Goal: Task Accomplishment & Management: Manage account settings

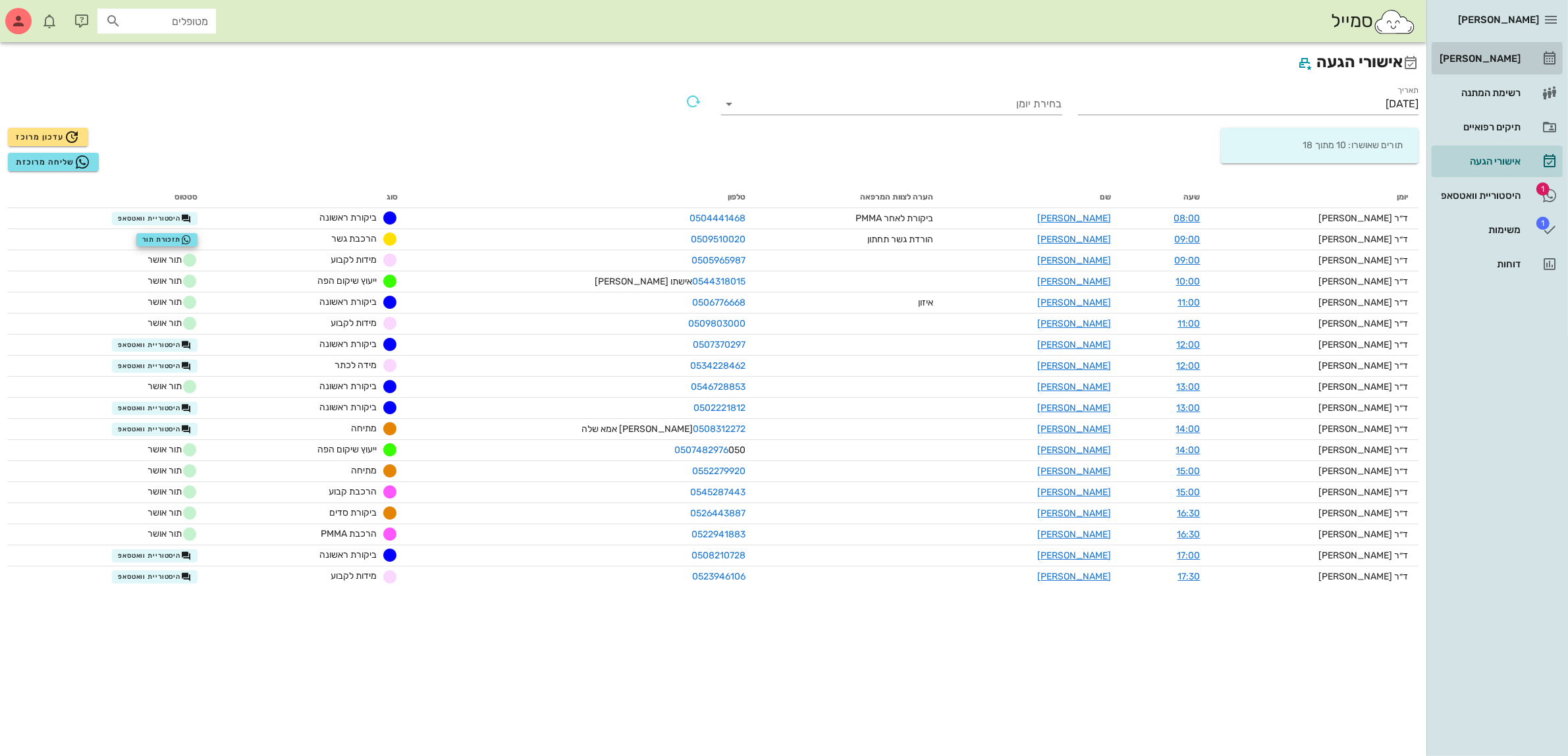
click at [1479, 53] on div "[PERSON_NAME]" at bounding box center [1478, 58] width 83 height 11
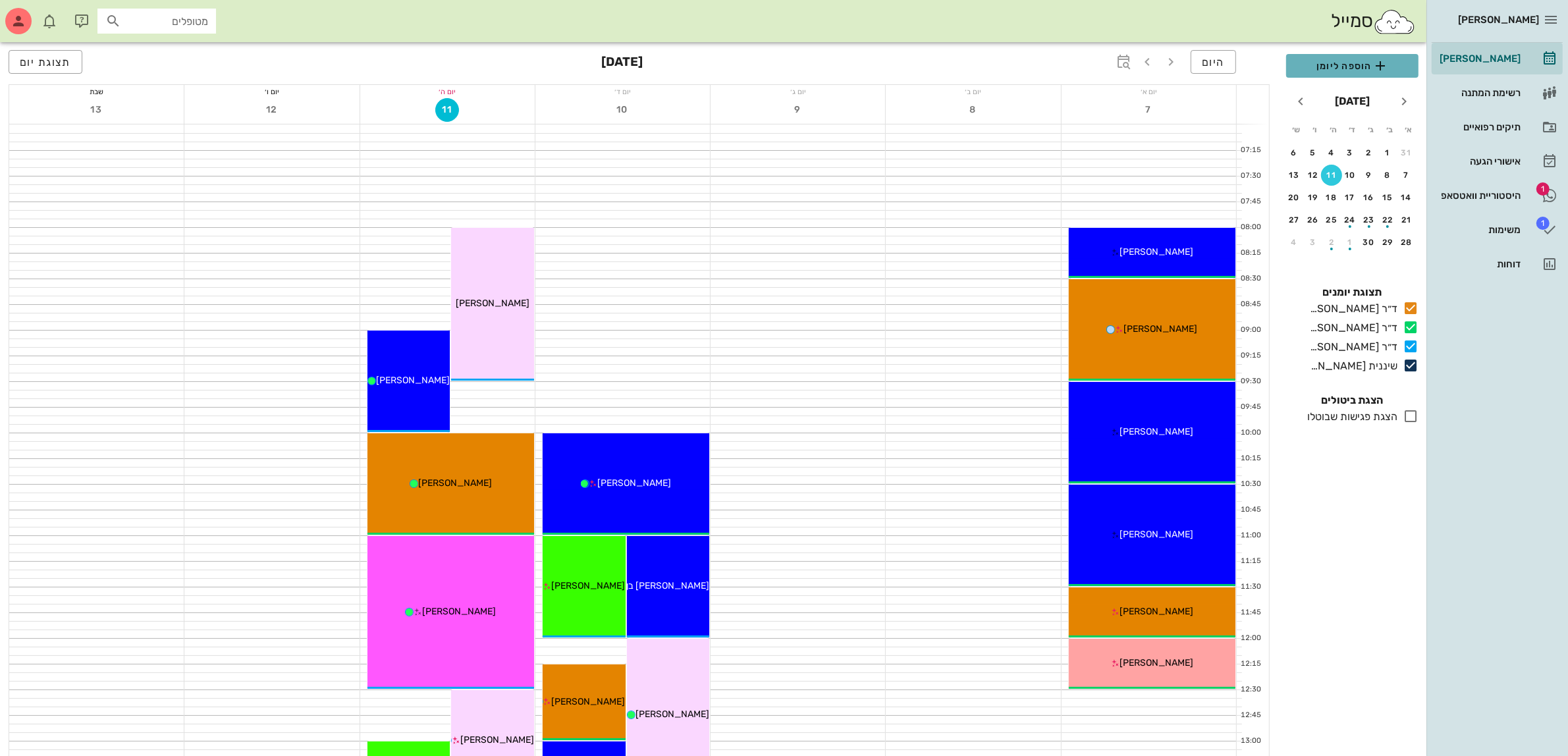
click at [1355, 66] on span "הוספה ליומן" at bounding box center [1352, 66] width 111 height 16
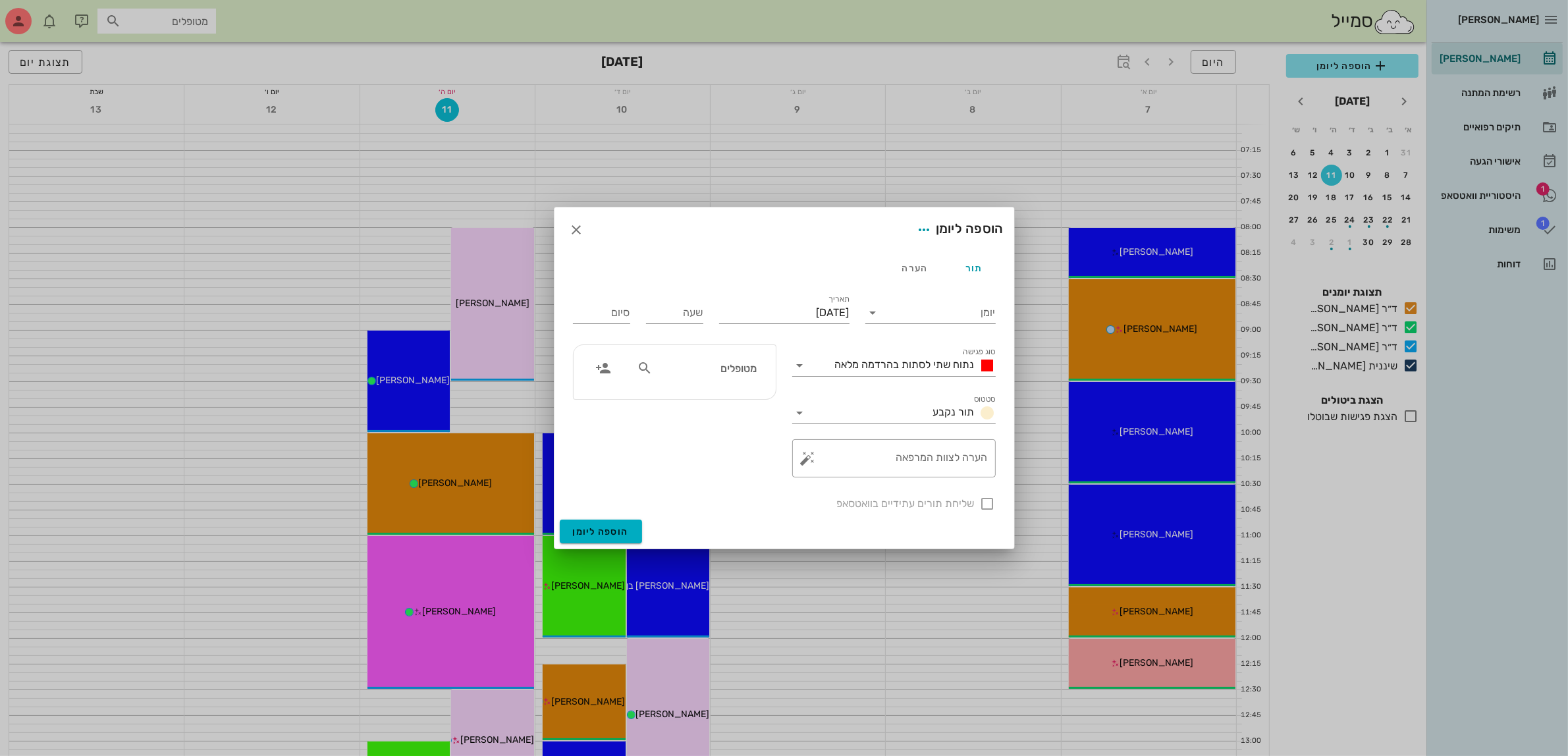
click at [706, 371] on input "מטופלים" at bounding box center [706, 368] width 102 height 17
type input "חן שו"
click at [575, 227] on icon "button" at bounding box center [577, 230] width 16 height 16
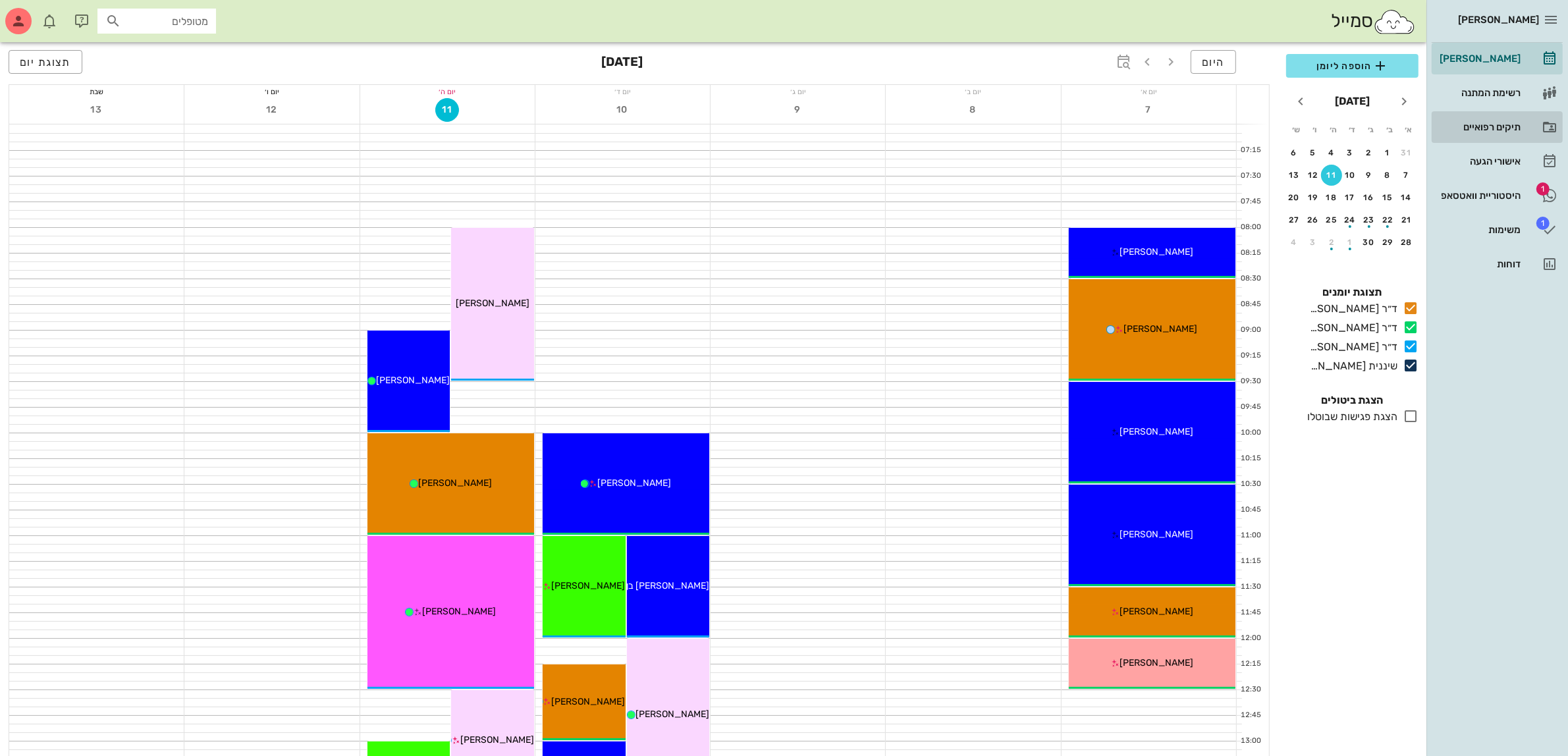
click at [1490, 124] on div "תיקים רפואיים" at bounding box center [1478, 127] width 83 height 11
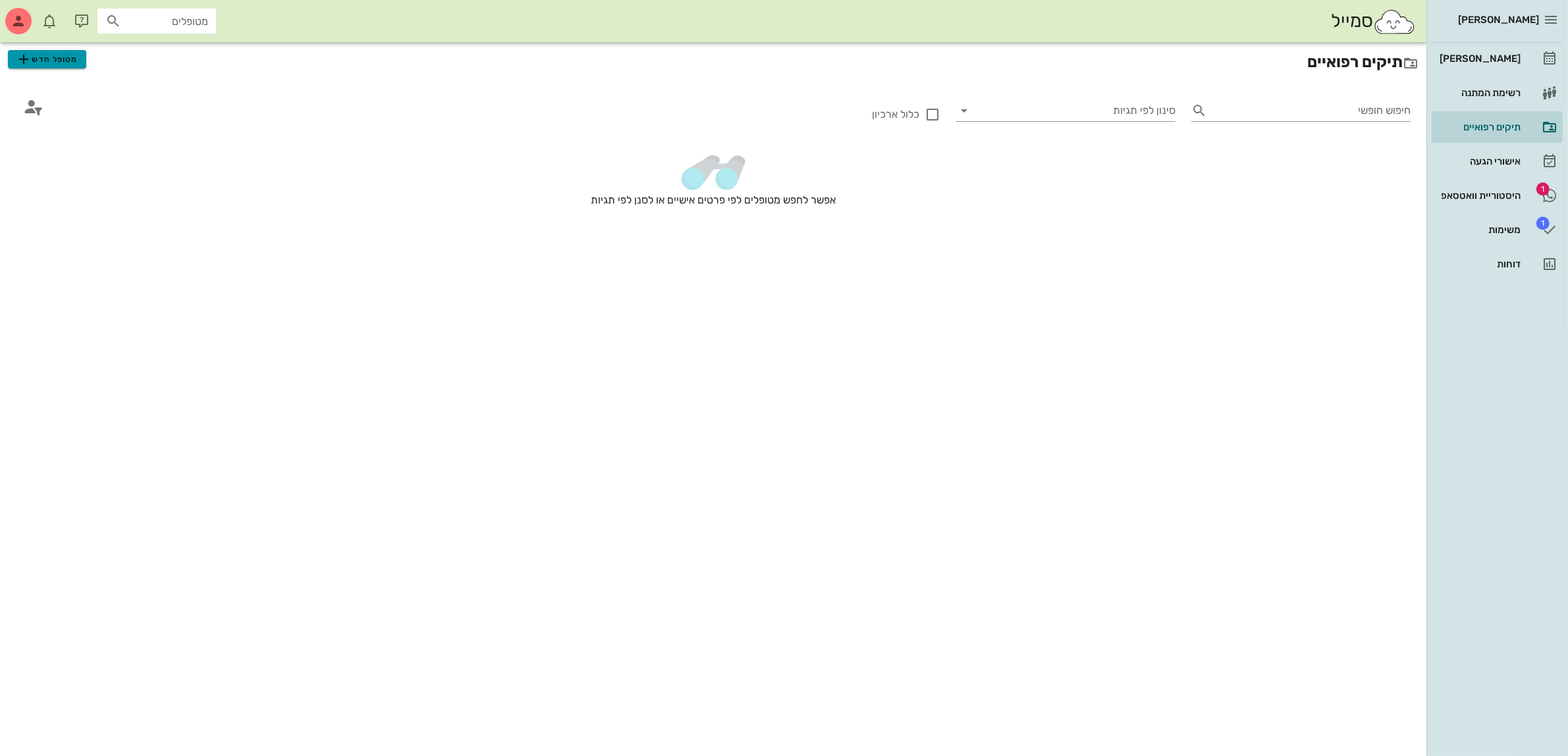
click at [60, 57] on span "מטופל חדש" at bounding box center [46, 59] width 62 height 16
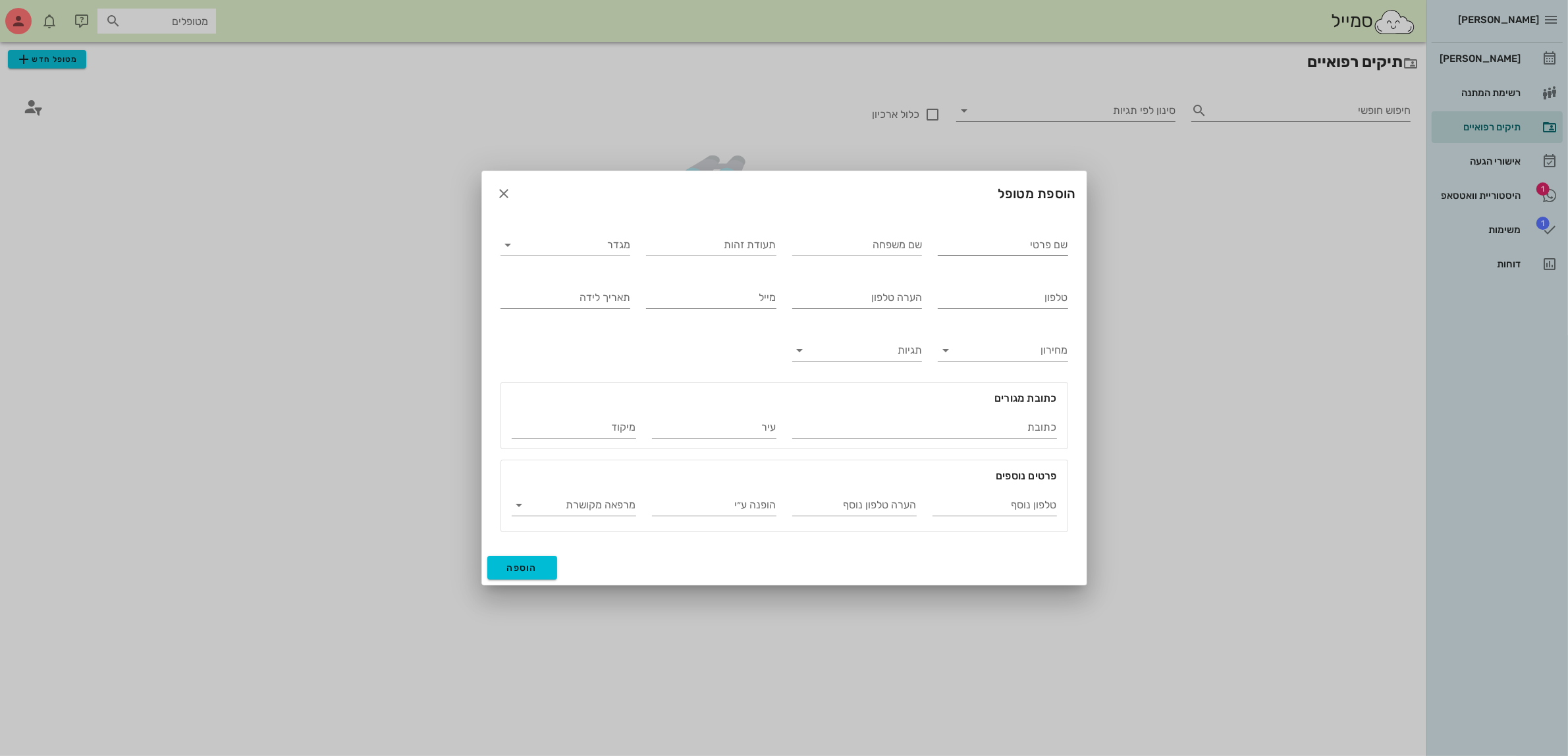
click at [1001, 239] on input "שם פרטי" at bounding box center [1003, 245] width 131 height 21
type input "חן"
type input "שושני"
click at [554, 247] on input "מגדר" at bounding box center [576, 245] width 110 height 21
click at [567, 288] on div "נקבה" at bounding box center [565, 287] width 109 height 12
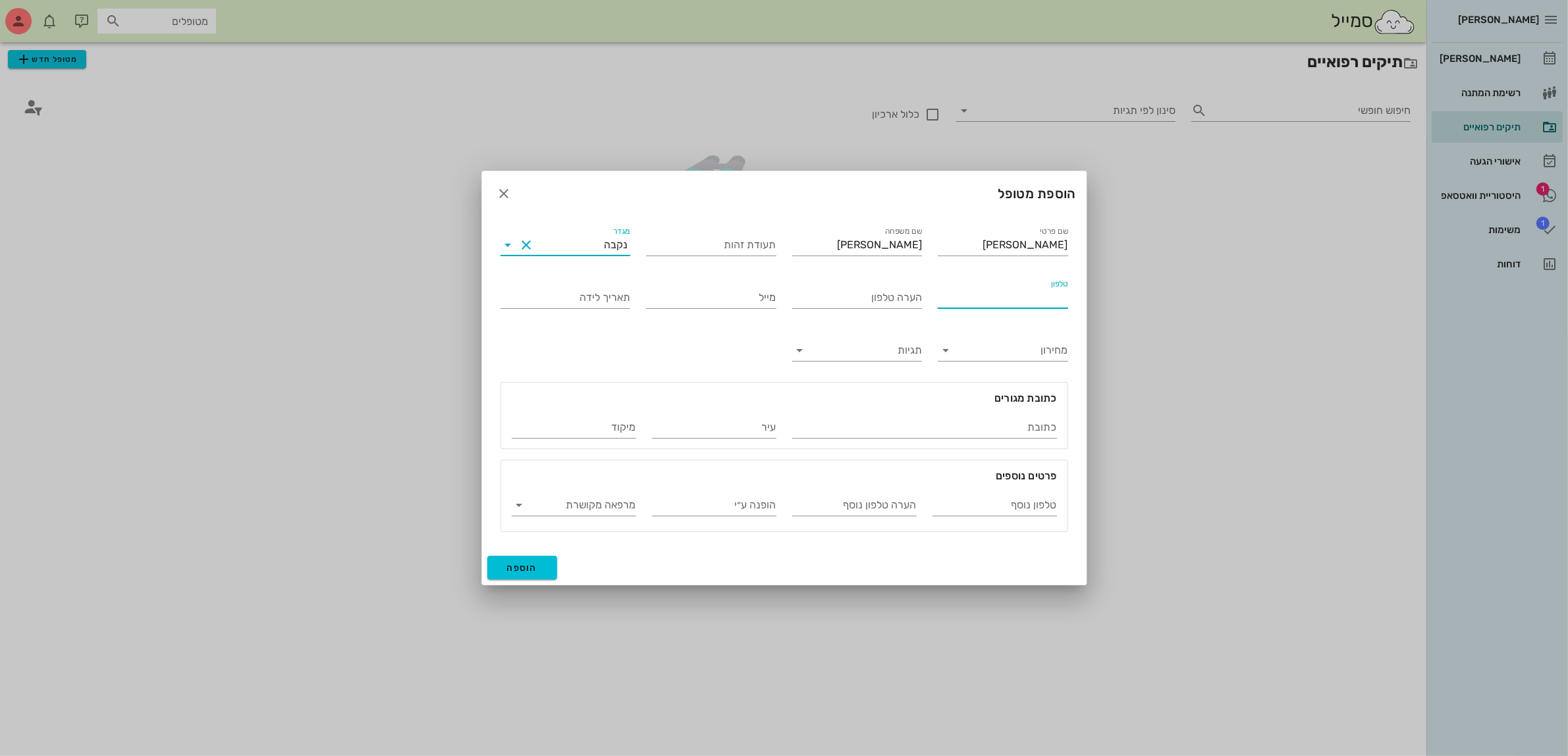
click at [998, 295] on input "טלפון" at bounding box center [1003, 297] width 131 height 21
click at [1060, 287] on label "טלפון" at bounding box center [1059, 284] width 17 height 10
click at [1060, 287] on input "טלפון" at bounding box center [1003, 297] width 131 height 21
click at [956, 297] on input "0522747491" at bounding box center [1003, 297] width 131 height 21
type input "052-2747491"
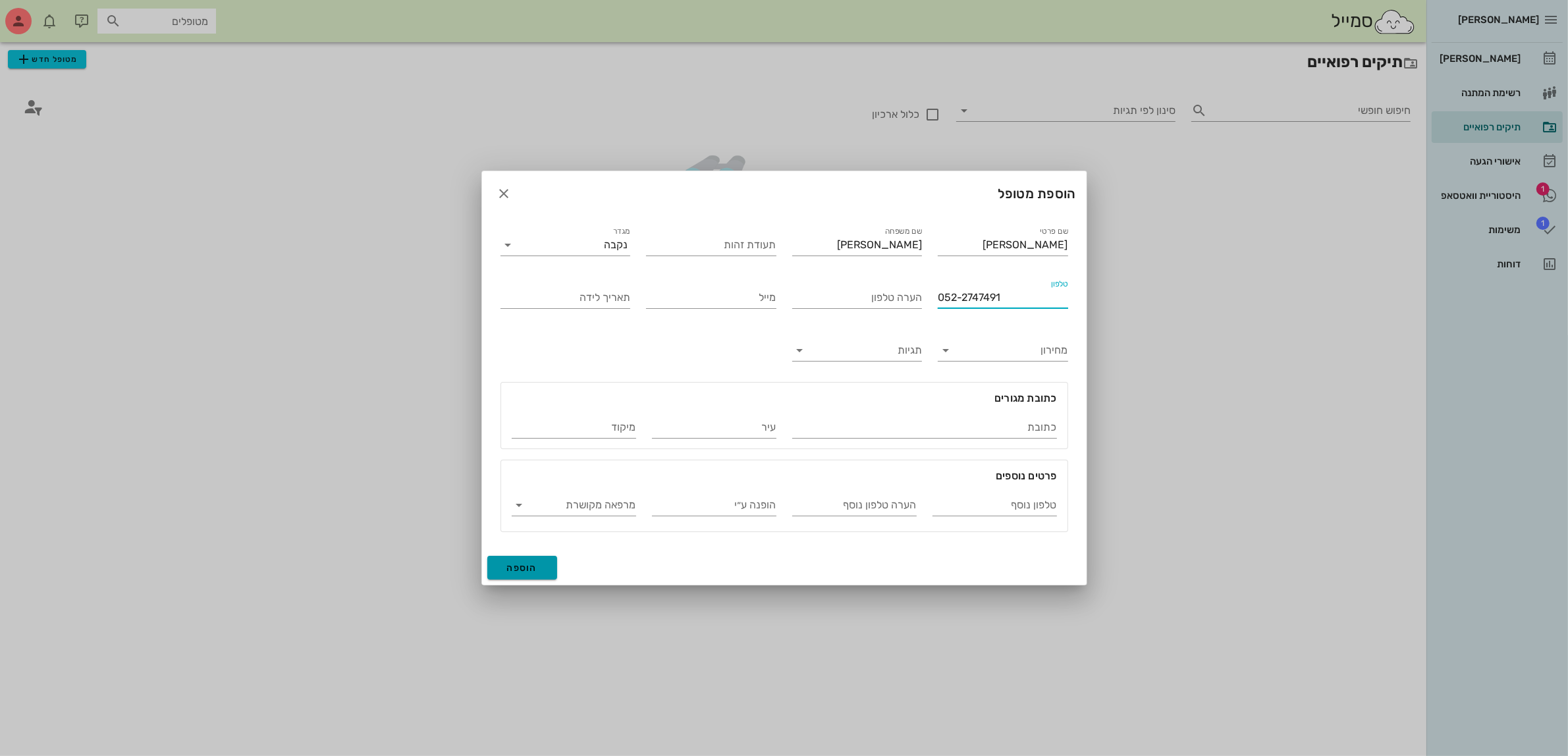
click at [520, 564] on span "הוספה" at bounding box center [522, 567] width 31 height 11
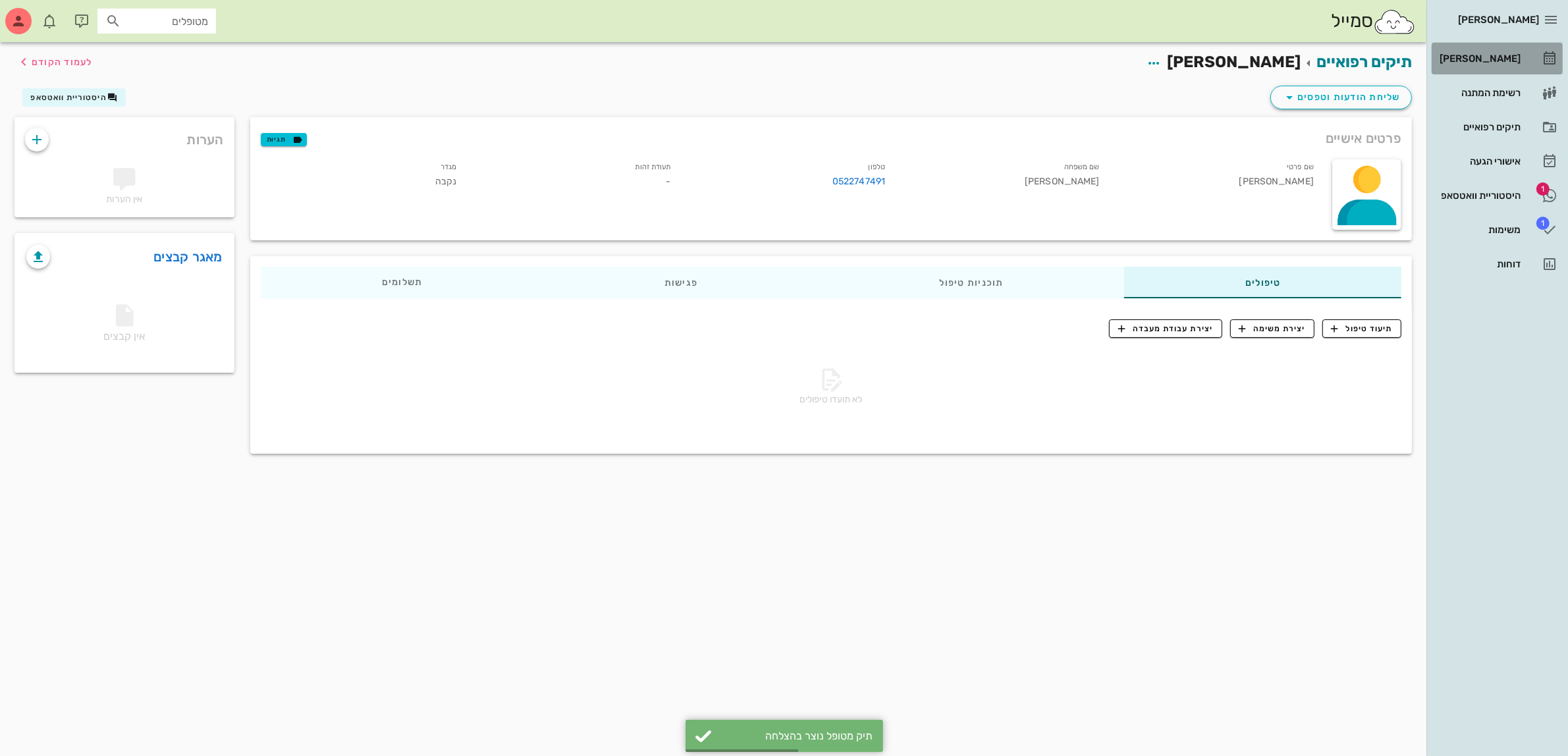
click at [1492, 57] on div "[PERSON_NAME]" at bounding box center [1478, 58] width 83 height 11
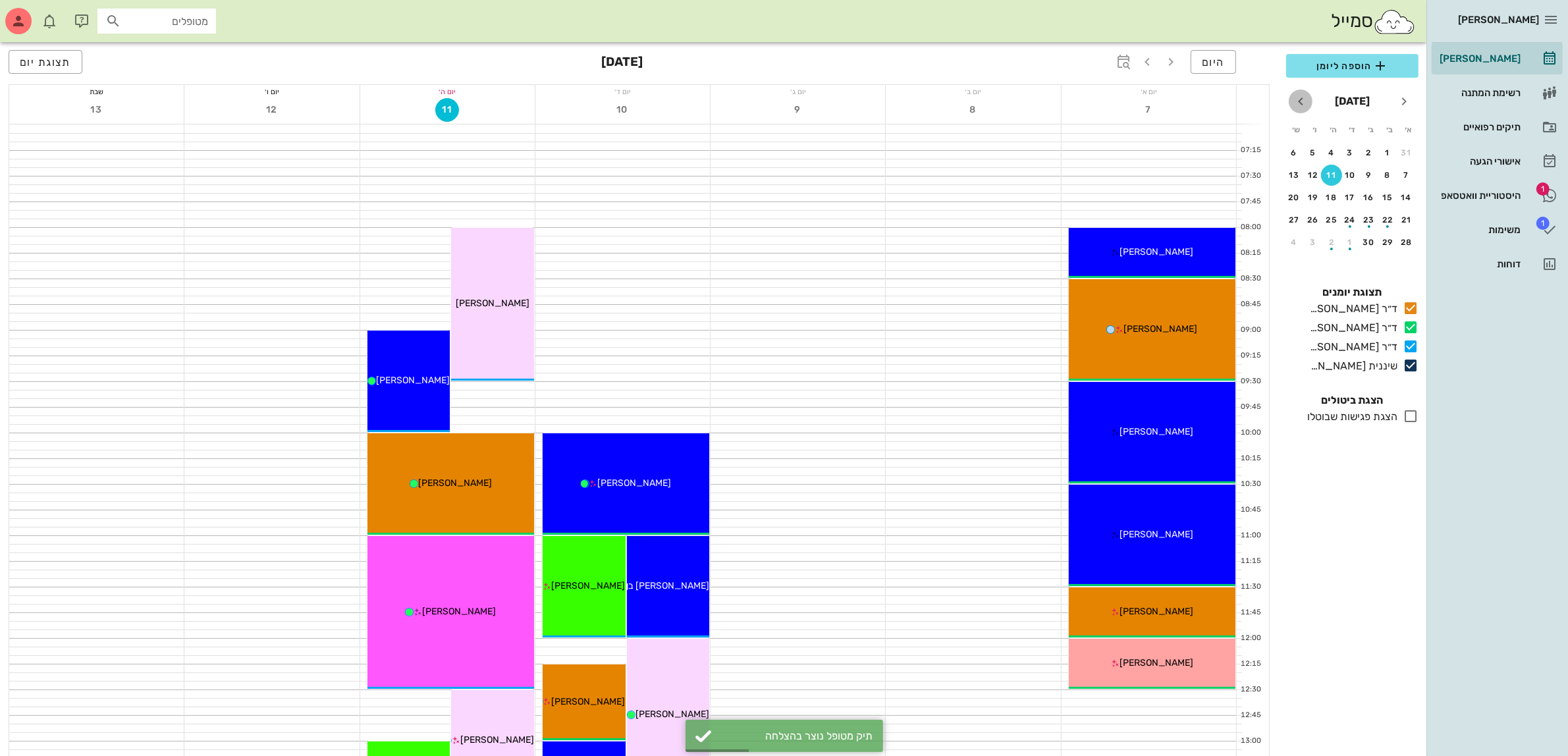
click at [1295, 100] on icon "חודש הבא" at bounding box center [1300, 102] width 16 height 16
click at [1295, 101] on icon "חודש הבא" at bounding box center [1300, 102] width 16 height 16
click at [1387, 193] on div "10" at bounding box center [1387, 197] width 21 height 9
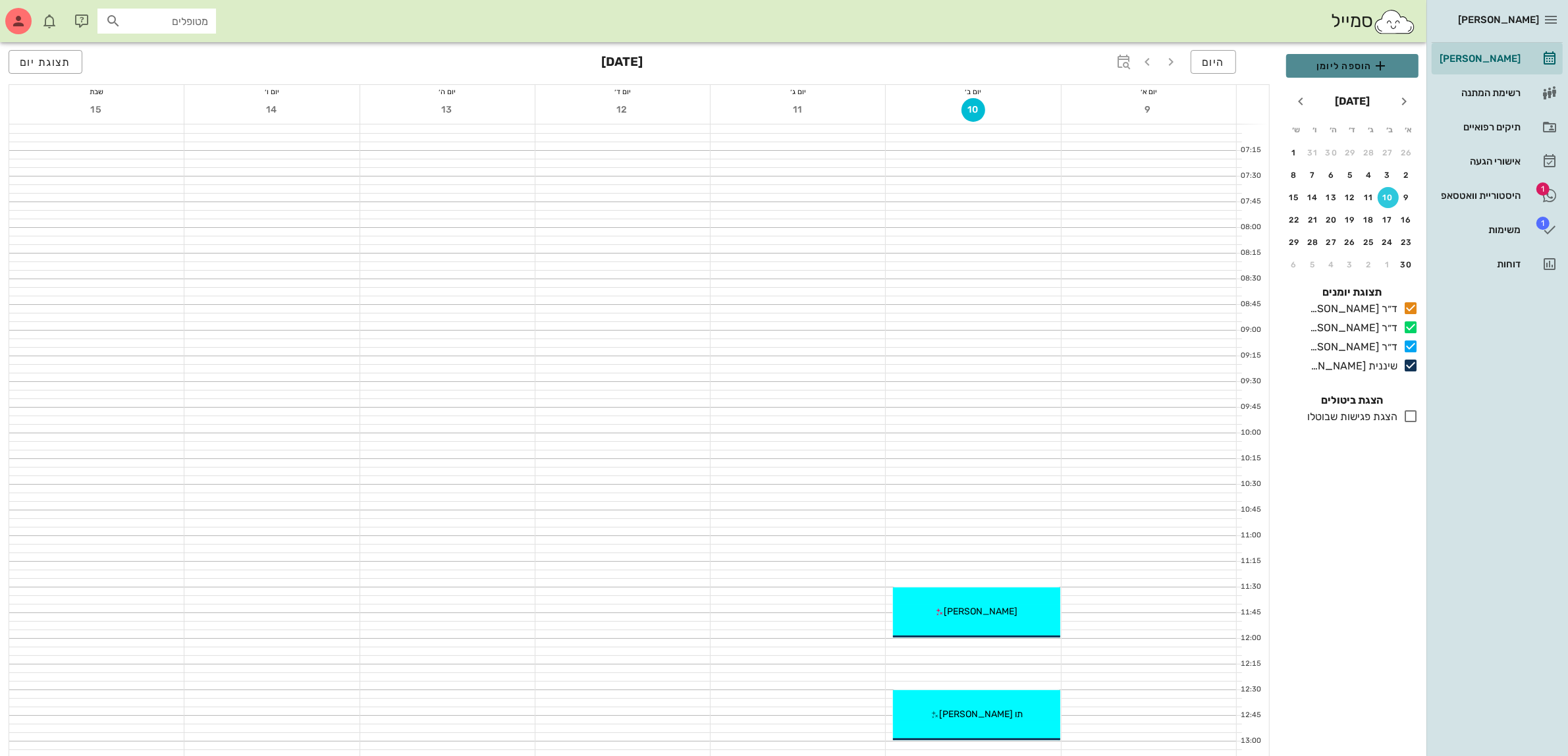
click at [1370, 63] on span "הוספה ליומן" at bounding box center [1352, 66] width 111 height 16
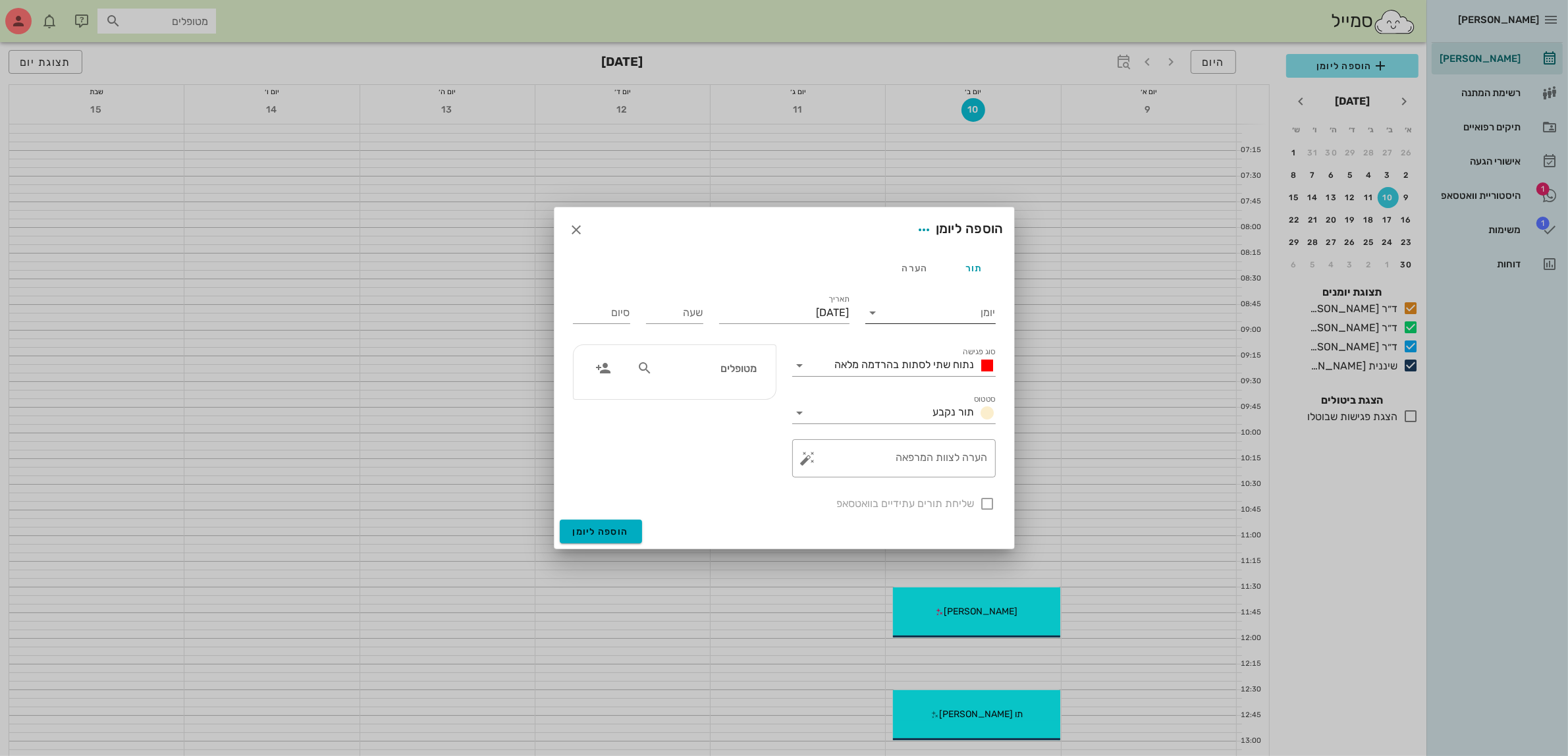
click at [908, 313] on input "יומן" at bounding box center [940, 312] width 112 height 21
click at [924, 415] on div "שיננית [PERSON_NAME]" at bounding box center [934, 417] width 117 height 12
click at [916, 356] on div "נתוח שתי לסתות בהרדמה מלאה" at bounding box center [903, 365] width 185 height 21
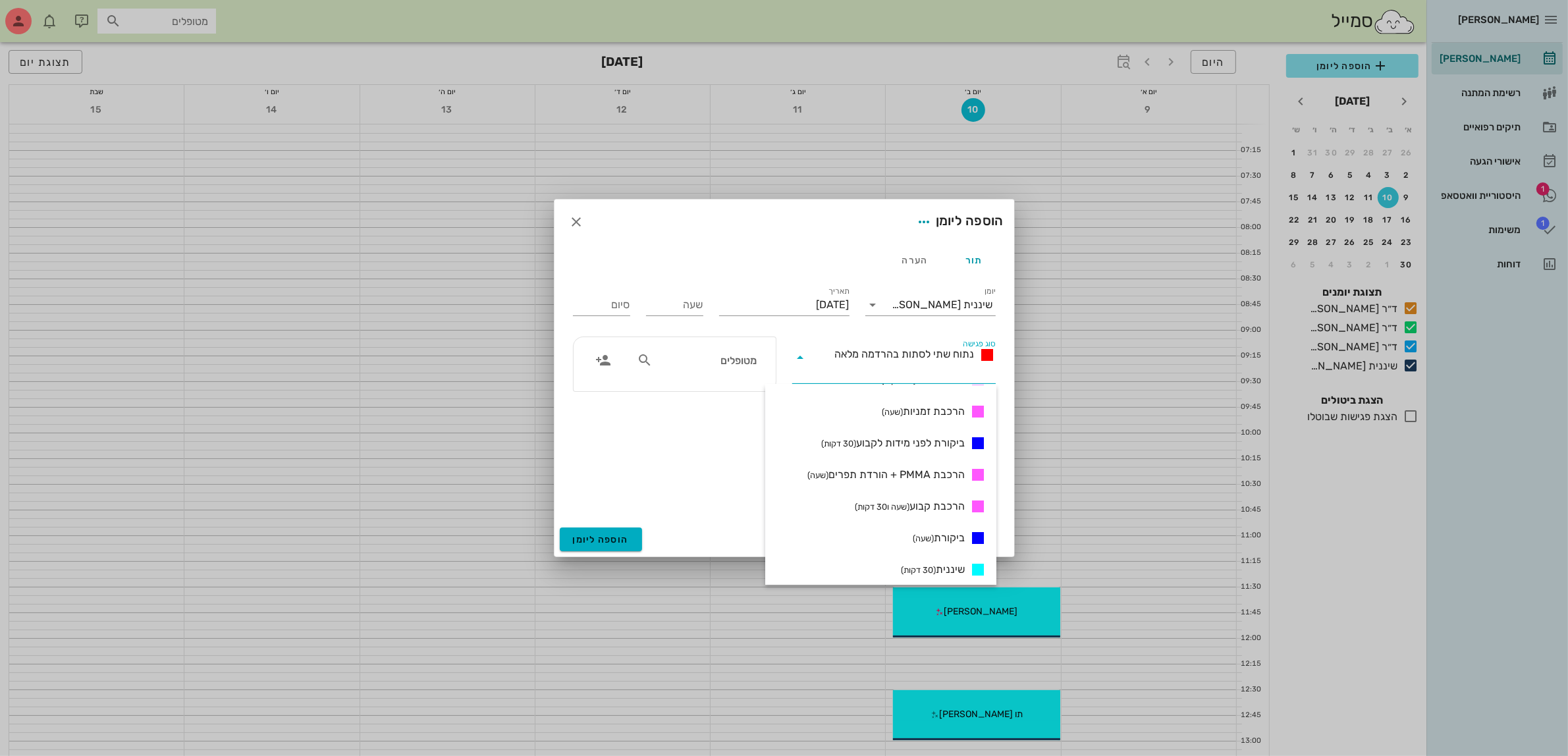
scroll to position [494, 0]
click at [947, 543] on span "שיננית (30 דקות)" at bounding box center [932, 544] width 64 height 16
type input "00:30"
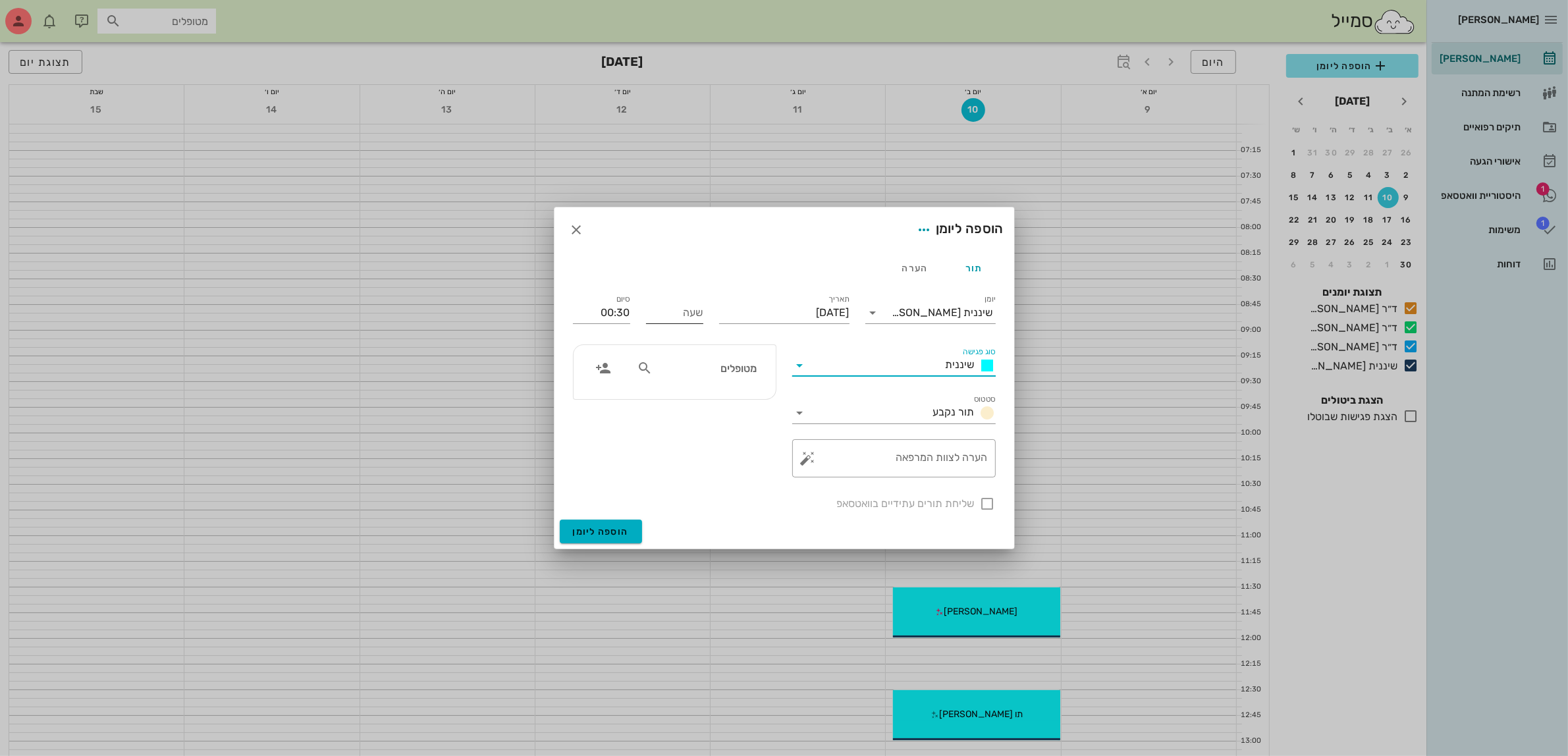
click at [669, 313] on input "שעה" at bounding box center [674, 312] width 57 height 21
type input "15:30"
type input "16:00"
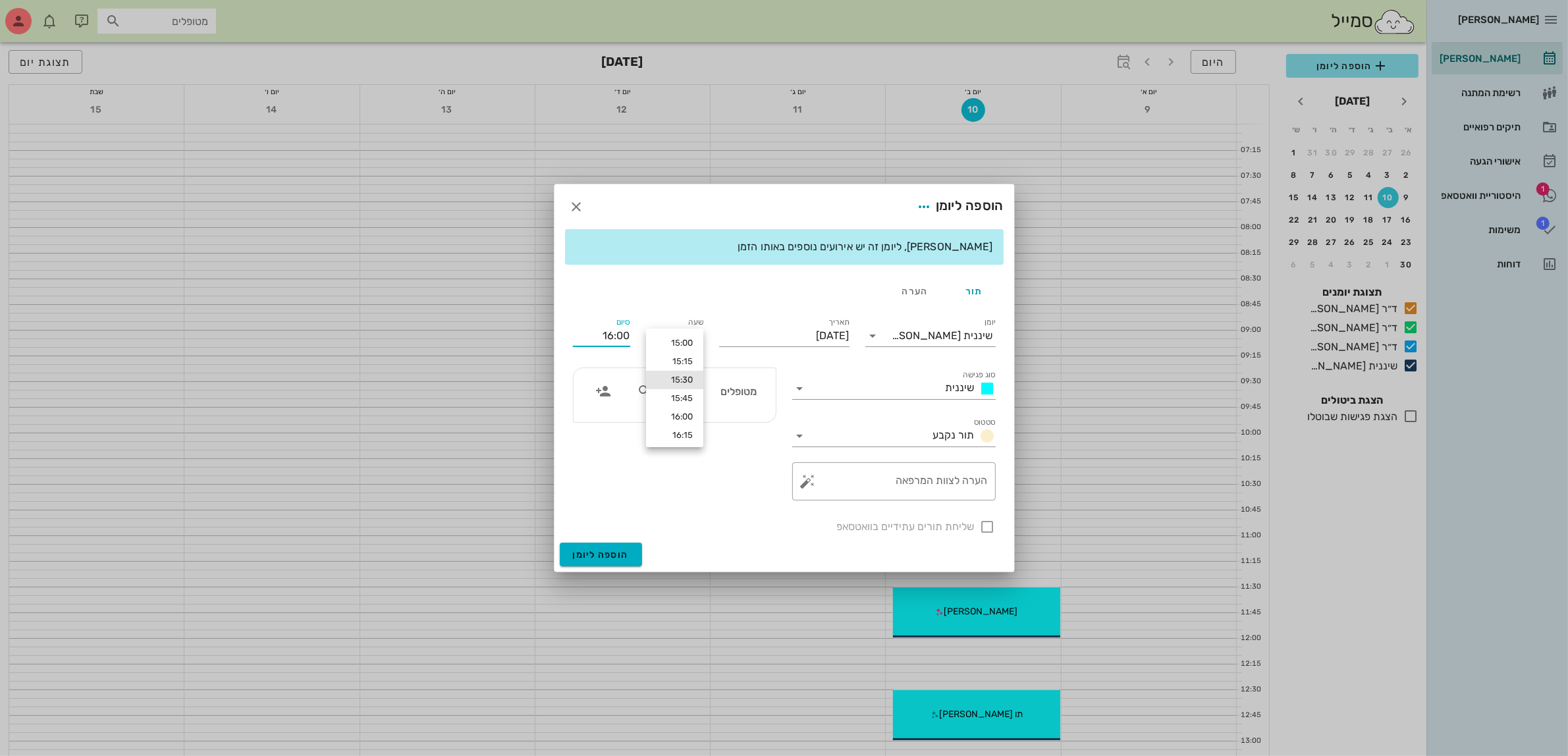
click at [624, 313] on div "סיום 16:00" at bounding box center [602, 333] width 73 height 53
click at [734, 380] on div "מטופלים" at bounding box center [697, 391] width 136 height 25
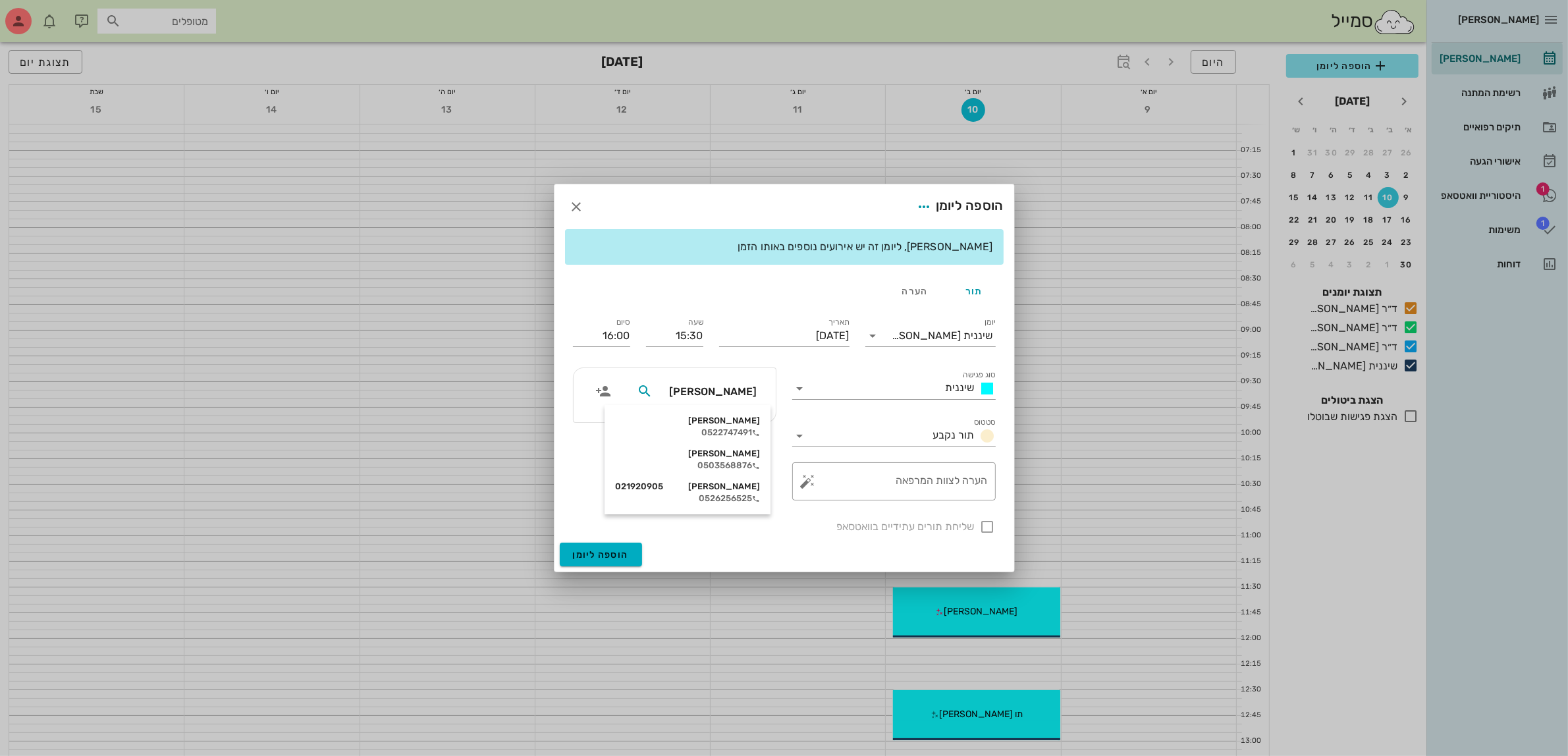
type input "חן ש"
click at [731, 427] on div "0522747491" at bounding box center [705, 432] width 131 height 11
click at [991, 530] on div at bounding box center [988, 526] width 22 height 22
checkbox input "true"
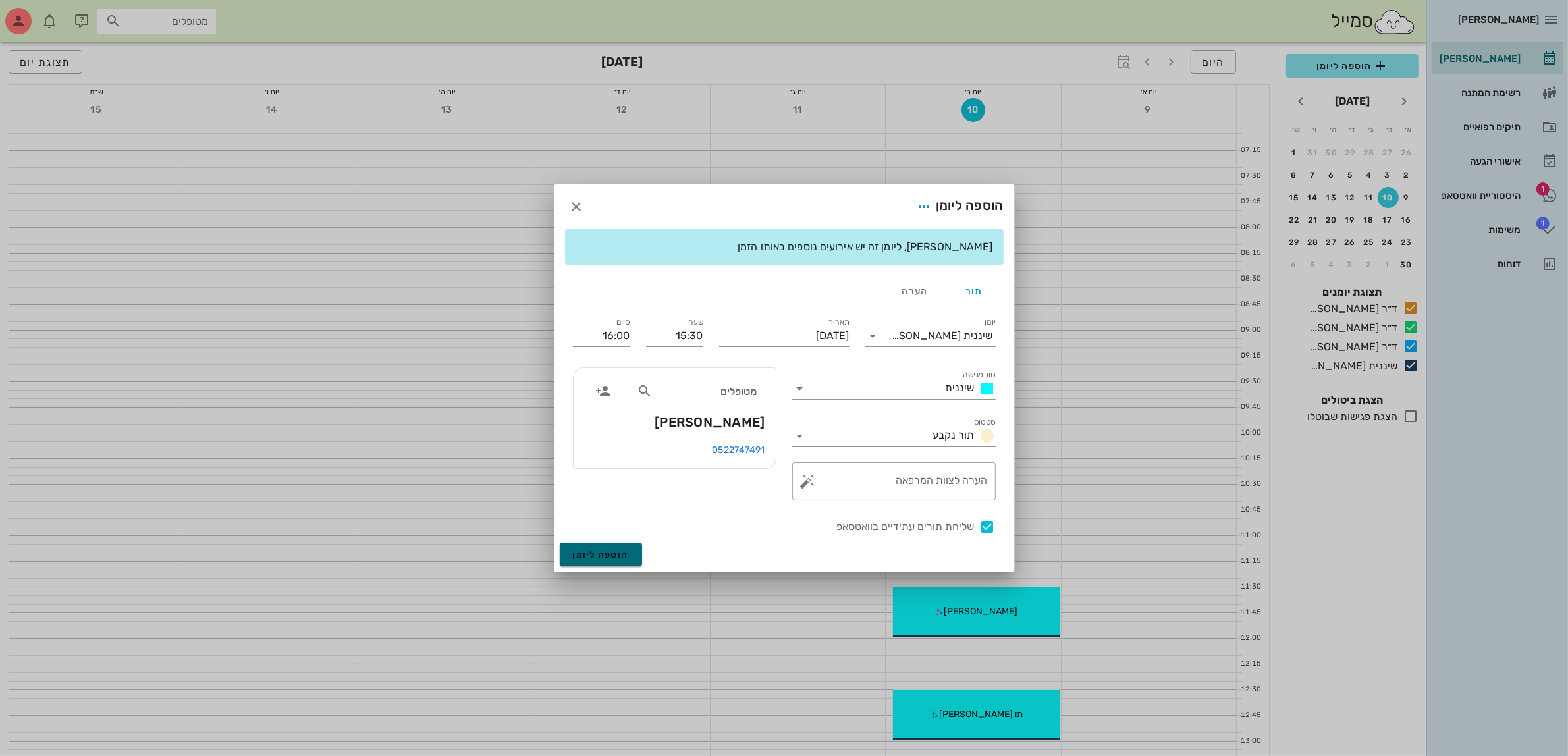
click at [611, 561] on button "הוספה ליומן" at bounding box center [600, 554] width 82 height 24
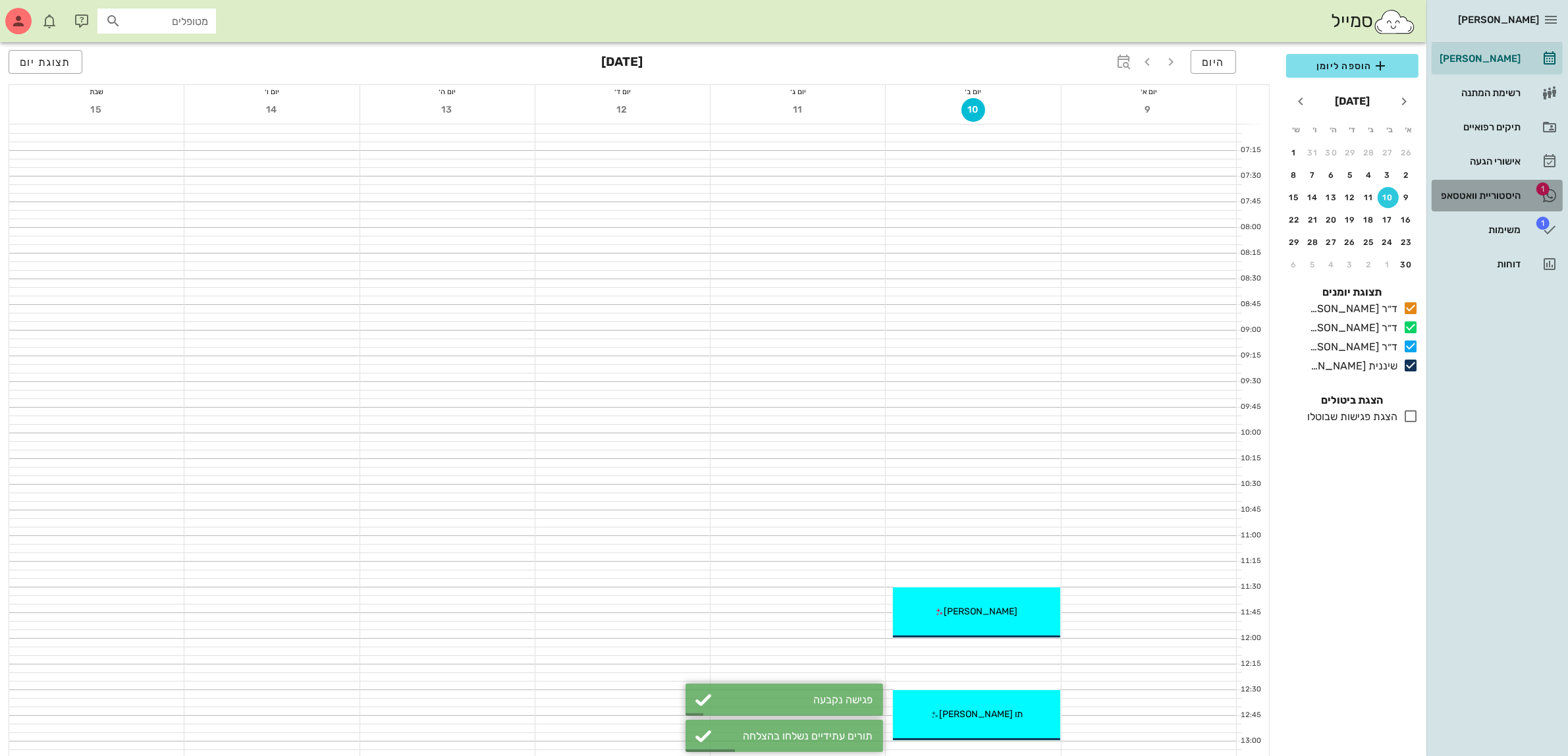
click at [1447, 185] on div "היסטוריית וואטסאפ" at bounding box center [1478, 195] width 83 height 21
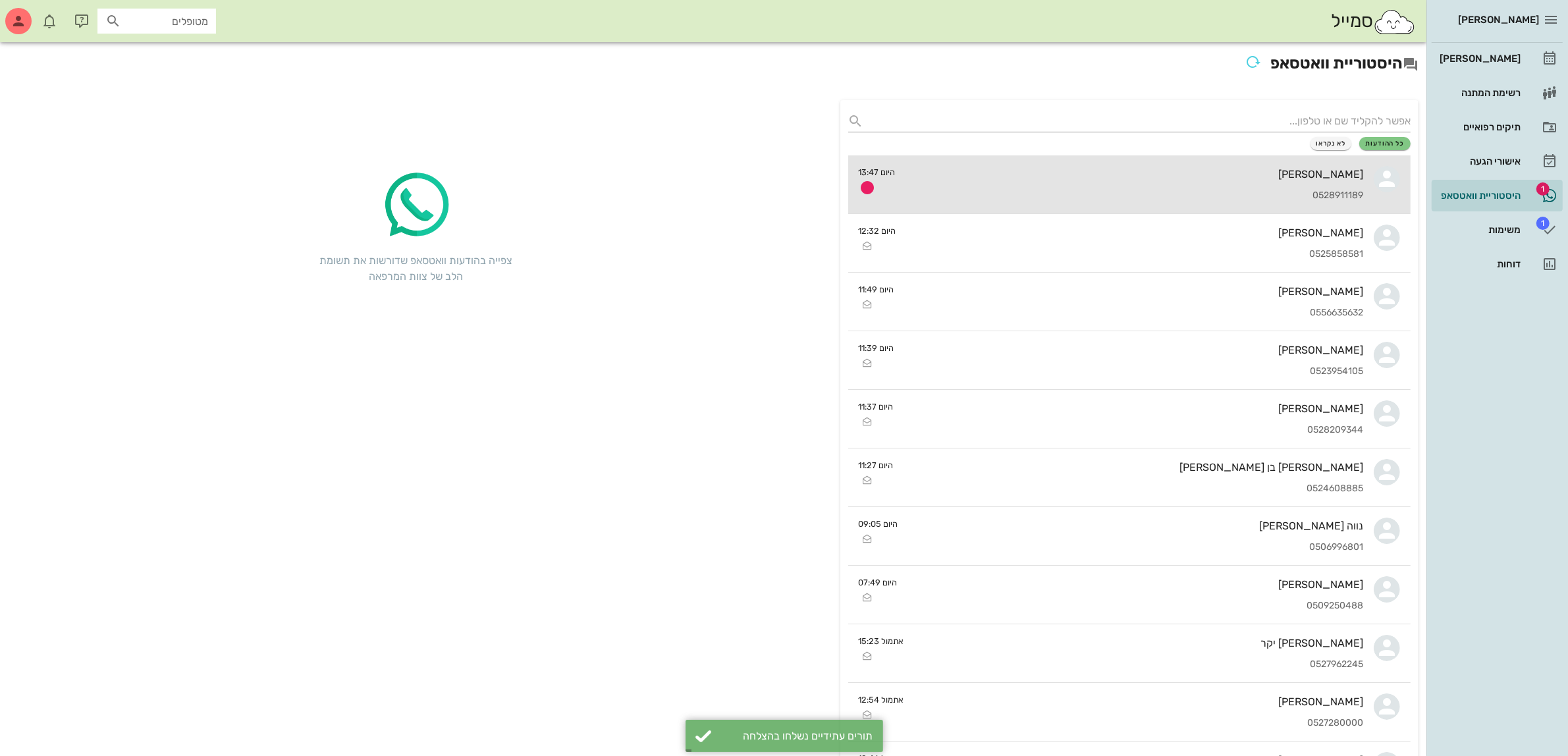
click at [1103, 195] on div "0528911189" at bounding box center [1135, 195] width 458 height 11
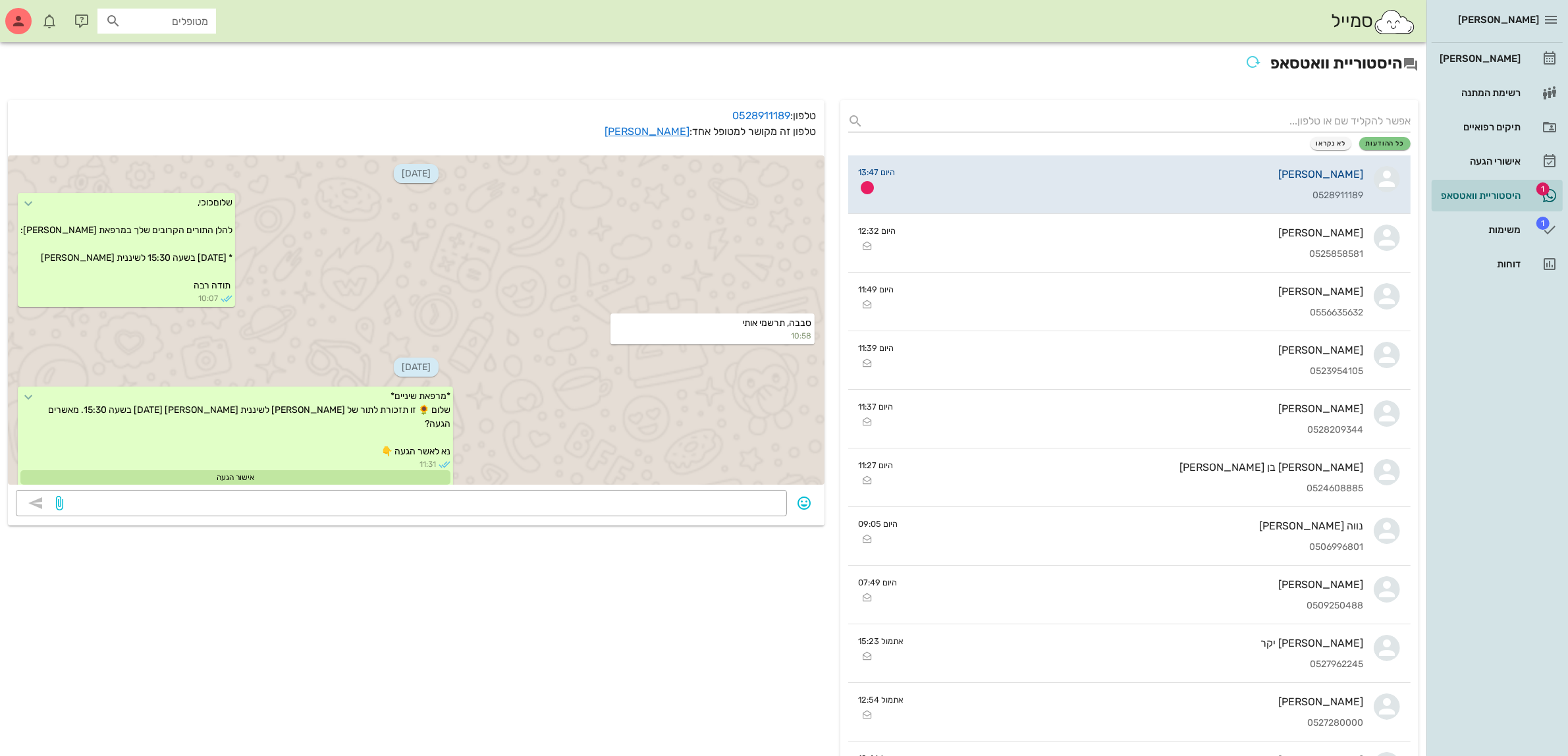
scroll to position [81, 0]
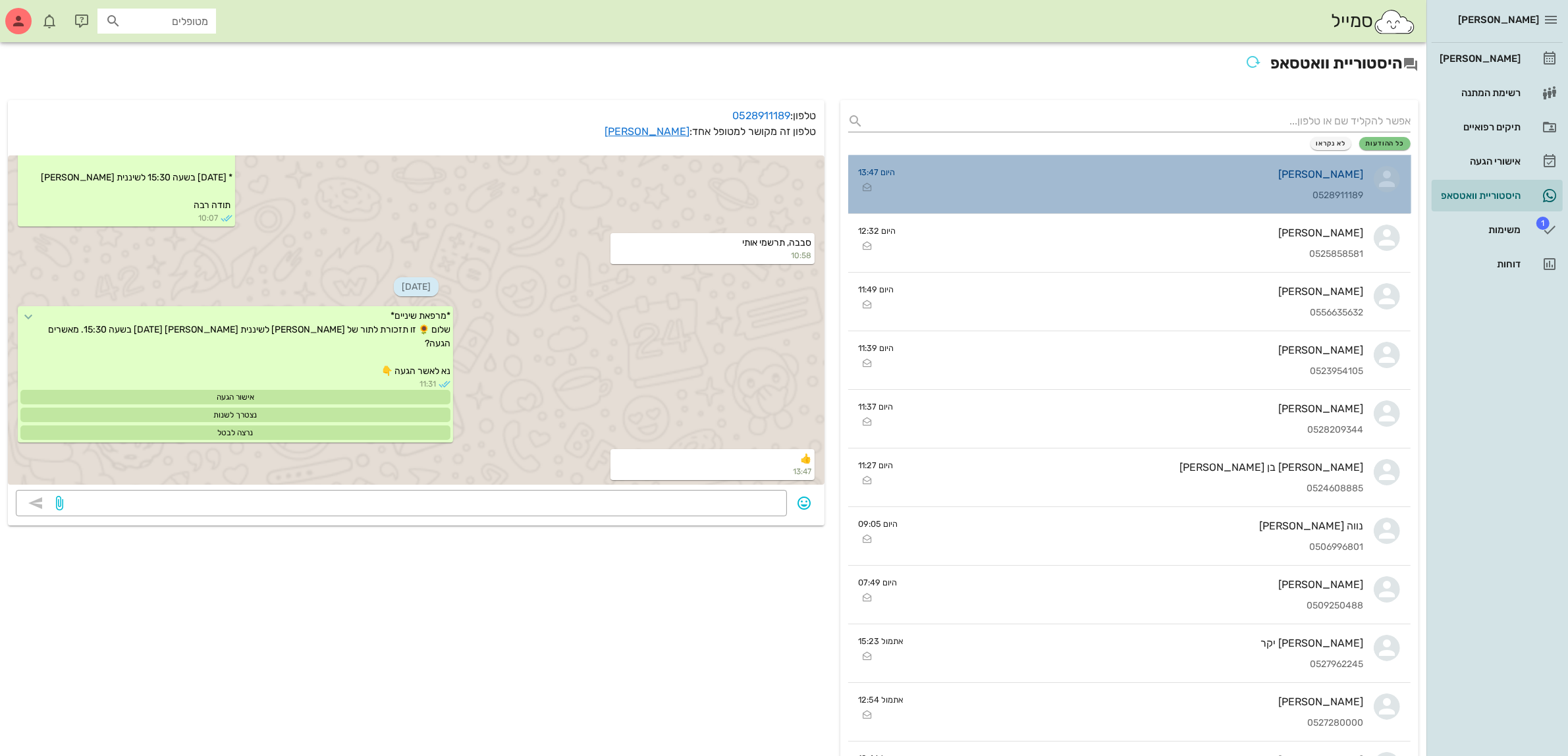
click at [1103, 195] on div "0528911189" at bounding box center [1135, 195] width 458 height 11
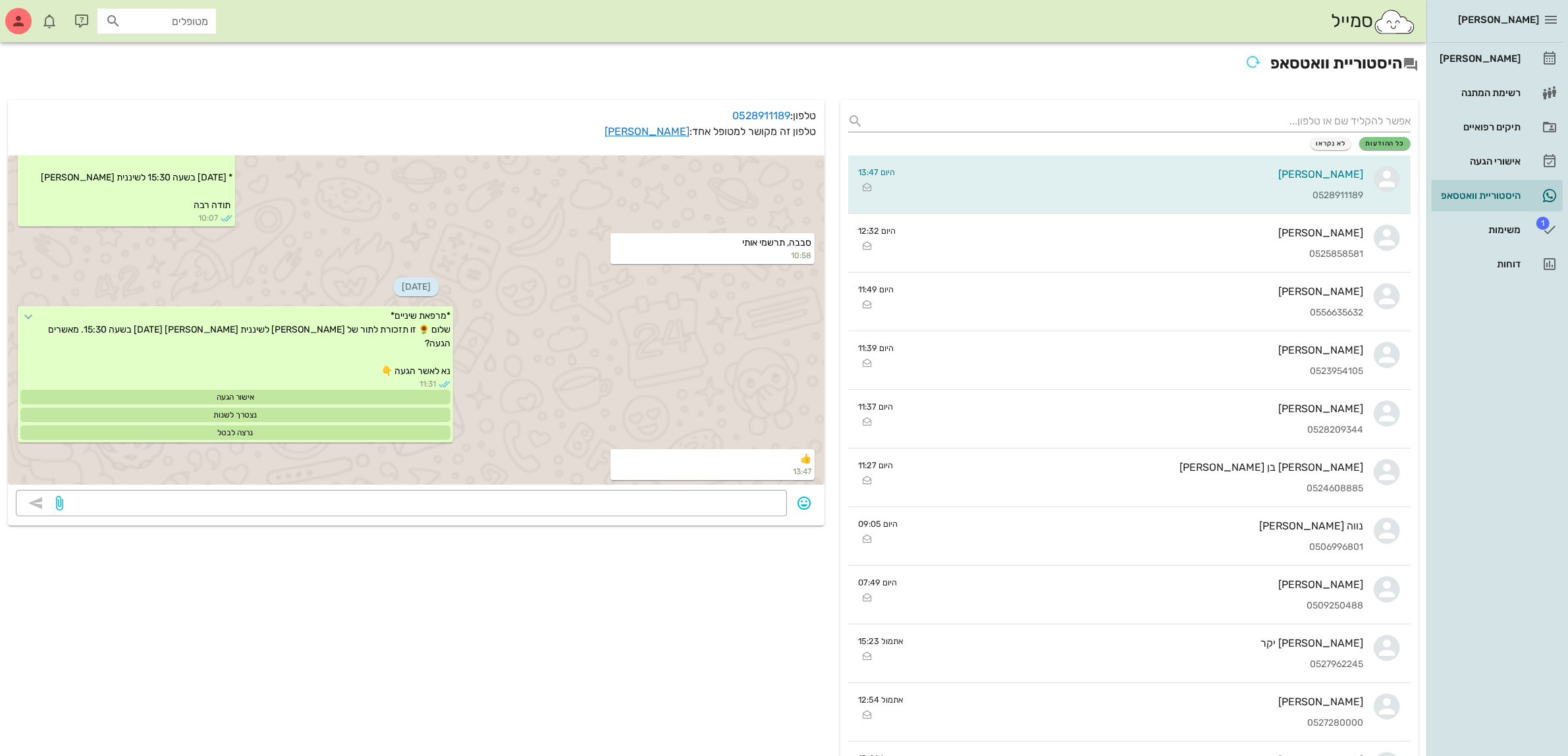
click at [174, 28] on input "מטופלים" at bounding box center [166, 21] width 84 height 17
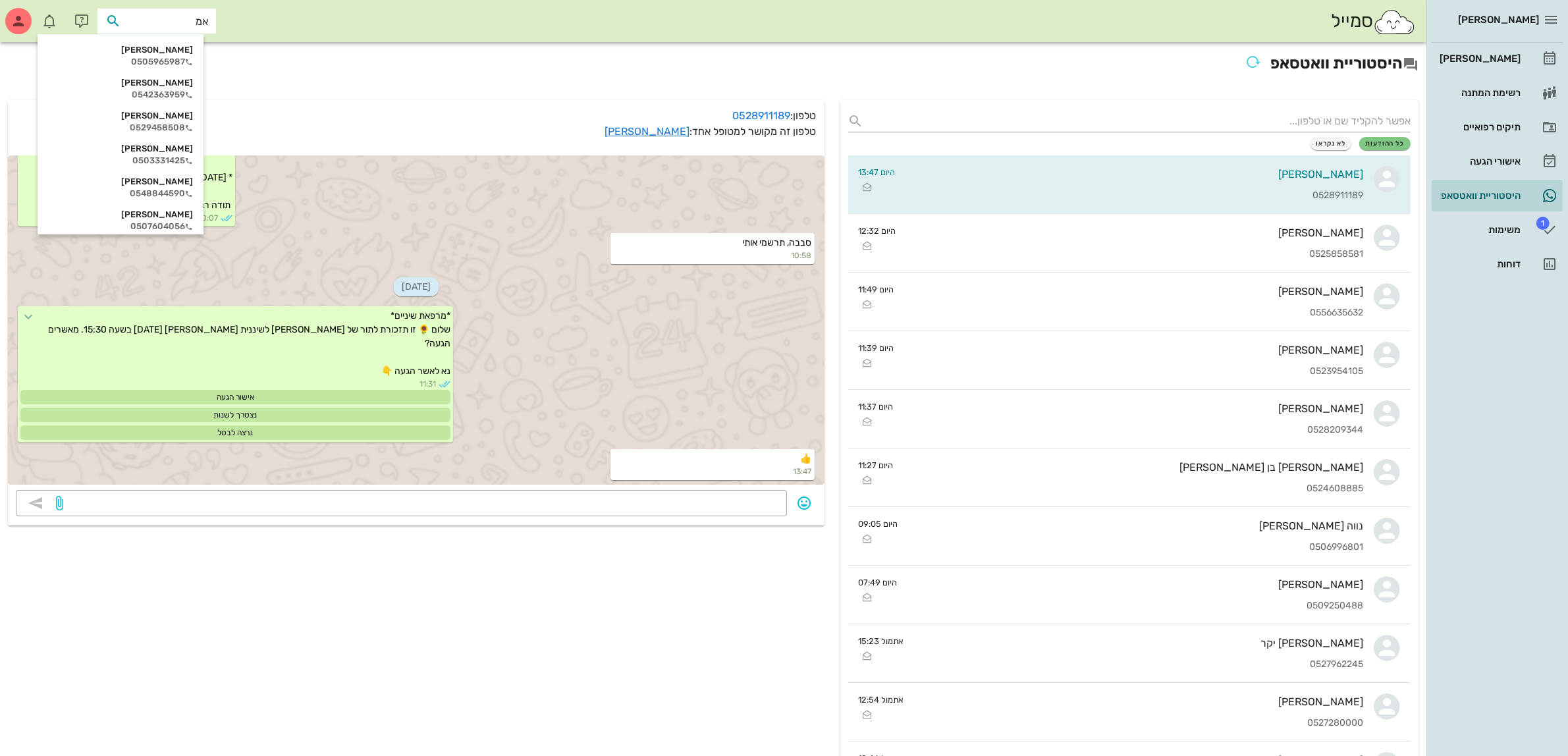
type input "אמי"
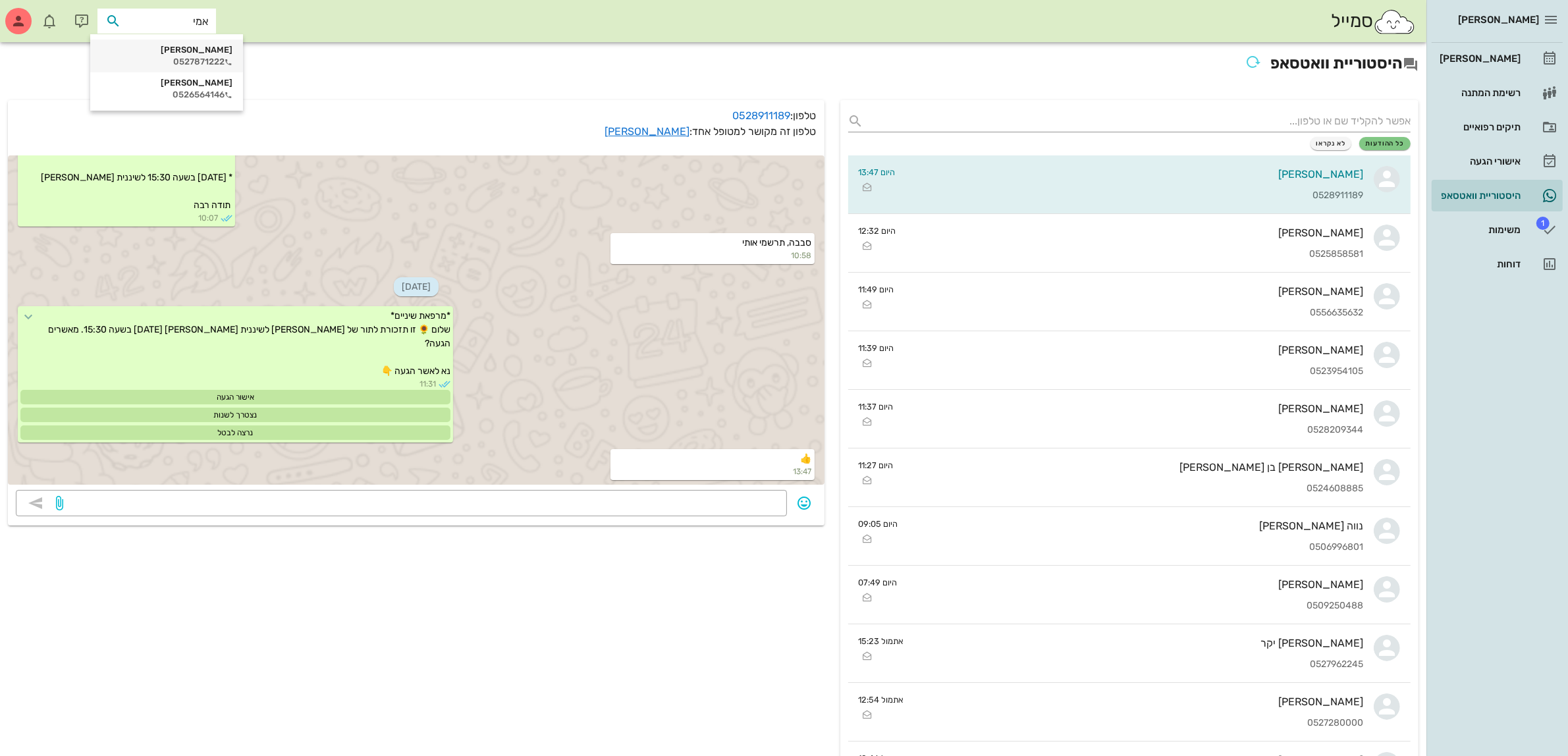
click at [173, 57] on div "0527871222" at bounding box center [166, 62] width 131 height 11
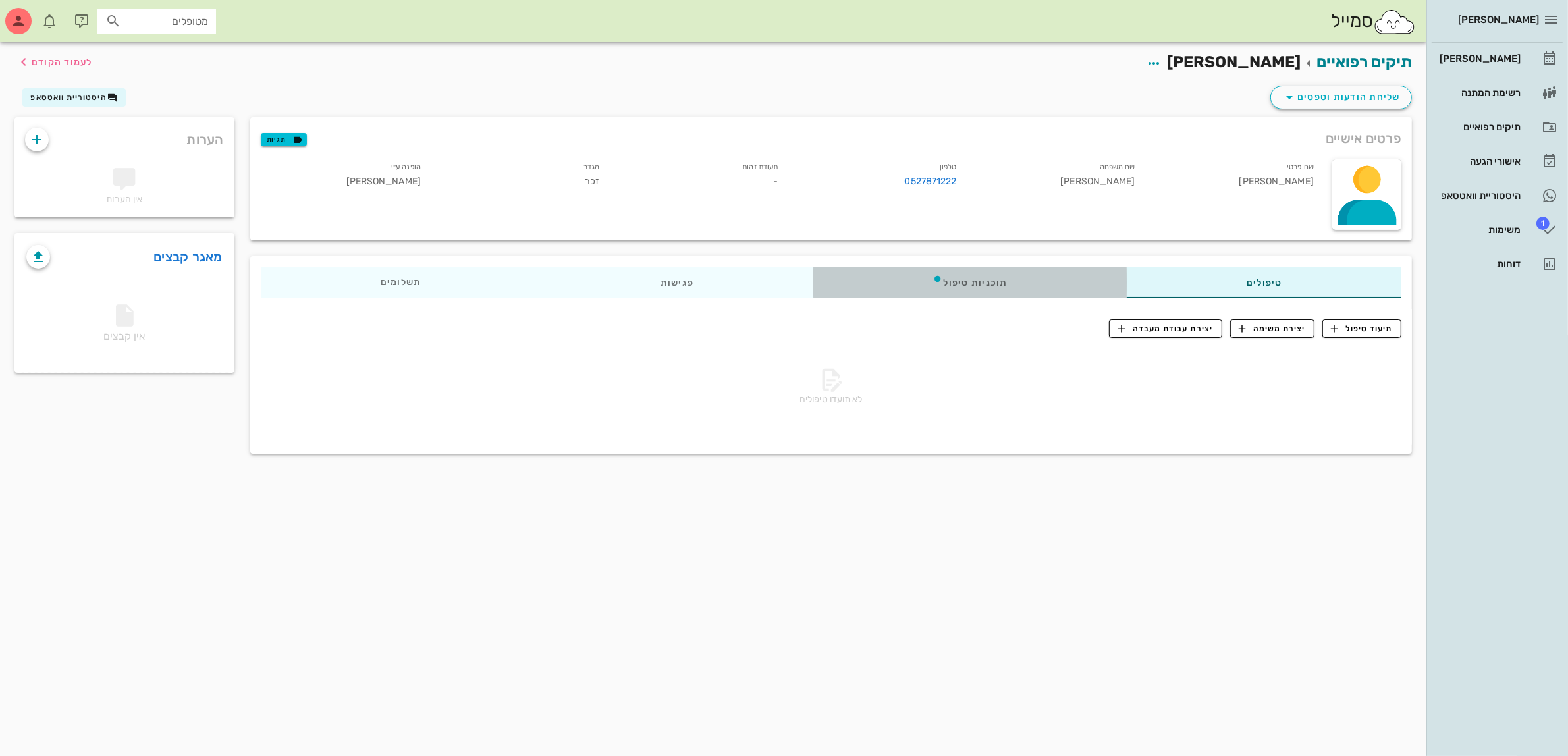
click at [1035, 288] on div "תוכניות טיפול" at bounding box center [969, 282] width 314 height 32
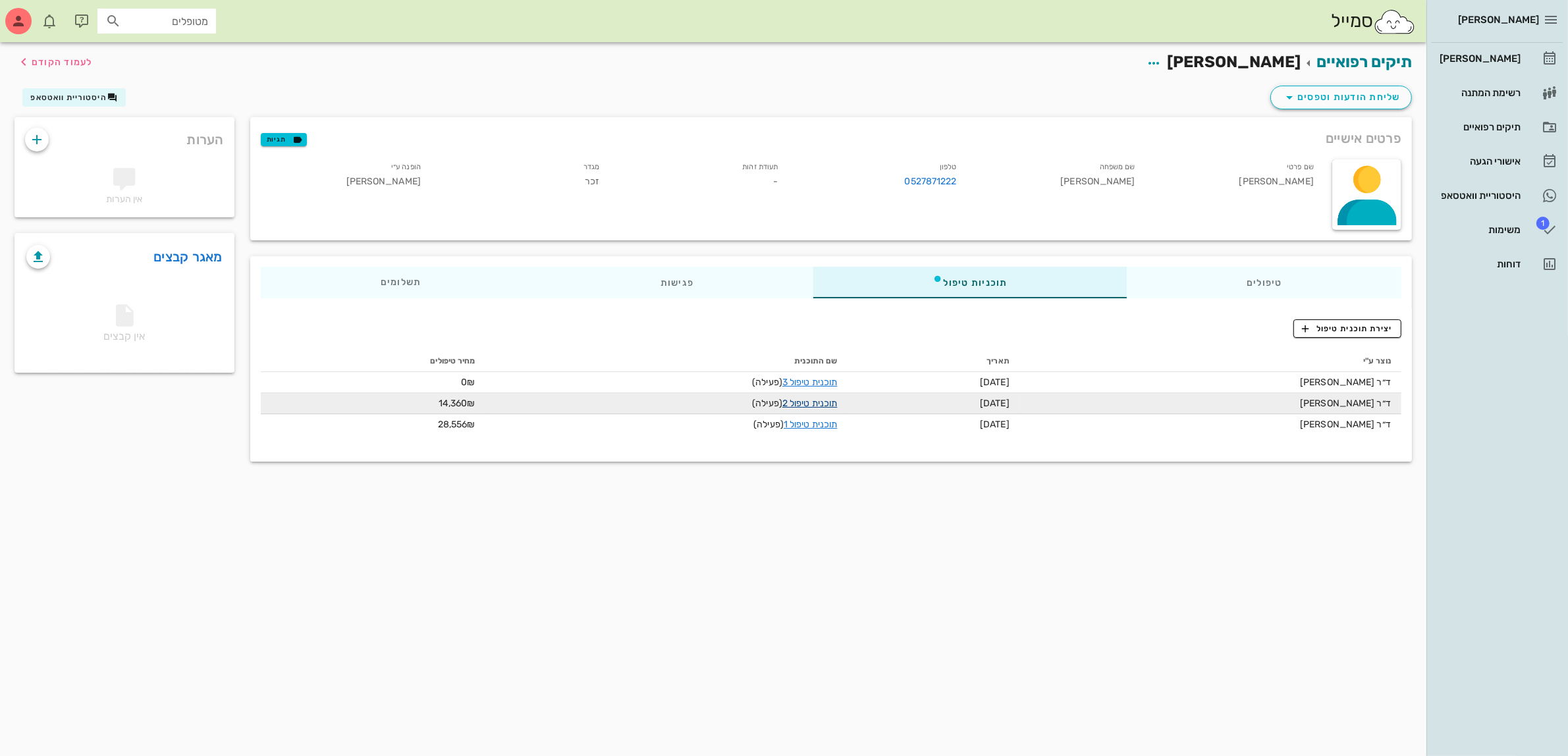
click at [797, 403] on link "תוכנית טיפול 2" at bounding box center [809, 403] width 54 height 11
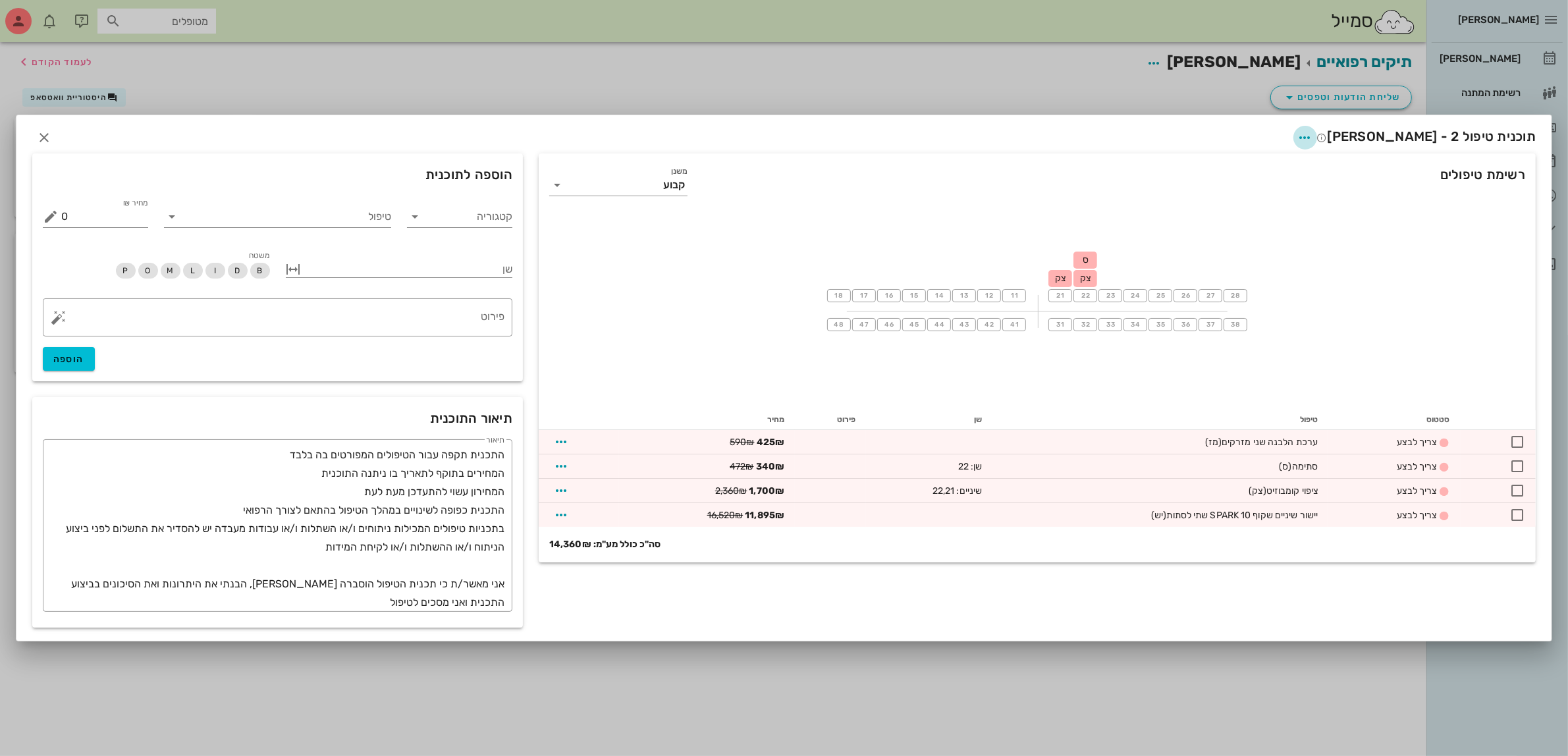
click at [1317, 147] on button "button" at bounding box center [1305, 137] width 24 height 24
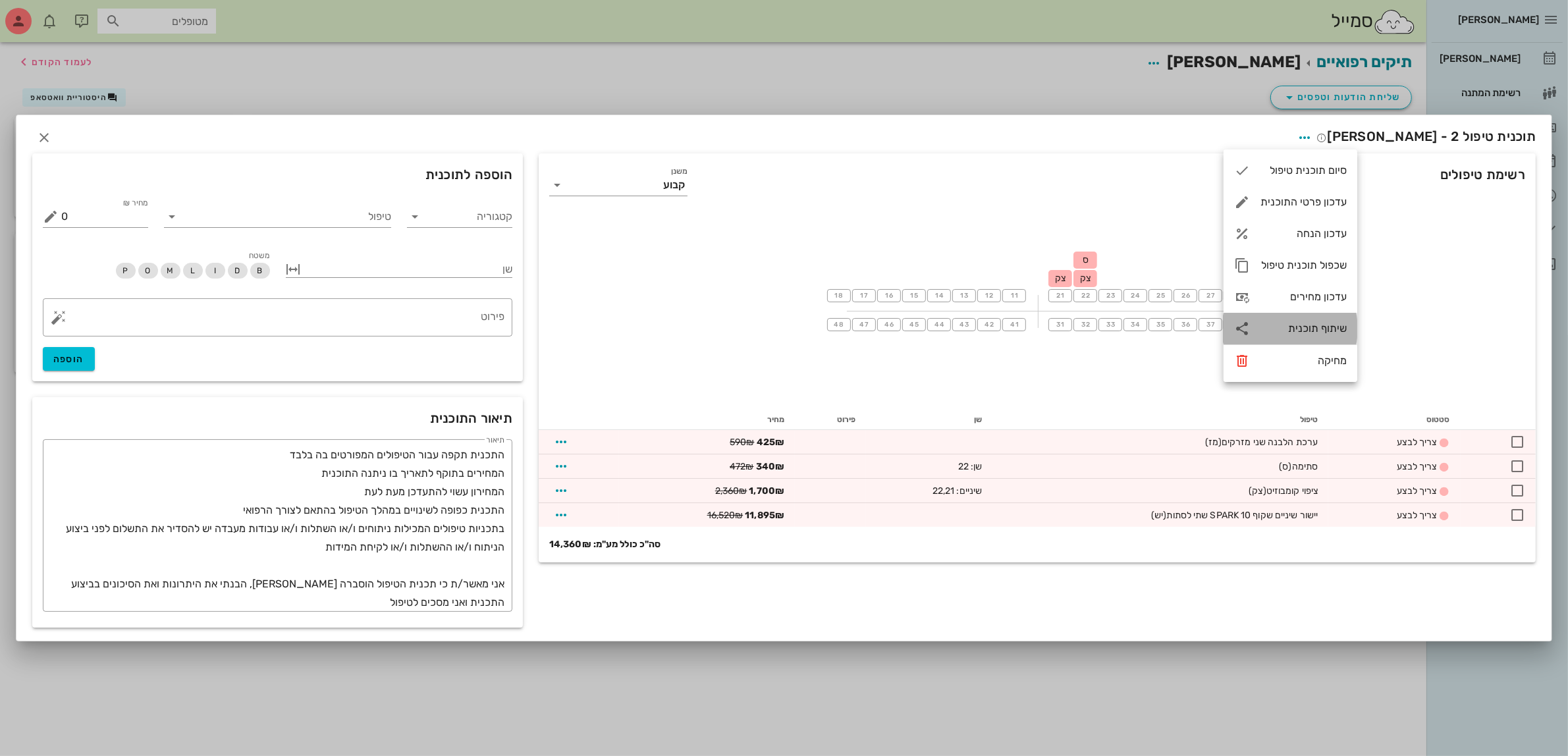
click at [1292, 330] on div "שיתוף תוכנית" at bounding box center [1303, 328] width 86 height 12
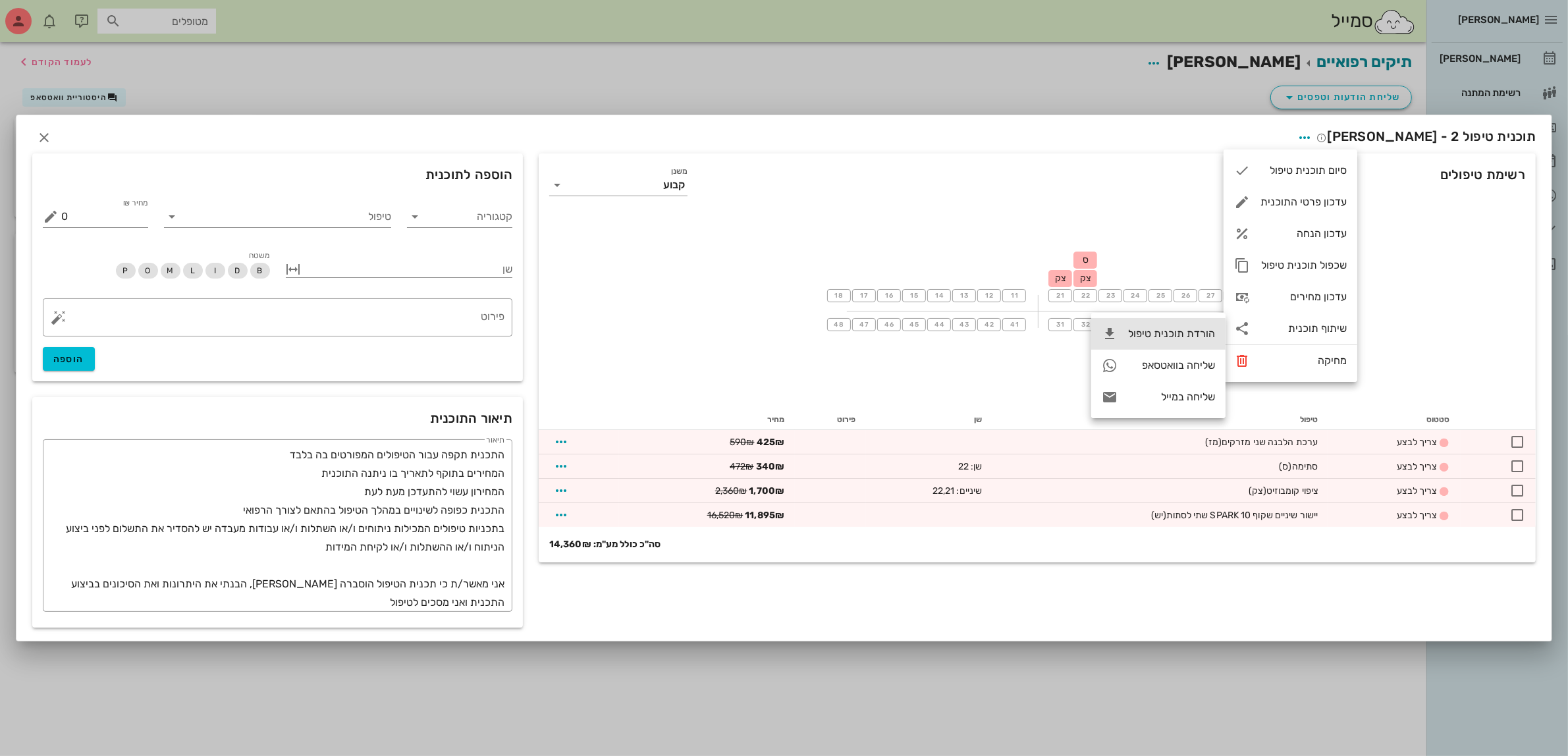
click at [1189, 332] on div "הורדת תוכנית טיפול" at bounding box center [1171, 333] width 87 height 12
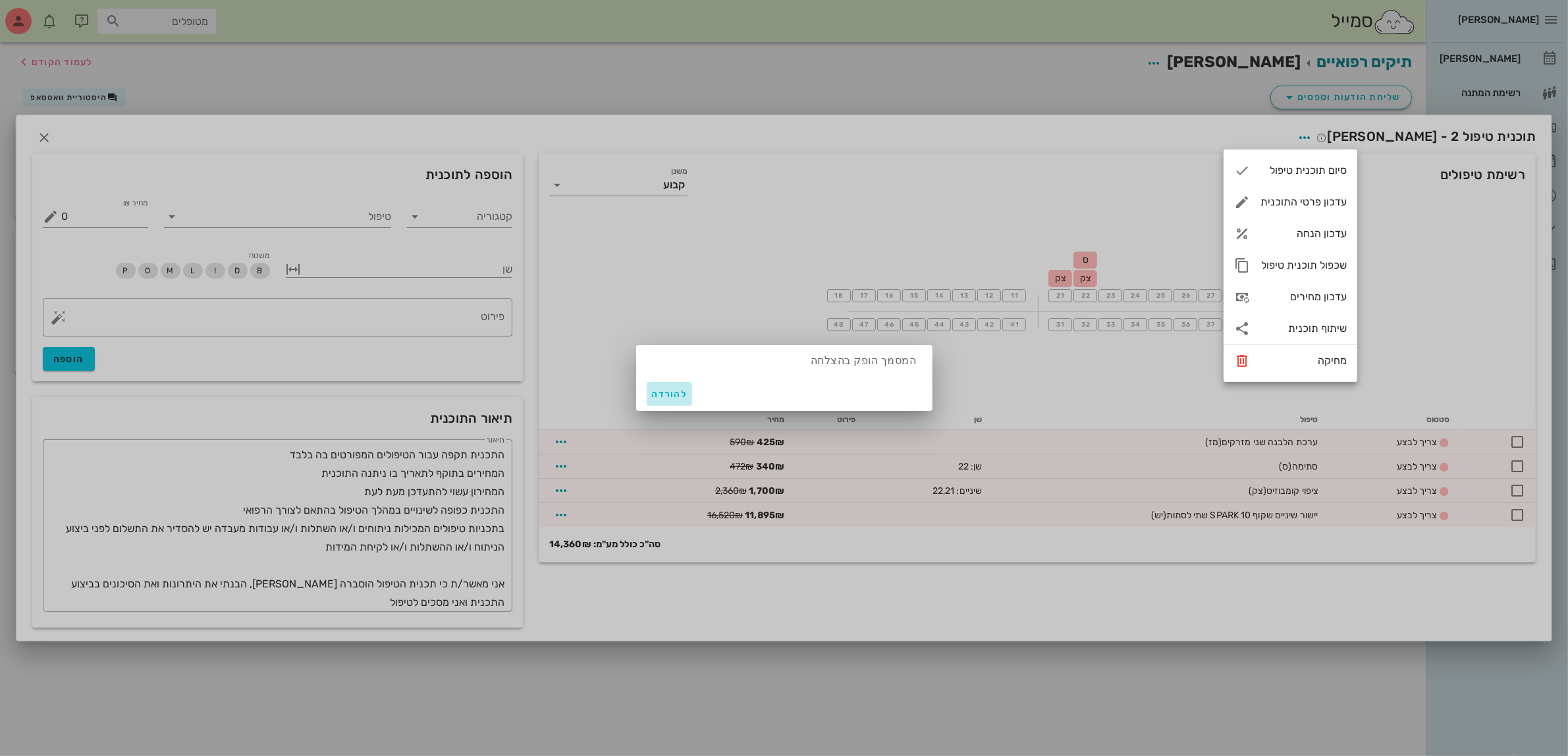
click at [686, 397] on button "להורדה" at bounding box center [670, 393] width 46 height 24
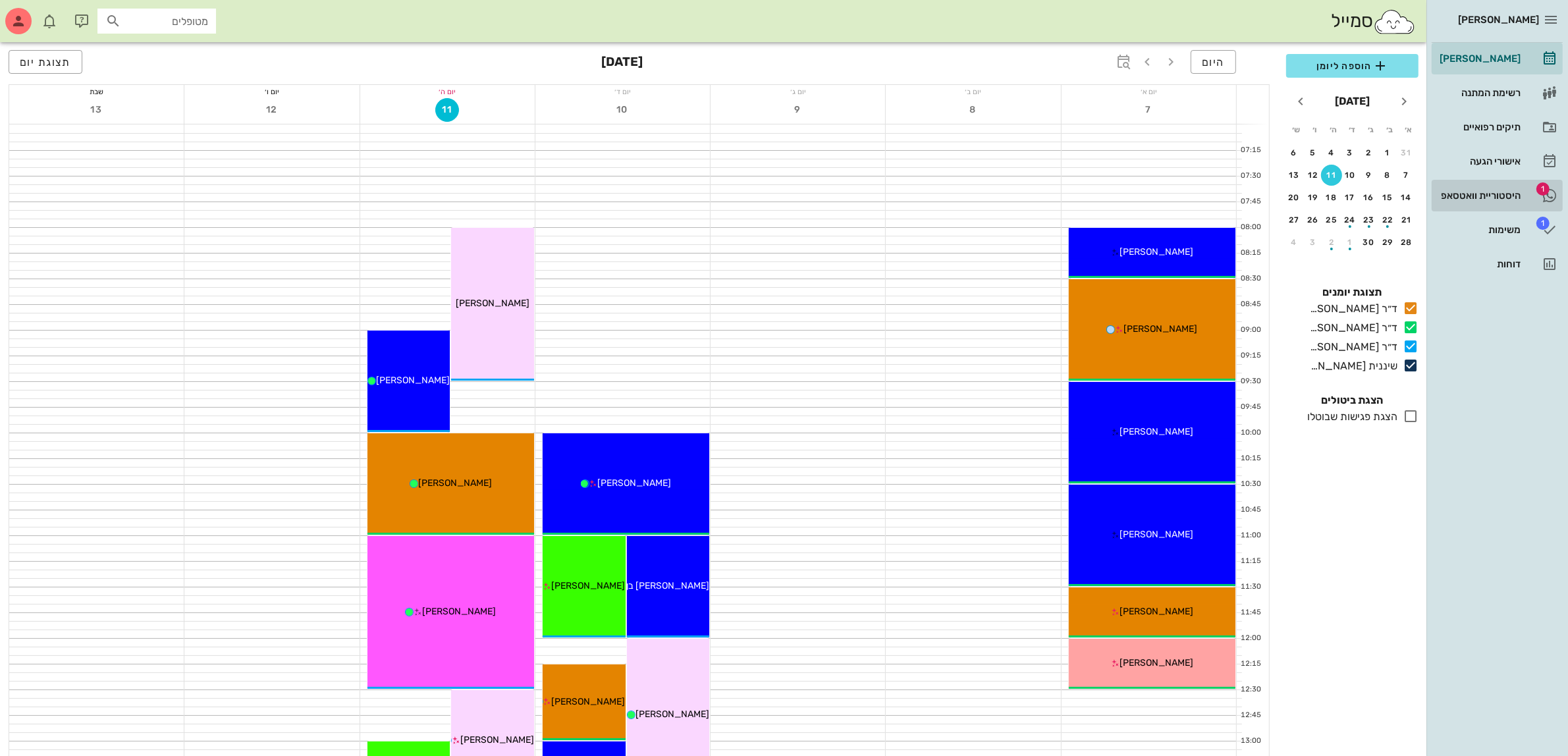
click at [1477, 191] on div "היסטוריית וואטסאפ" at bounding box center [1478, 195] width 83 height 11
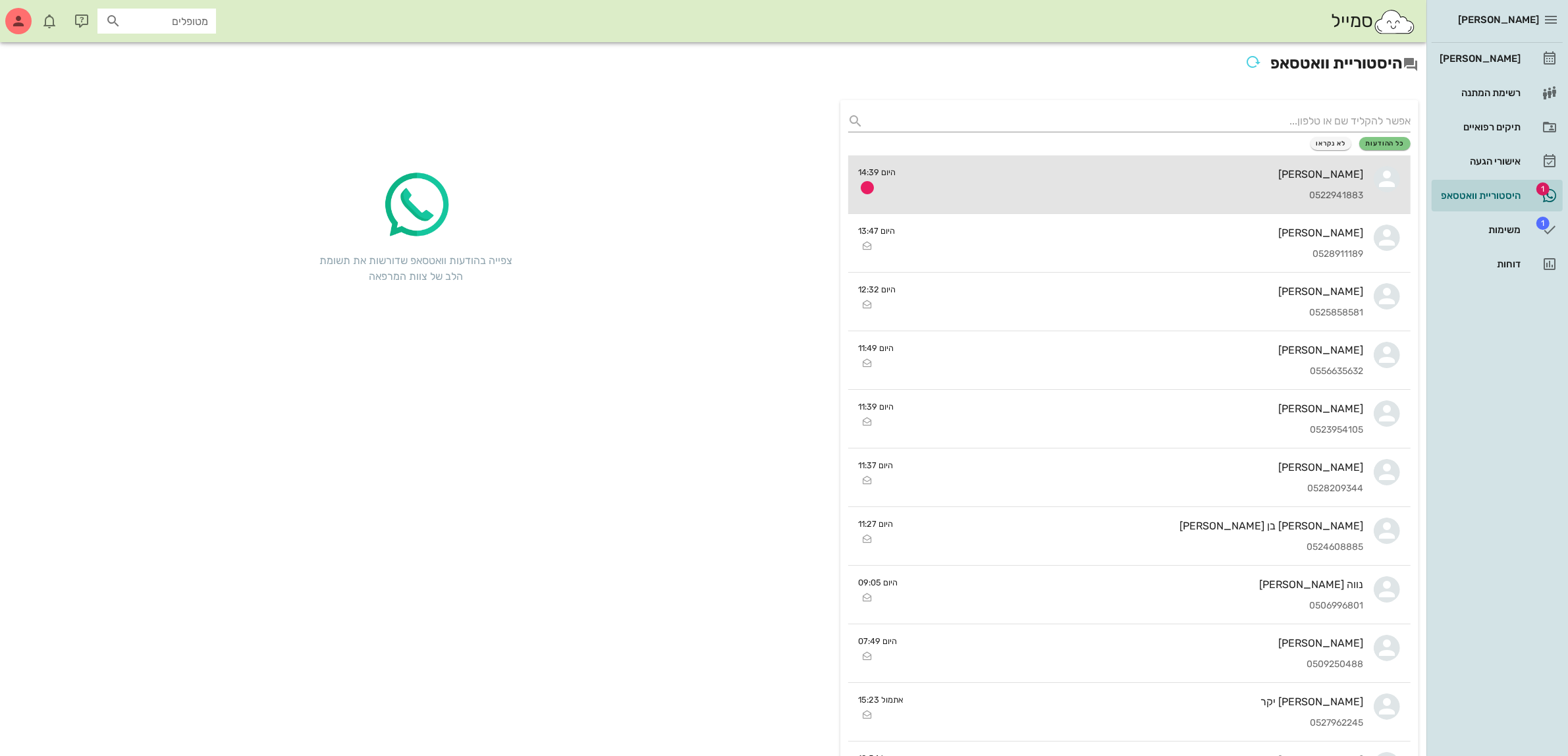
click at [1265, 184] on div "[PERSON_NAME] 0522941883" at bounding box center [1135, 184] width 457 height 58
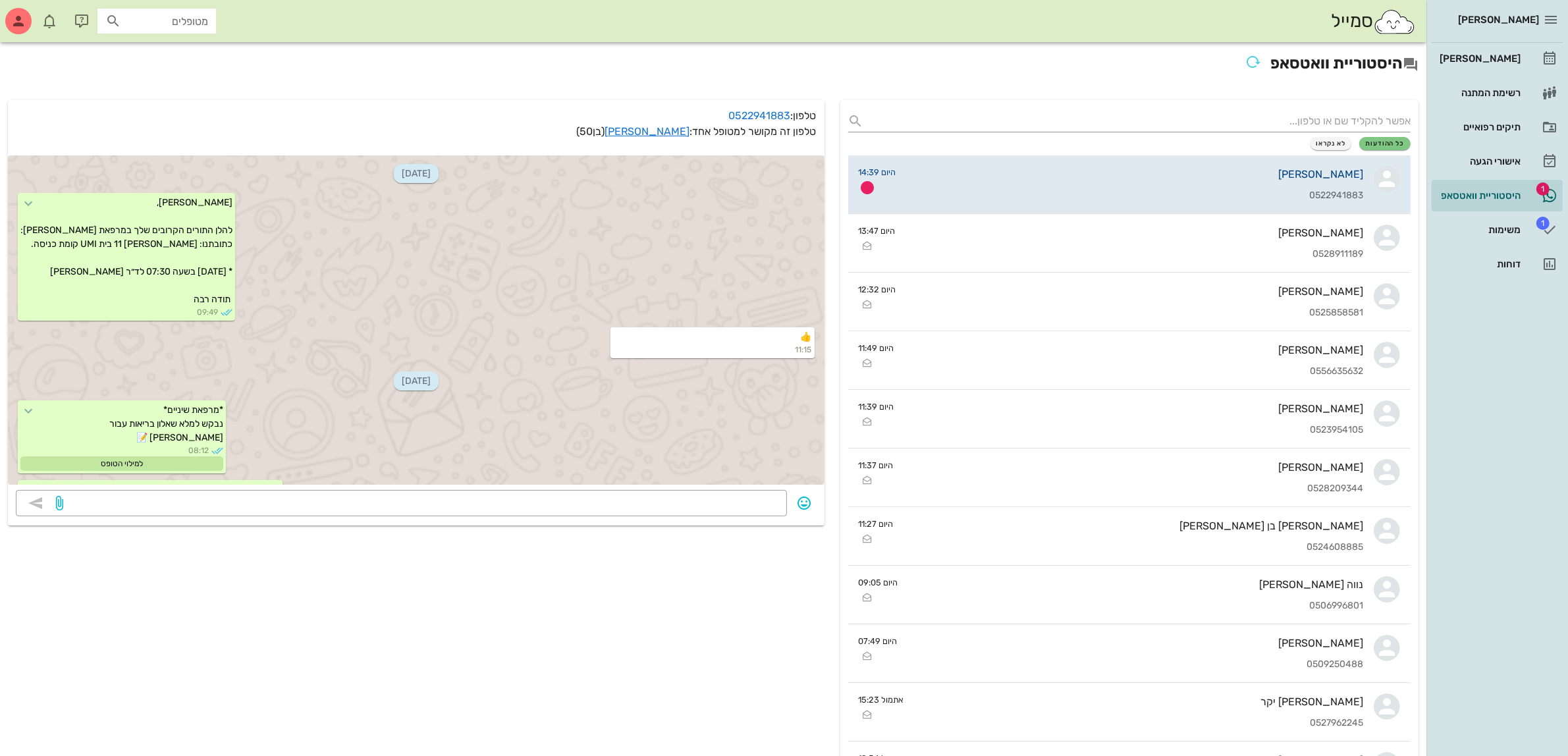
scroll to position [1946, 0]
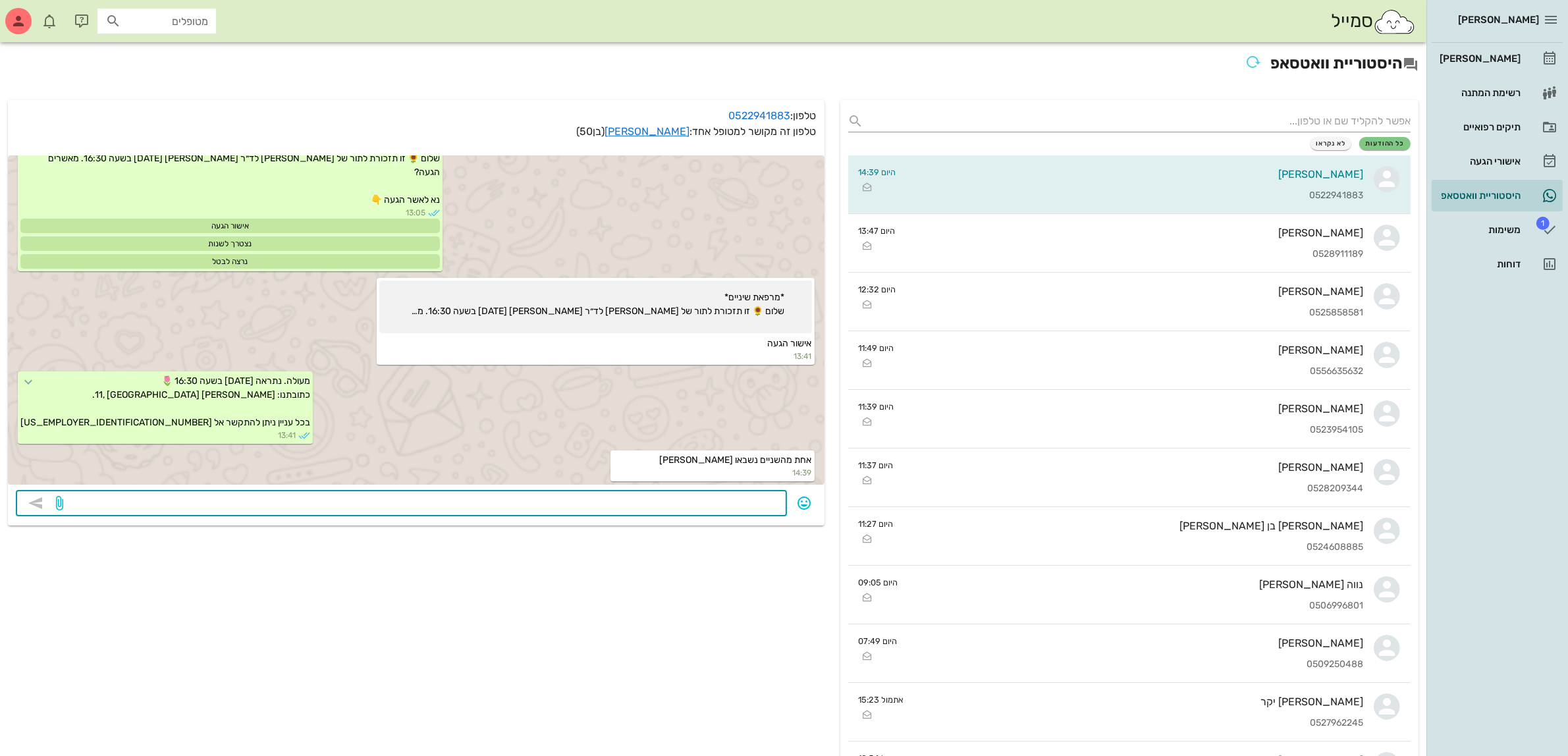
click at [718, 507] on textarea at bounding box center [422, 504] width 713 height 21
click at [1496, 57] on div "[PERSON_NAME]" at bounding box center [1478, 58] width 83 height 11
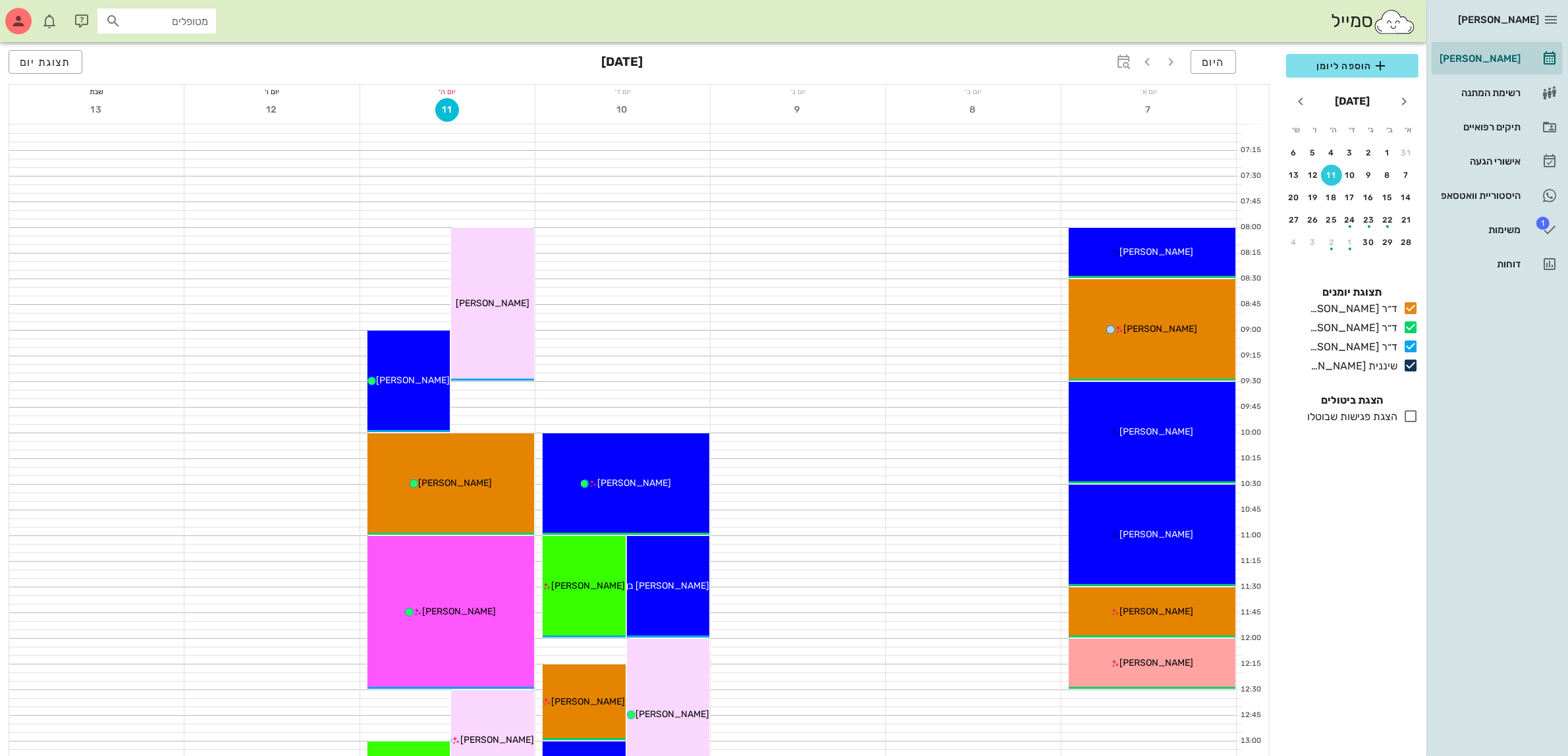
click at [122, 18] on div at bounding box center [114, 21] width 18 height 16
click at [1475, 123] on div "תיקים רפואיים" at bounding box center [1478, 127] width 83 height 11
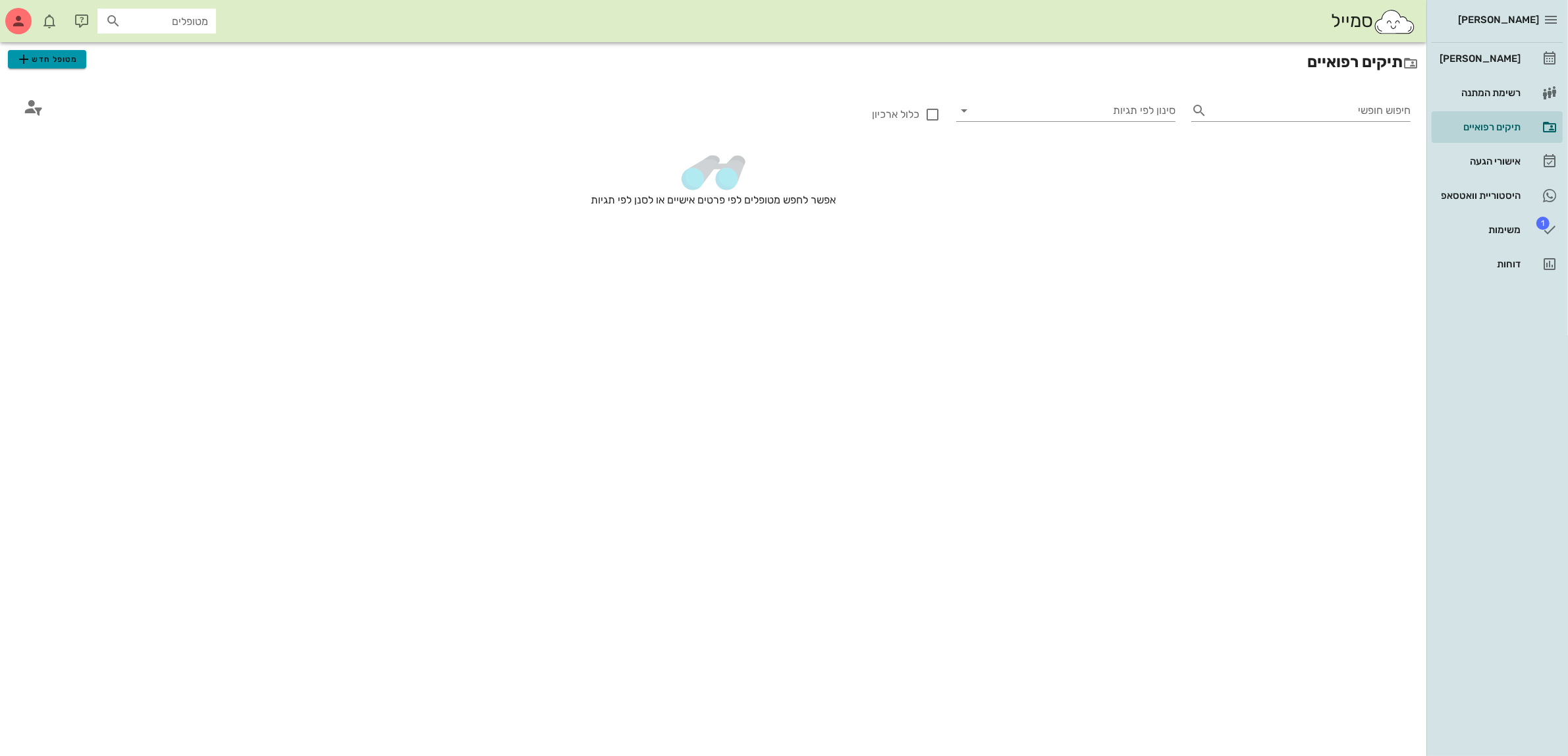
click at [44, 60] on span "מטופל חדש" at bounding box center [46, 59] width 62 height 16
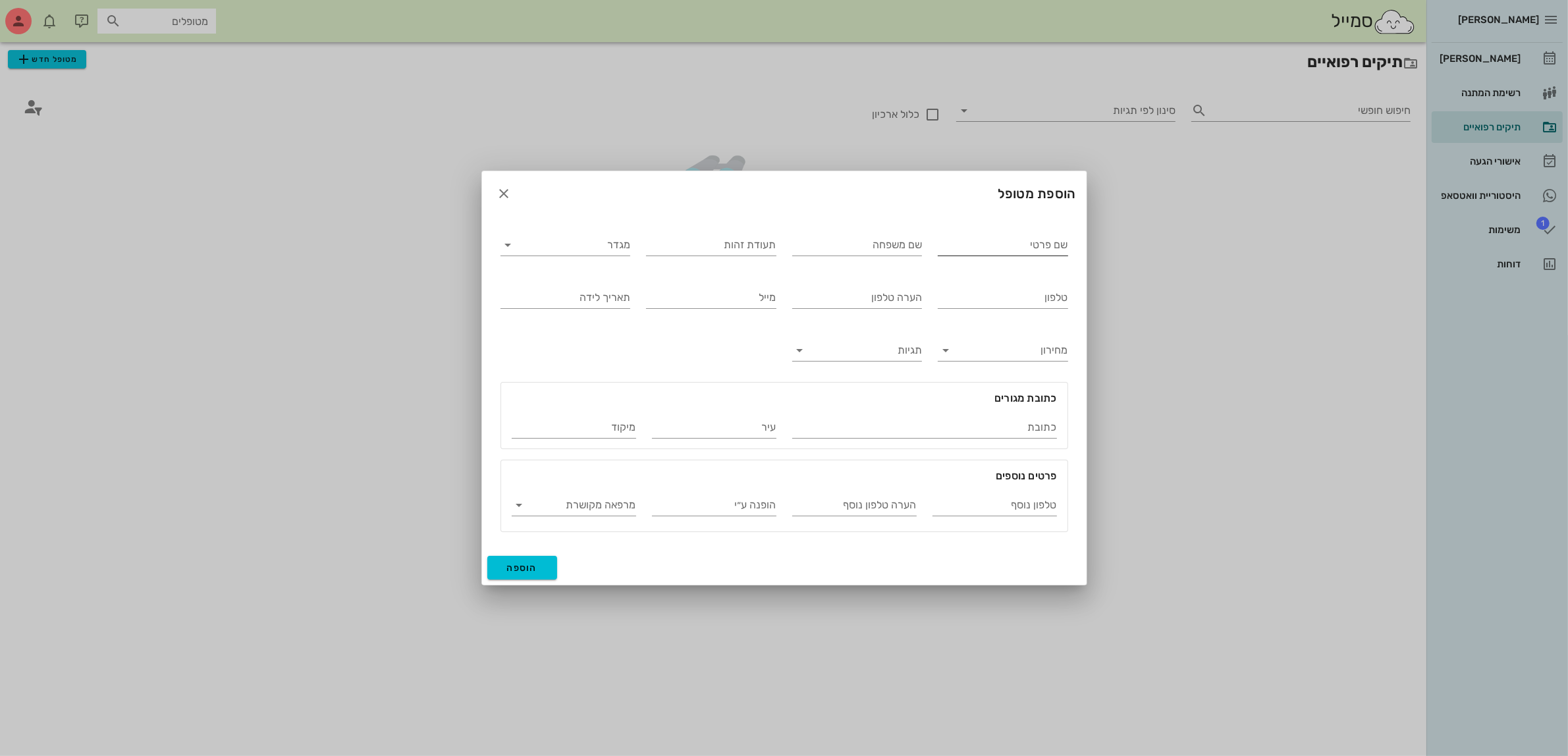
click at [946, 237] on input "שם פרטי" at bounding box center [1003, 245] width 131 height 21
click at [996, 250] on input "[PERSON_NAME]" at bounding box center [1003, 245] width 131 height 21
type input "[PERSON_NAME]"
click at [879, 242] on input "שם משפחה" at bounding box center [858, 245] width 131 height 21
type input "[PERSON_NAME]"
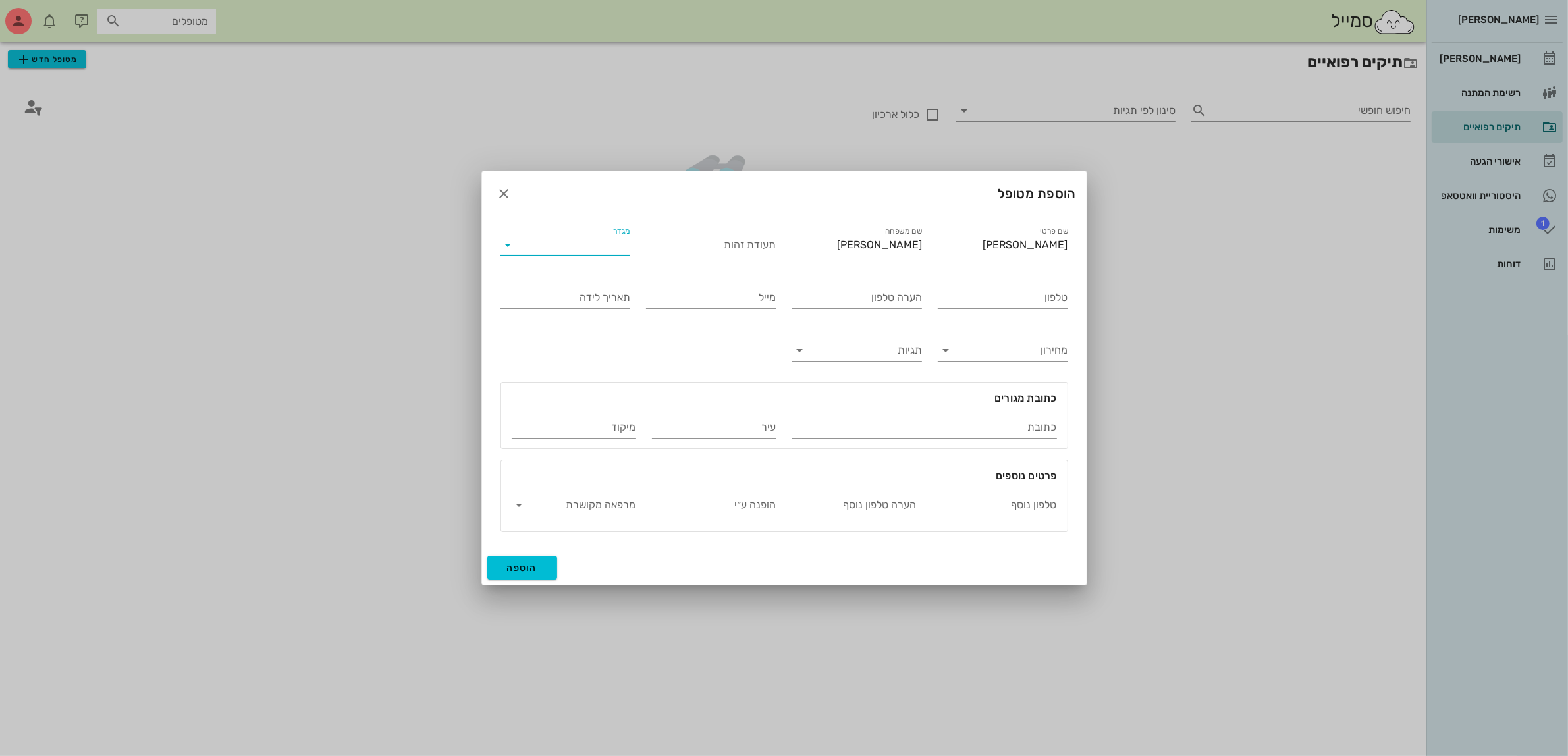
click at [598, 252] on input "מגדר" at bounding box center [576, 245] width 110 height 21
click at [600, 249] on div "זכר" at bounding box center [565, 255] width 109 height 12
click at [965, 292] on input "טלפון" at bounding box center [1003, 297] width 131 height 21
type input "053-5224282"
click at [514, 570] on span "הוספה" at bounding box center [522, 567] width 31 height 11
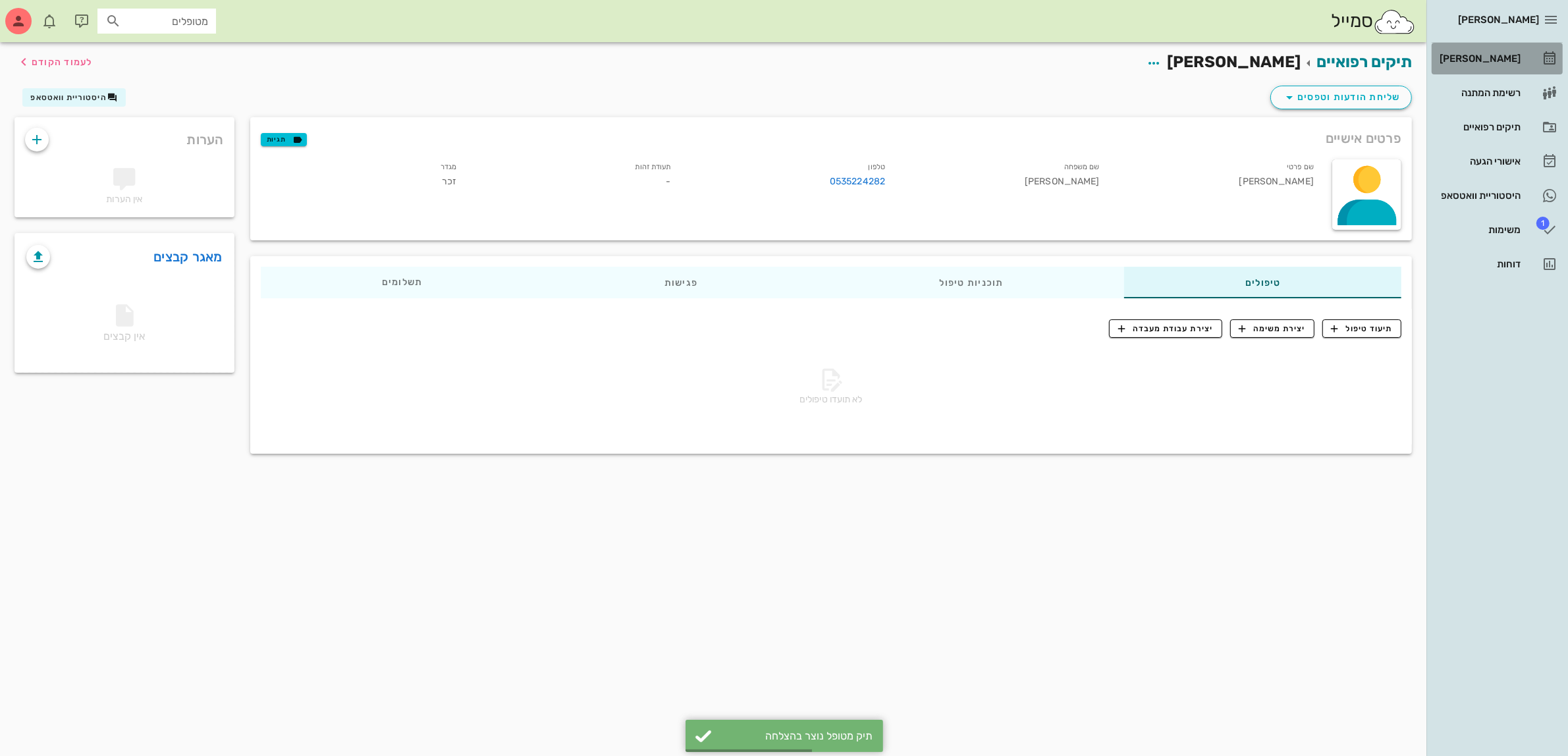
click at [1503, 54] on div "[PERSON_NAME]" at bounding box center [1478, 58] width 83 height 11
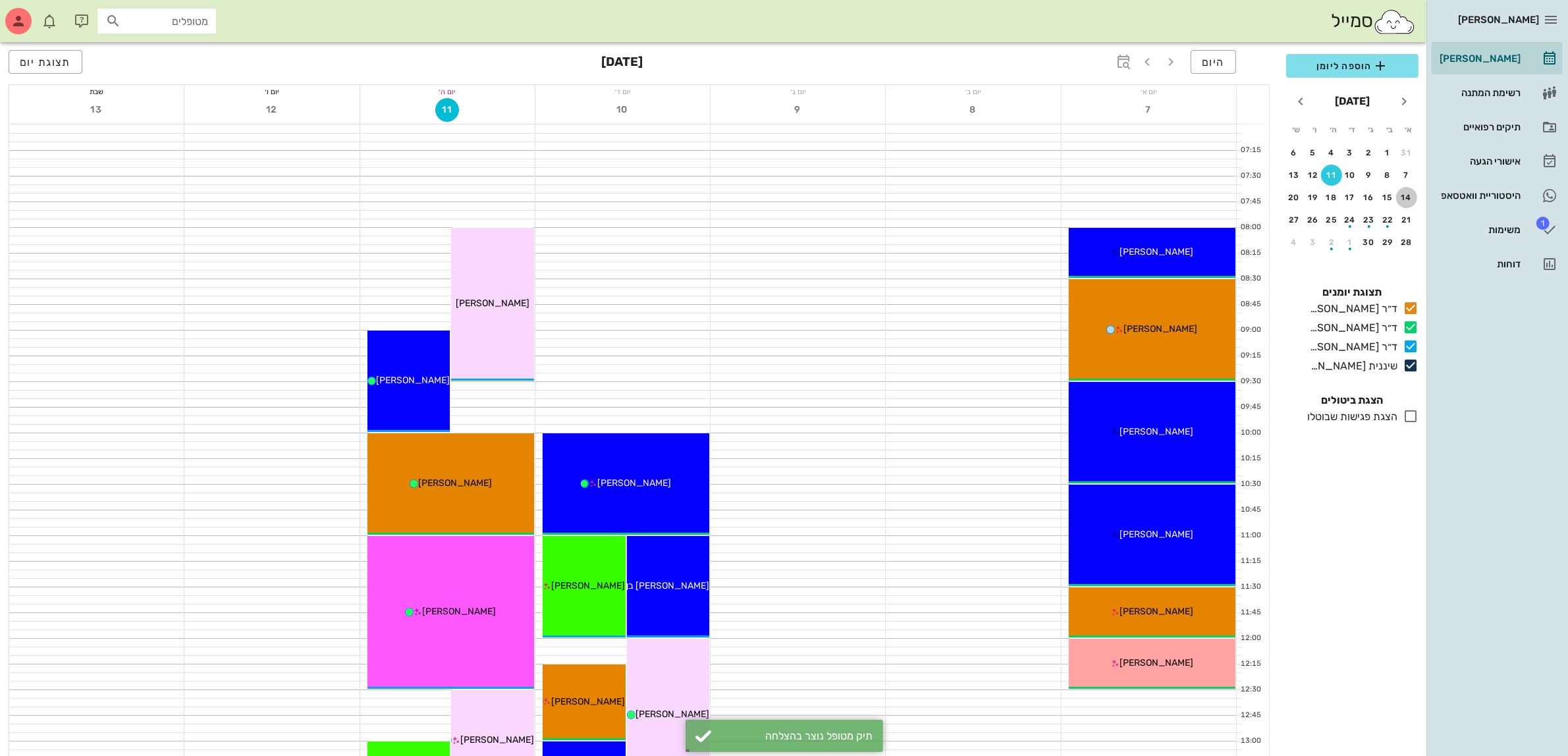
click at [1403, 196] on div "14" at bounding box center [1406, 197] width 21 height 9
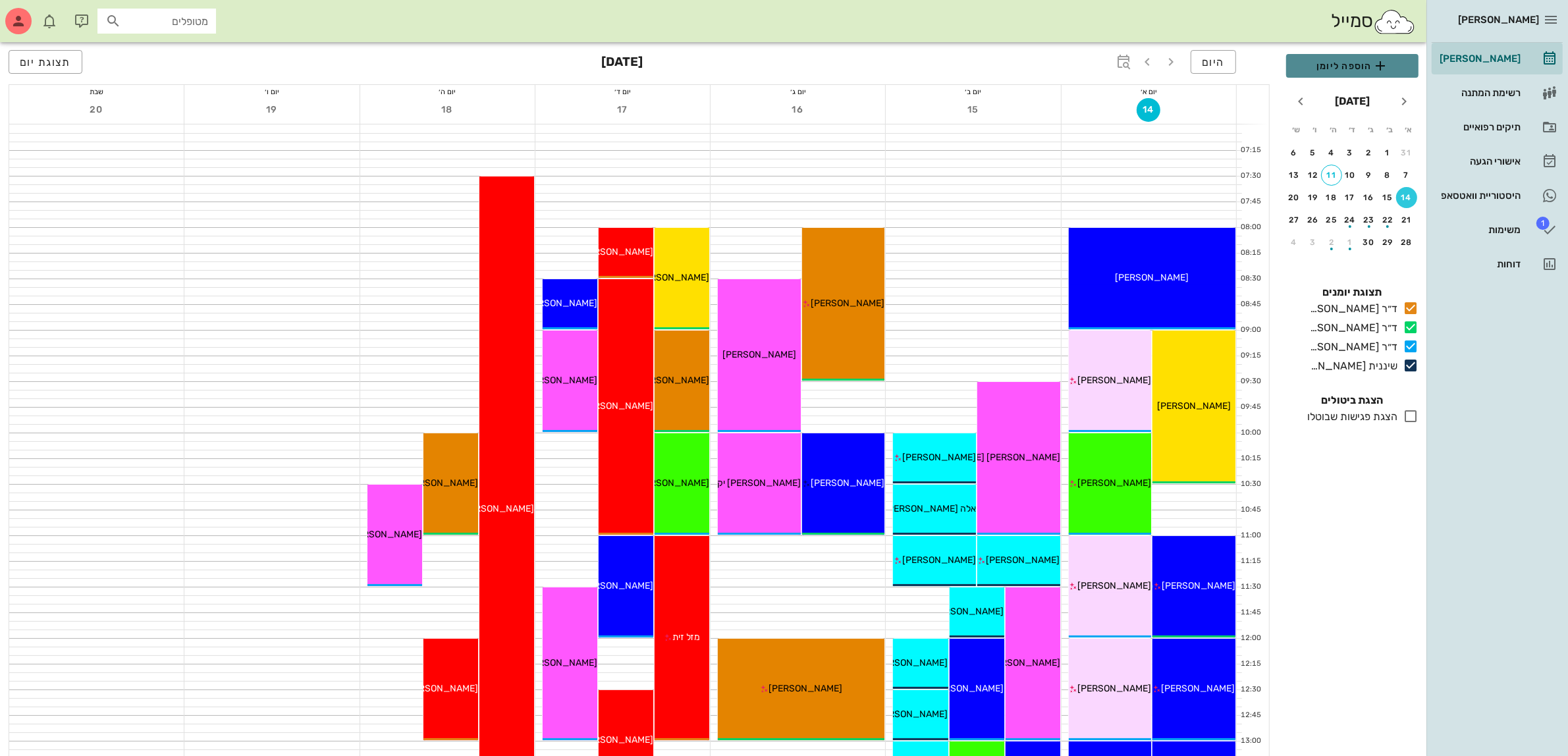
click at [1326, 67] on span "הוספה ליומן" at bounding box center [1352, 66] width 111 height 16
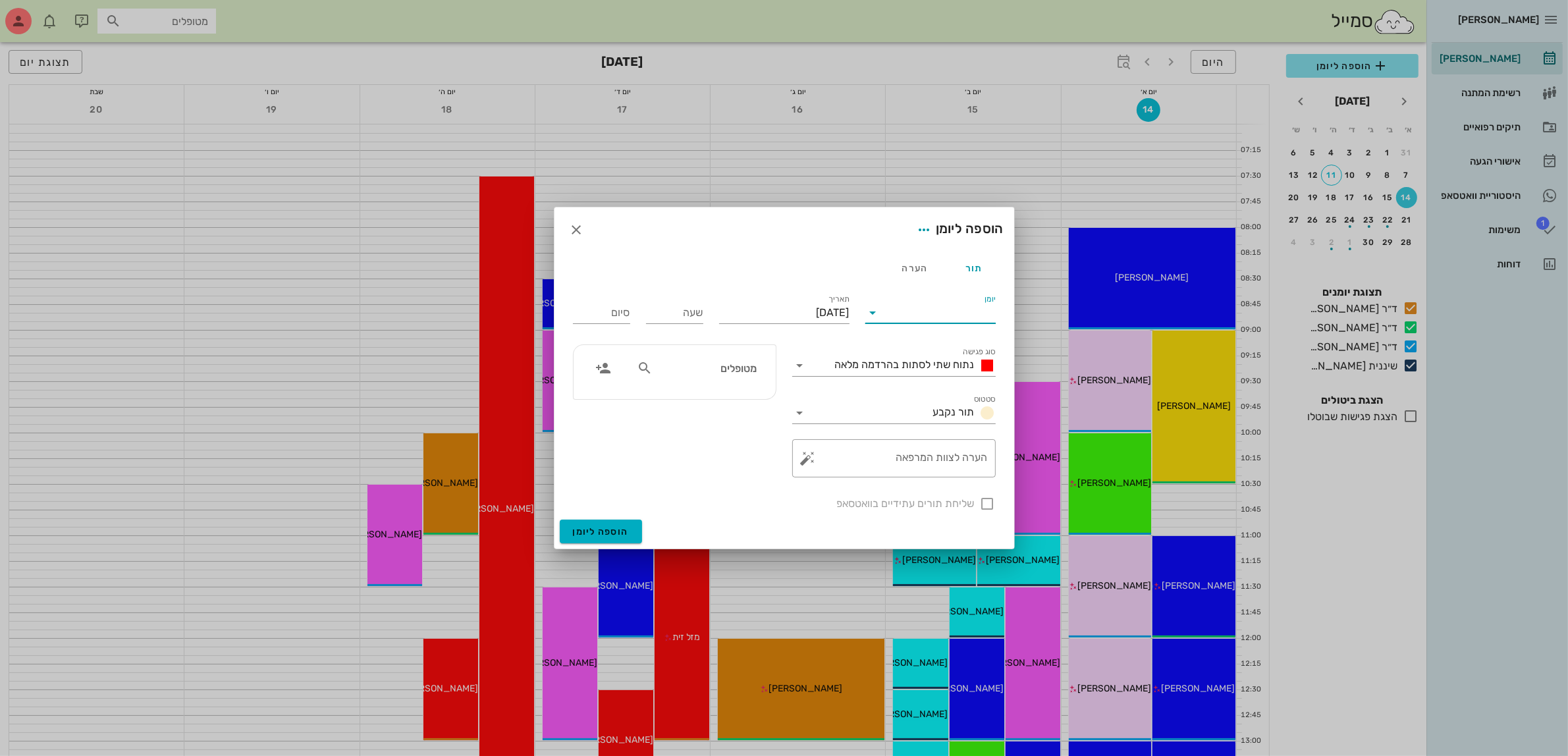
click at [947, 321] on input "יומן" at bounding box center [940, 312] width 112 height 21
click at [958, 358] on div "ד״ר [PERSON_NAME]" at bounding box center [934, 354] width 117 height 12
click at [932, 359] on span "נתוח שתי לסתות בהרדמה מלאה" at bounding box center [905, 364] width 139 height 12
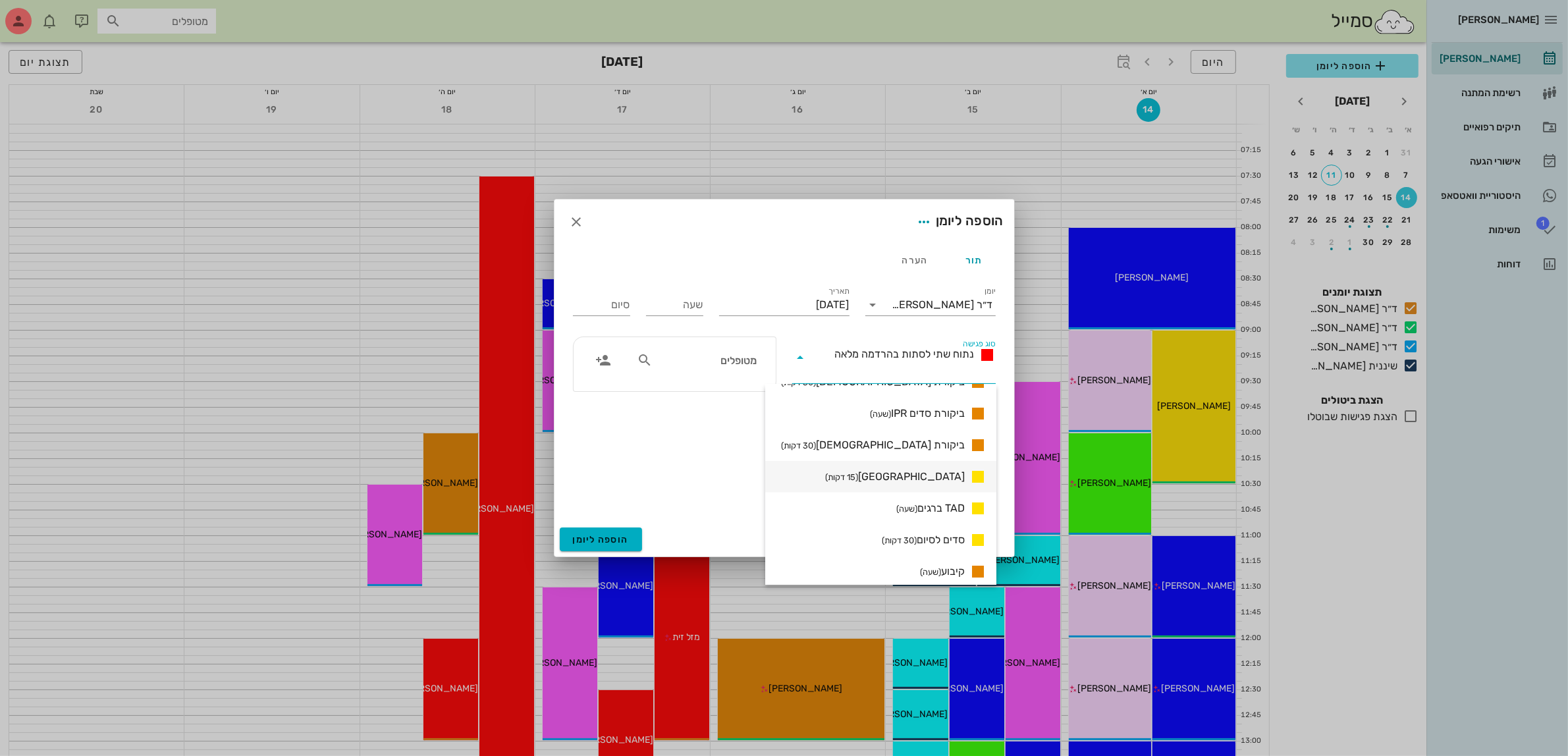
scroll to position [1019, 0]
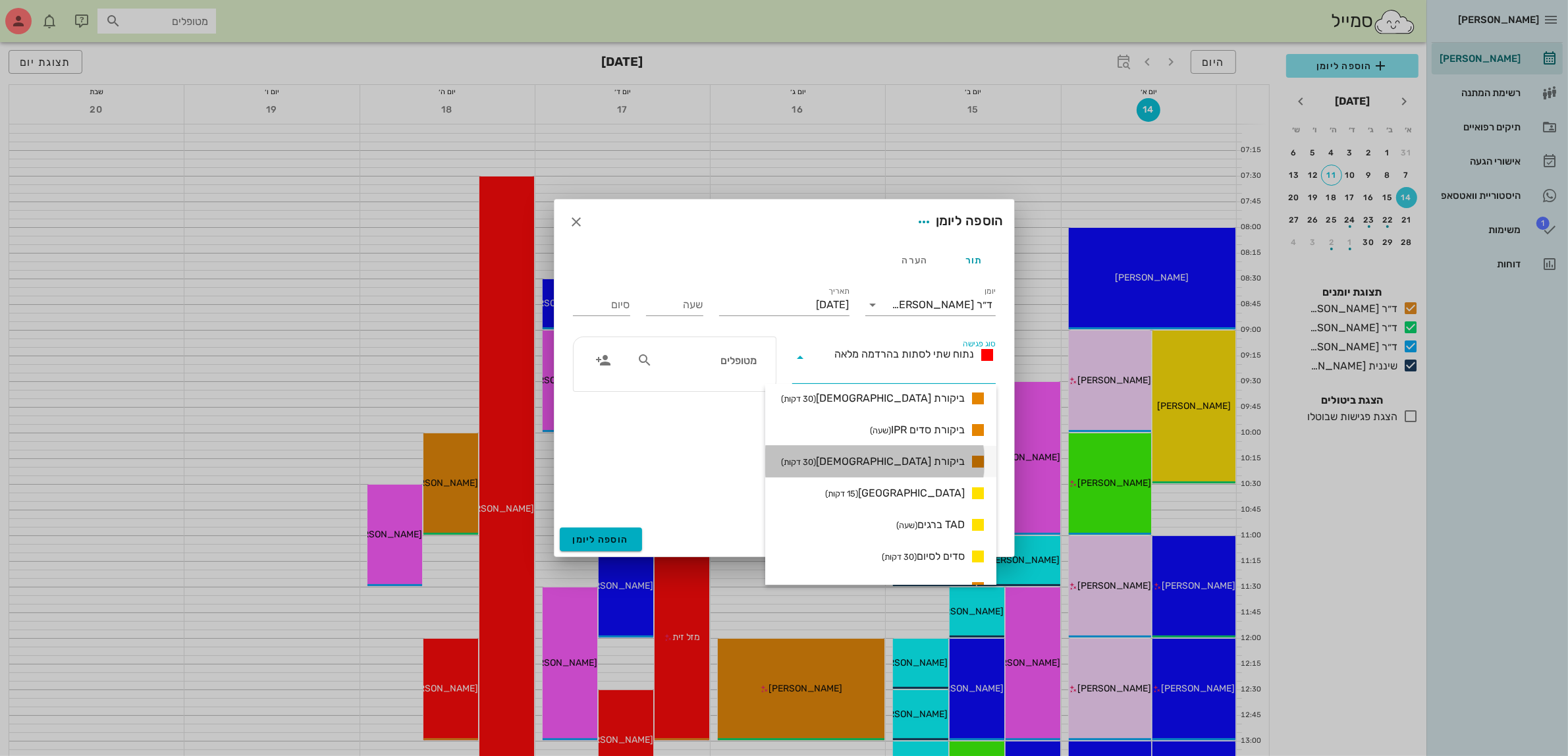
click at [920, 461] on span "ביקורת [DEMOGRAPHIC_DATA] (30 דקות)" at bounding box center [872, 461] width 184 height 16
type input "00:30"
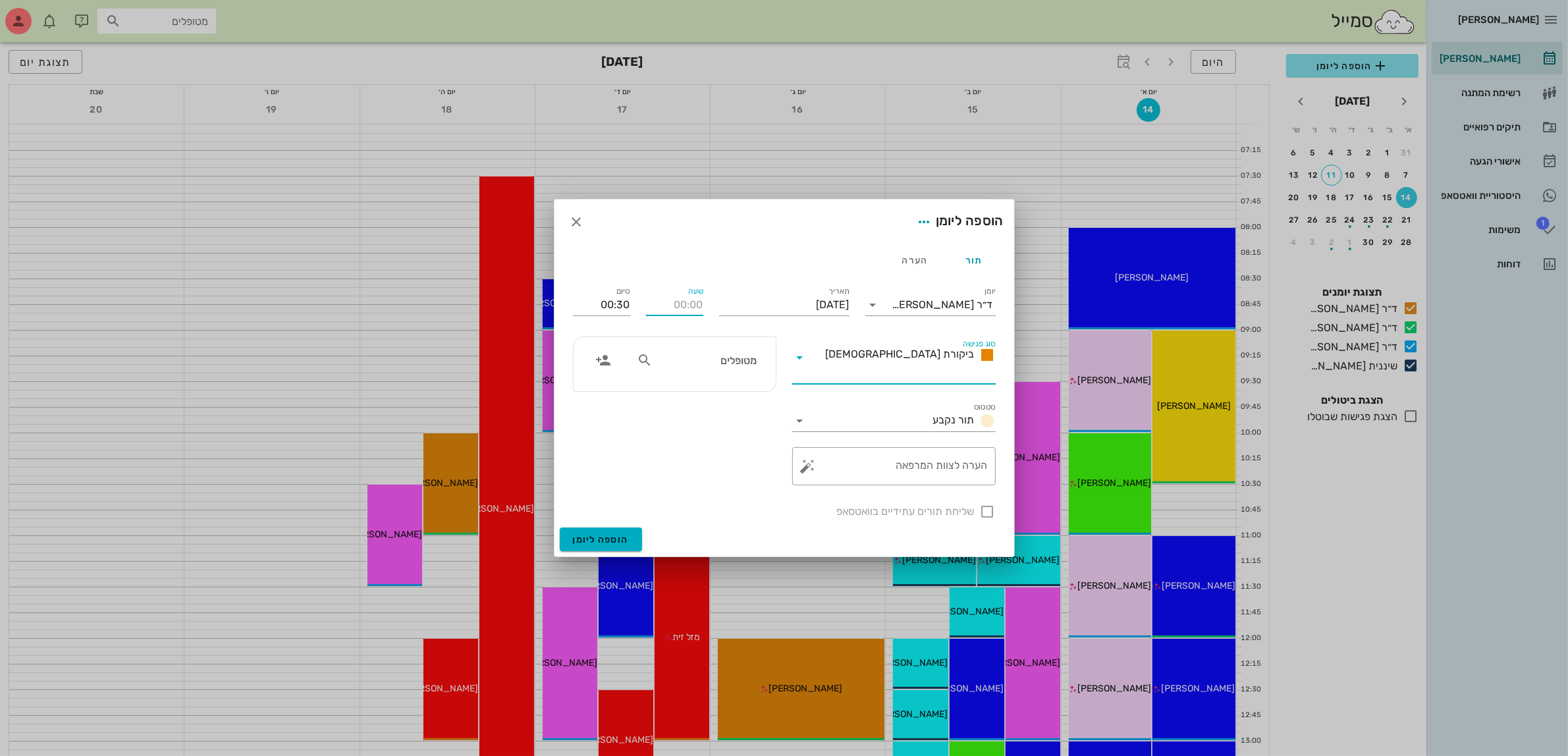
click at [667, 311] on input "שעה" at bounding box center [674, 305] width 57 height 21
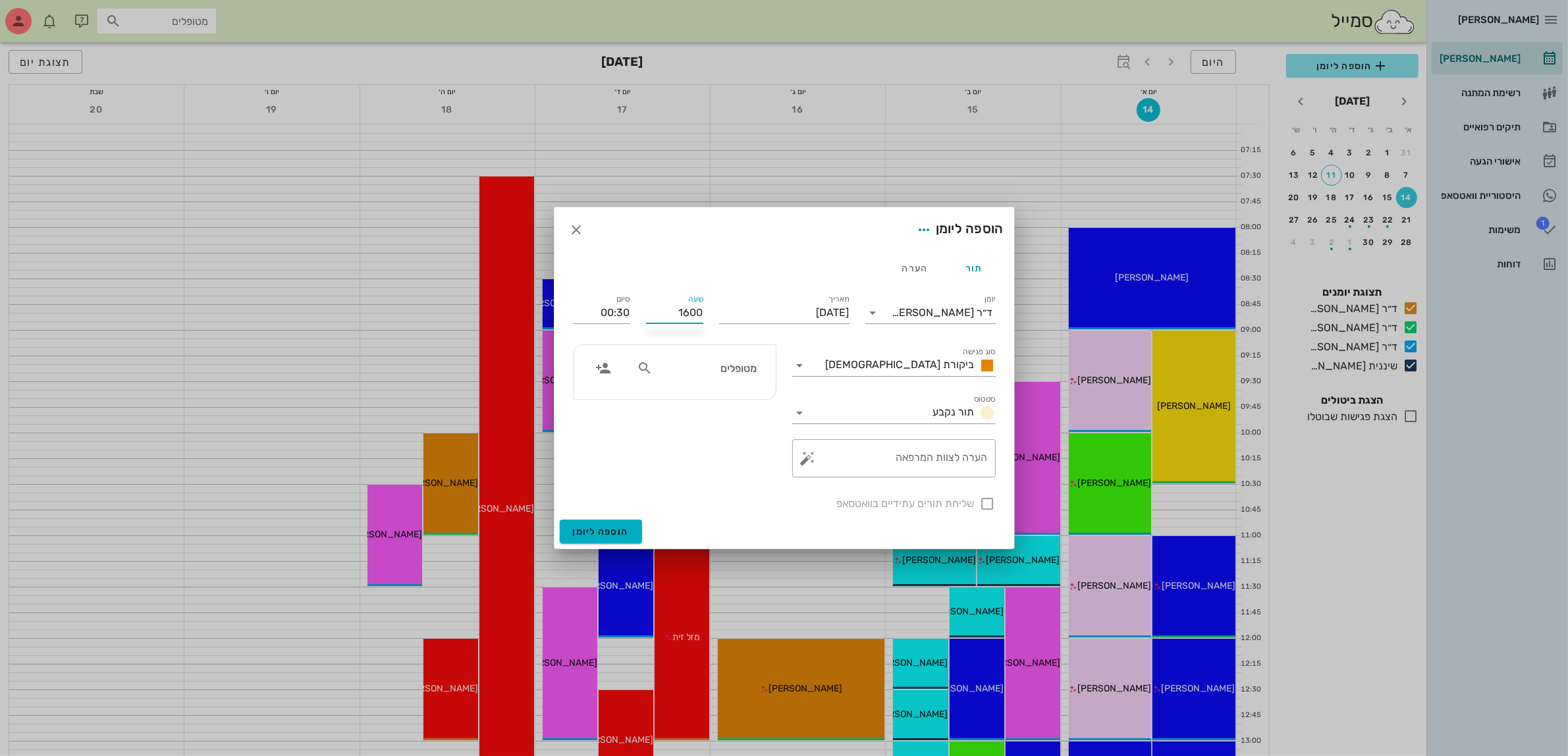
type input "16:00"
type input "16:30"
click at [636, 313] on div "סיום 16:30" at bounding box center [602, 310] width 73 height 53
click at [693, 377] on input "מטופלים" at bounding box center [706, 368] width 102 height 17
type input "[PERSON_NAME]"
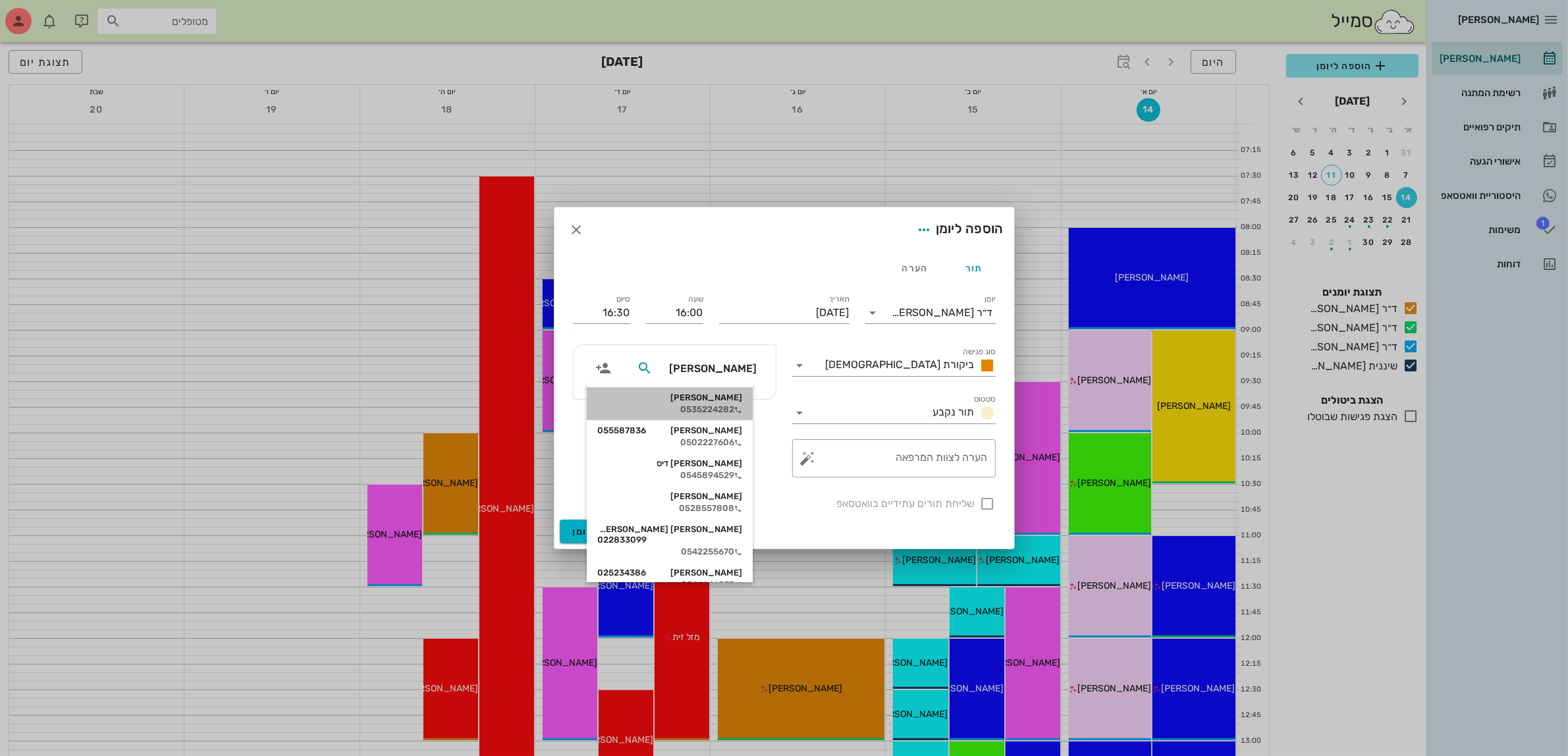
click at [724, 405] on div "0535224282" at bounding box center [670, 409] width 145 height 11
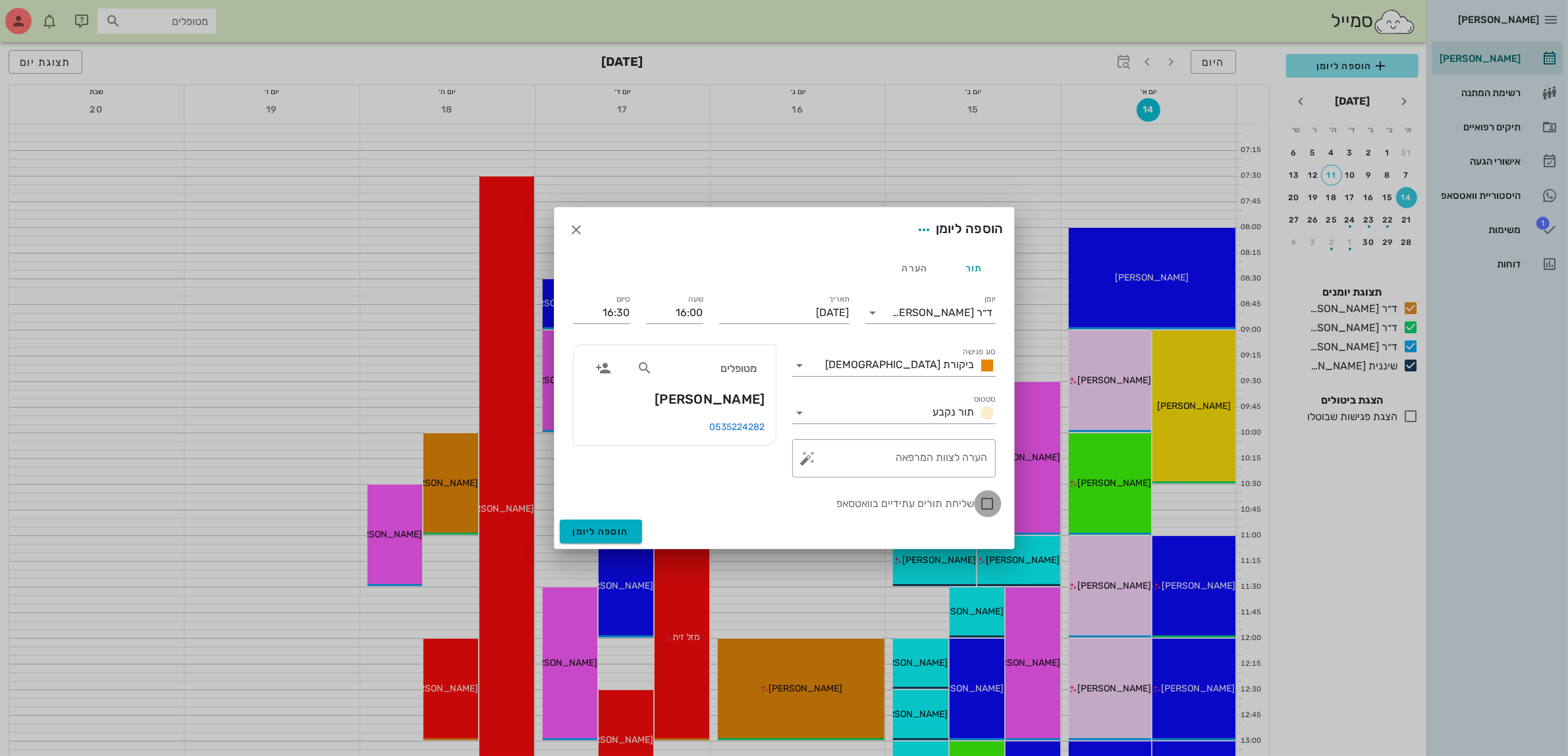
click at [989, 505] on div at bounding box center [988, 504] width 22 height 22
checkbox input "true"
click at [593, 526] on span "הוספה ליומן" at bounding box center [600, 531] width 56 height 11
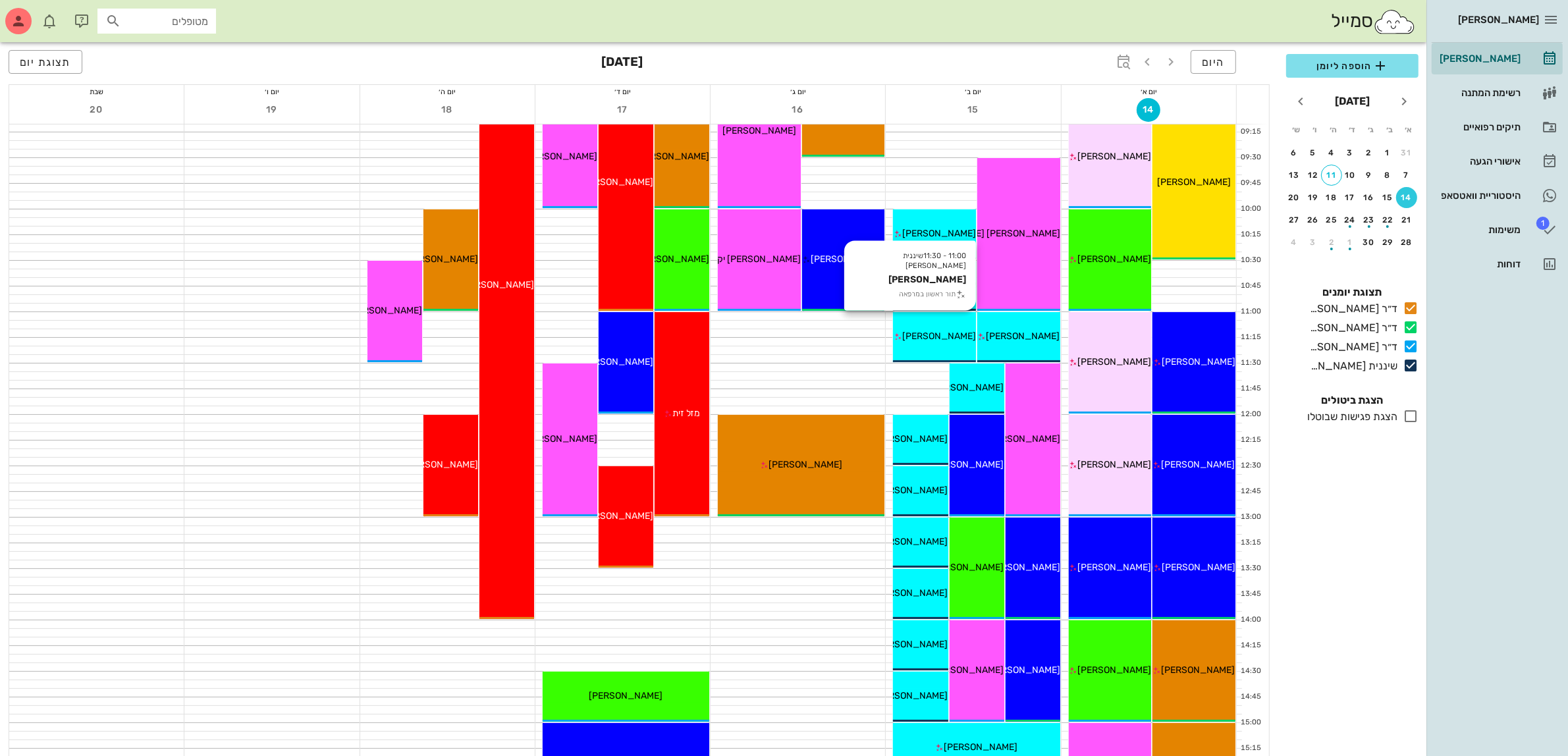
scroll to position [247, 0]
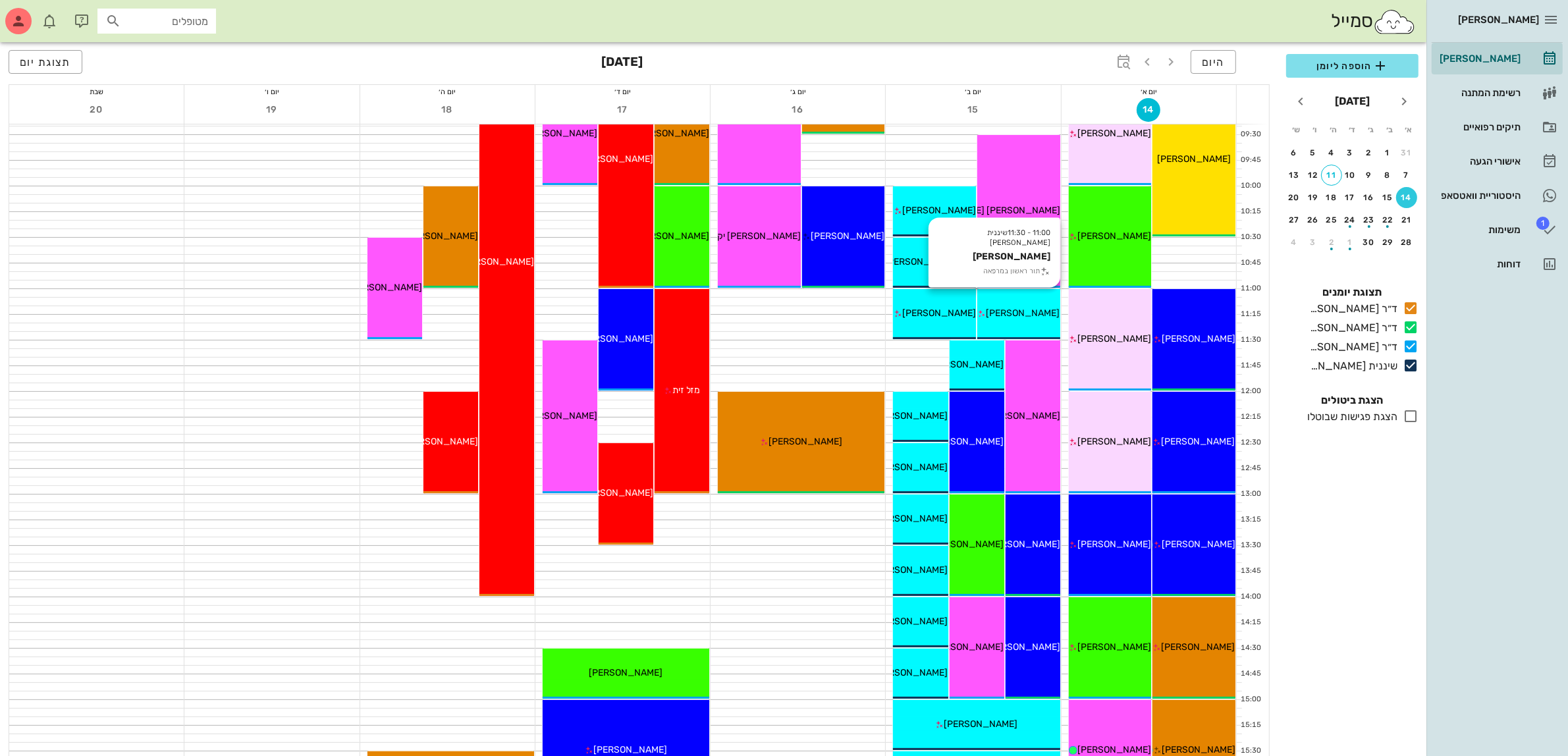
click at [1019, 309] on span "[PERSON_NAME]" at bounding box center [1022, 313] width 74 height 11
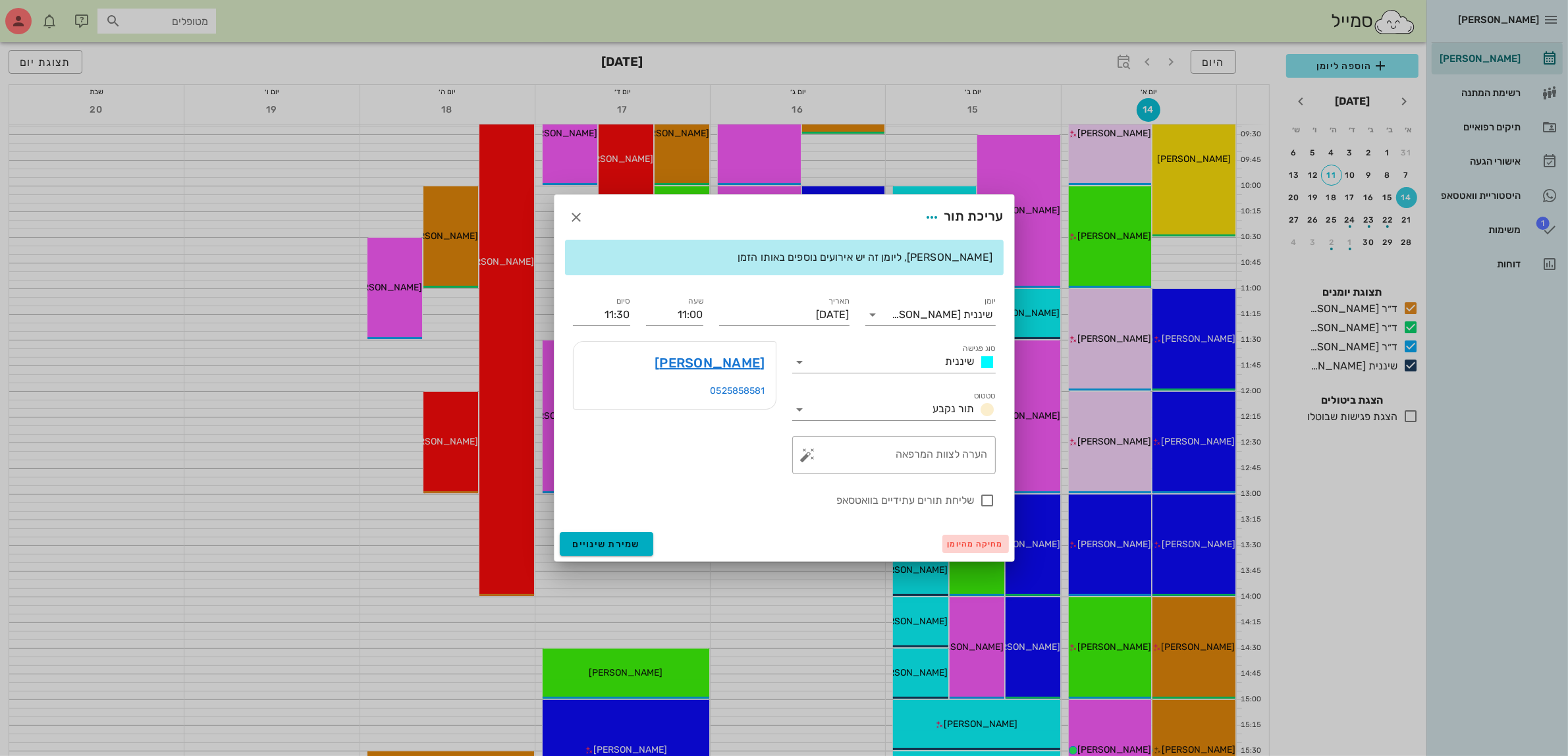
click at [966, 546] on span "מחיקה מהיומן" at bounding box center [975, 543] width 56 height 9
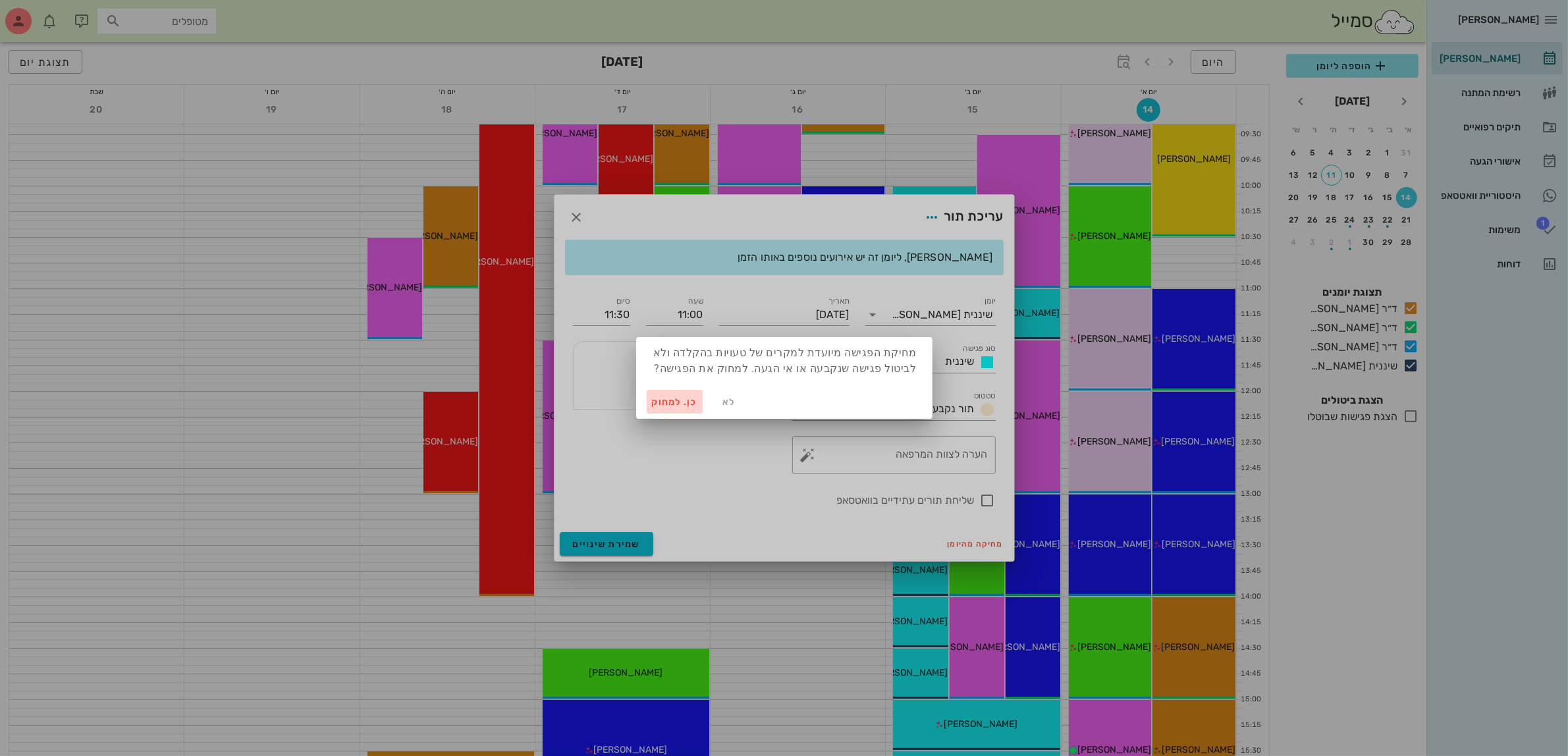
click at [680, 400] on span "כן. למחוק" at bounding box center [675, 401] width 46 height 11
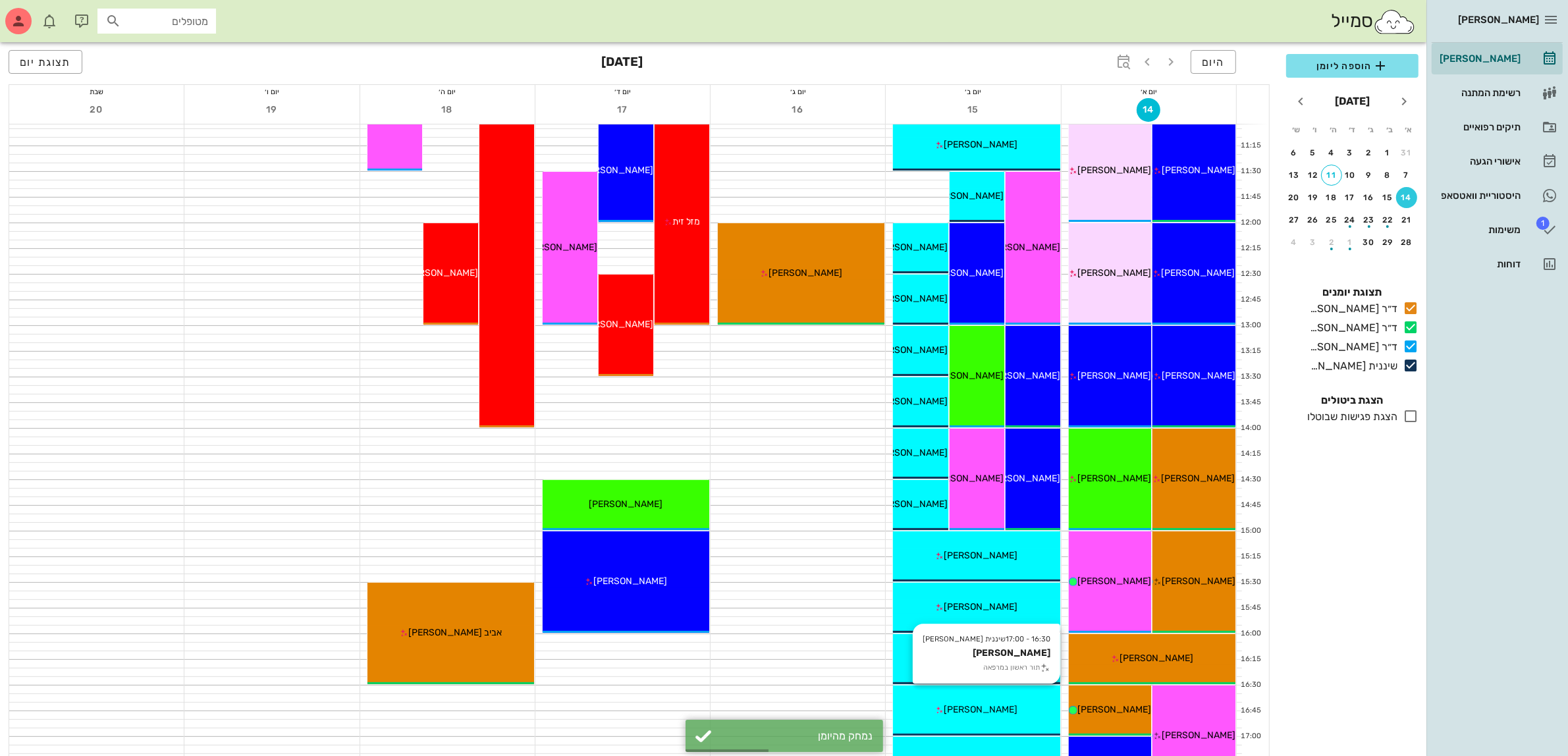
scroll to position [411, 0]
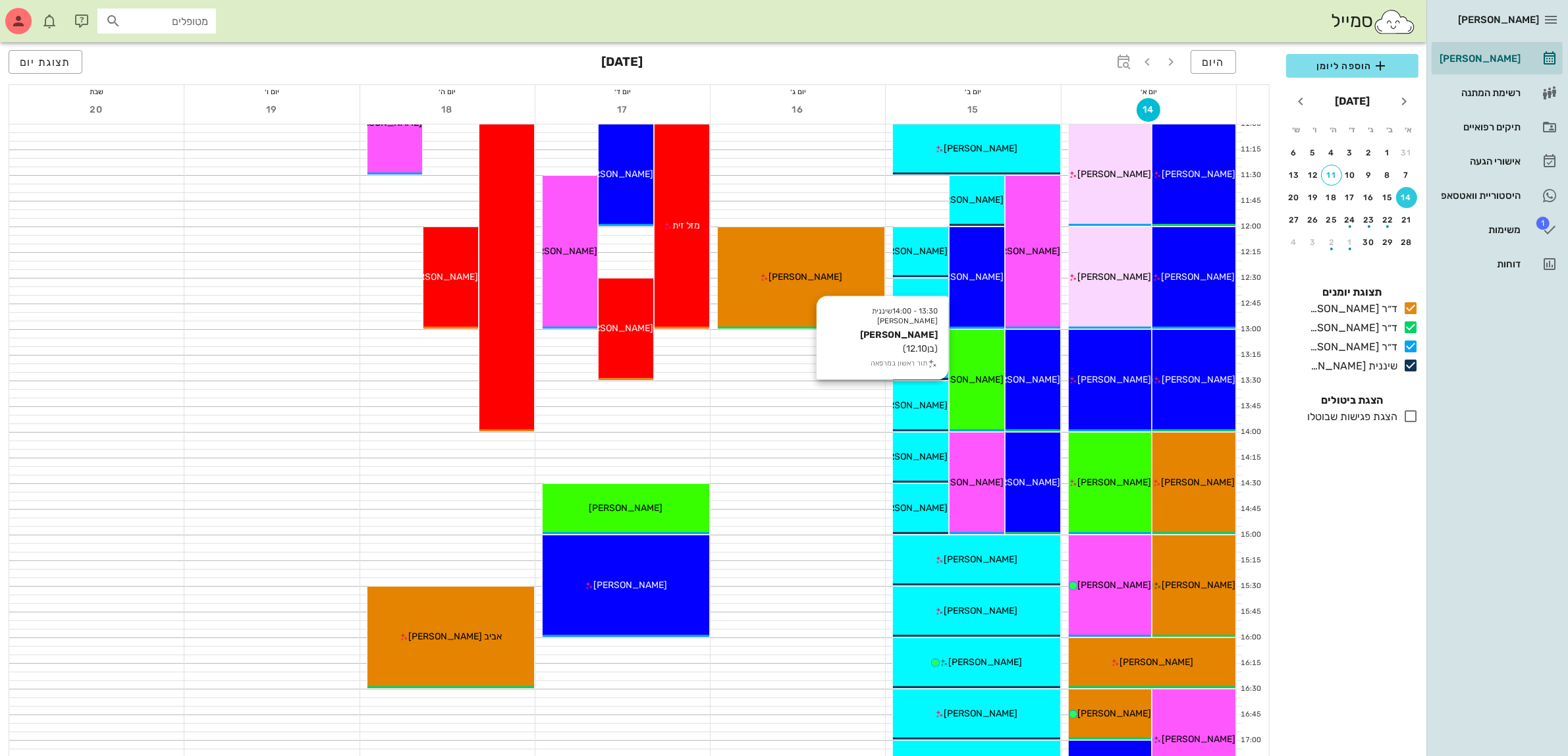
click at [919, 406] on span "[PERSON_NAME]" at bounding box center [911, 405] width 74 height 11
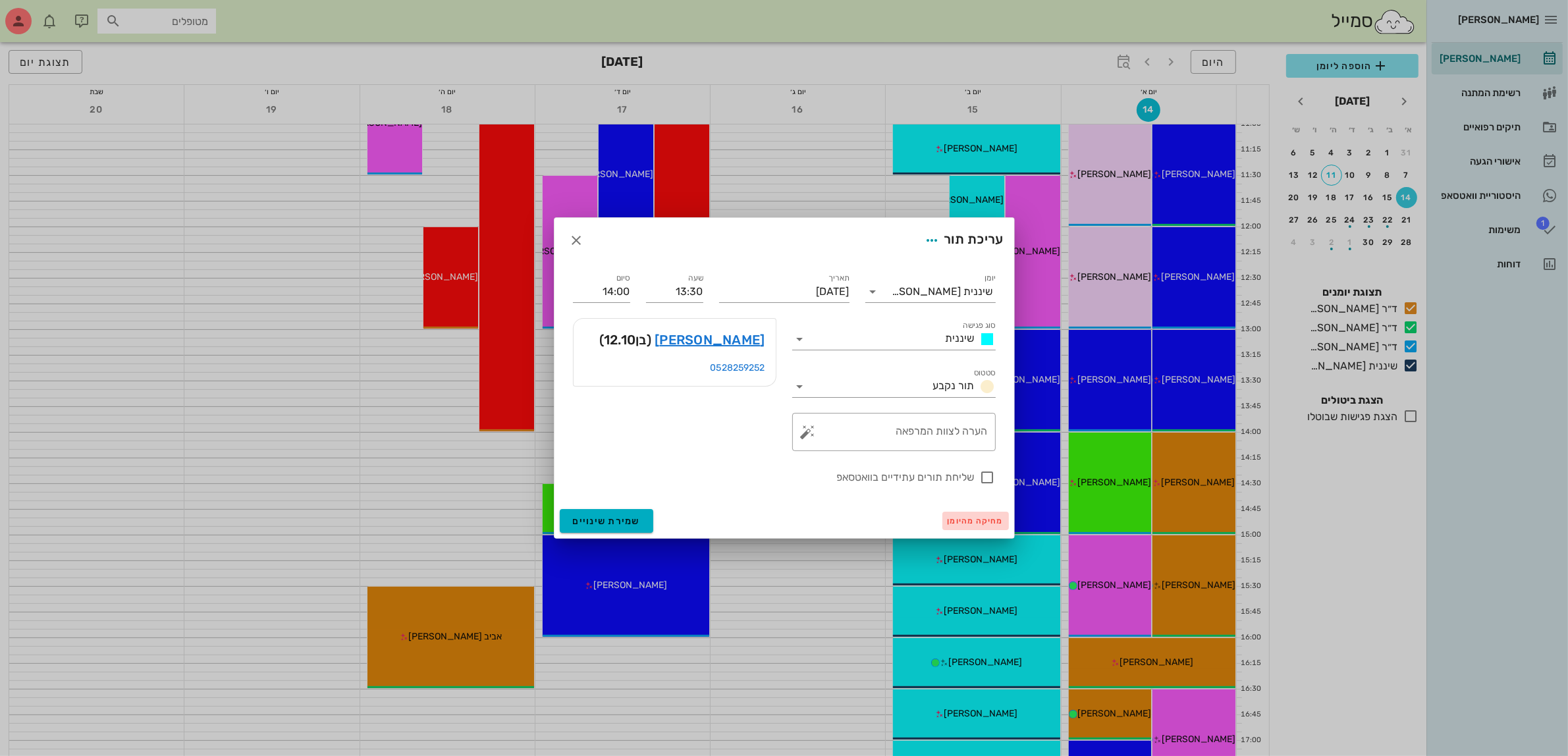
click at [960, 525] on span "מחיקה מהיומן" at bounding box center [975, 520] width 56 height 9
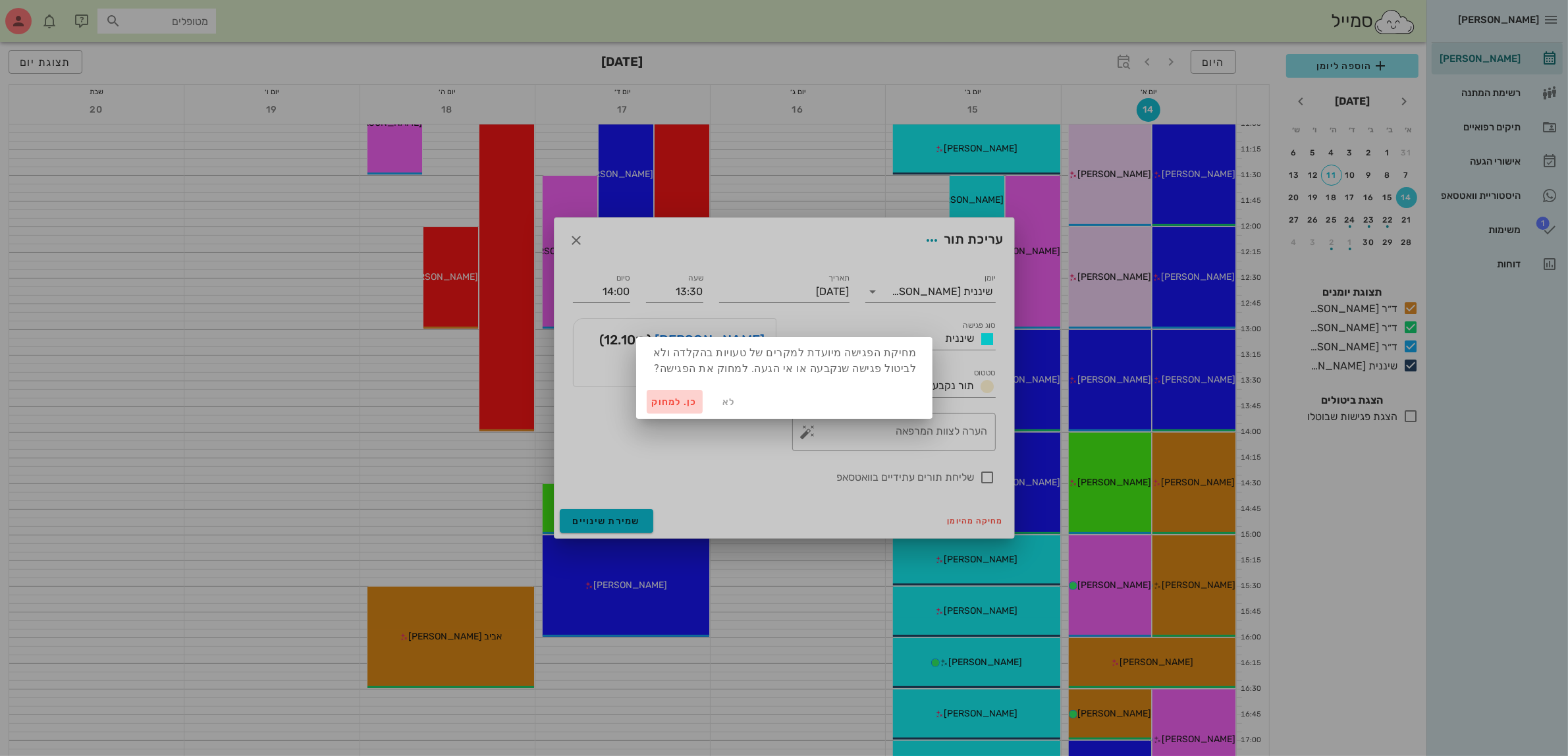
click at [654, 399] on span "כן. למחוק" at bounding box center [675, 401] width 46 height 11
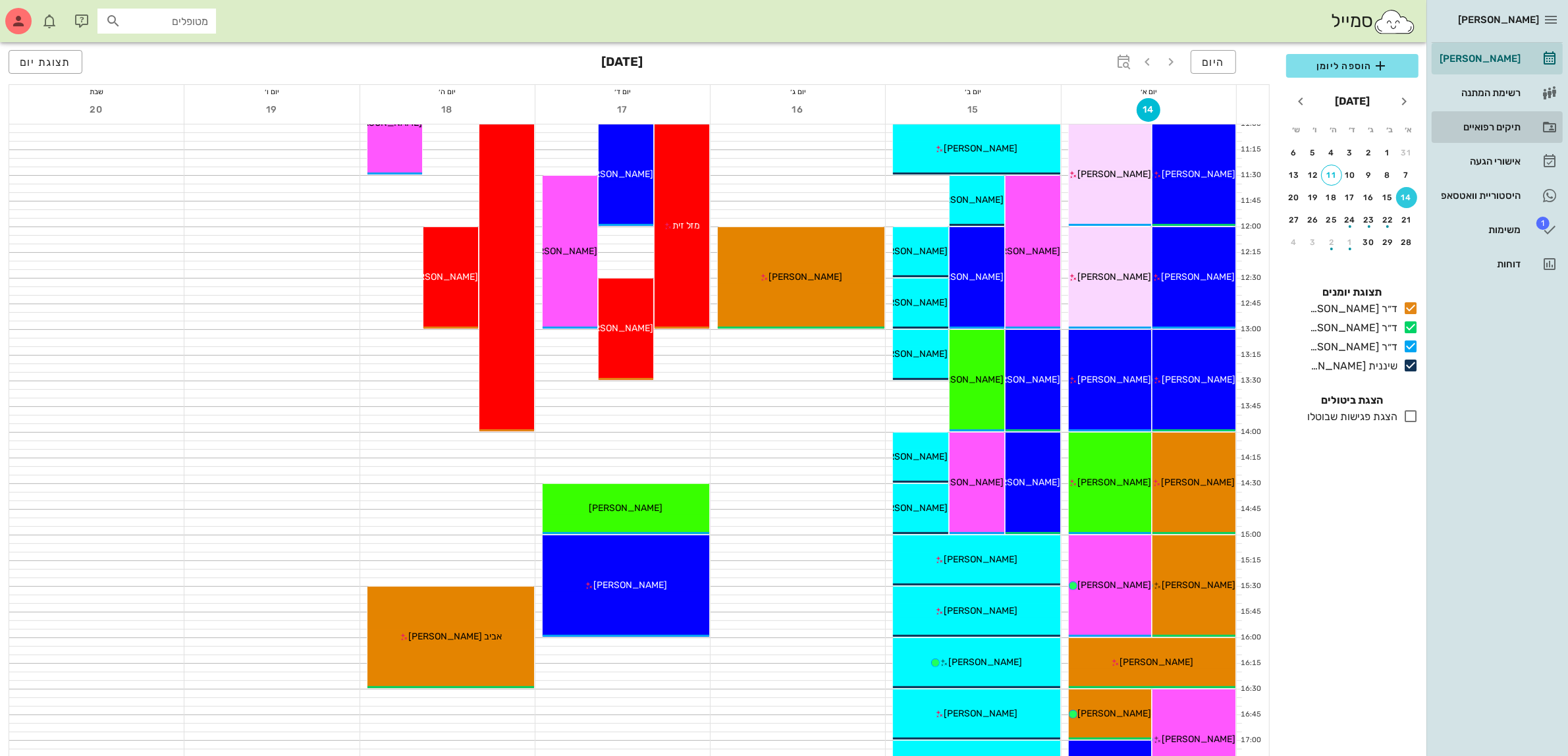
click at [1464, 120] on div "תיקים רפואיים" at bounding box center [1478, 127] width 83 height 21
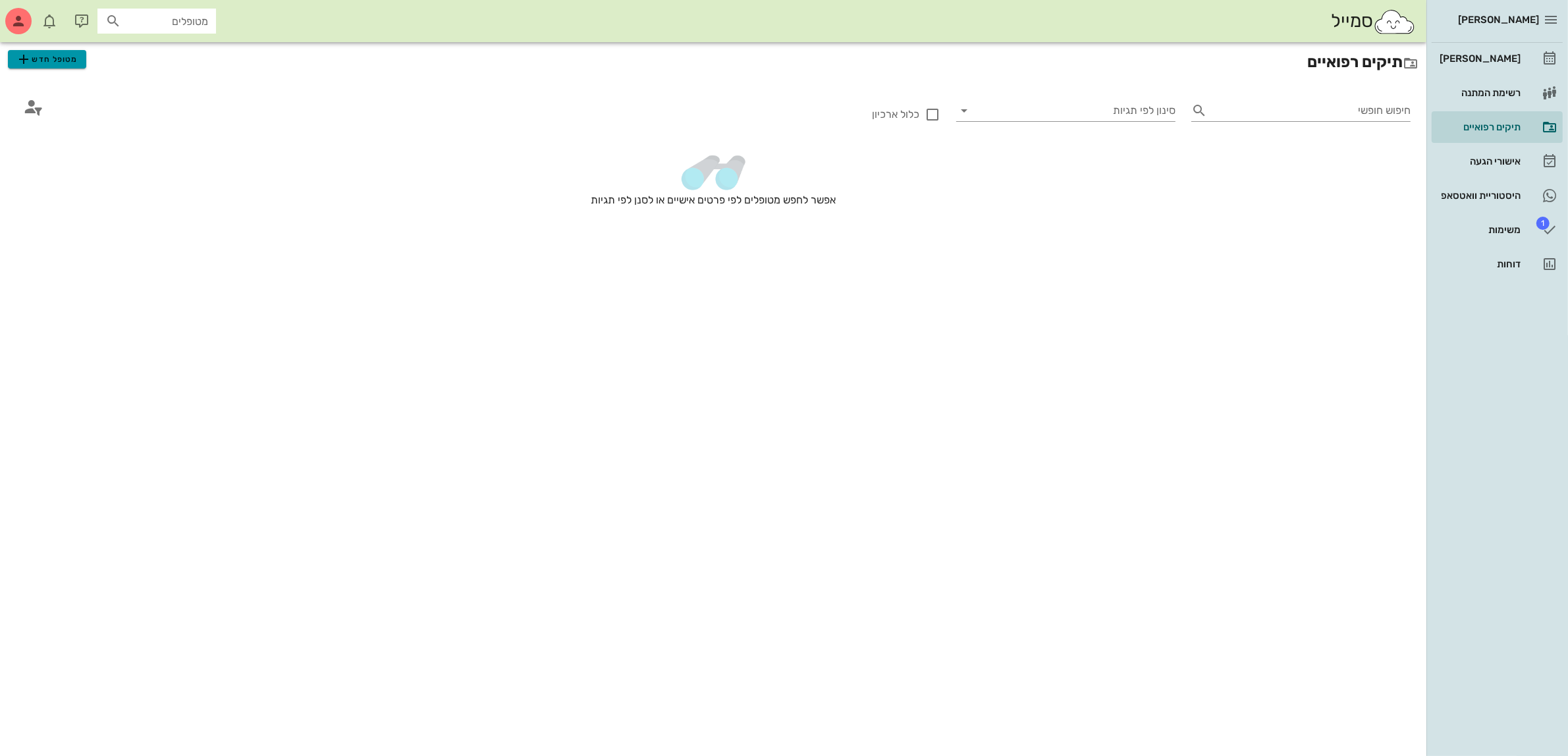
click at [71, 59] on span "מטופל חדש" at bounding box center [46, 59] width 62 height 16
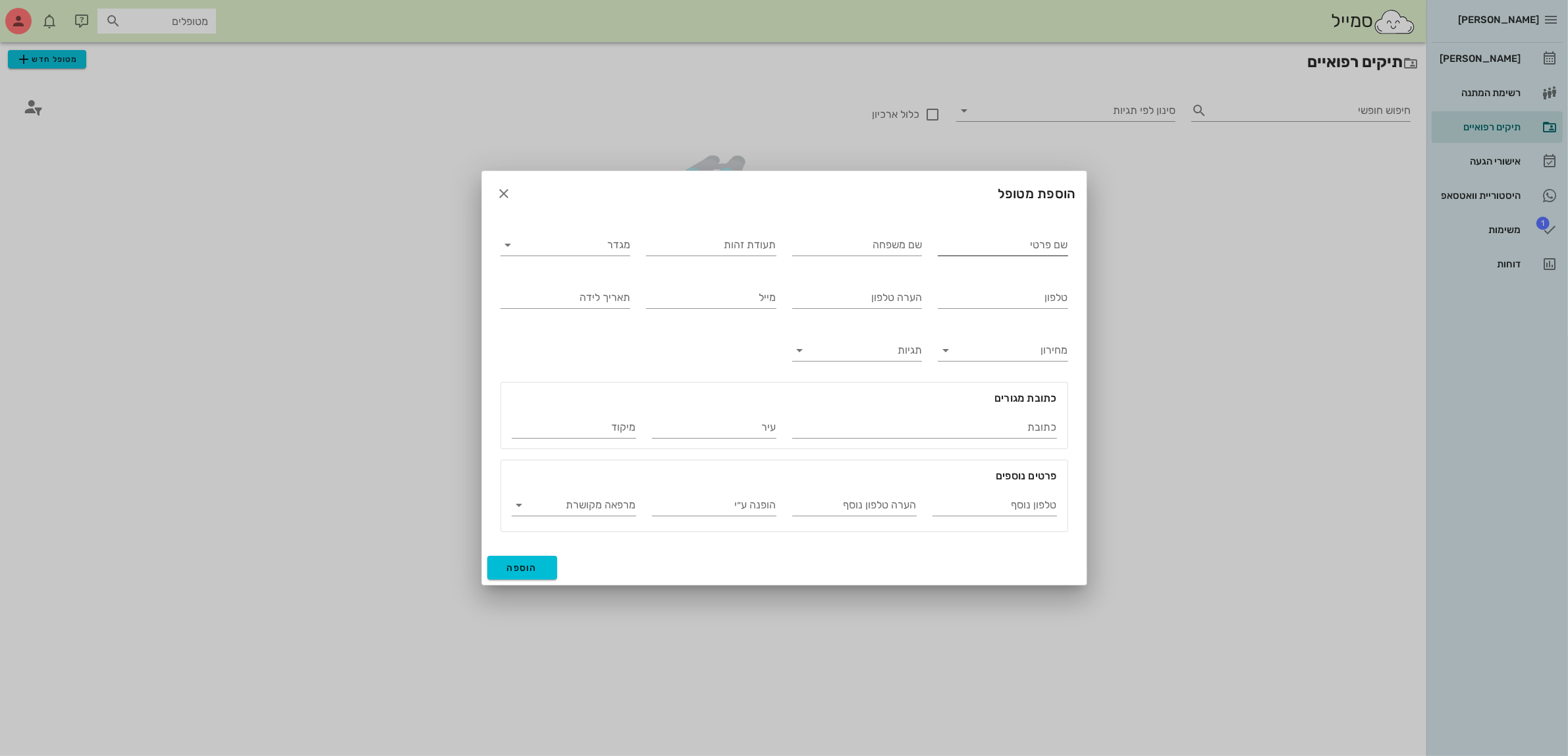
click at [977, 245] on input "שם פרטי" at bounding box center [1003, 245] width 131 height 21
type input "[PERSON_NAME]"
click at [580, 252] on input "מגדר" at bounding box center [576, 245] width 110 height 21
click at [601, 284] on div "נקבה" at bounding box center [565, 287] width 109 height 12
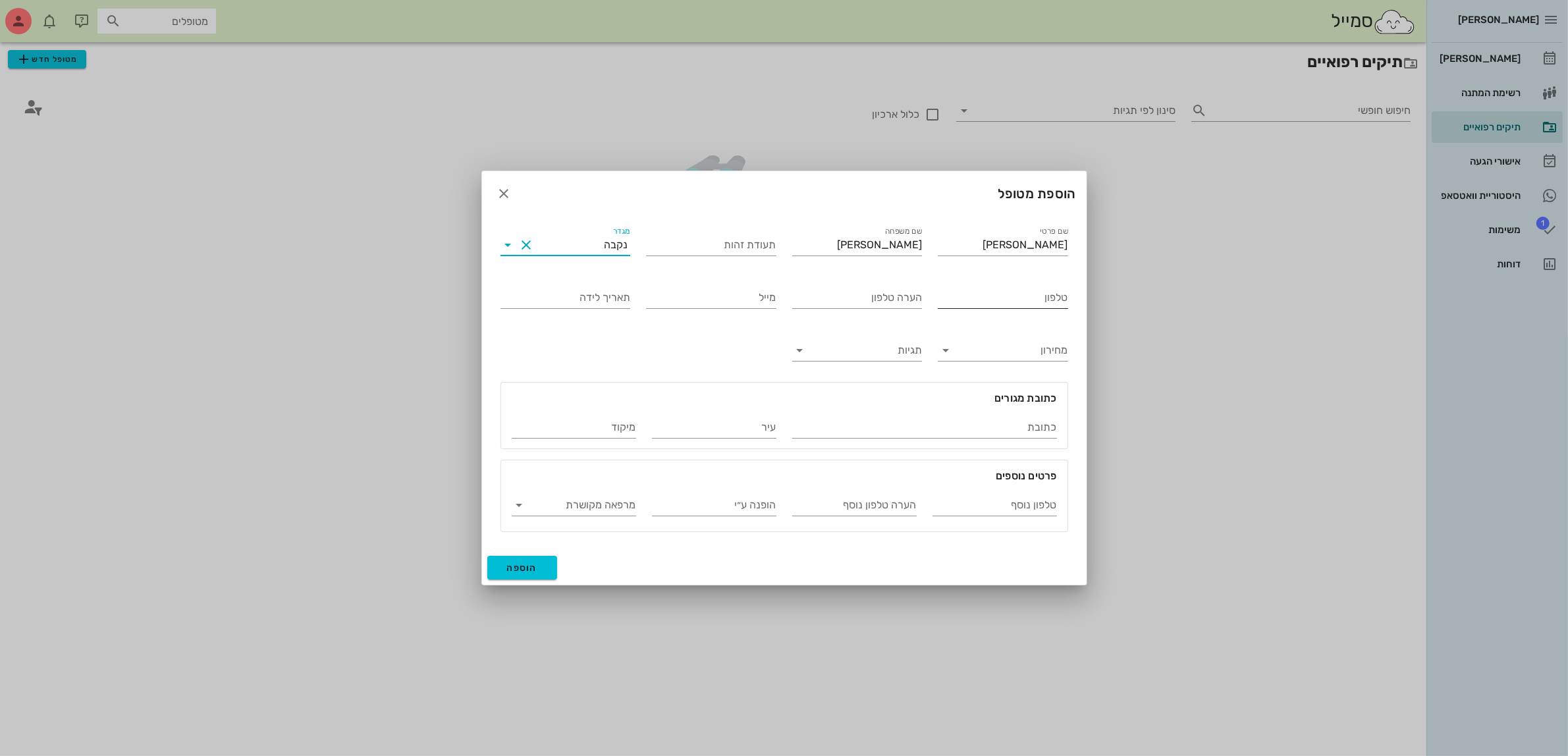
click at [1030, 294] on input "טלפון" at bounding box center [1003, 297] width 131 height 21
type input "052-5608567"
click at [537, 564] on span "הוספה" at bounding box center [522, 567] width 31 height 11
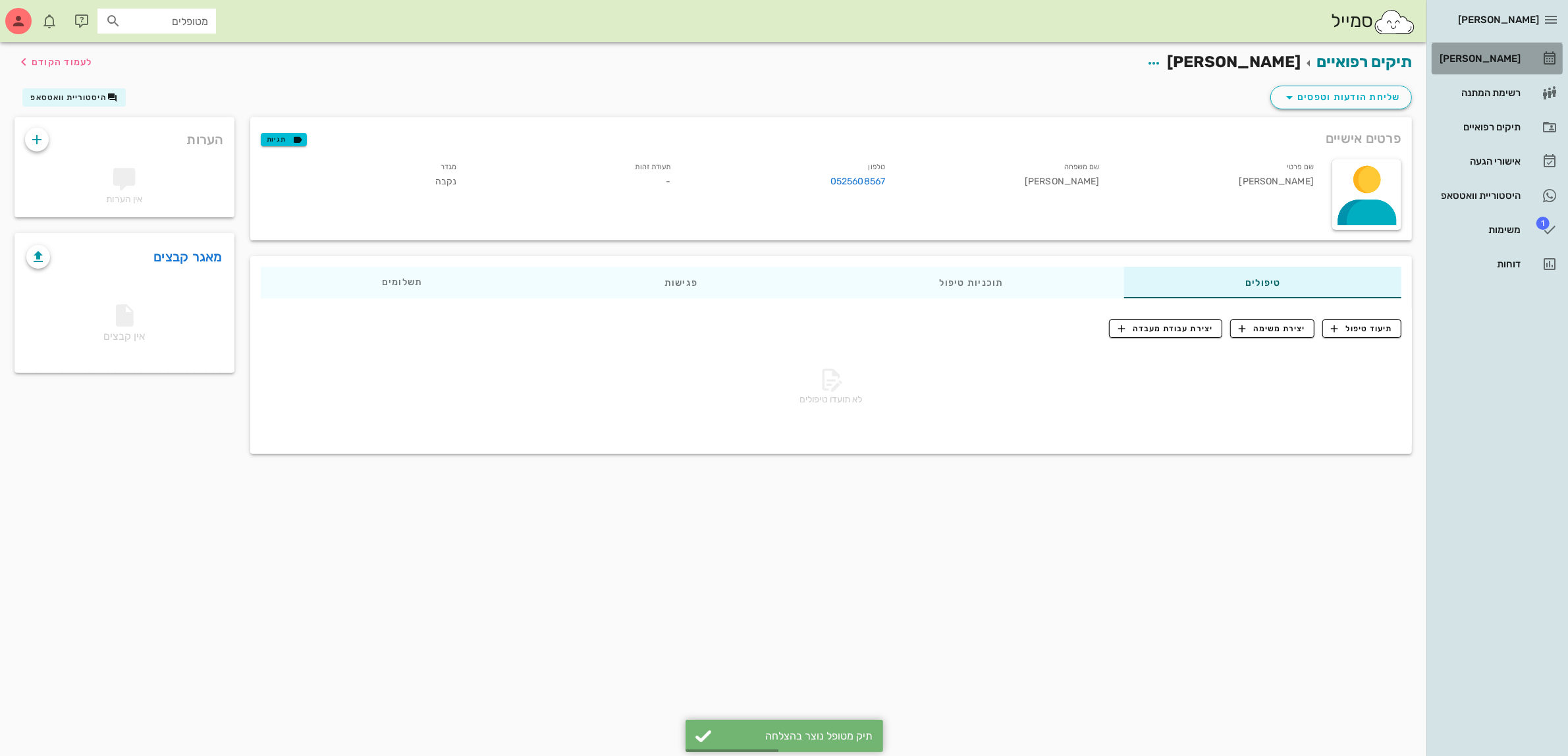
click at [1486, 57] on div "[PERSON_NAME]" at bounding box center [1478, 58] width 83 height 11
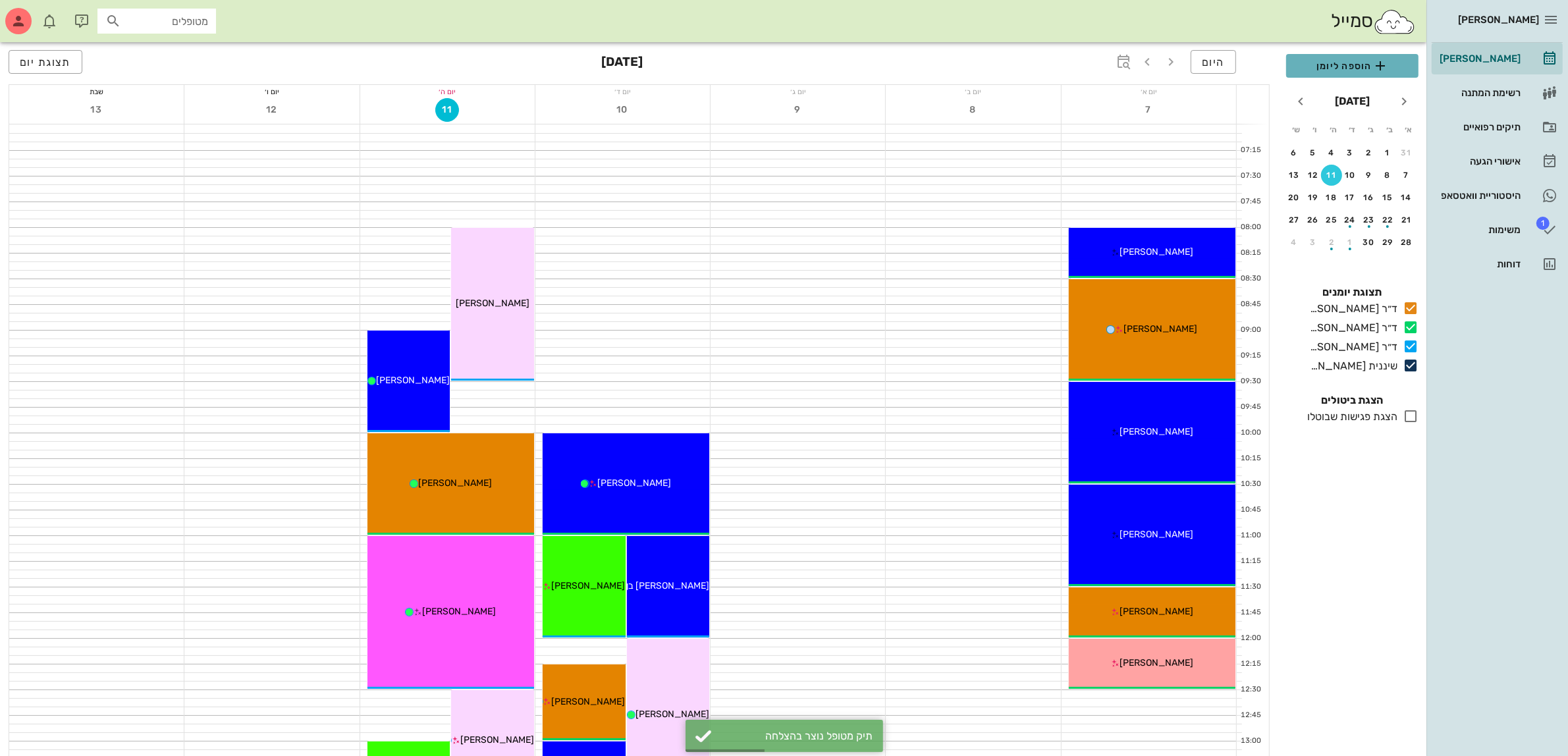
click at [1340, 65] on span "הוספה ליומן" at bounding box center [1352, 66] width 111 height 16
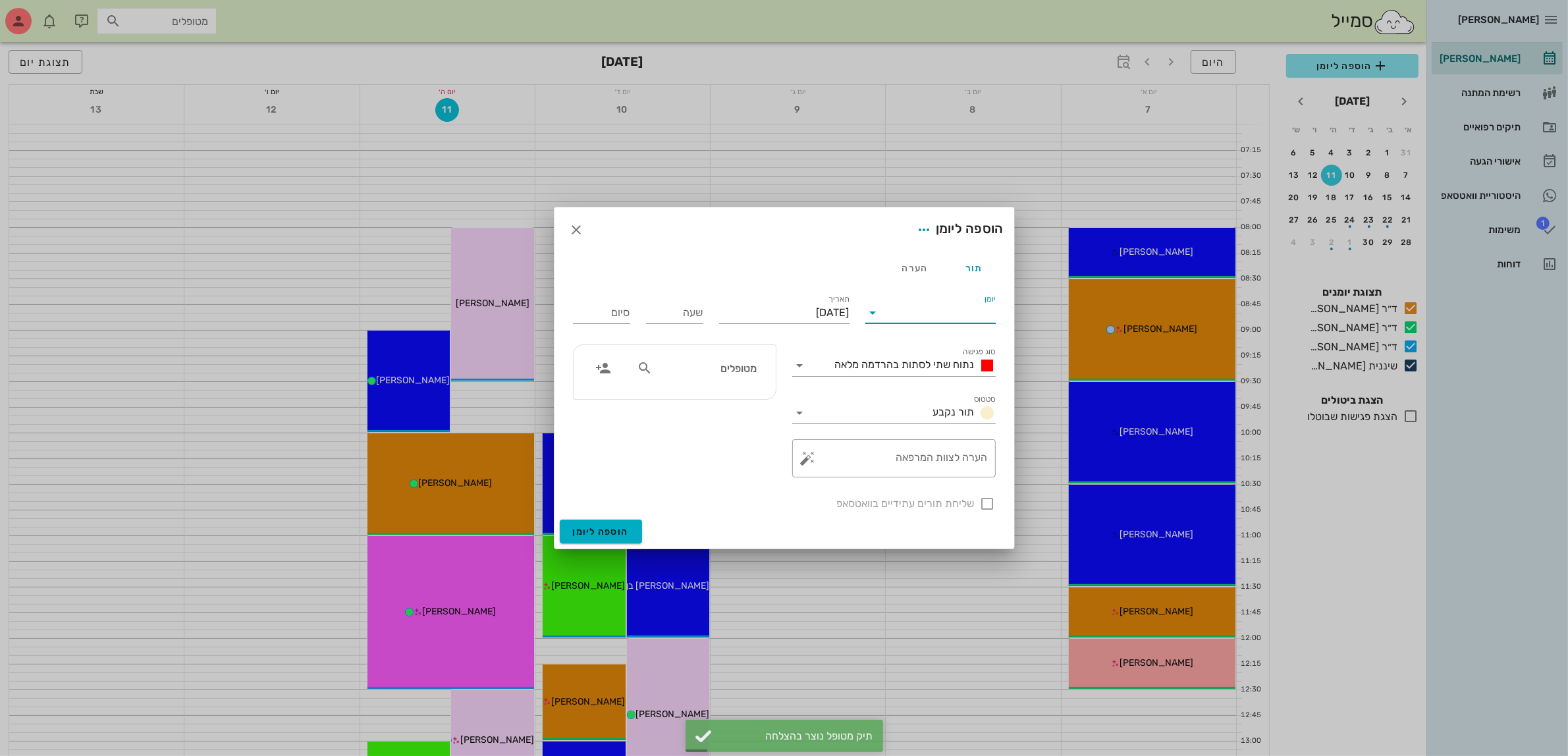
click at [934, 310] on input "יומן" at bounding box center [940, 312] width 112 height 21
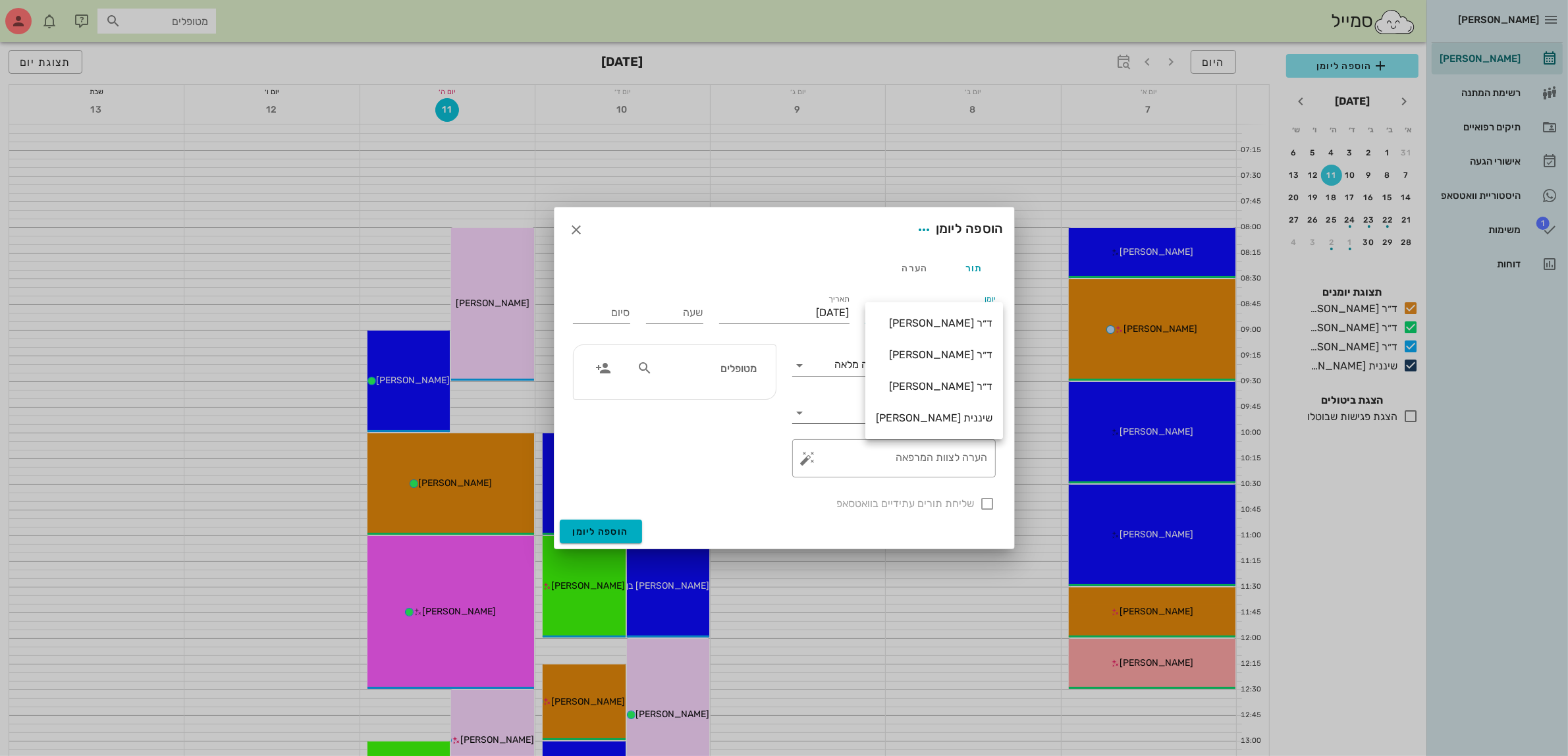
drag, startPoint x: 951, startPoint y: 416, endPoint x: 946, endPoint y: 405, distance: 12.1
click at [951, 416] on div "שיננית [PERSON_NAME]" at bounding box center [934, 417] width 117 height 12
click at [933, 369] on span "נתוח שתי לסתות בהרדמה מלאה" at bounding box center [905, 364] width 139 height 12
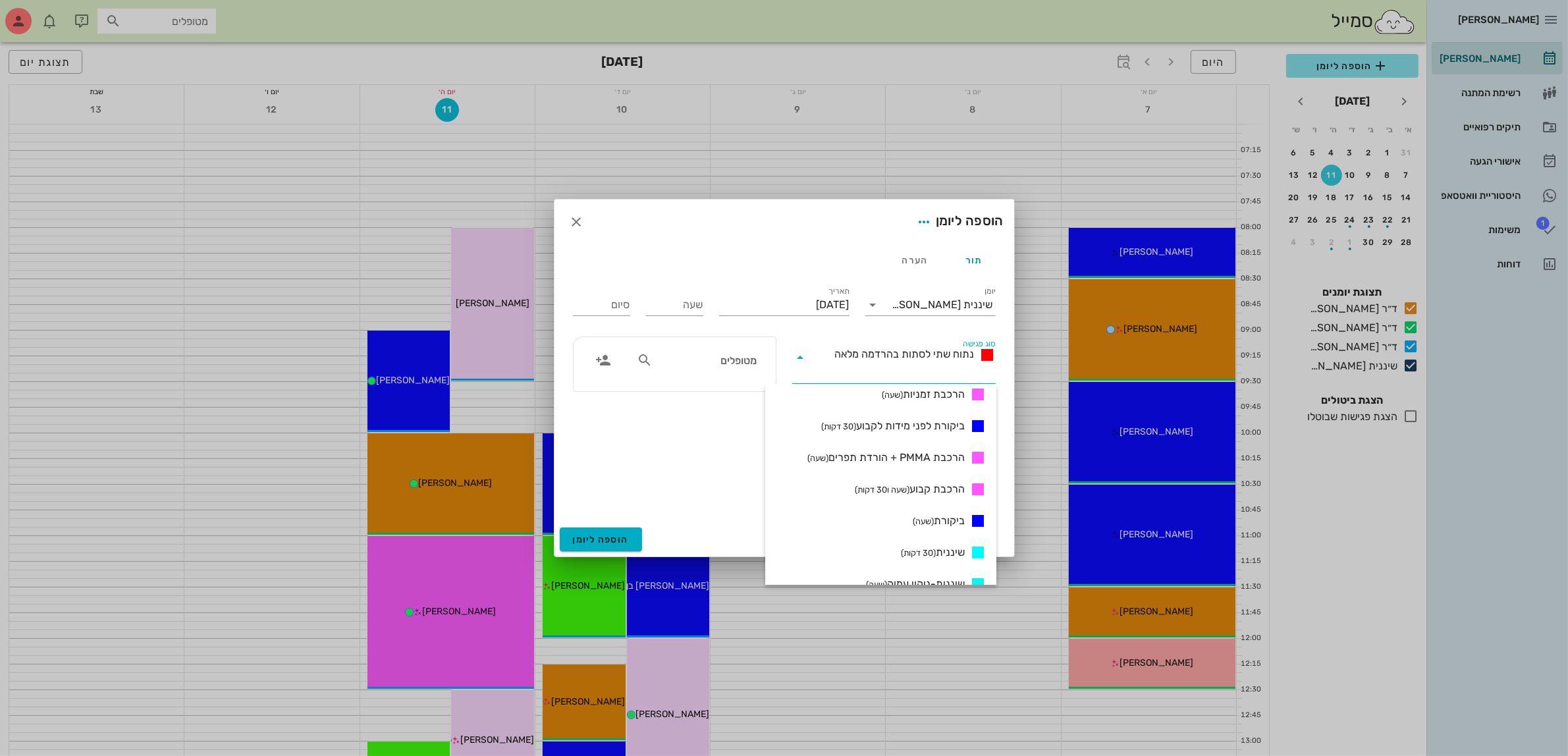
scroll to position [494, 0]
click at [929, 543] on small "(30 דקות)" at bounding box center [918, 544] width 35 height 10
type input "00:30"
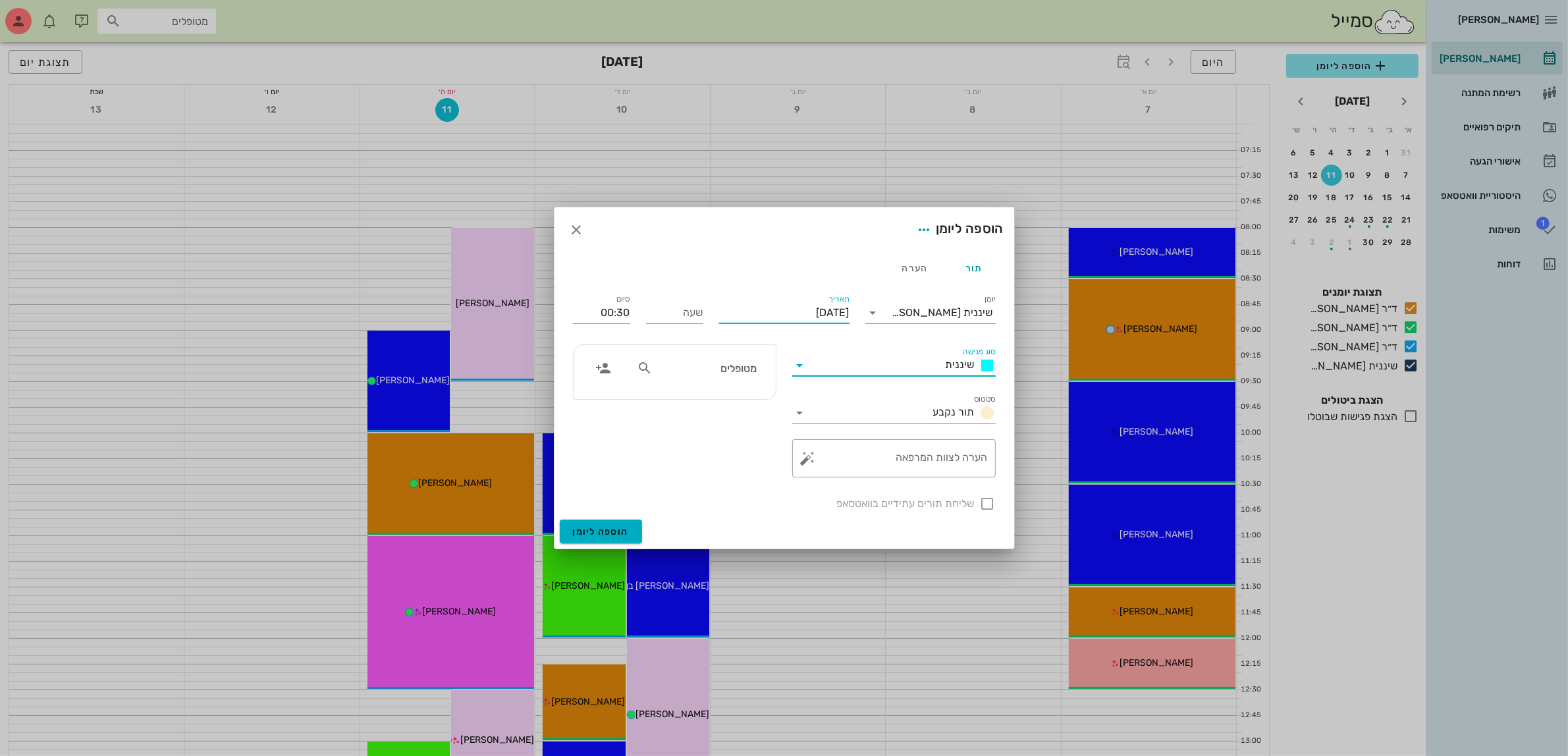
click at [789, 309] on input "[DATE]" at bounding box center [784, 312] width 131 height 21
click at [829, 436] on div "15" at bounding box center [829, 440] width 21 height 9
type input "[DATE]"
click at [679, 316] on input "שעה" at bounding box center [674, 312] width 57 height 21
type input "13:30"
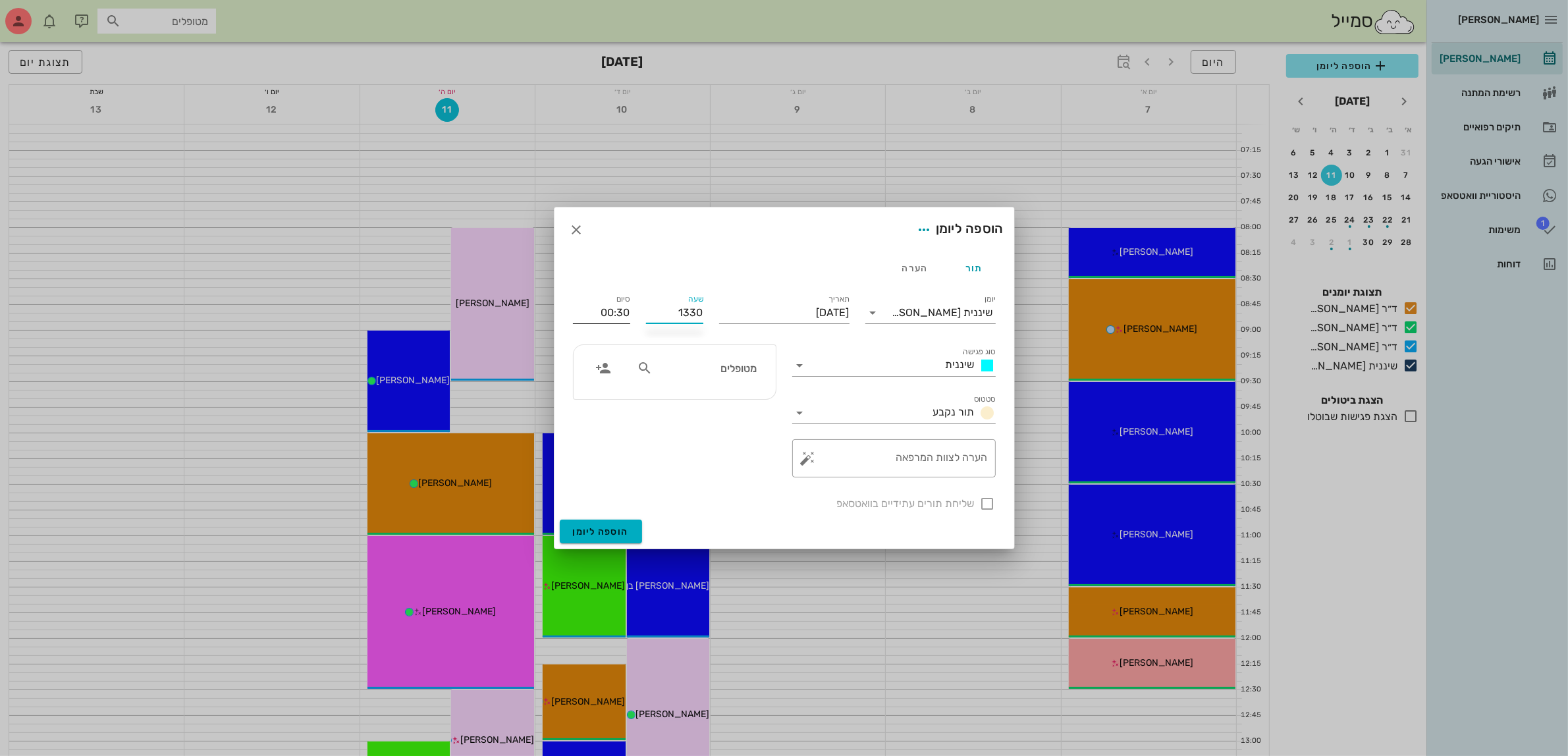
type input "14:00"
click at [607, 323] on input "14:00" at bounding box center [601, 312] width 57 height 21
click at [664, 370] on input "text" at bounding box center [706, 368] width 102 height 17
type input "[PERSON_NAME] ה"
click at [728, 413] on div "0525608567" at bounding box center [704, 409] width 134 height 11
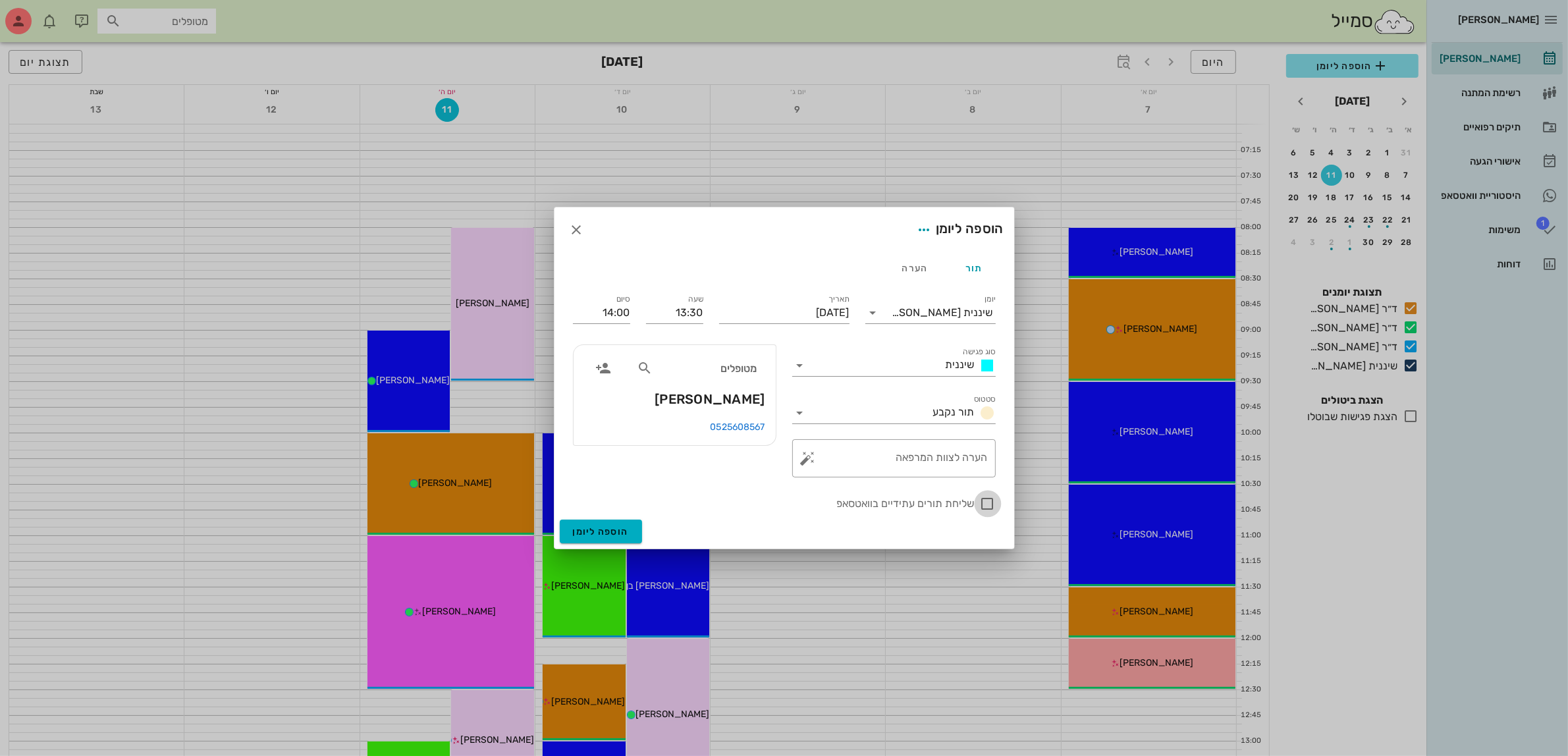
click at [985, 506] on div at bounding box center [988, 504] width 22 height 22
checkbox input "true"
click at [601, 535] on span "הוספה ליומן" at bounding box center [600, 531] width 56 height 11
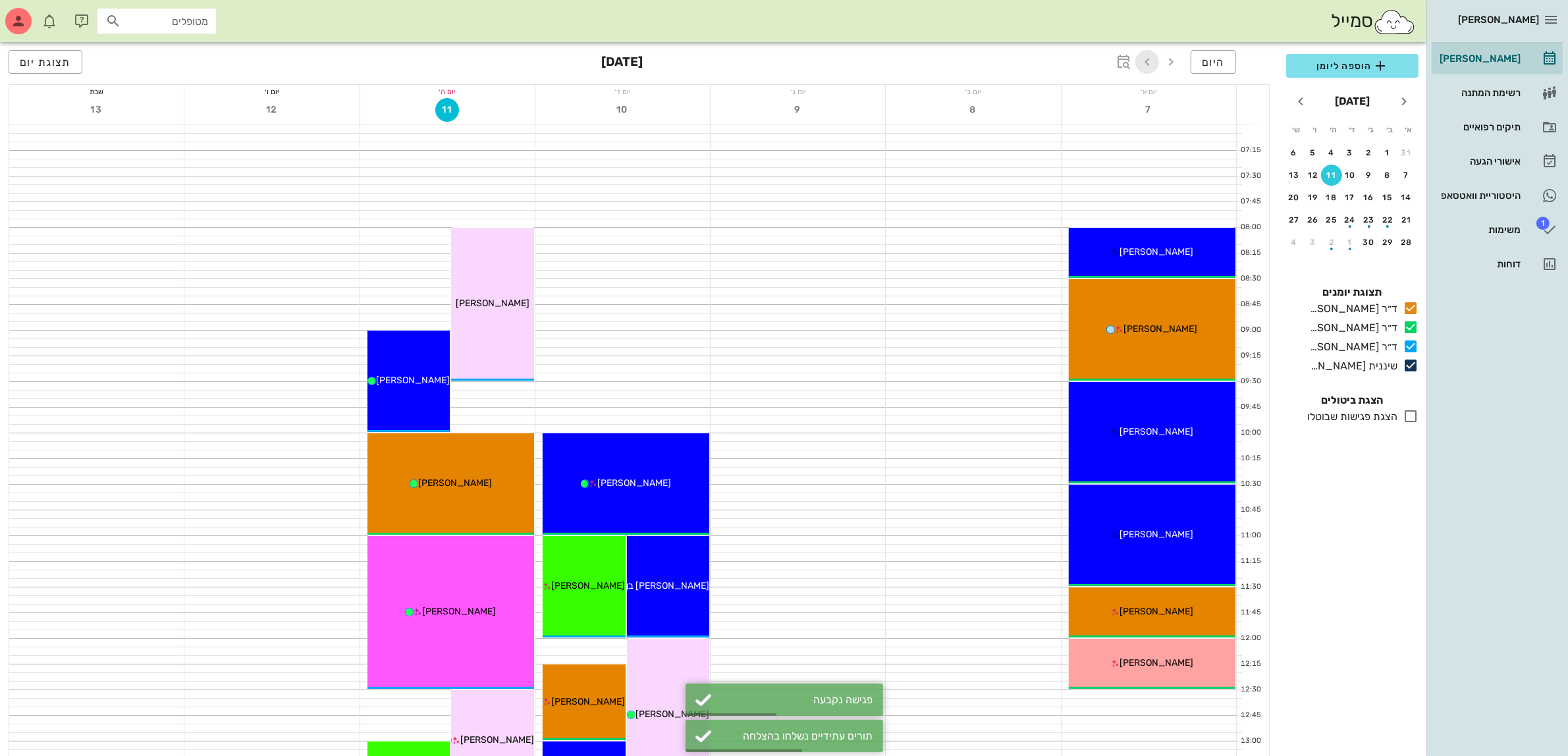
click at [1144, 58] on icon "button" at bounding box center [1147, 62] width 16 height 16
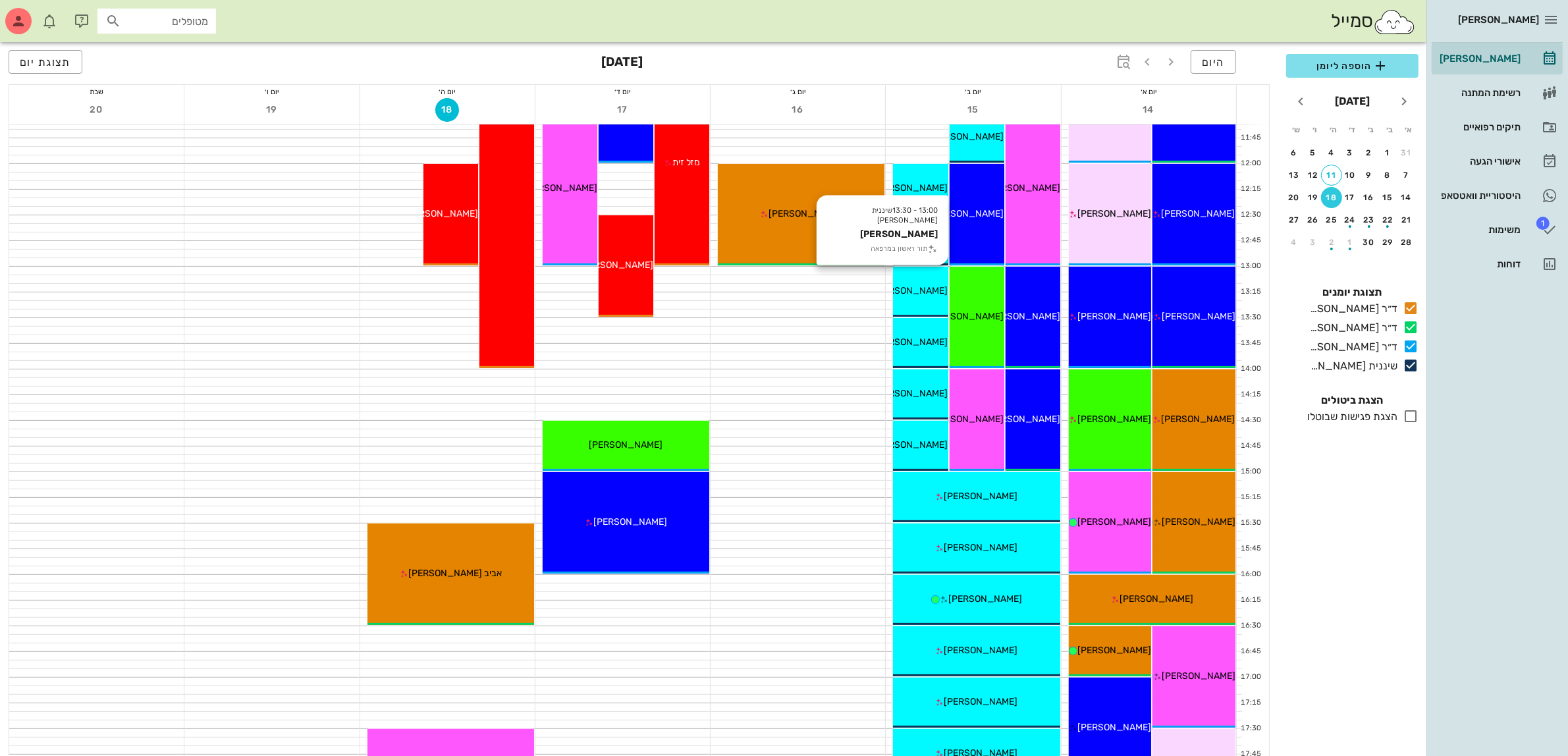
scroll to position [494, 0]
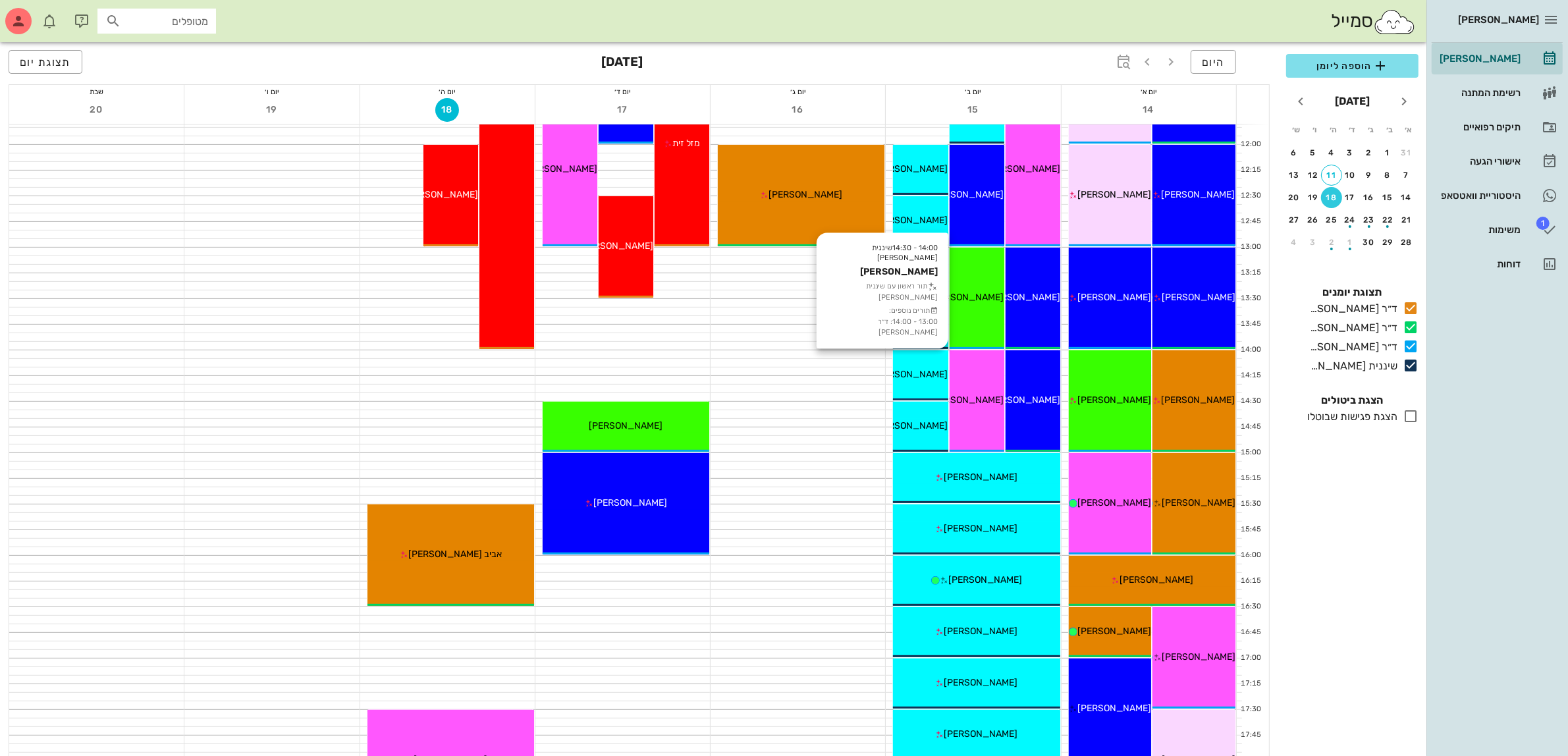
click at [914, 371] on span "[PERSON_NAME]" at bounding box center [911, 374] width 74 height 11
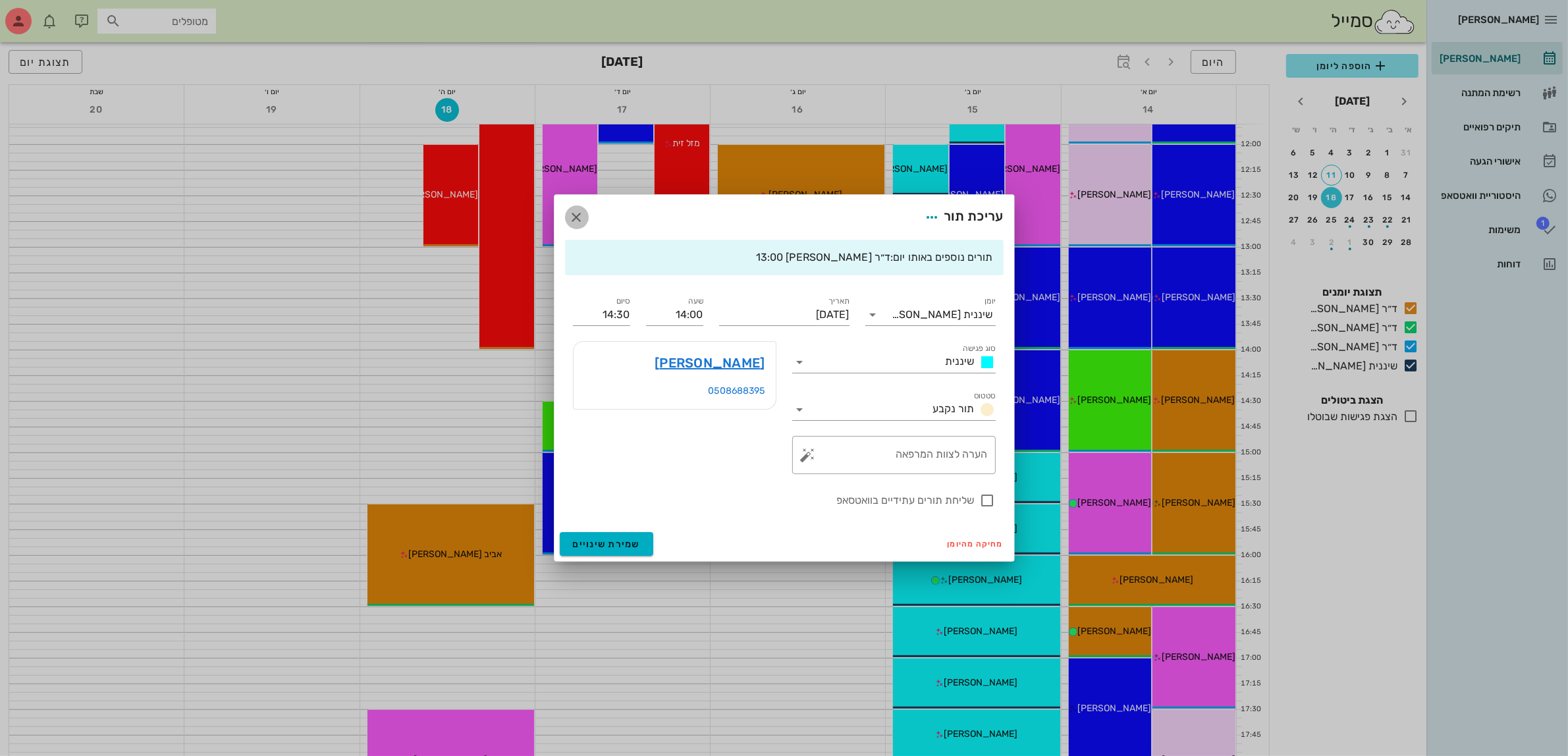
click at [574, 218] on icon "button" at bounding box center [577, 218] width 16 height 16
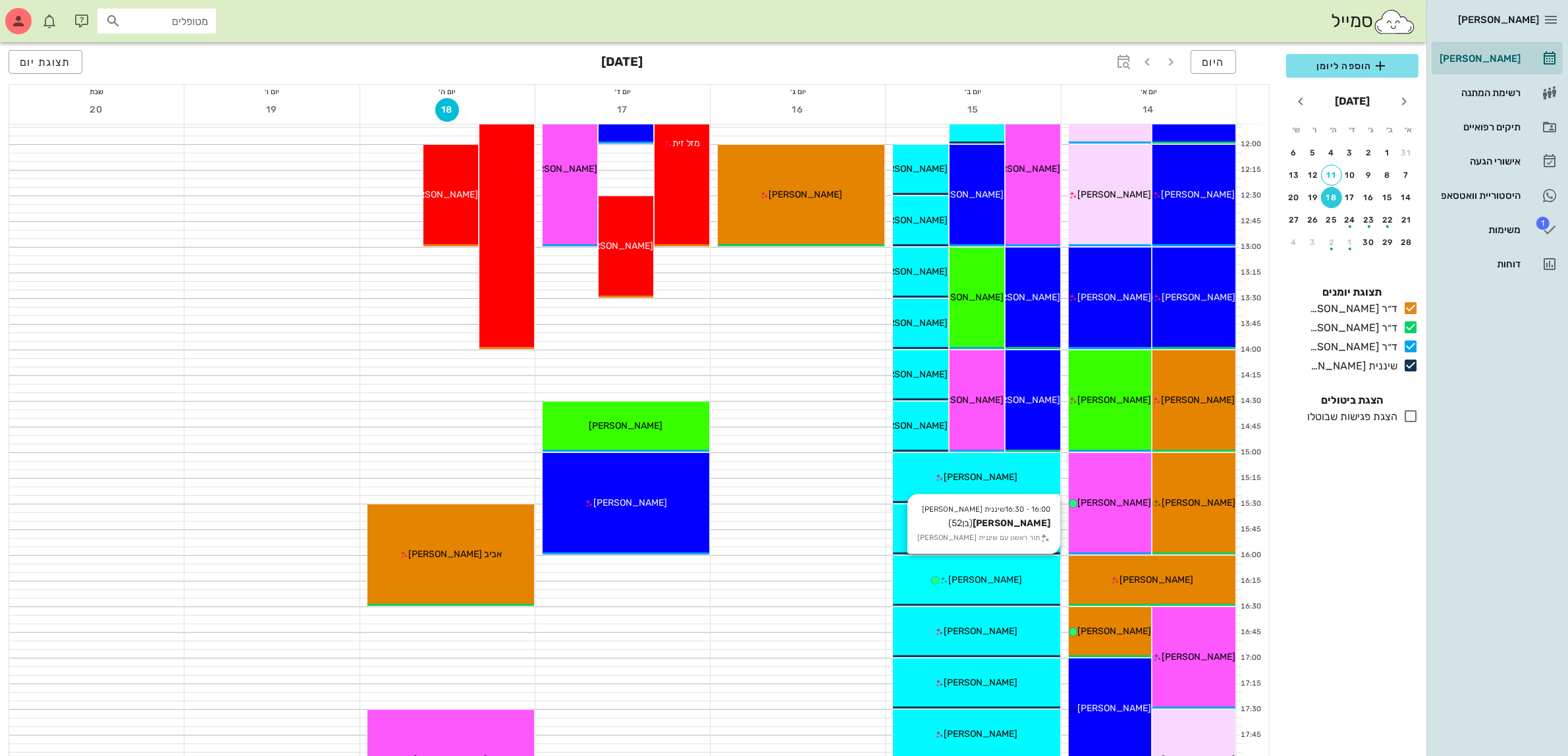
click at [982, 578] on span "[PERSON_NAME]" at bounding box center [985, 579] width 74 height 11
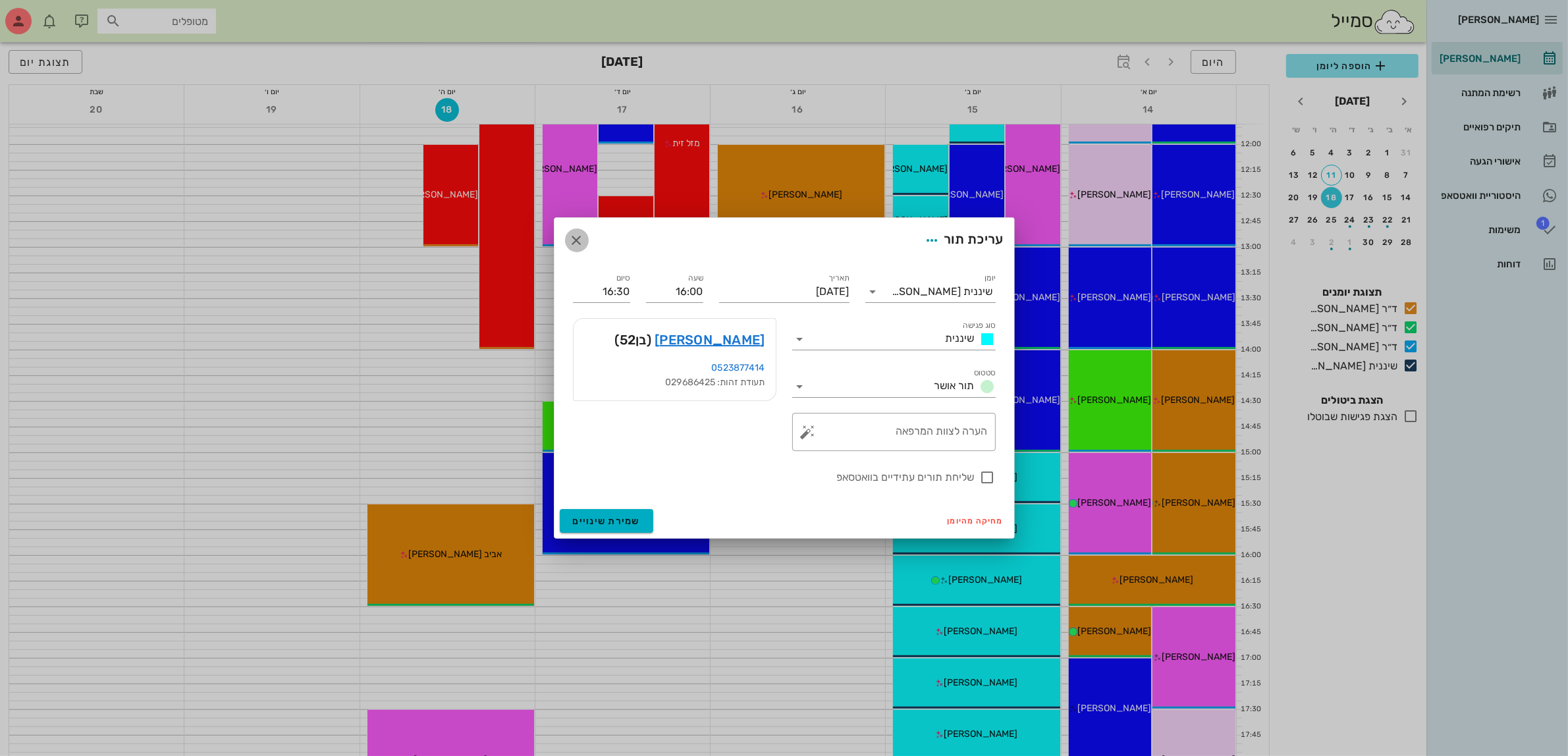
click at [567, 238] on span "button" at bounding box center [577, 240] width 24 height 16
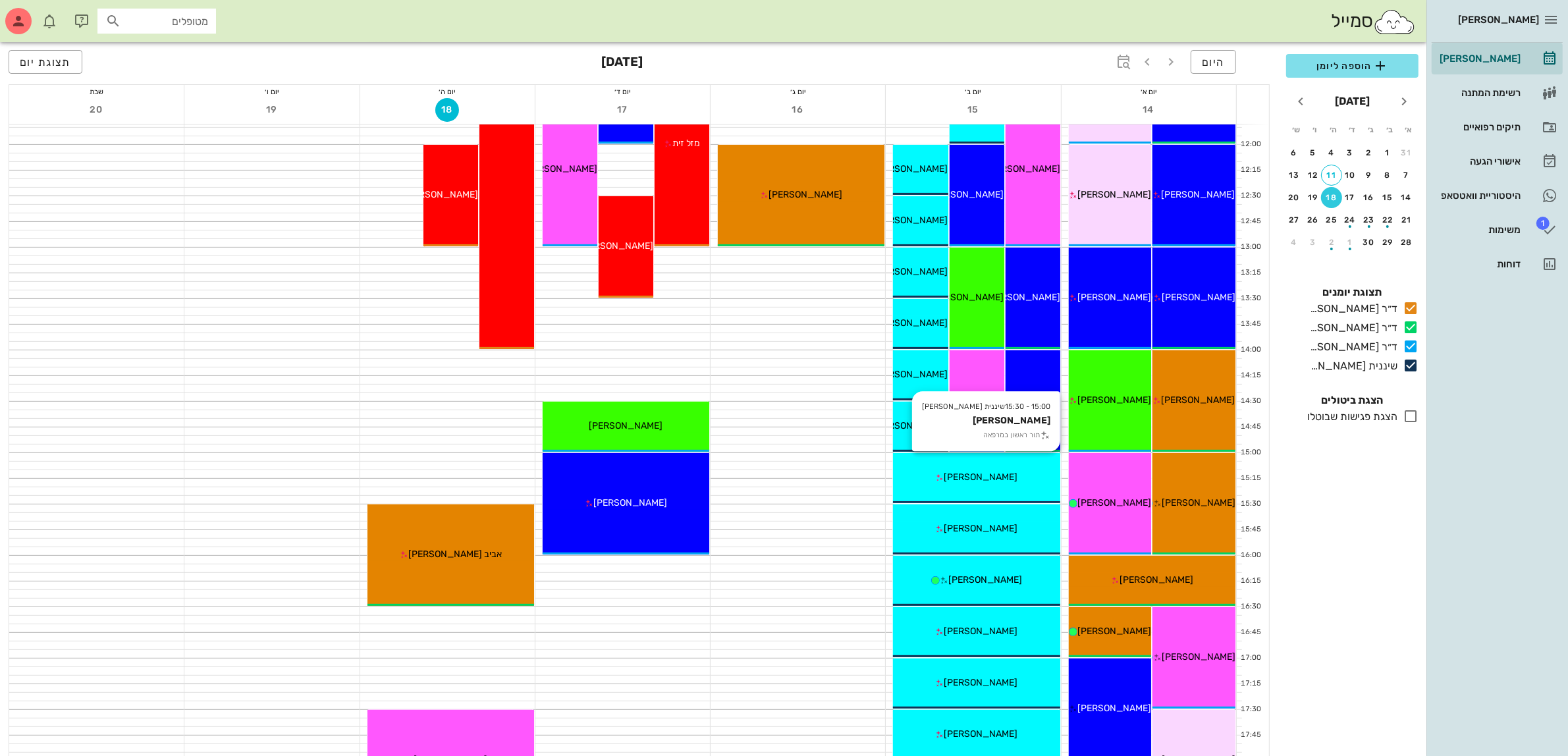
click at [996, 473] on span "[PERSON_NAME]" at bounding box center [981, 477] width 74 height 11
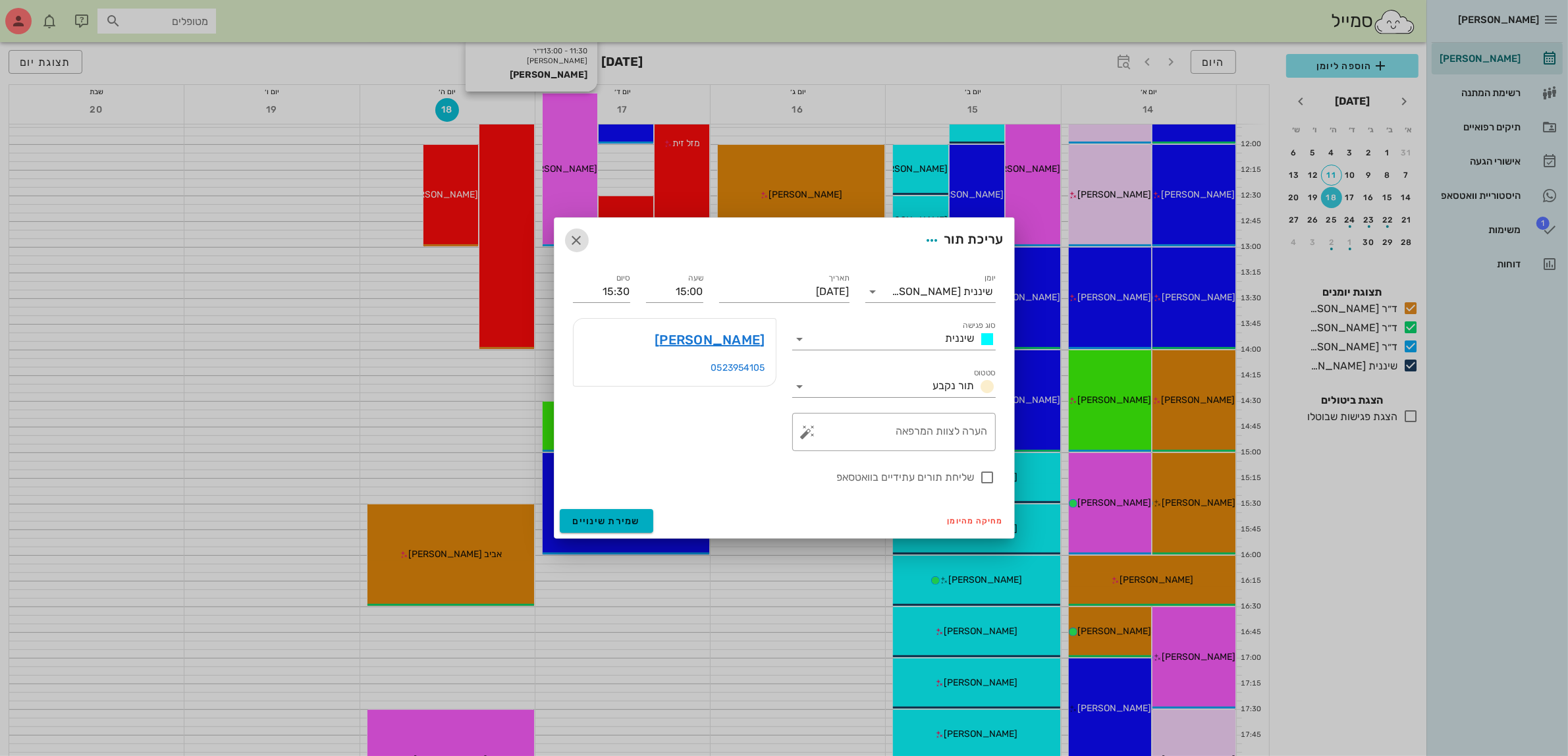
click at [576, 242] on icon "button" at bounding box center [577, 240] width 16 height 16
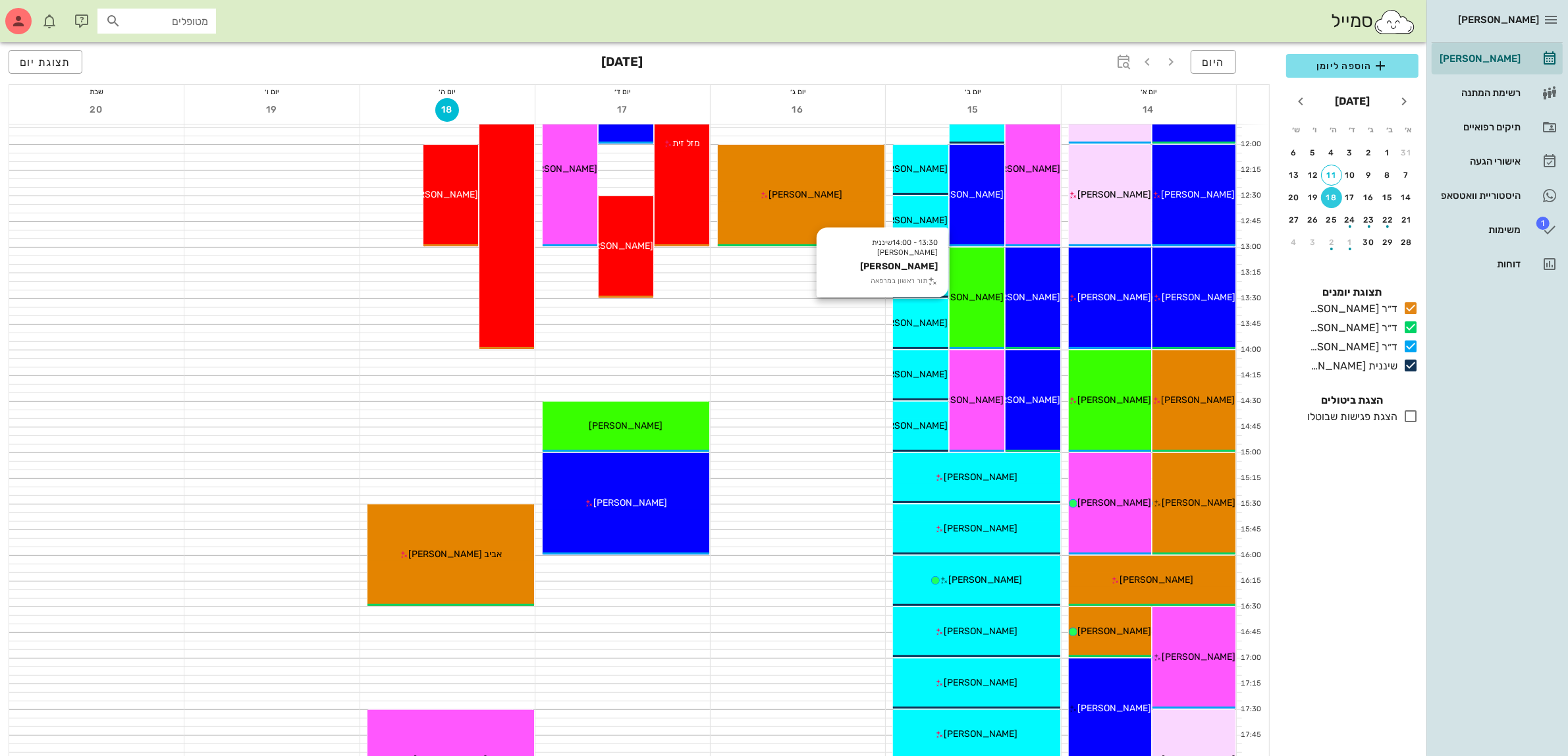
click at [935, 309] on div "13:30 - 14:00 שיננית [PERSON_NAME] תור ראשון במרפאה [PERSON_NAME]" at bounding box center [919, 324] width 54 height 50
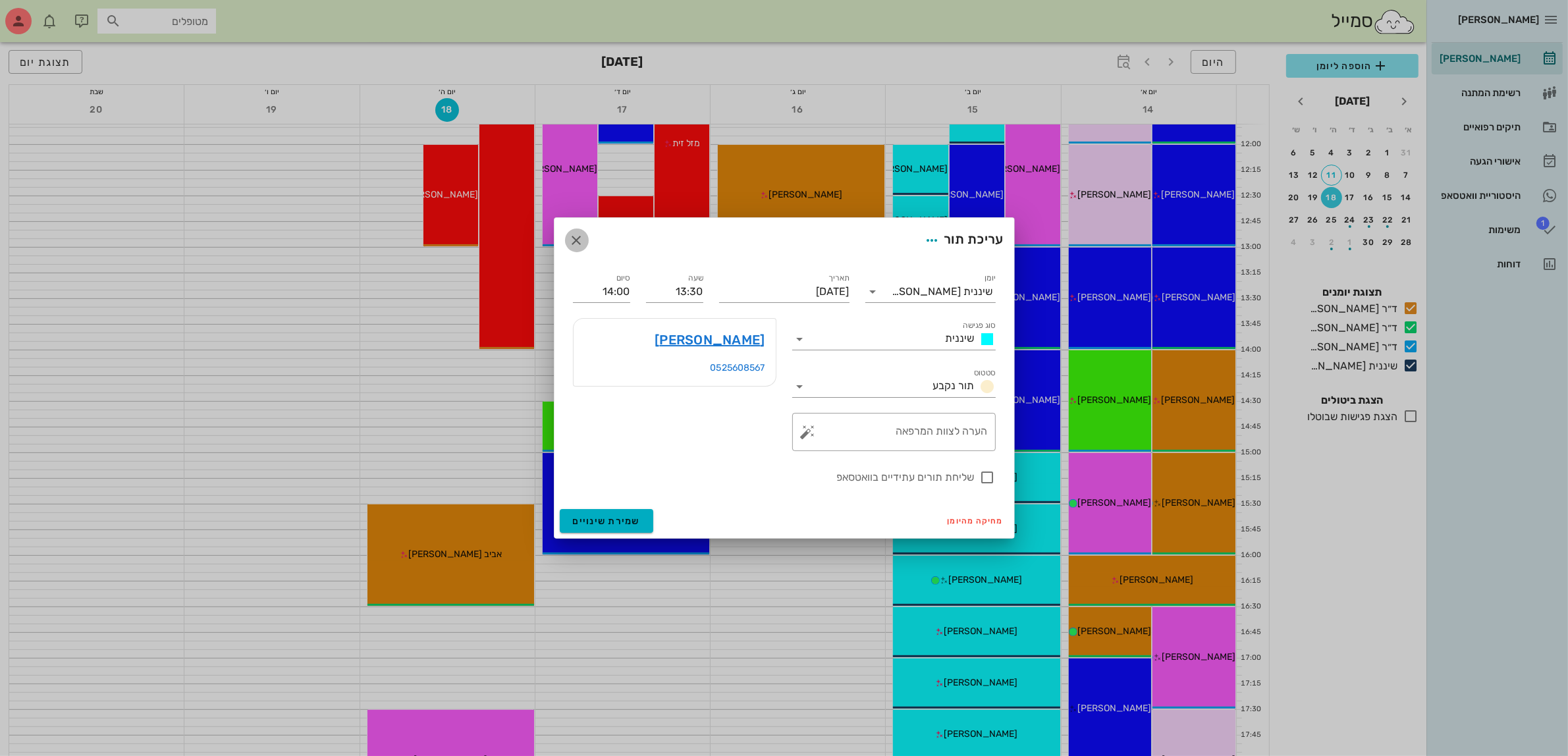
click at [583, 242] on icon "button" at bounding box center [577, 240] width 16 height 16
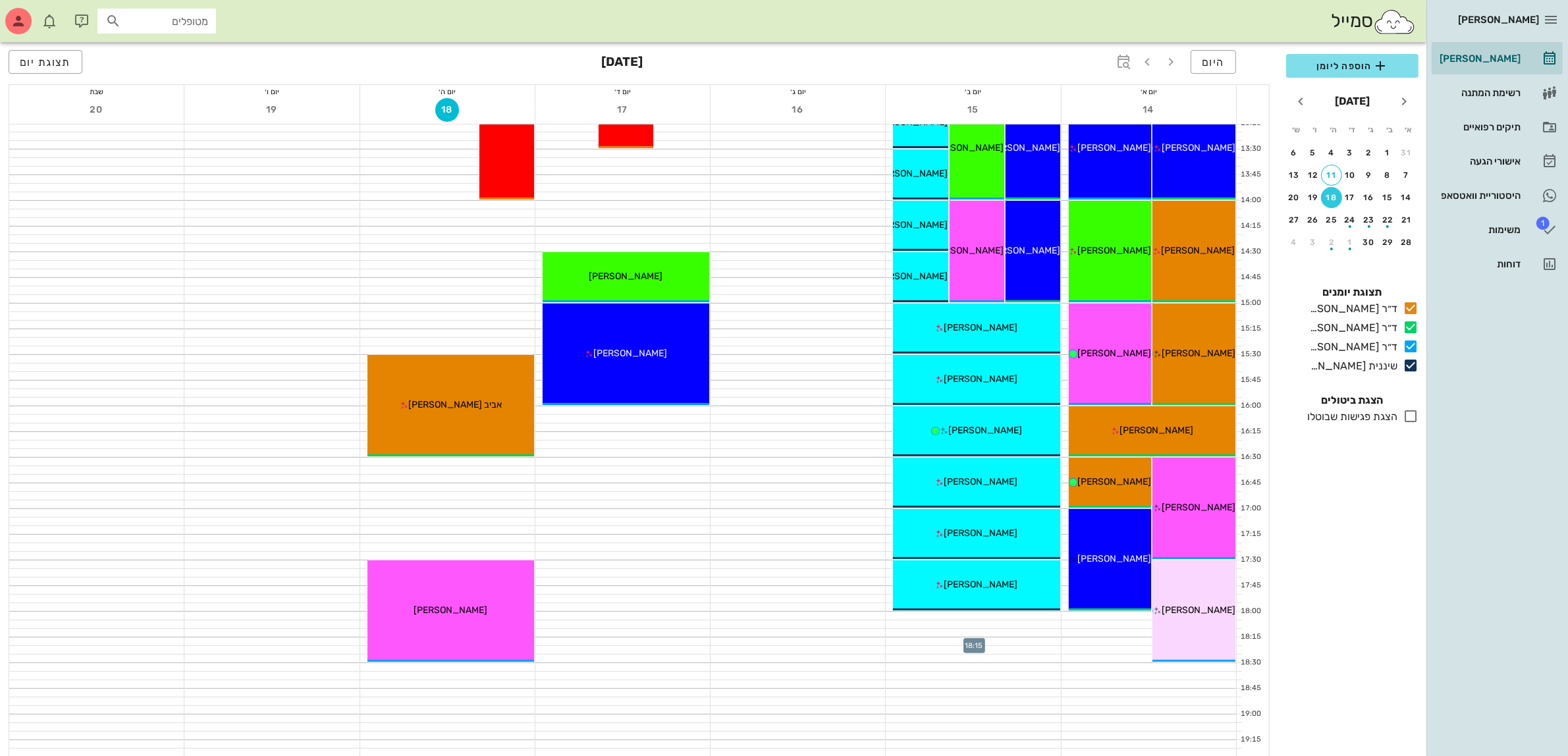
scroll to position [642, 0]
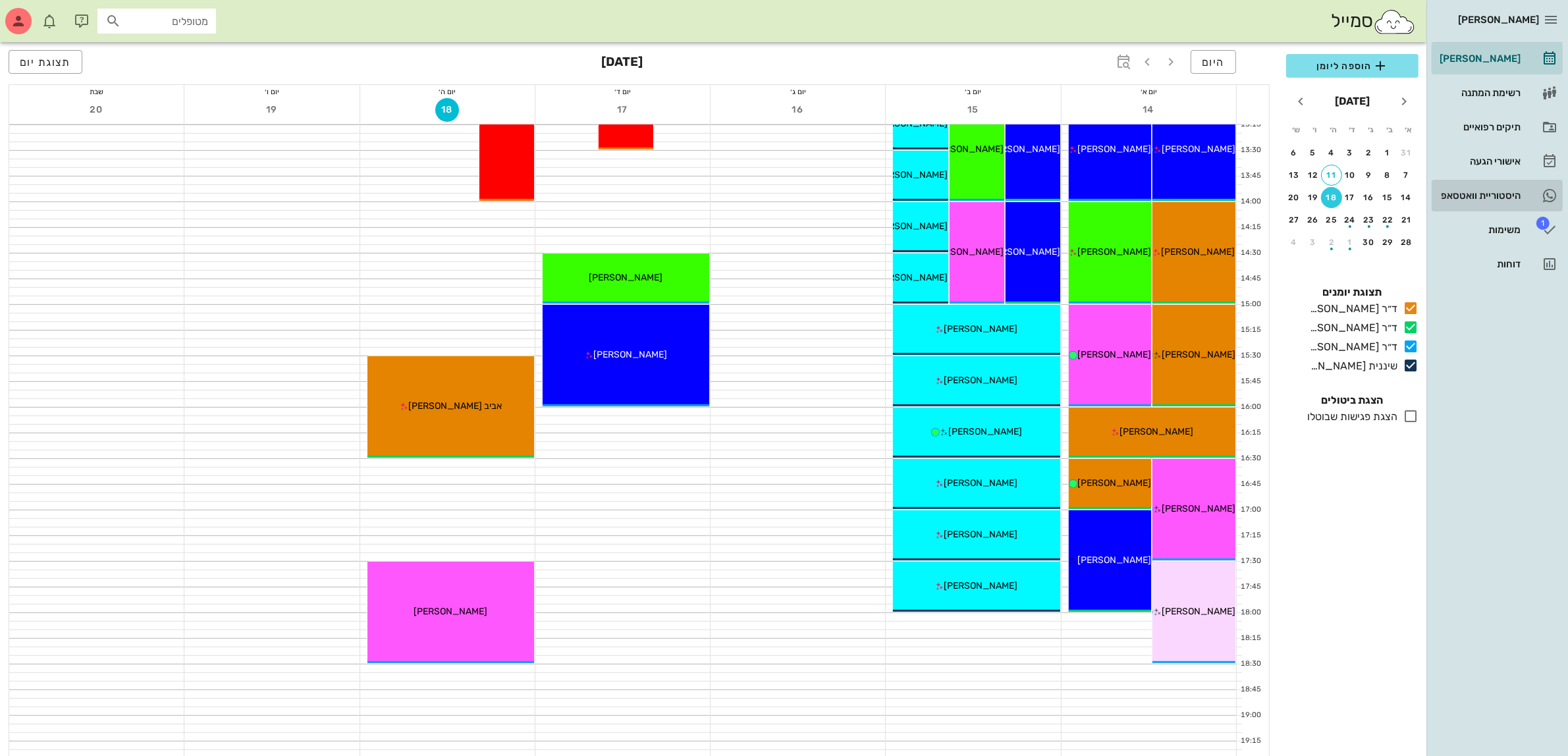
click at [1498, 196] on div "היסטוריית וואטסאפ" at bounding box center [1478, 195] width 83 height 11
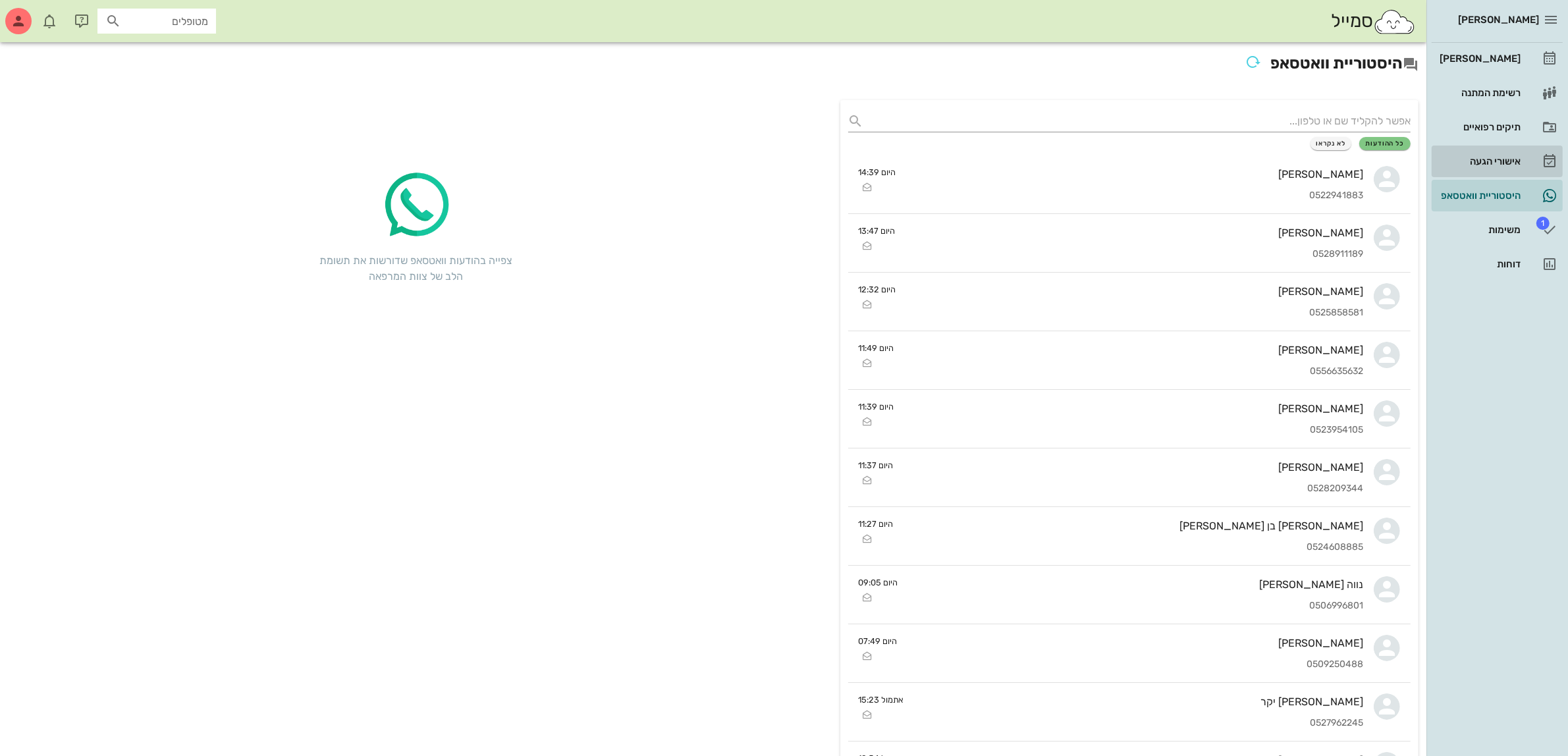
click at [1509, 155] on div "אישורי הגעה" at bounding box center [1478, 161] width 83 height 21
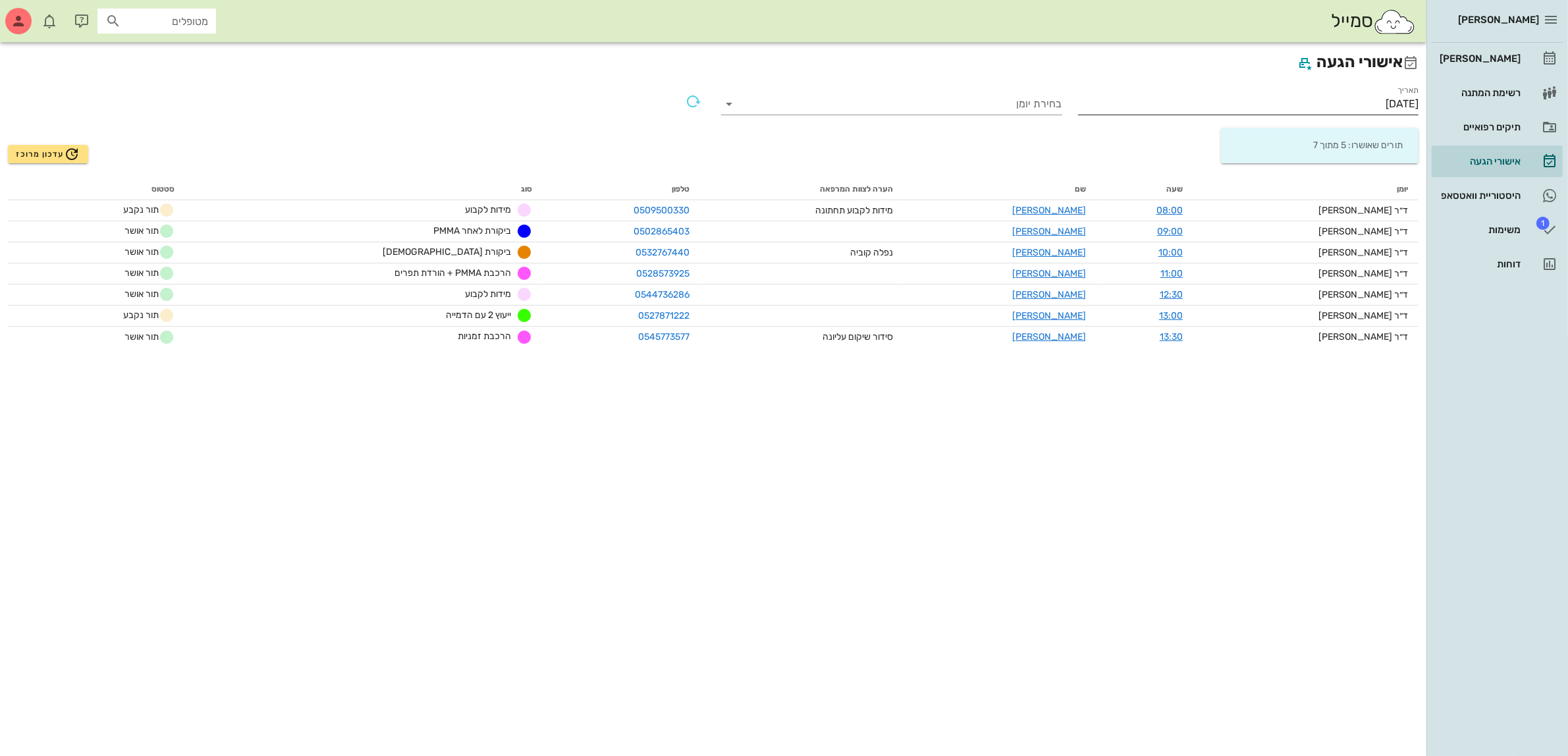
click at [1368, 99] on input "[DATE]" at bounding box center [1248, 104] width 341 height 21
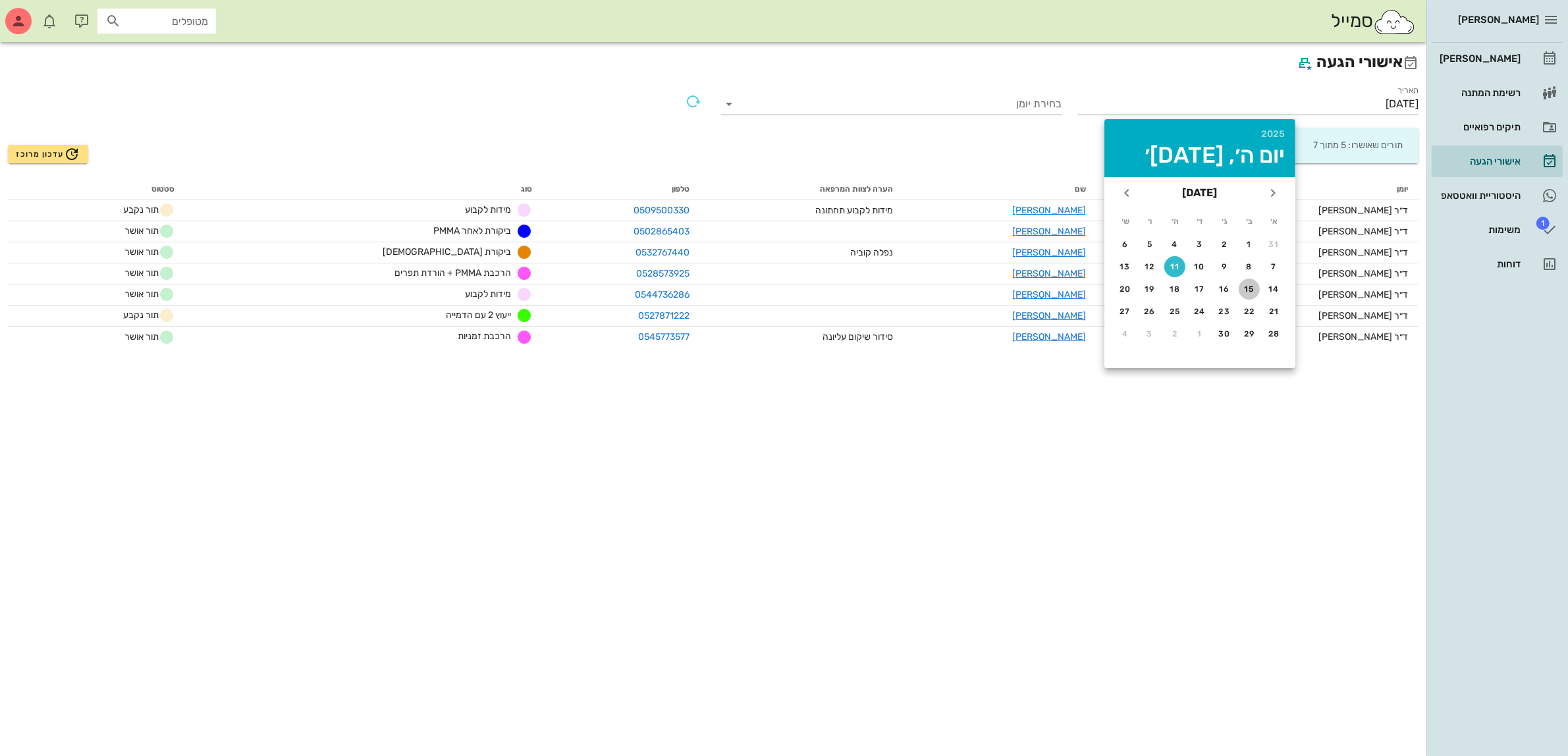
click at [1255, 285] on div "15" at bounding box center [1249, 289] width 21 height 9
type input "[DATE]"
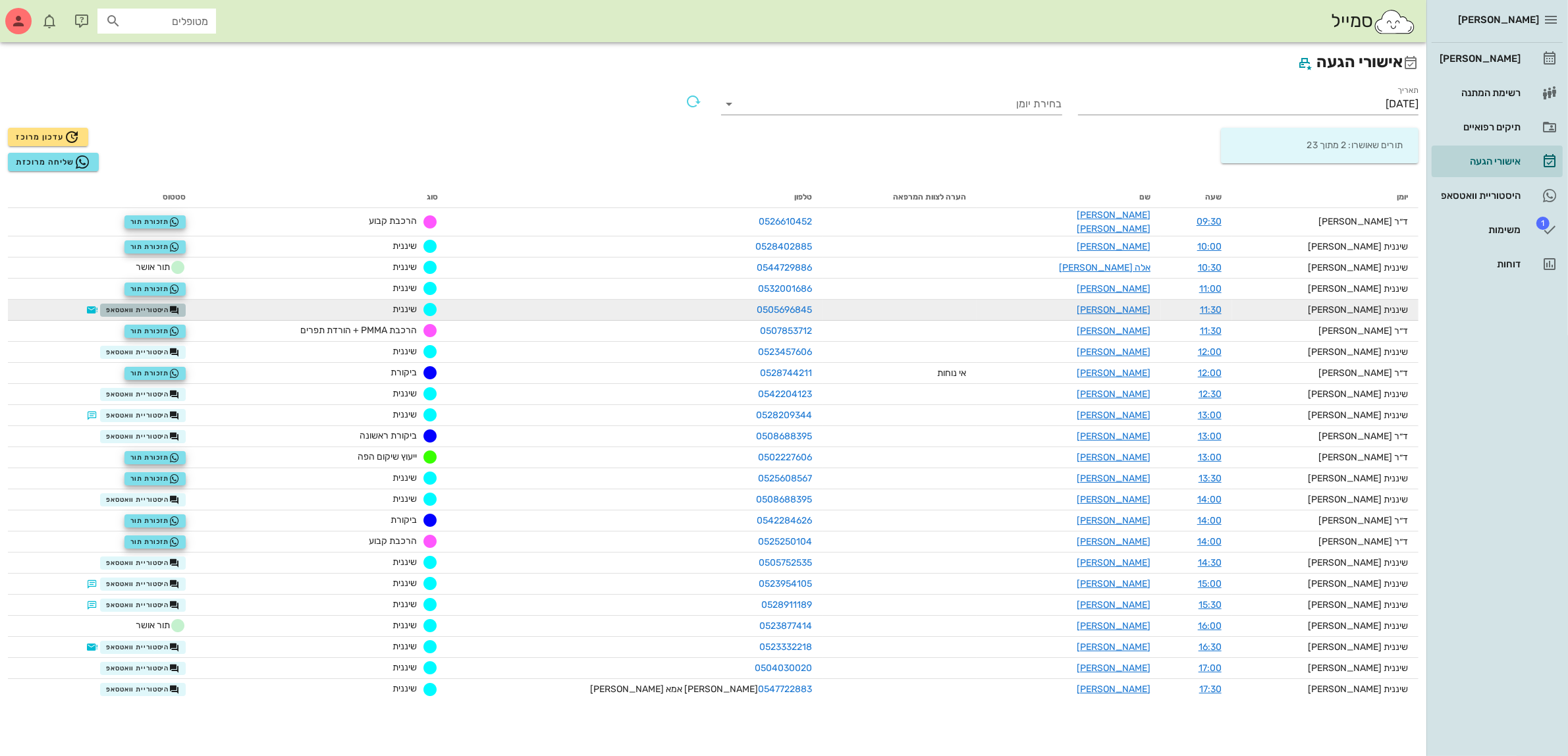
click at [180, 305] on span "היסטוריית וואטסאפ" at bounding box center [143, 310] width 74 height 11
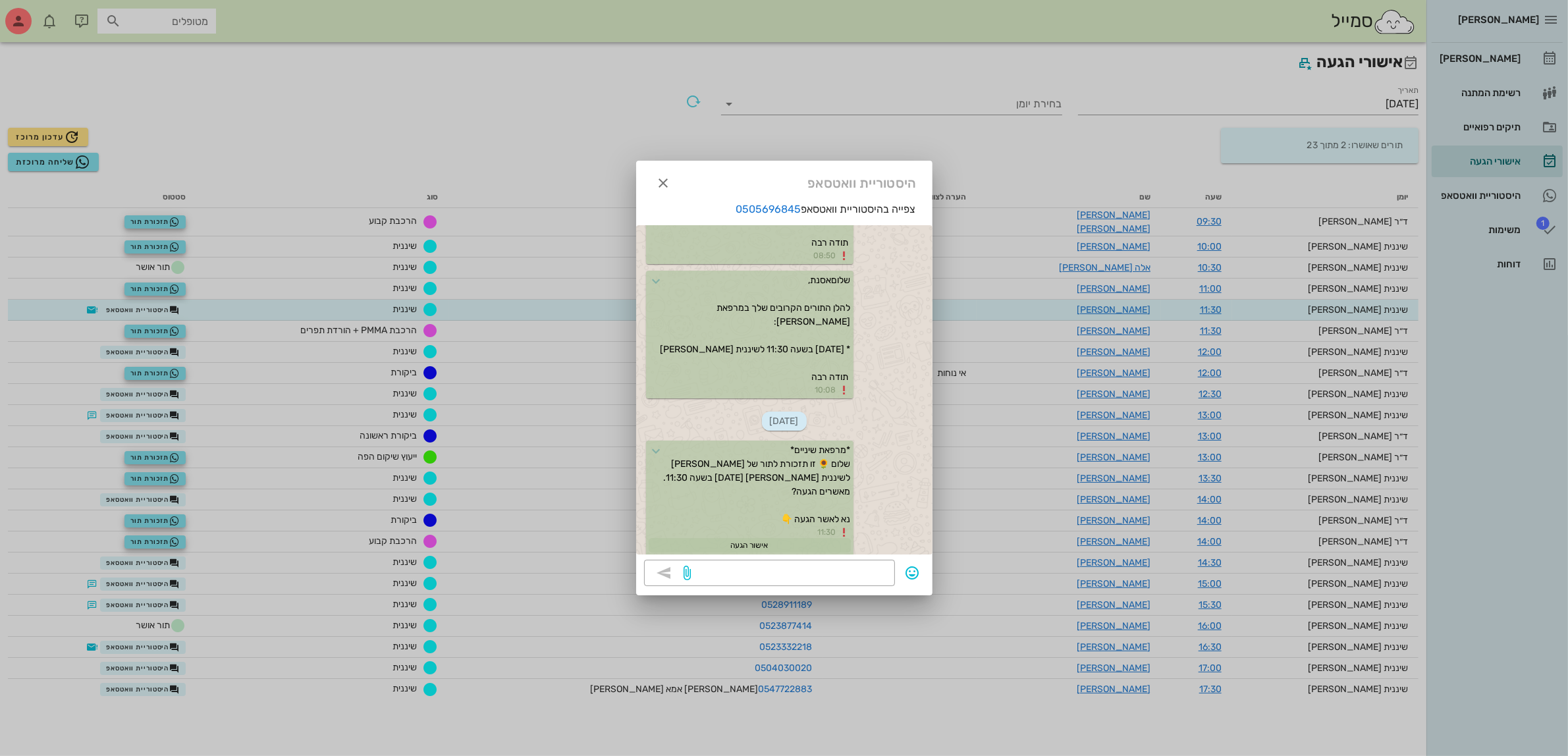
scroll to position [153, 0]
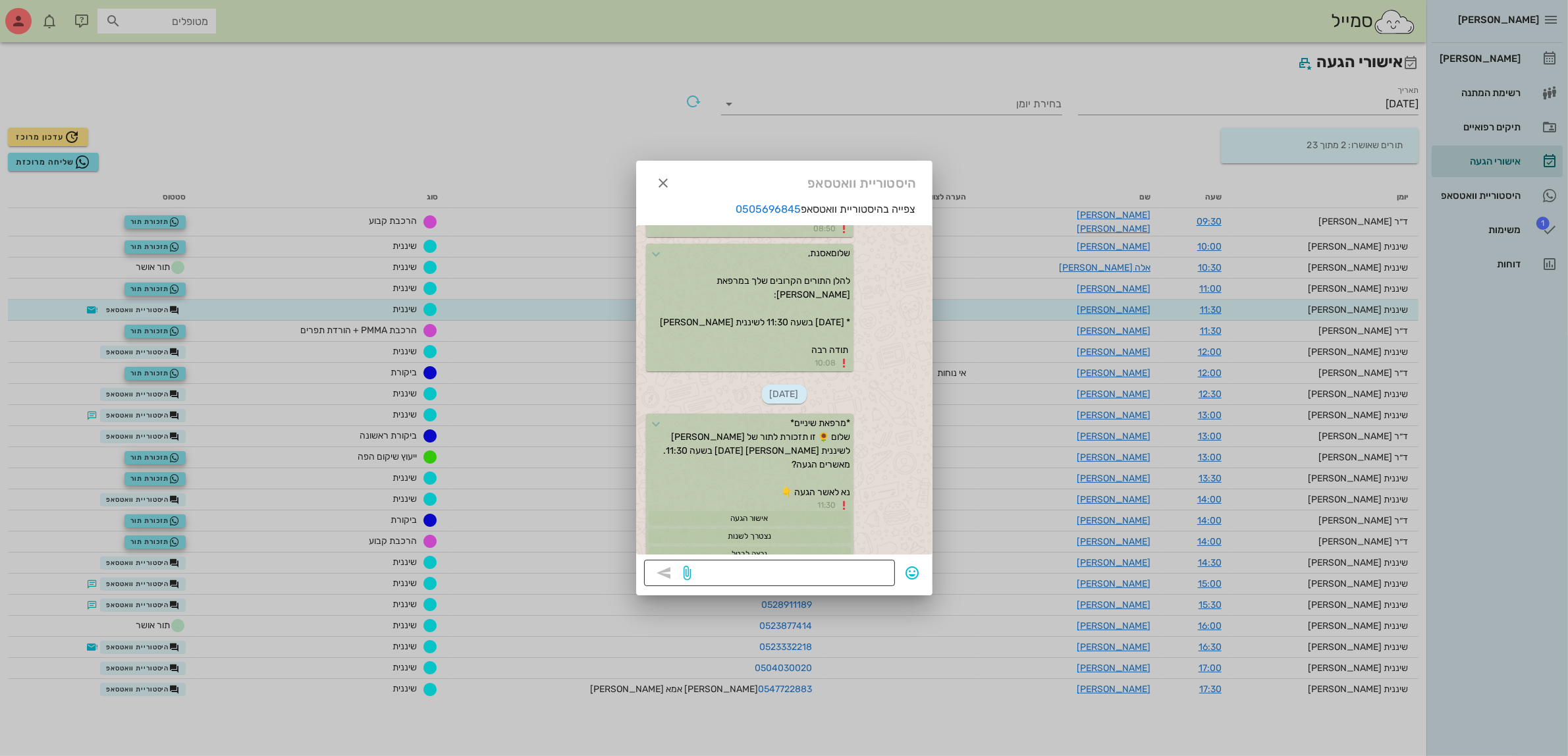
click at [840, 560] on div at bounding box center [790, 572] width 193 height 26
click at [178, 337] on div at bounding box center [784, 378] width 1568 height 756
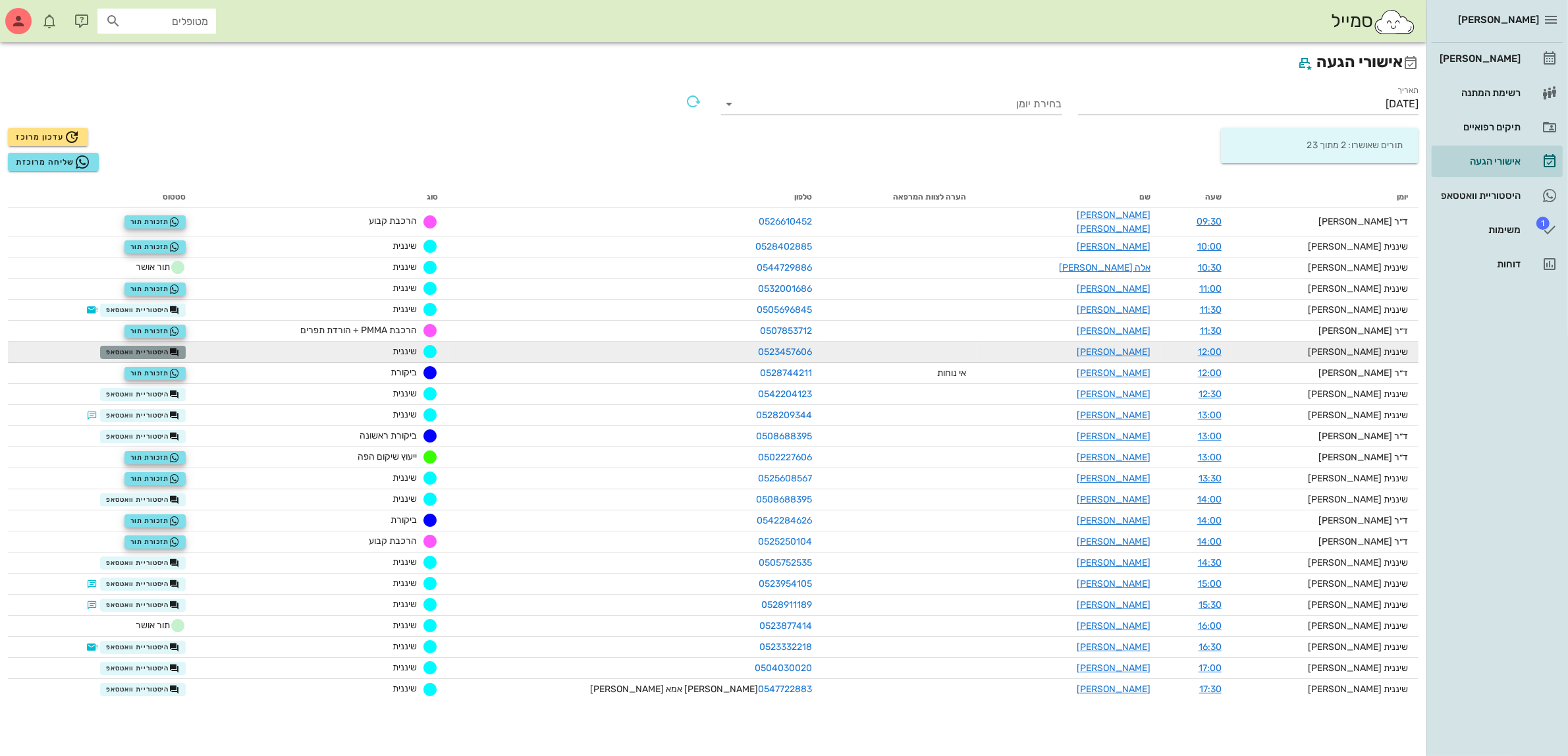
click at [171, 347] on span "היסטוריית וואטסאפ" at bounding box center [143, 352] width 74 height 11
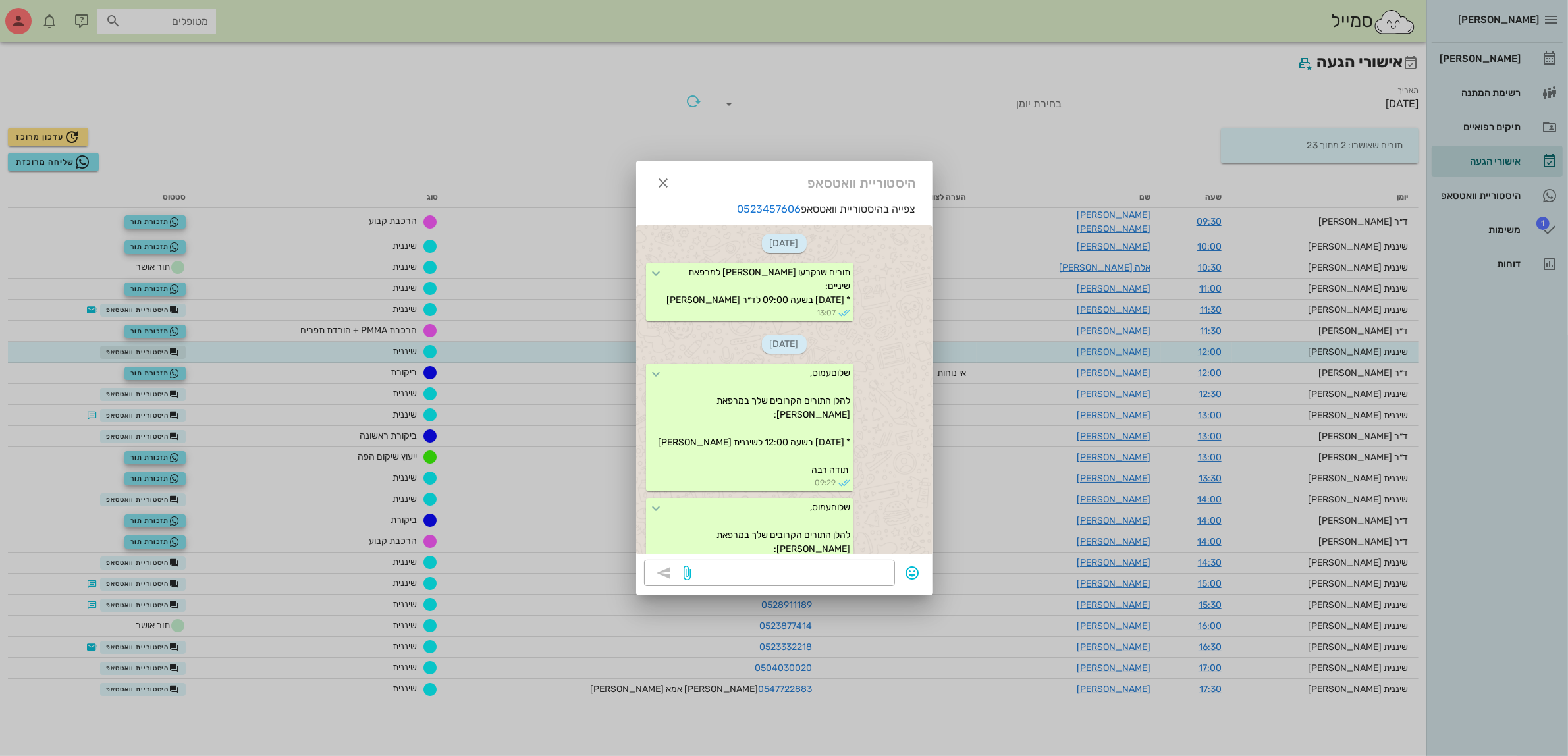
scroll to position [255, 0]
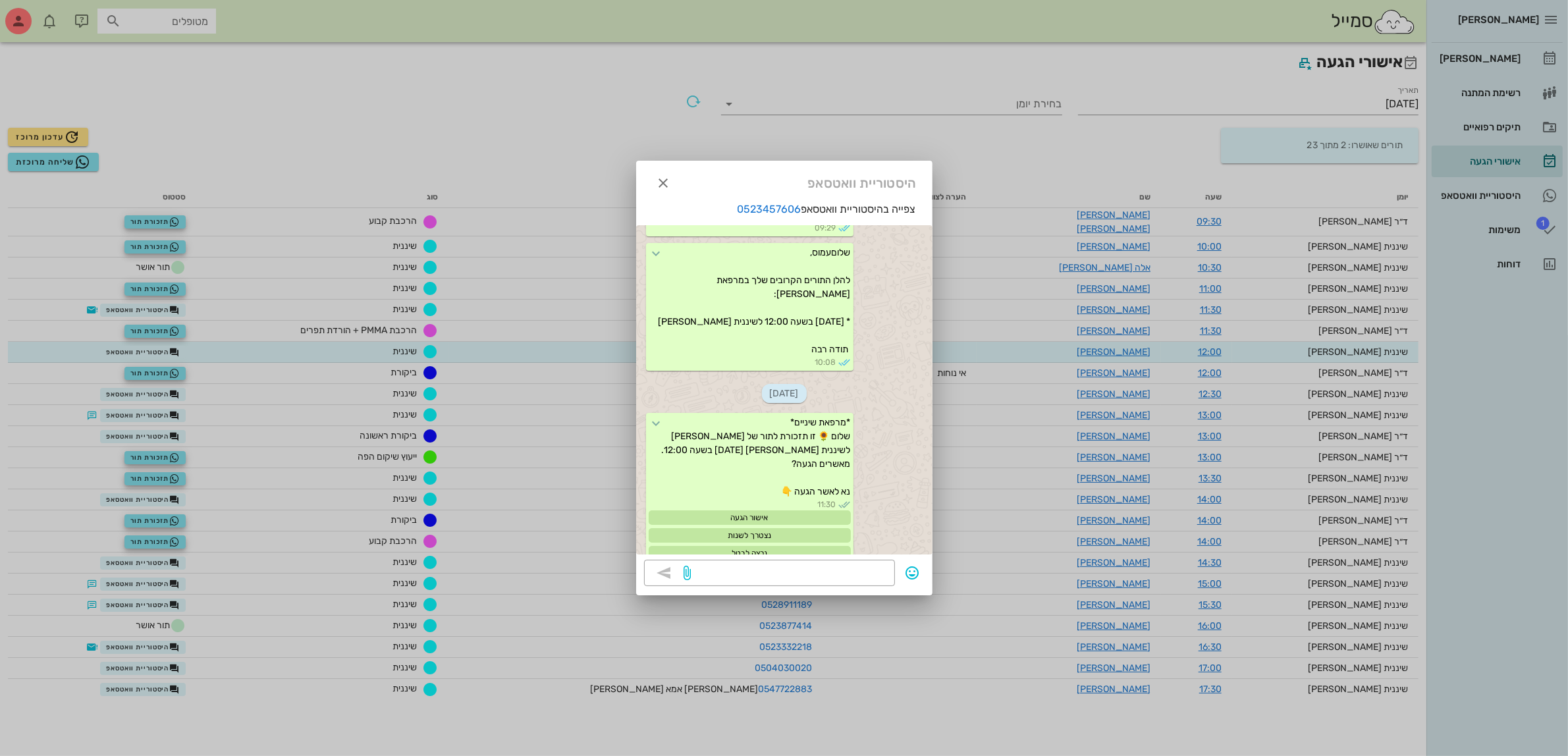
click at [182, 297] on div at bounding box center [784, 378] width 1568 height 756
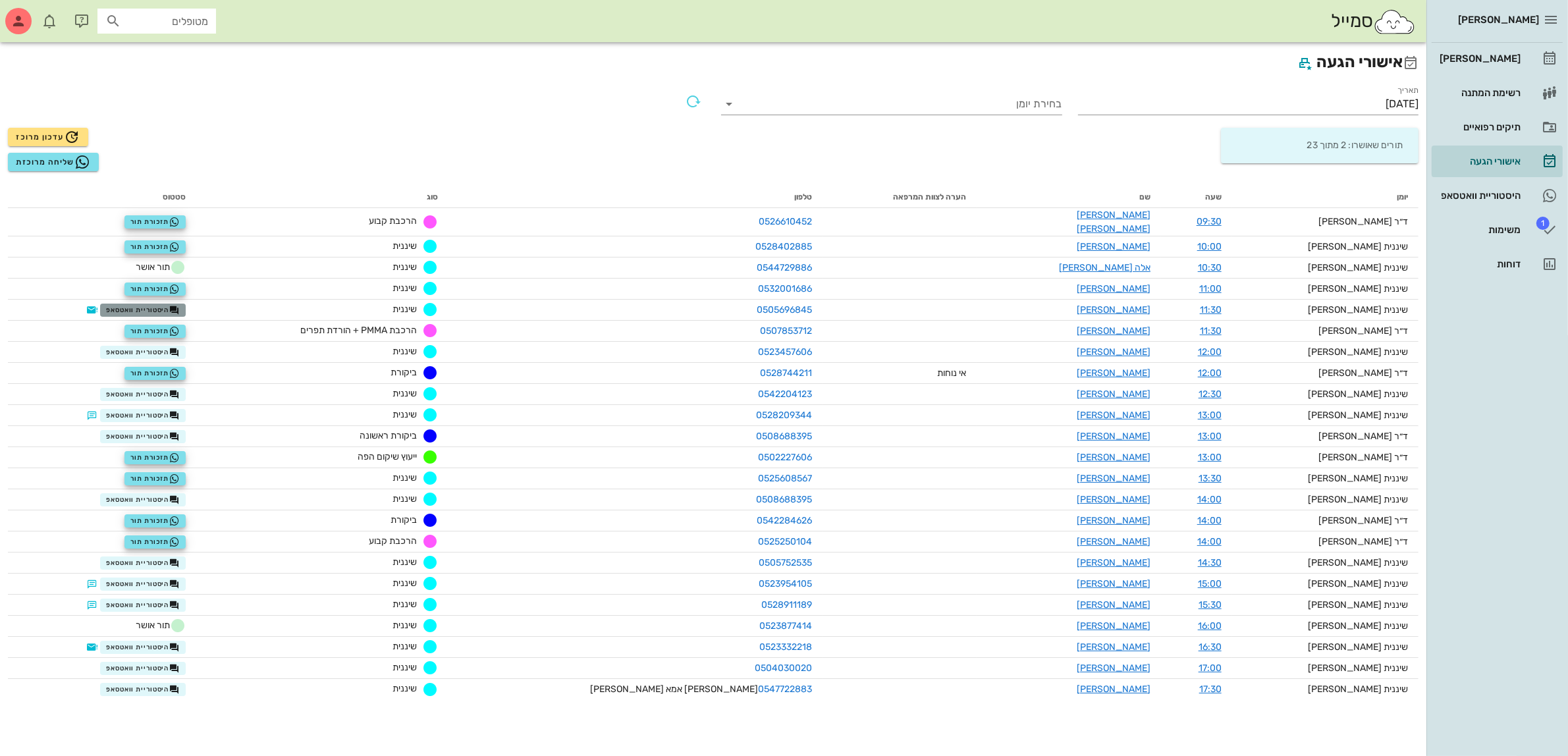
click at [180, 305] on span "היסטוריית וואטסאפ" at bounding box center [143, 310] width 74 height 11
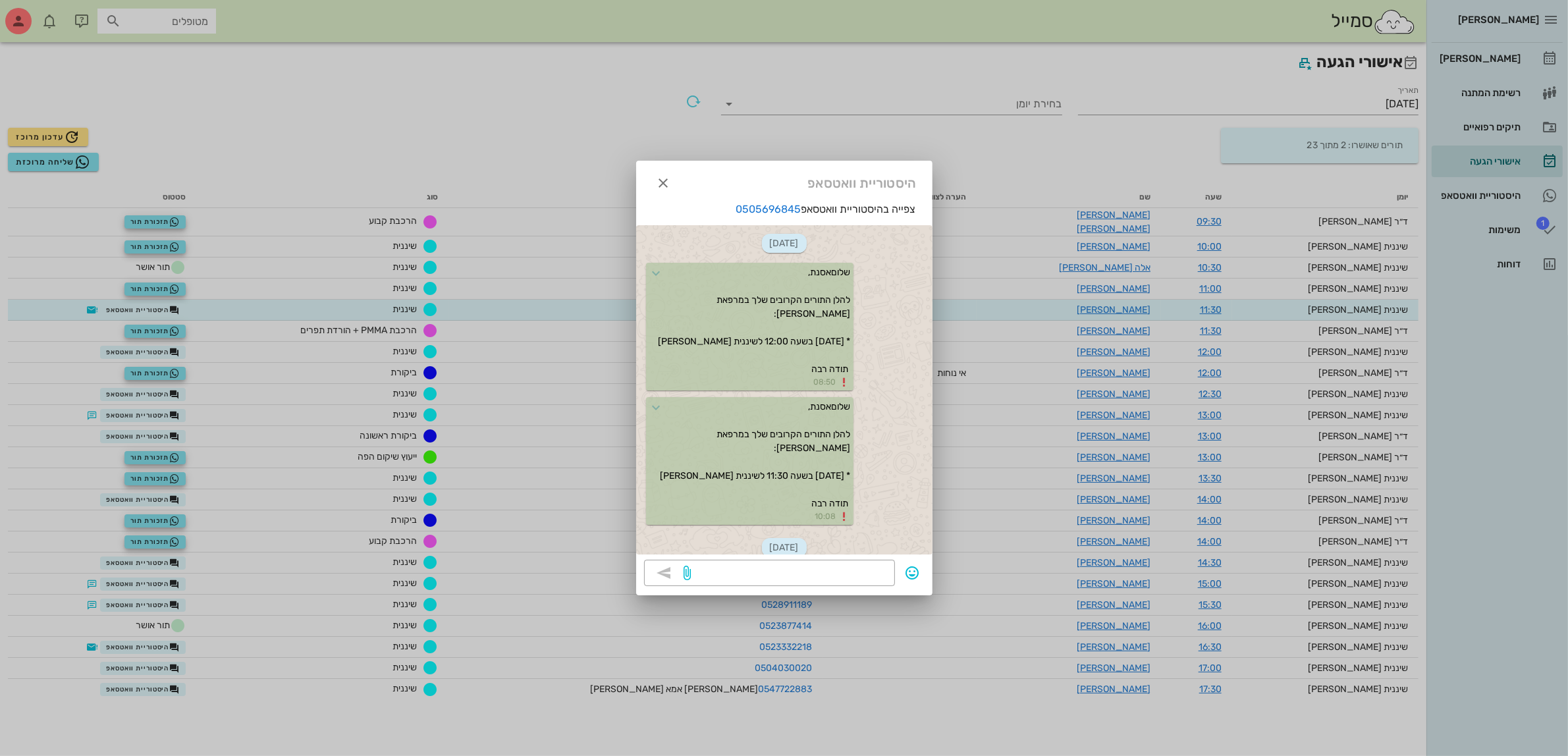
scroll to position [153, 0]
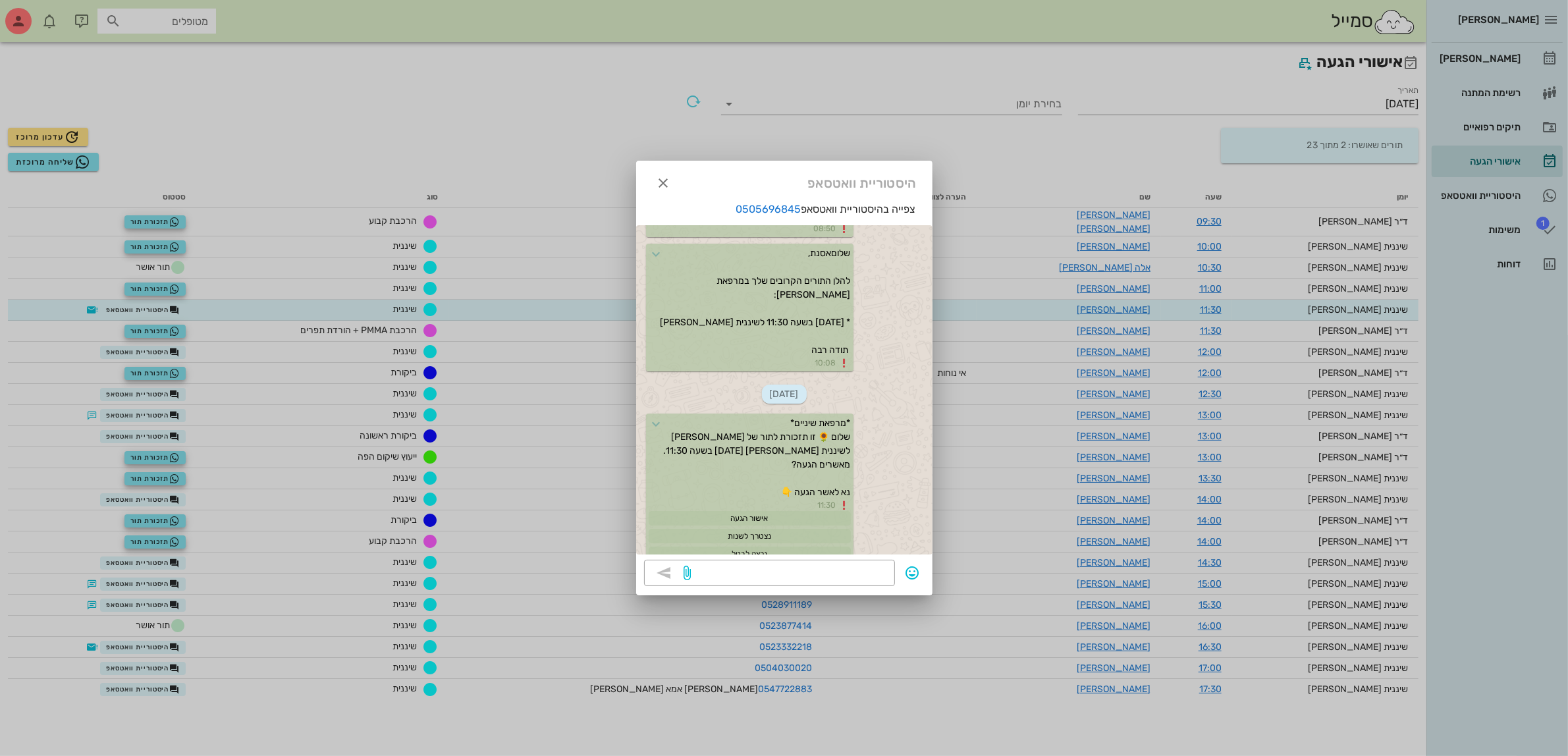
click at [173, 382] on div at bounding box center [784, 378] width 1568 height 756
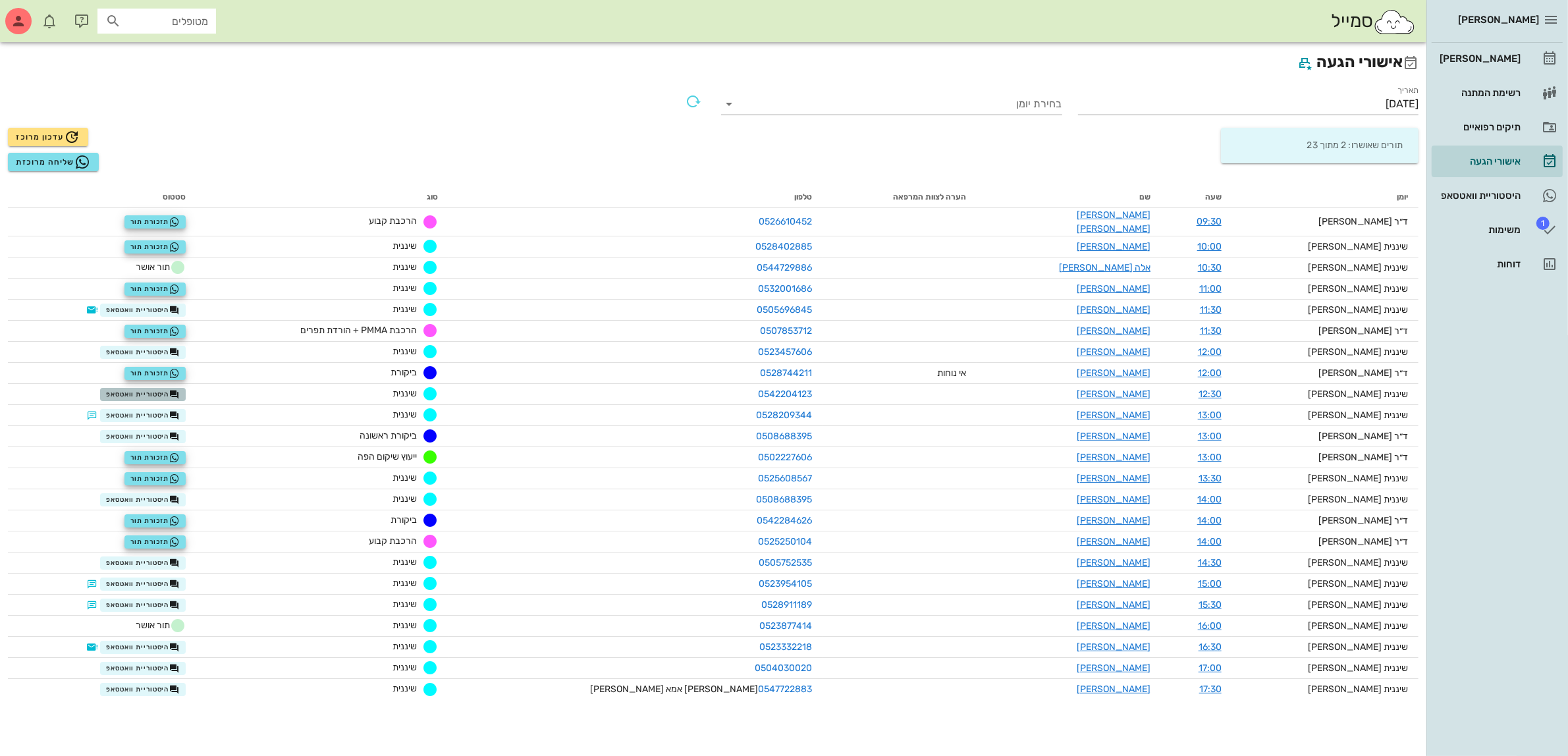
click at [173, 389] on span "היסטוריית וואטסאפ" at bounding box center [143, 394] width 74 height 11
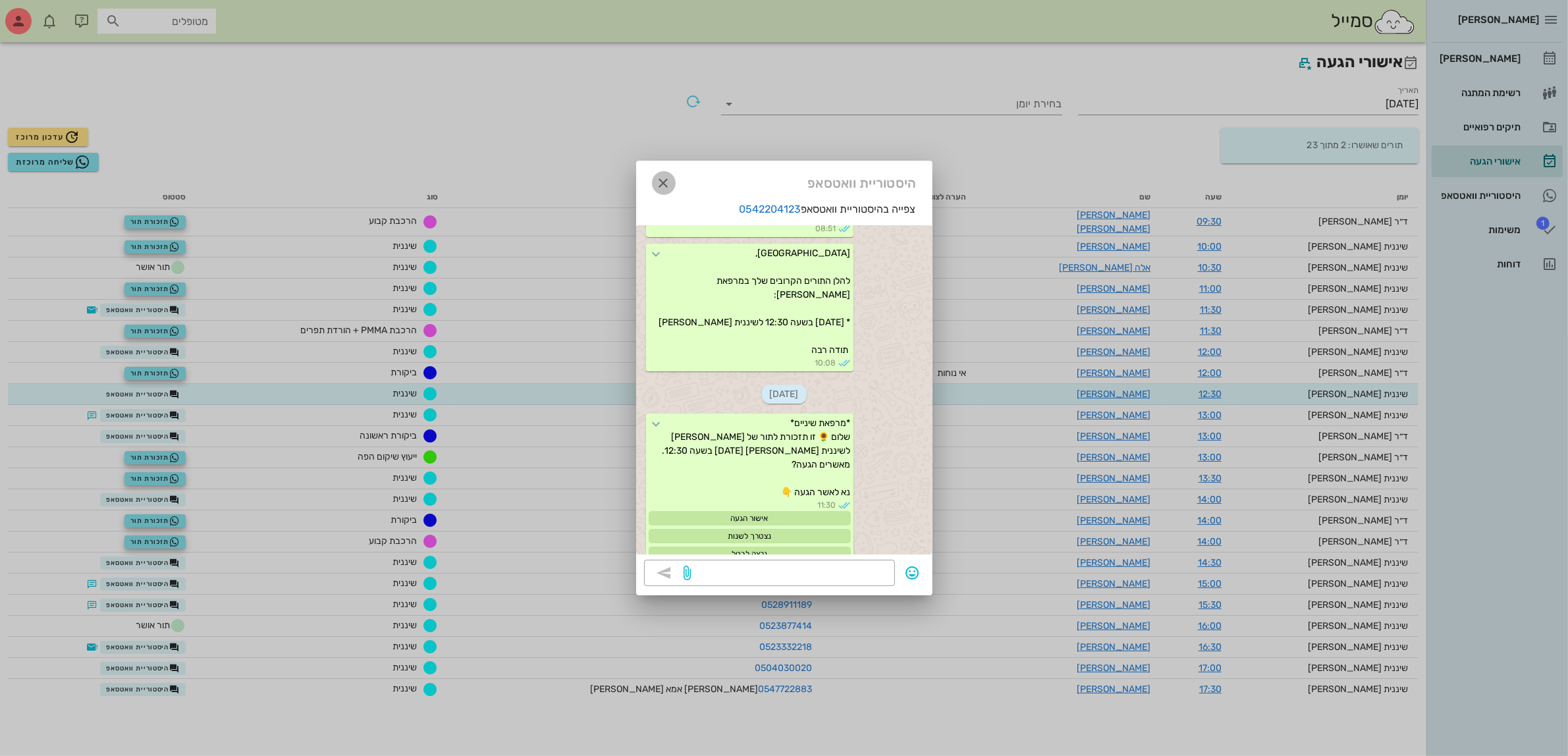
click at [665, 181] on icon "button" at bounding box center [664, 183] width 16 height 16
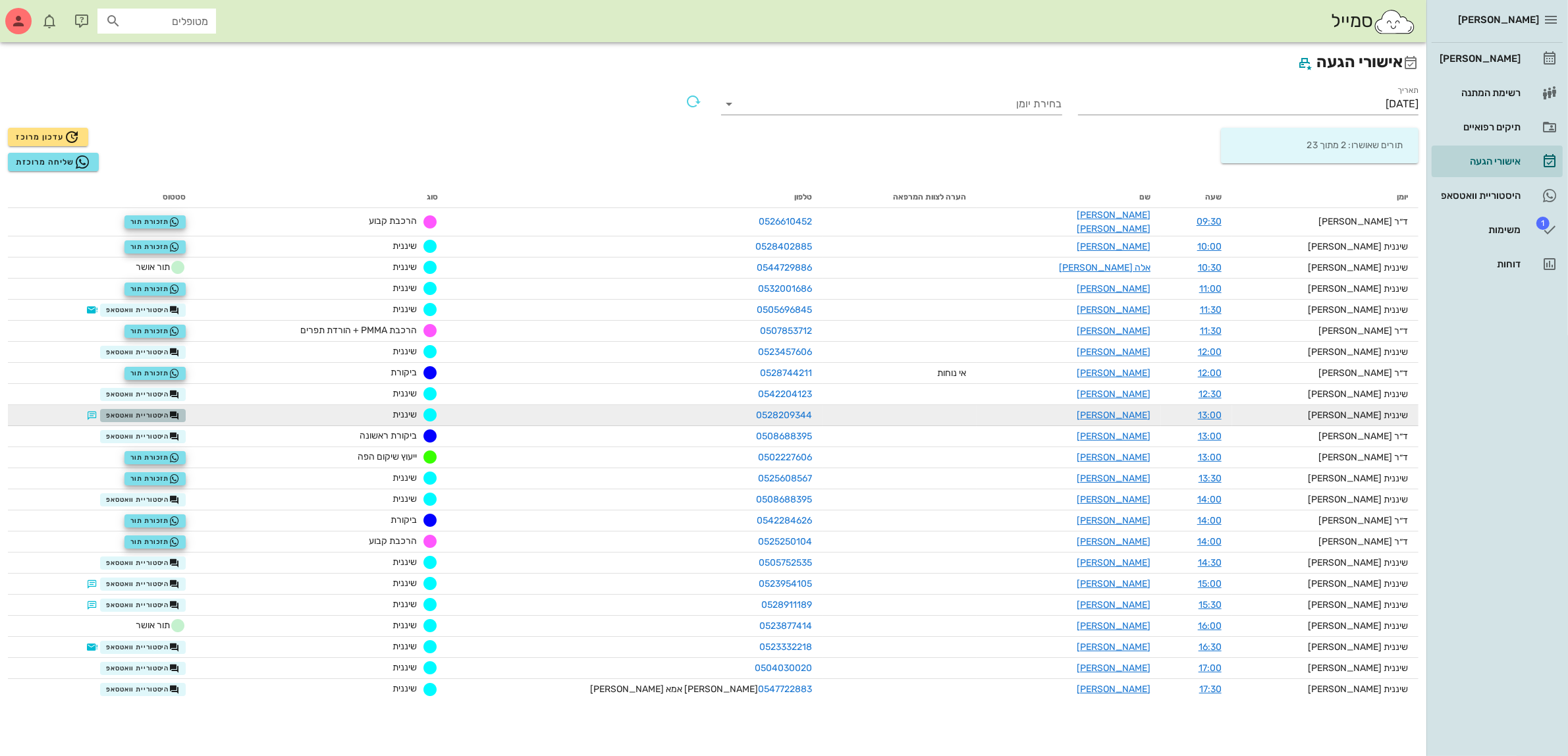
click at [160, 410] on span "היסטוריית וואטסאפ" at bounding box center [143, 415] width 74 height 11
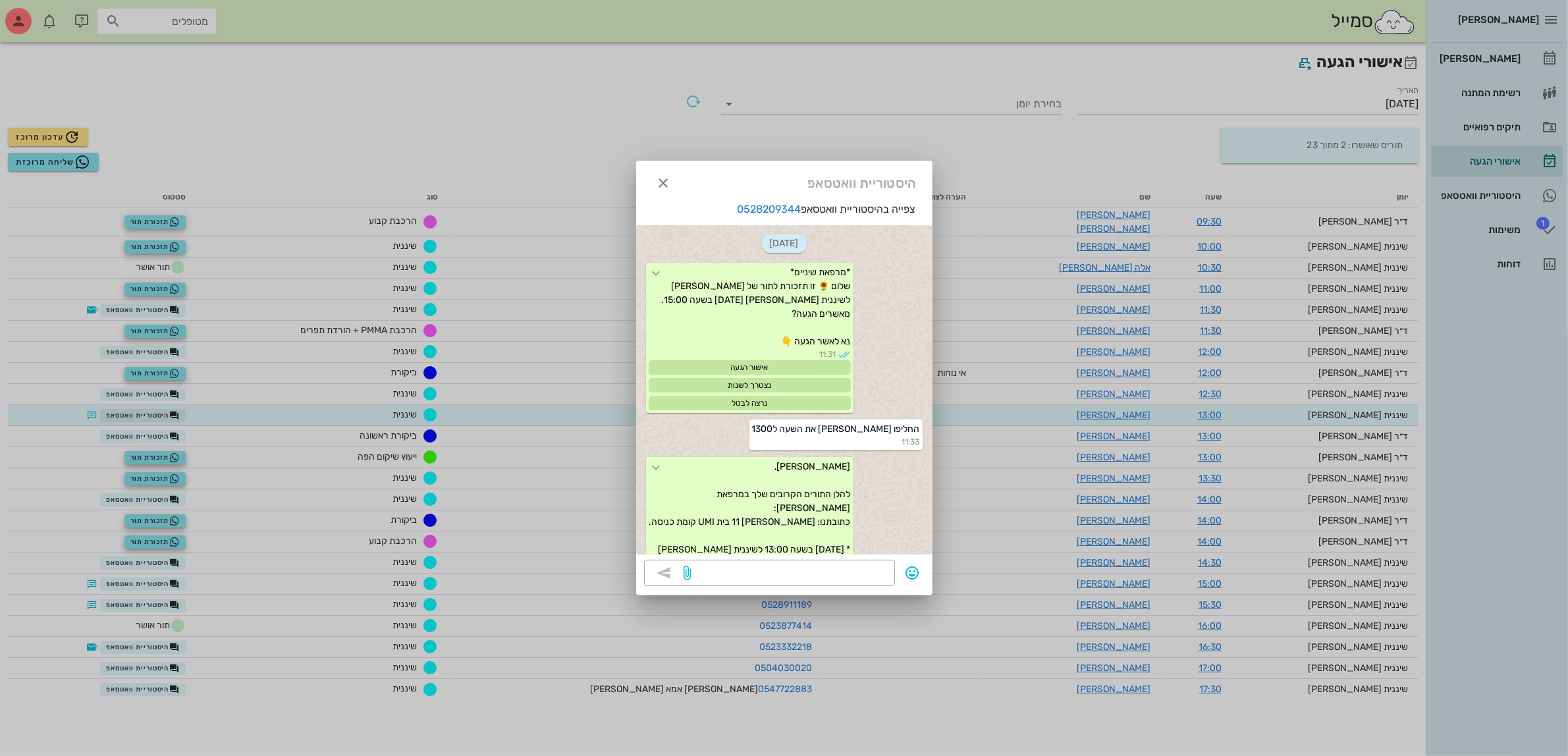
scroll to position [110, 0]
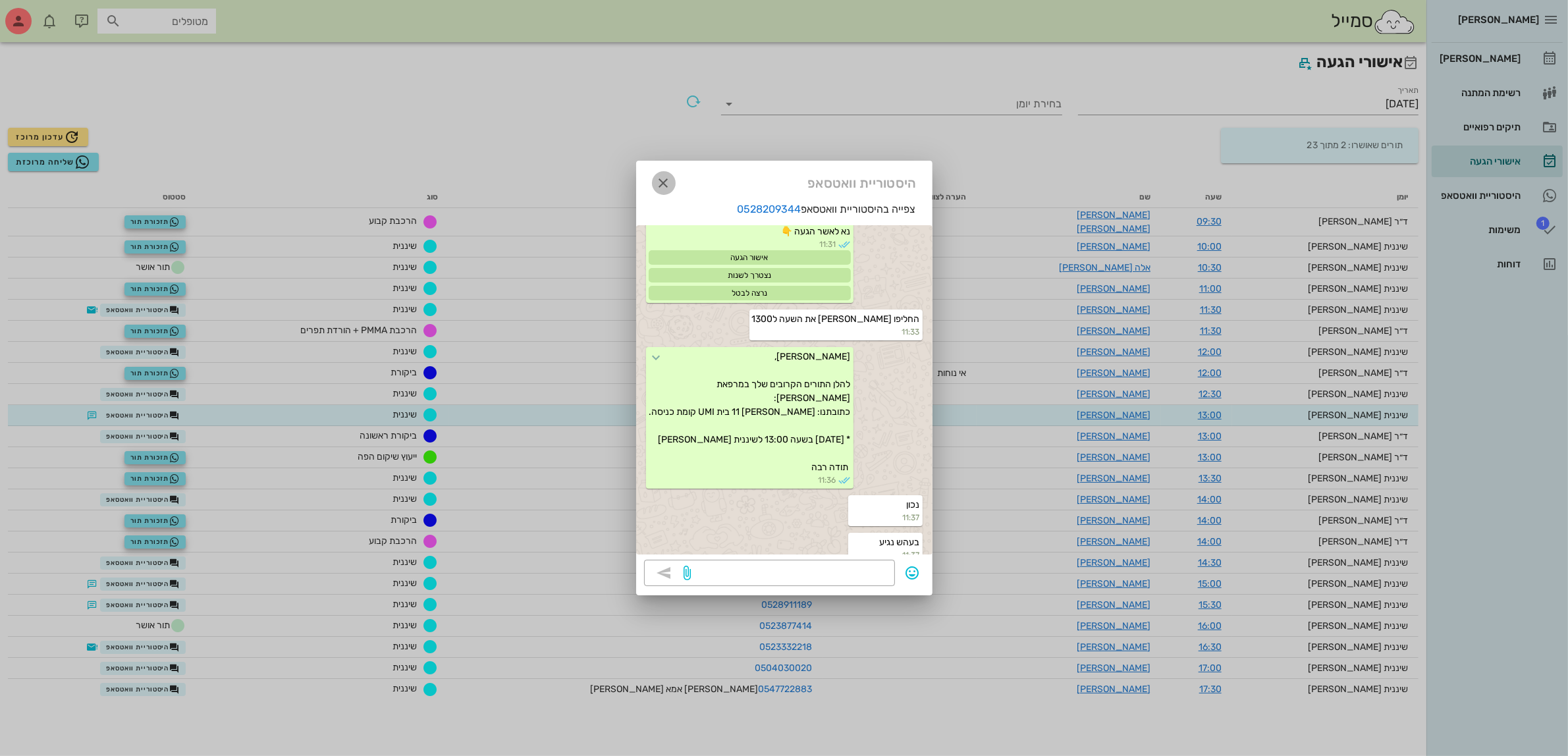
click at [657, 179] on icon "button" at bounding box center [664, 183] width 16 height 16
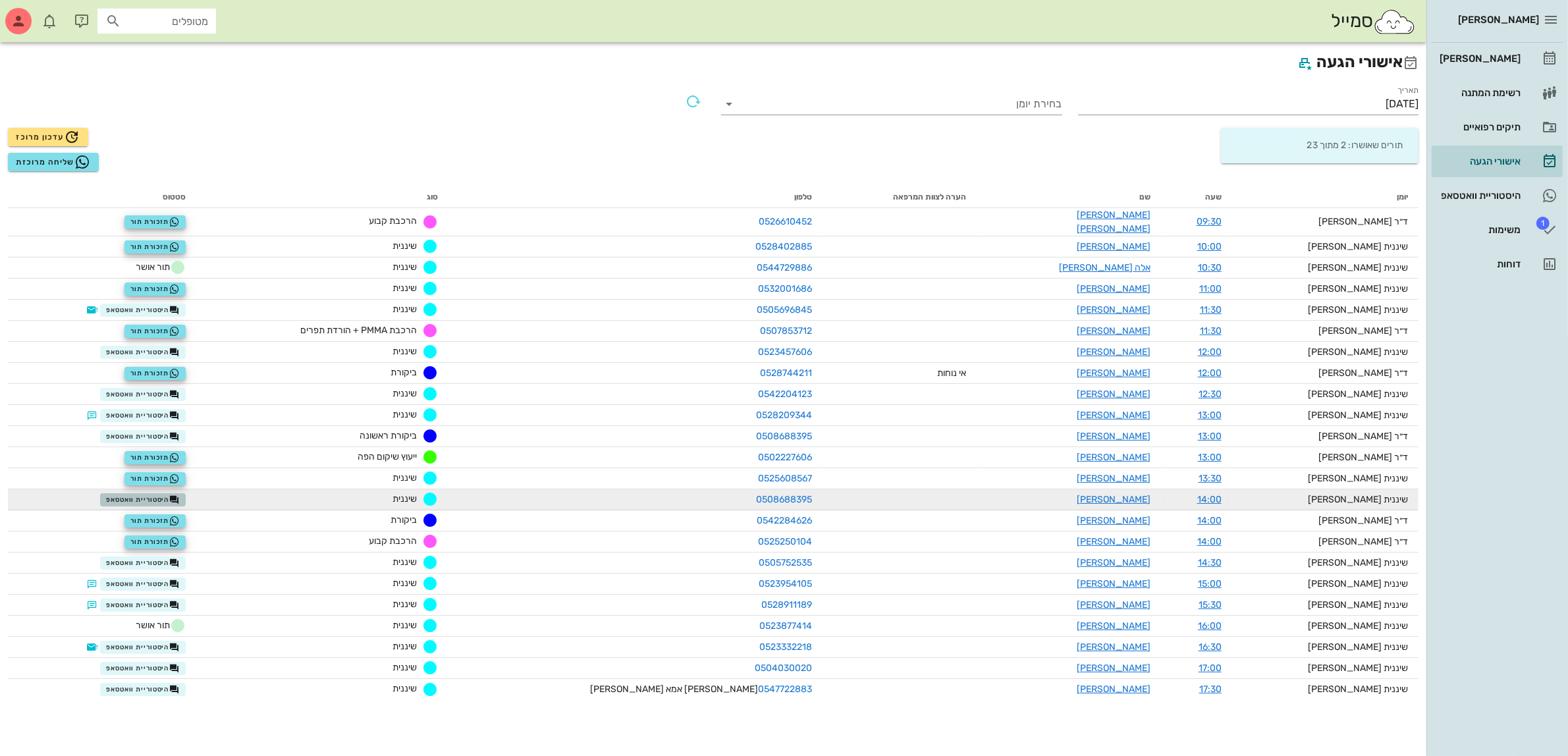
click at [180, 494] on span "היסטוריית וואטסאפ" at bounding box center [143, 499] width 74 height 11
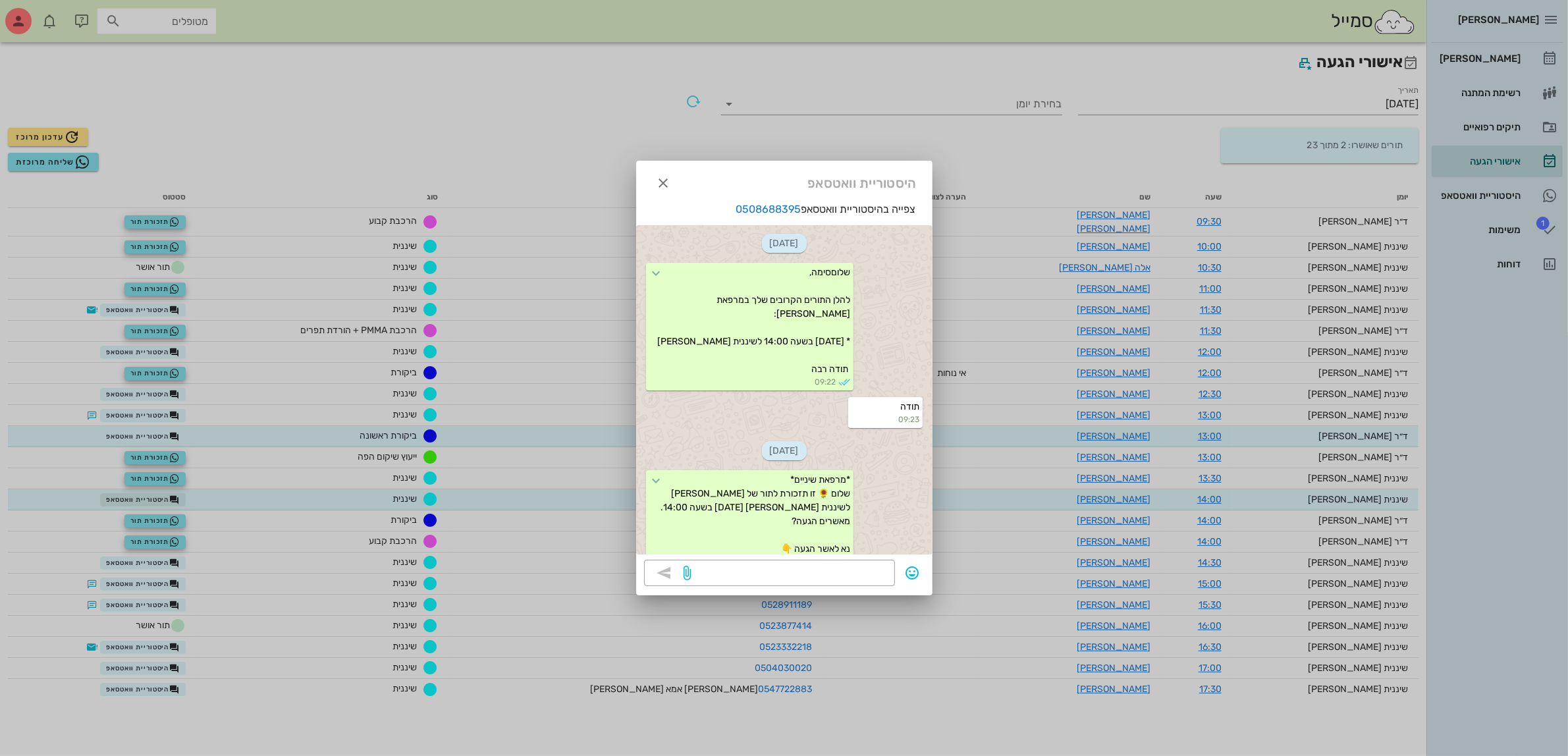
scroll to position [57, 0]
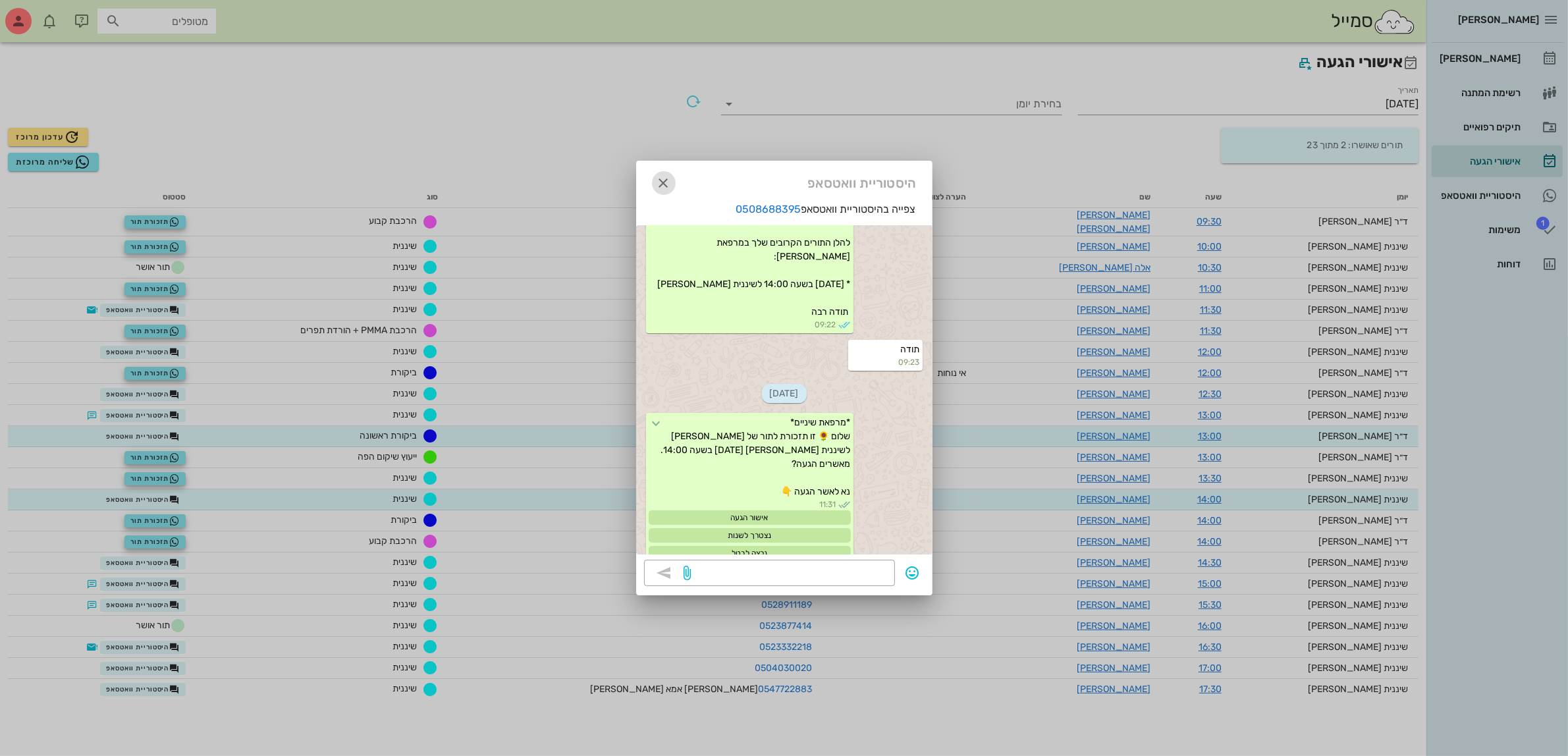
click at [665, 176] on icon "button" at bounding box center [664, 183] width 16 height 16
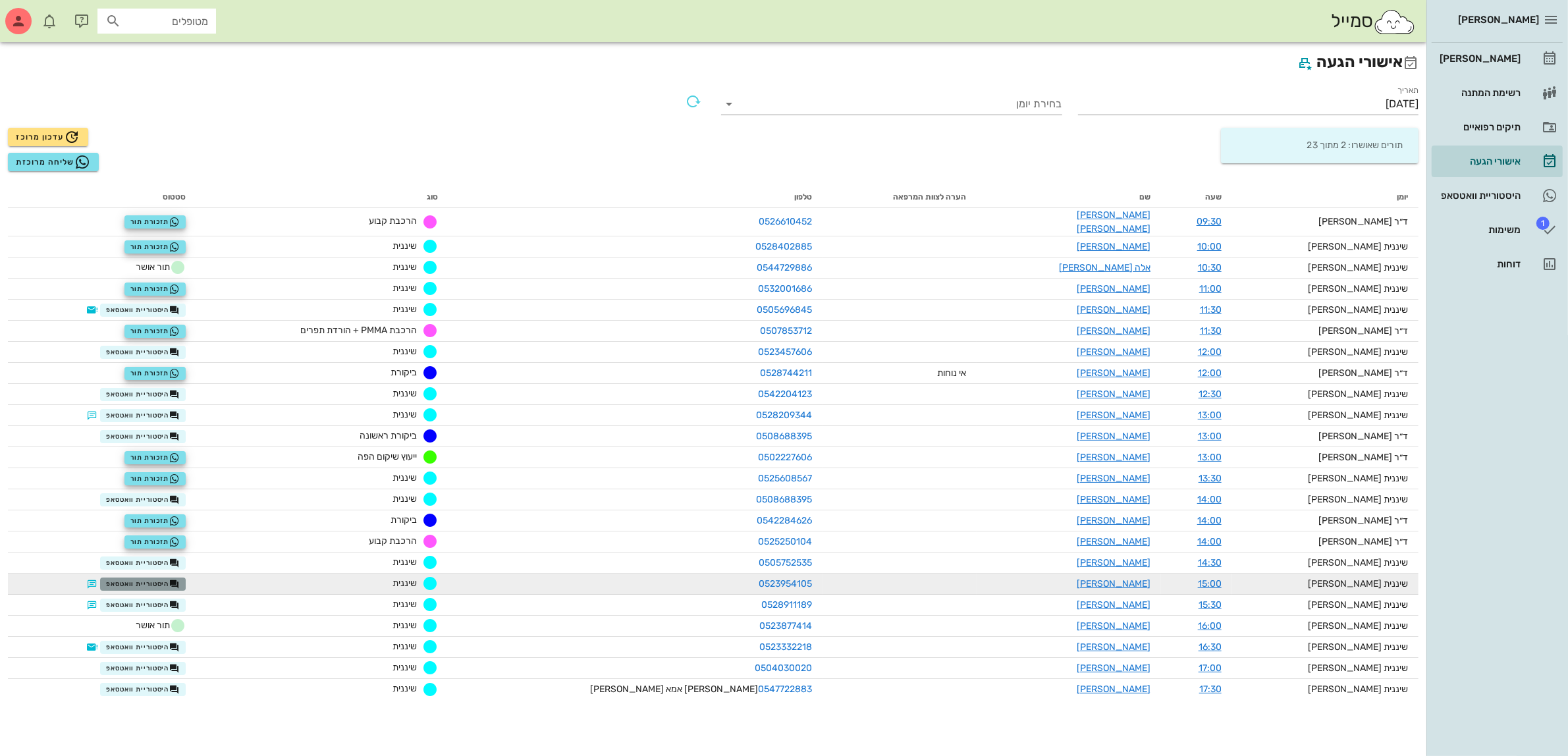
click at [180, 579] on span "היסטוריית וואטסאפ" at bounding box center [143, 584] width 74 height 11
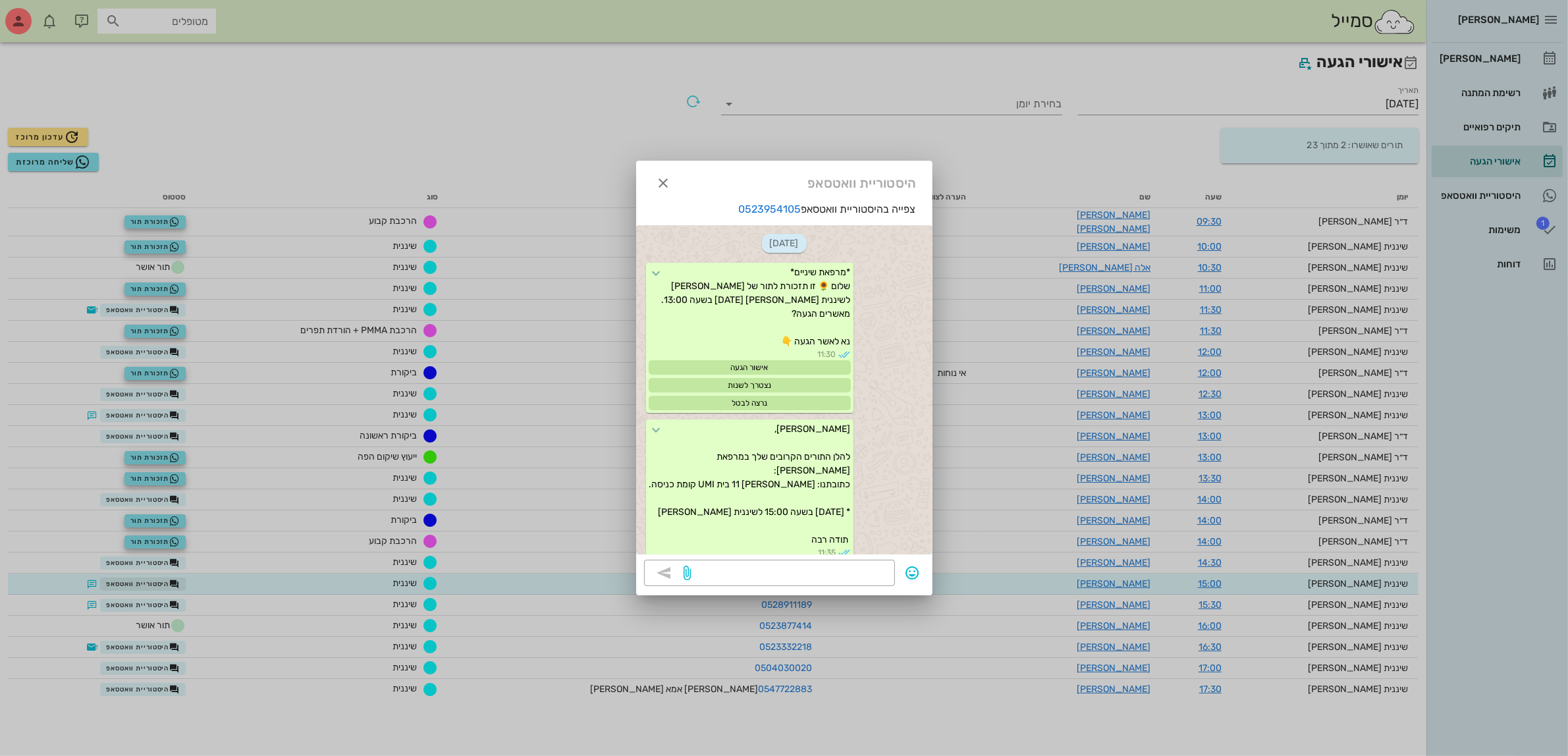
scroll to position [35, 0]
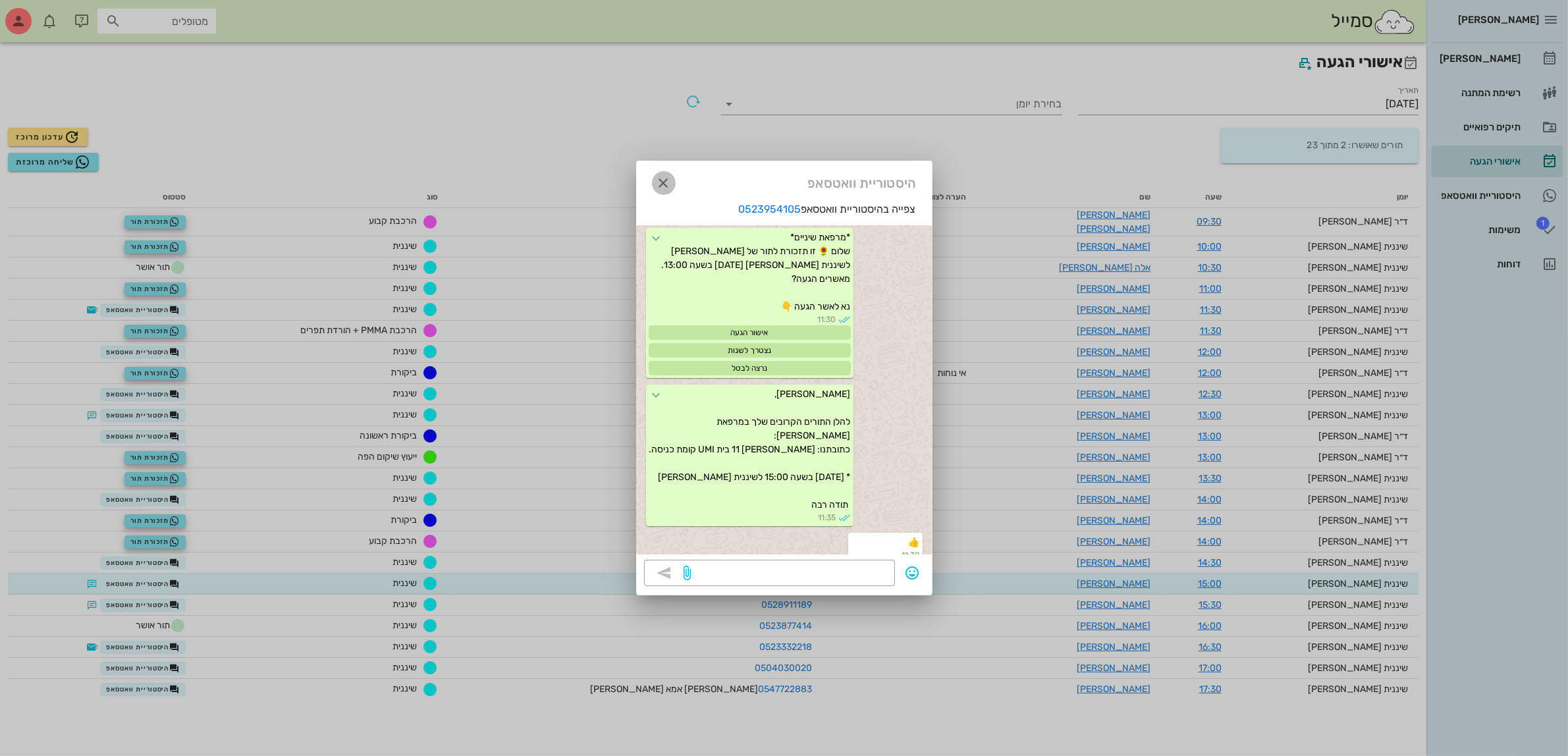
click at [662, 178] on icon "button" at bounding box center [664, 183] width 16 height 16
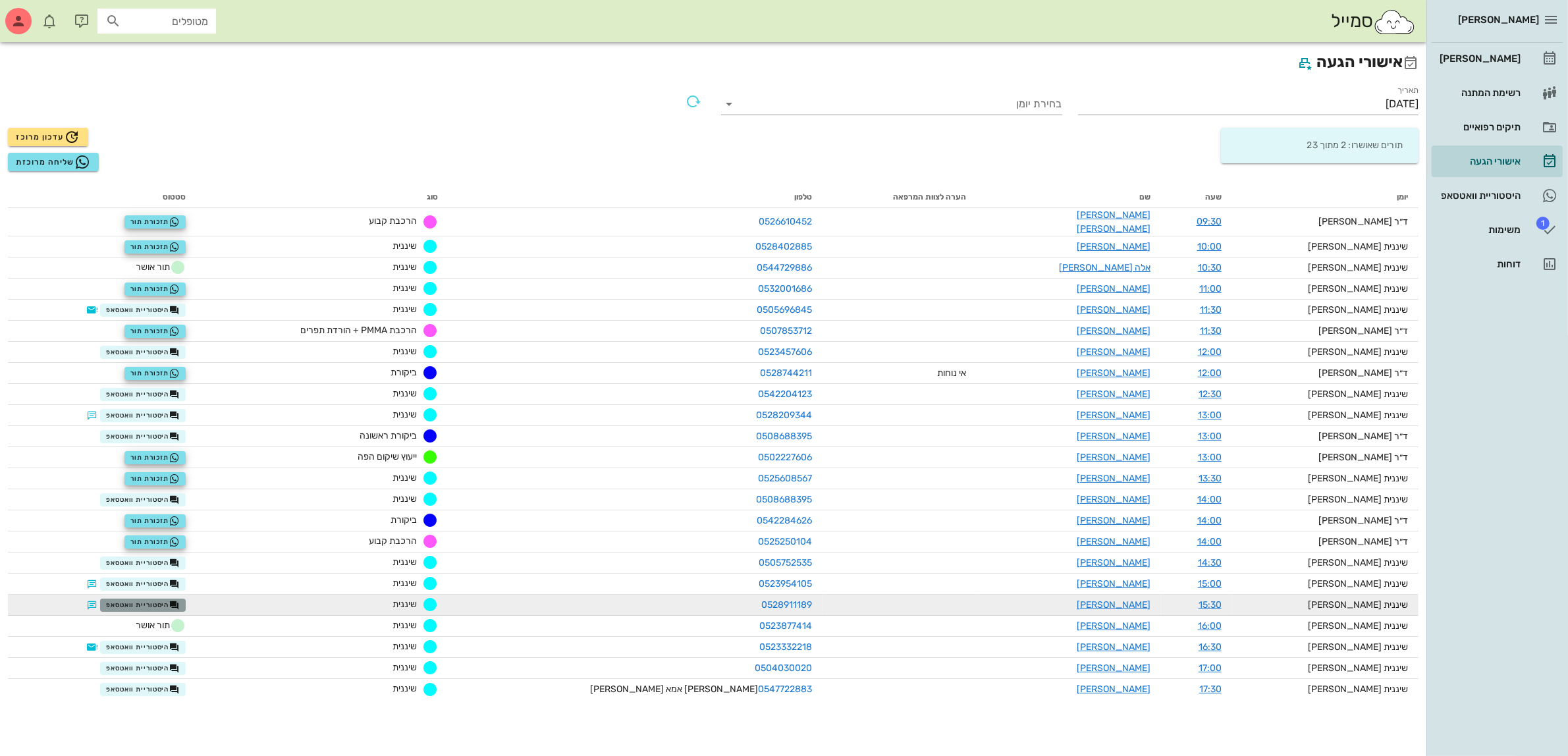
click at [172, 600] on span "היסטוריית וואטסאפ" at bounding box center [143, 605] width 74 height 11
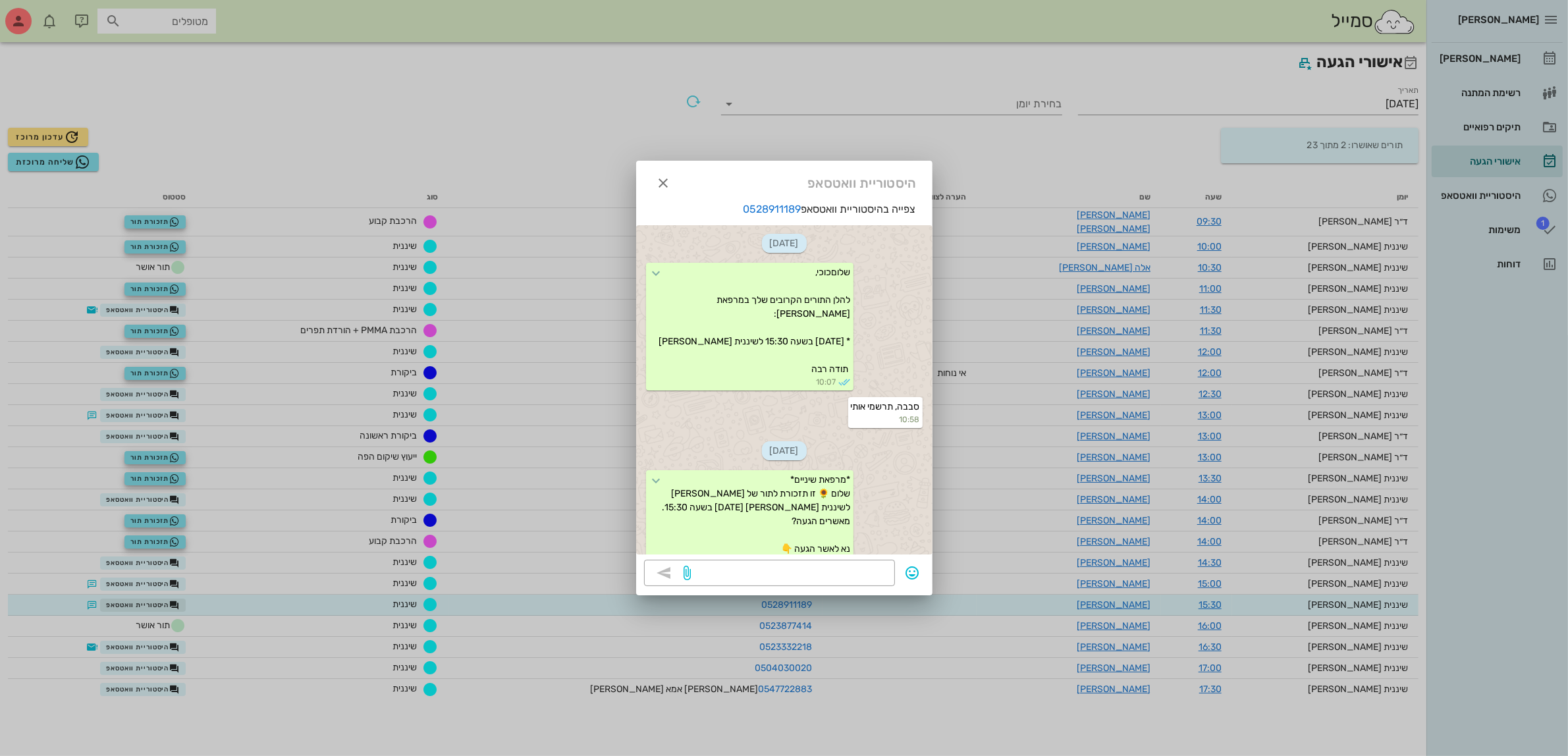
scroll to position [94, 0]
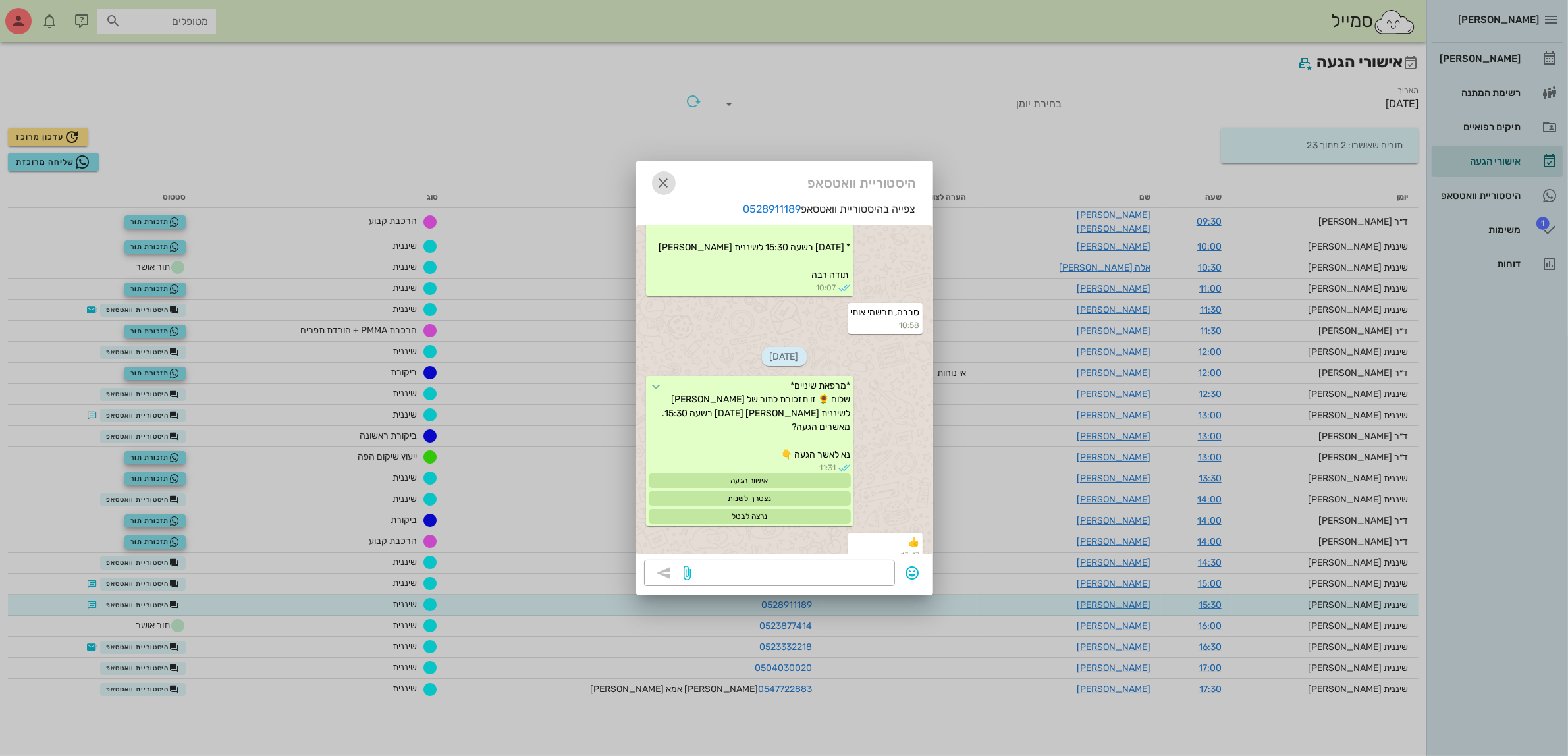
click at [660, 180] on icon "button" at bounding box center [664, 183] width 16 height 16
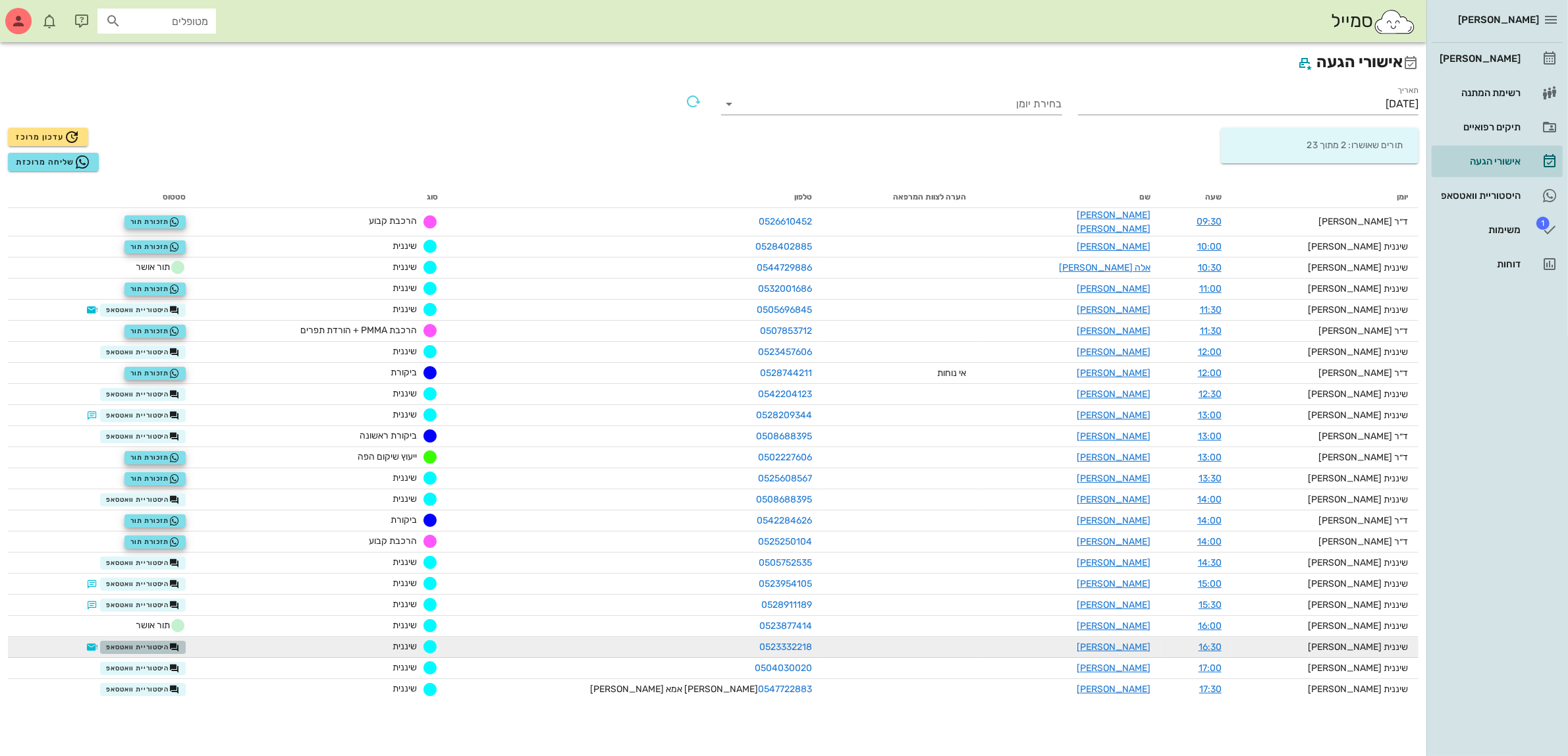
click at [180, 642] on span "היסטוריית וואטסאפ" at bounding box center [143, 647] width 74 height 11
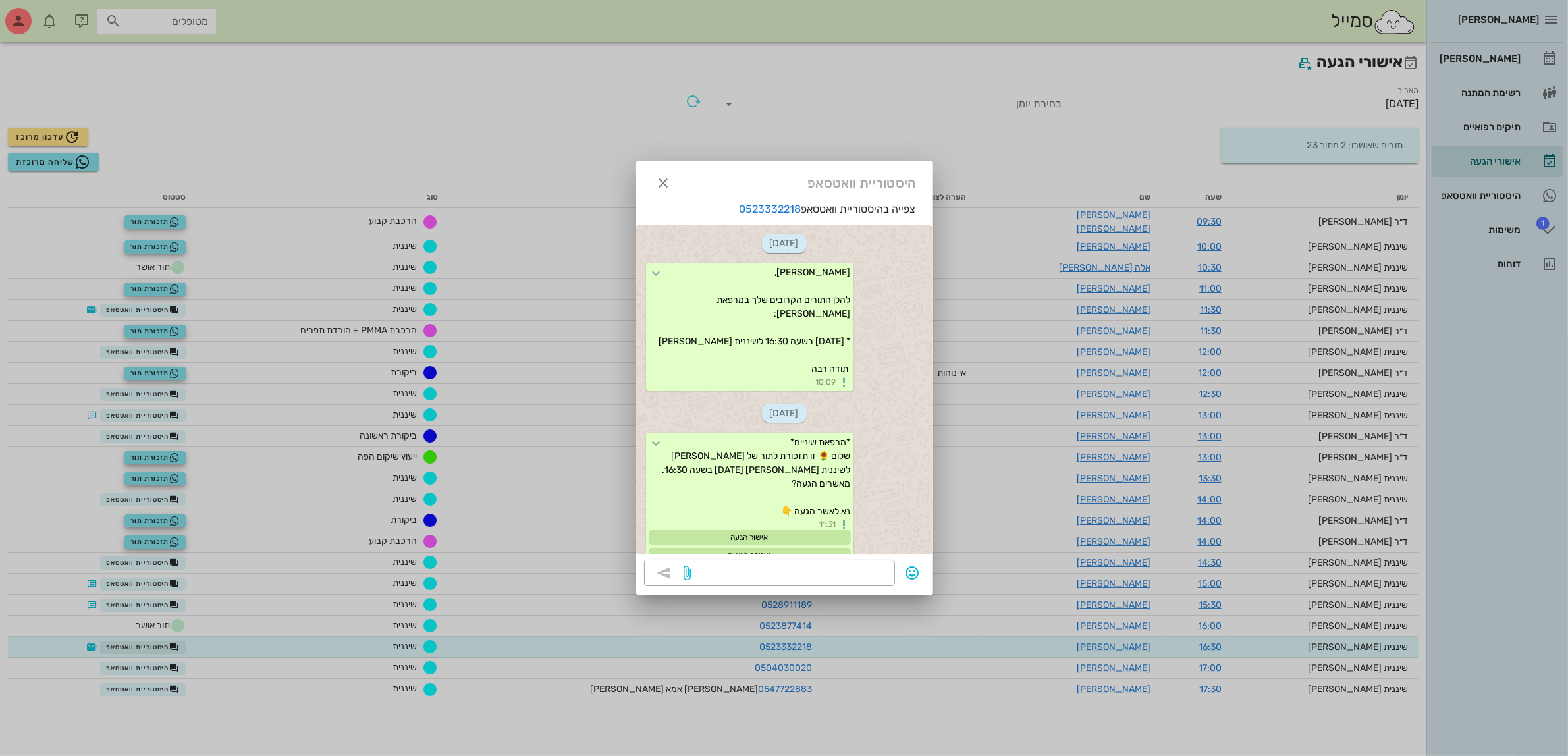
scroll to position [20, 0]
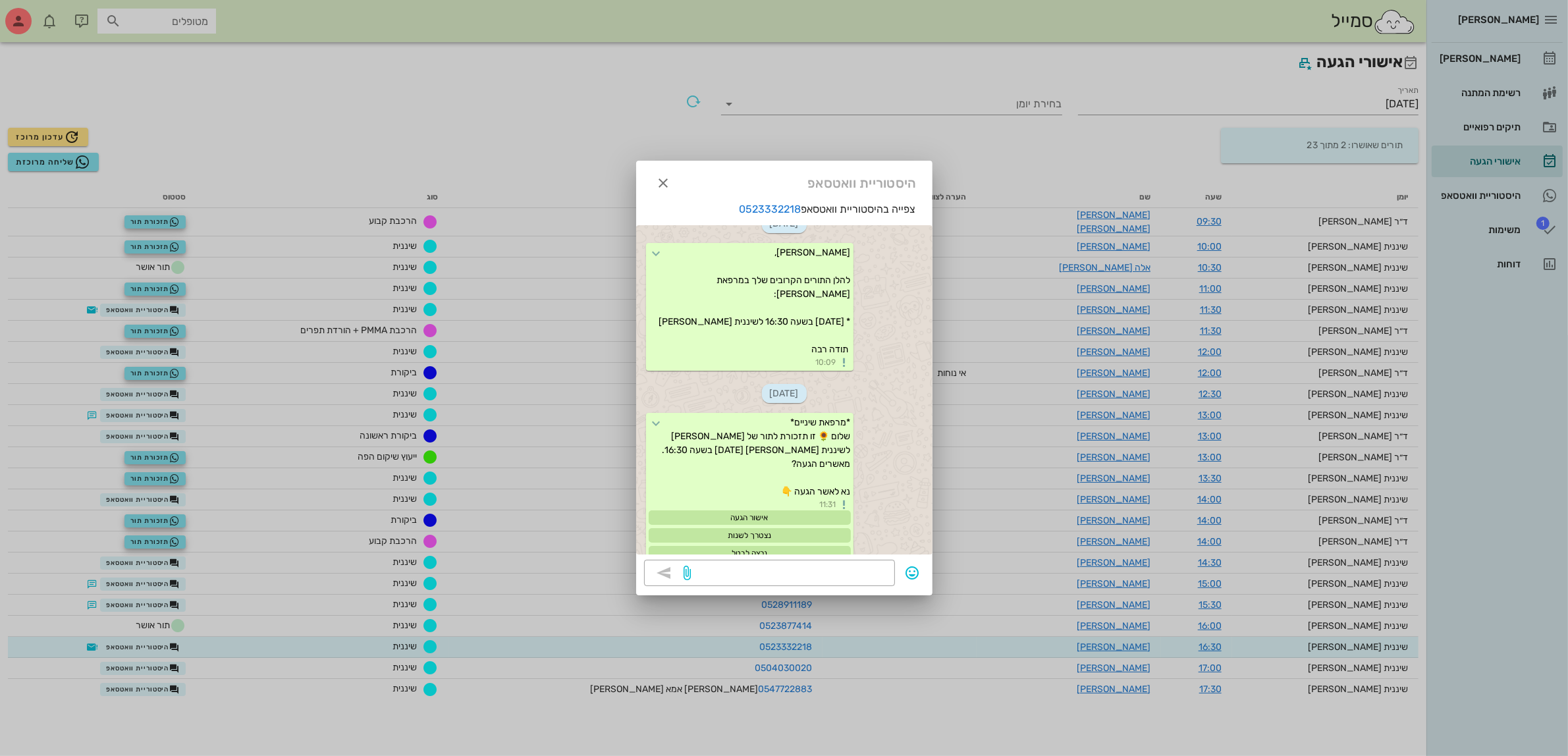
click at [198, 596] on div at bounding box center [784, 378] width 1568 height 756
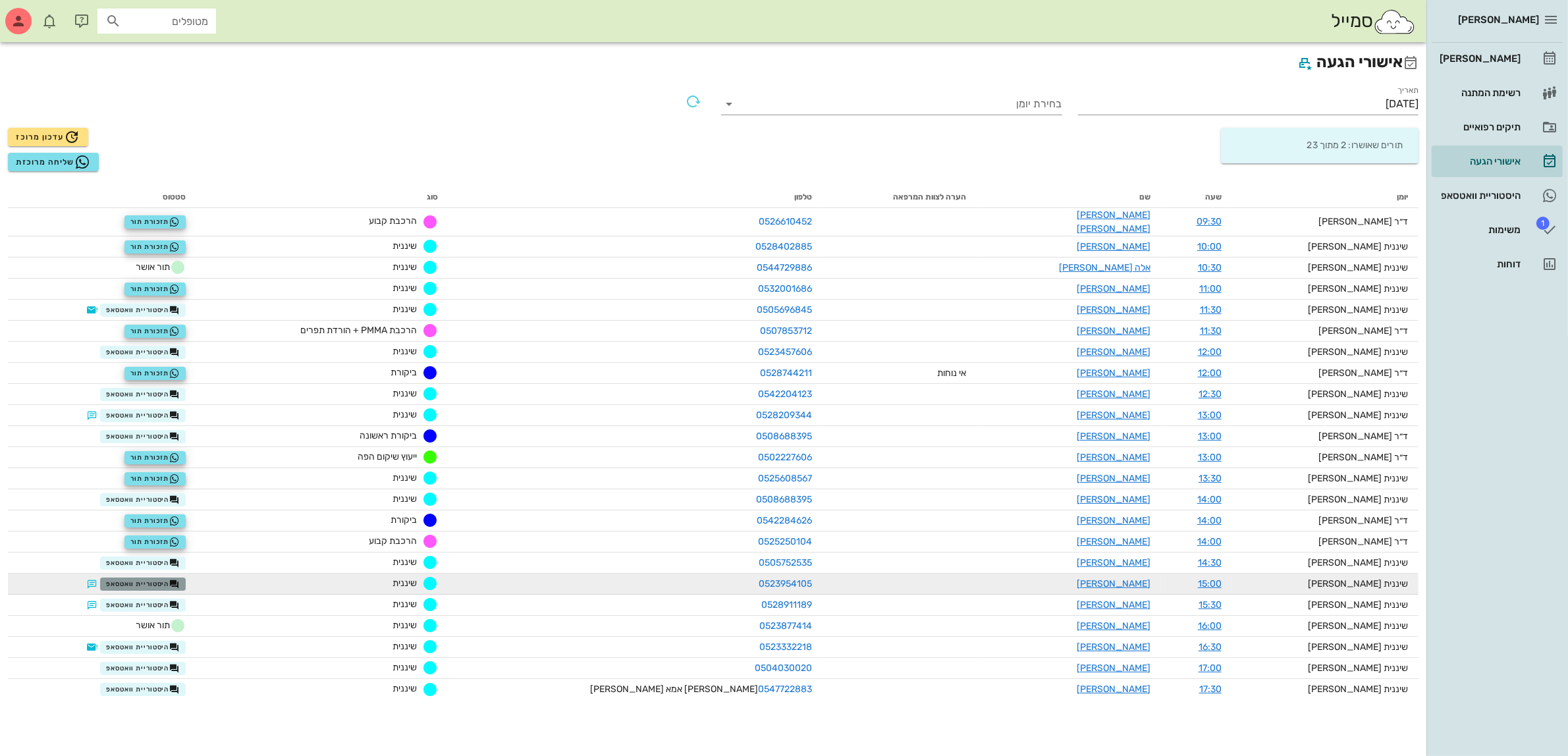
click at [180, 579] on span "היסטוריית וואטסאפ" at bounding box center [143, 584] width 74 height 11
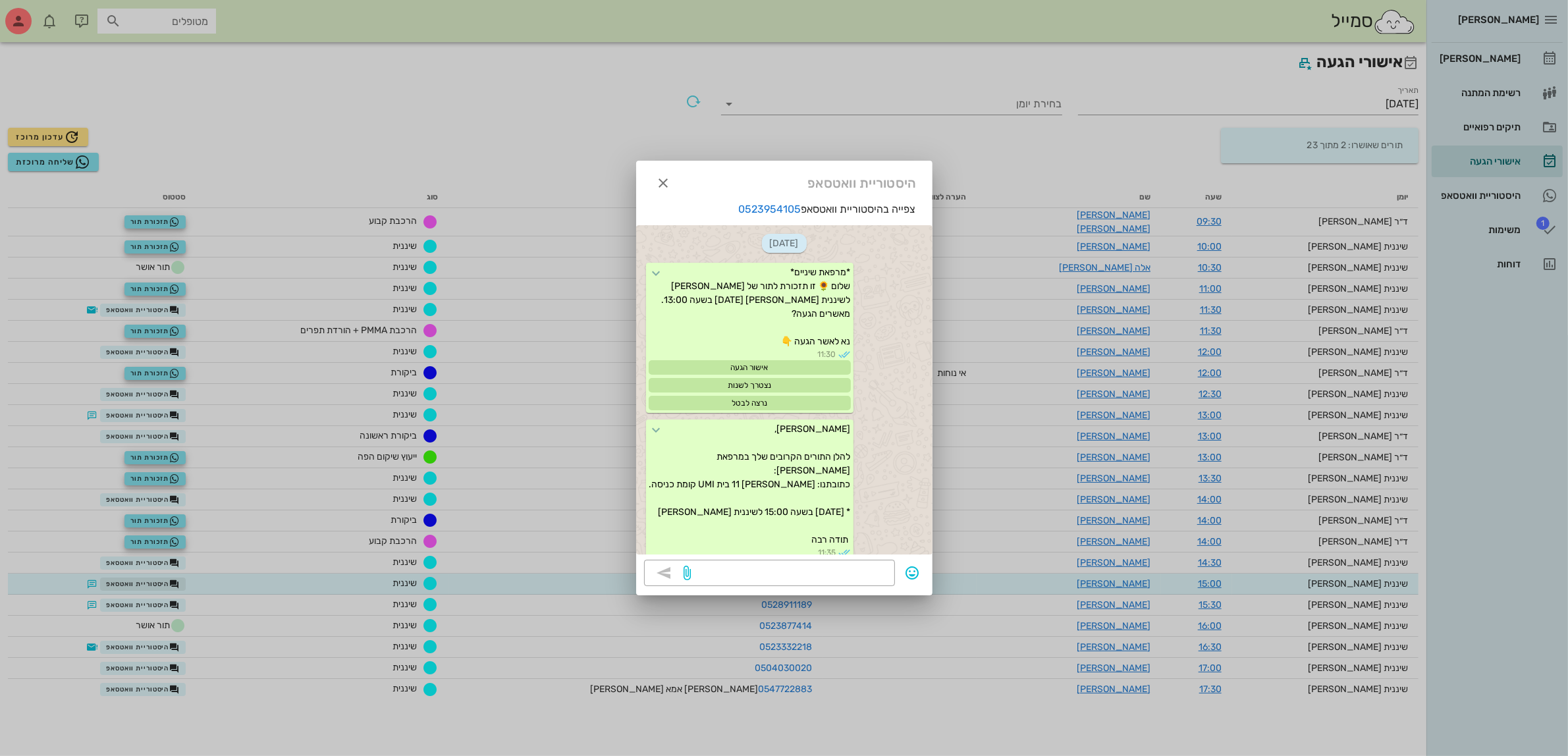
scroll to position [35, 0]
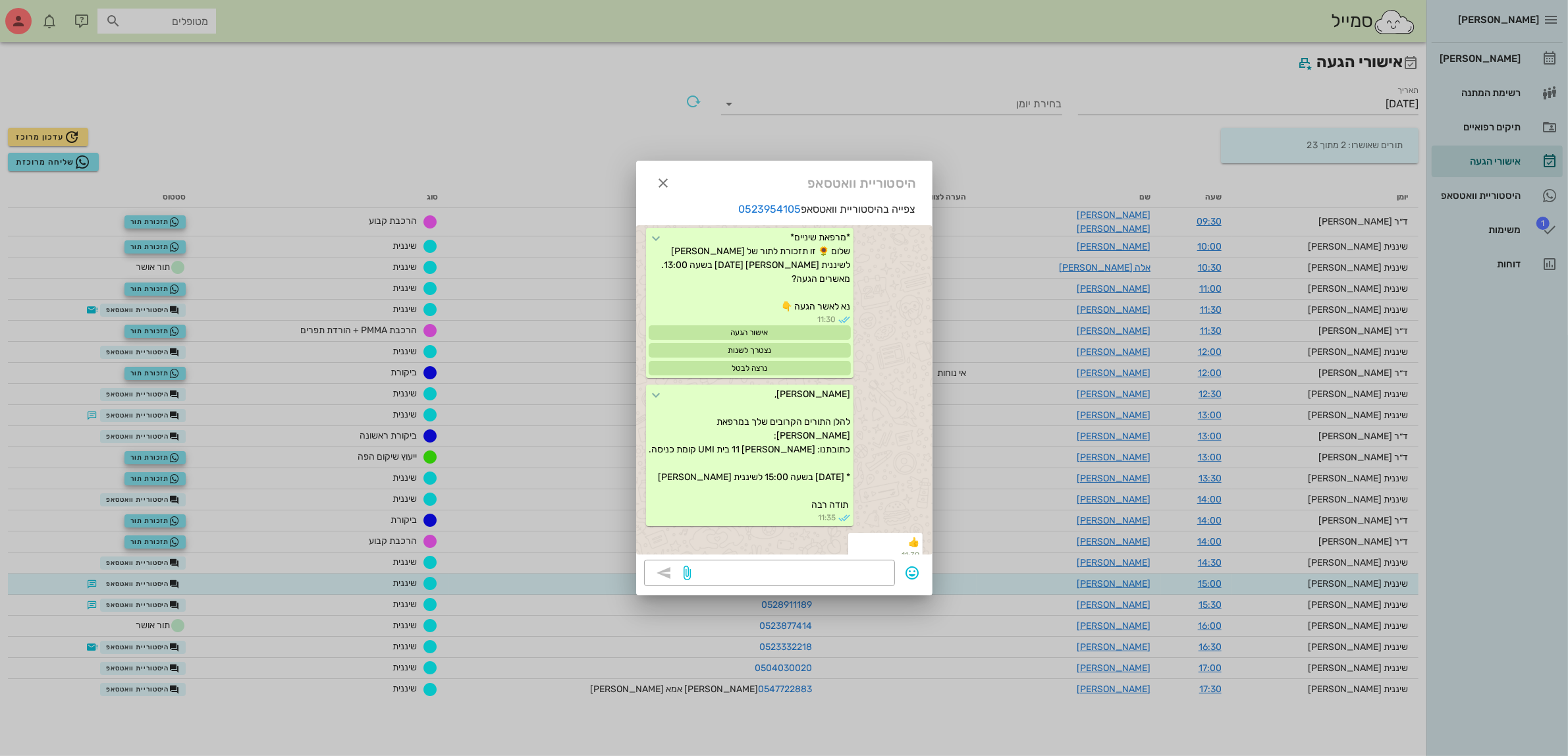
click at [199, 558] on div at bounding box center [784, 378] width 1568 height 756
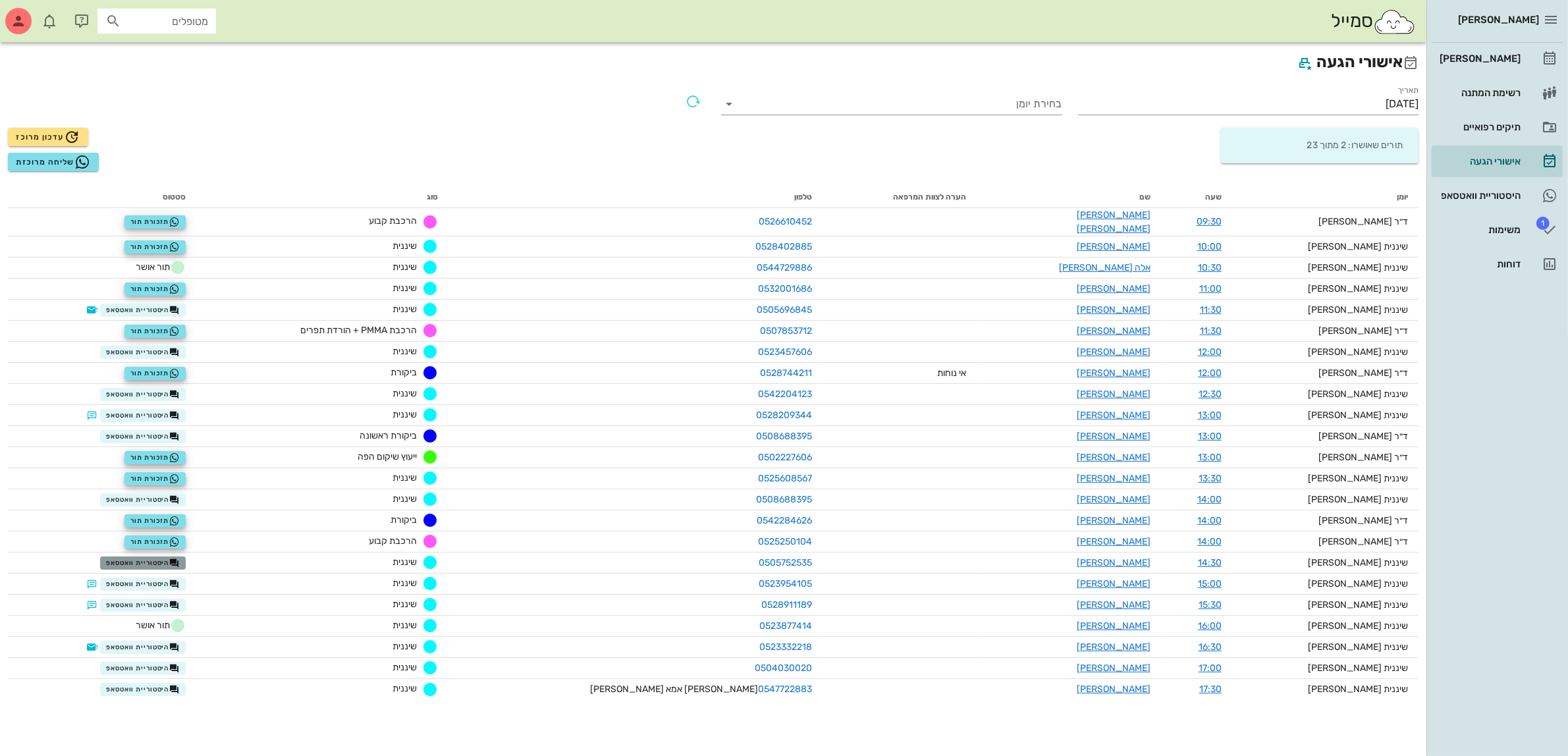
click at [180, 558] on span "היסטוריית וואטסאפ" at bounding box center [143, 563] width 74 height 11
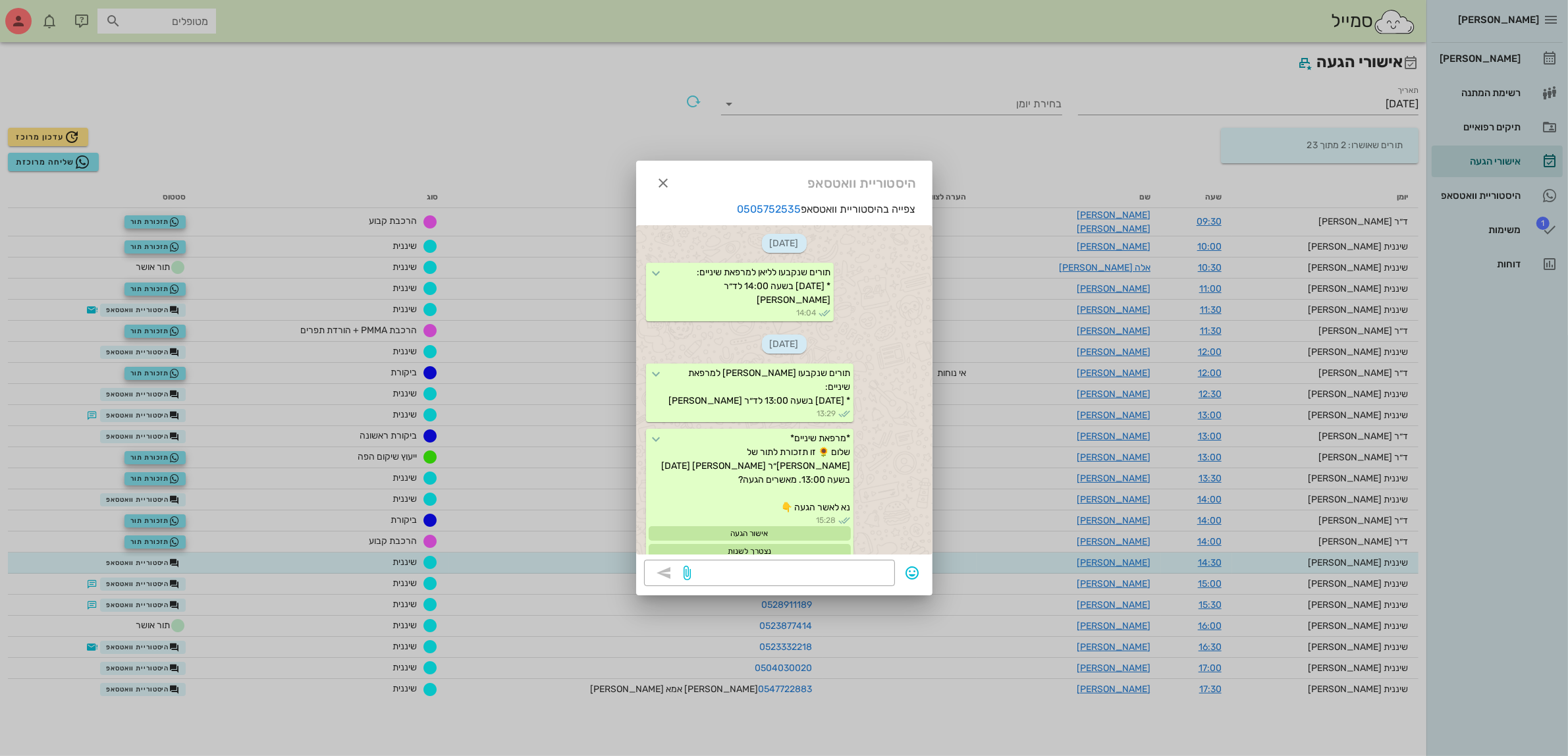
scroll to position [2137, 0]
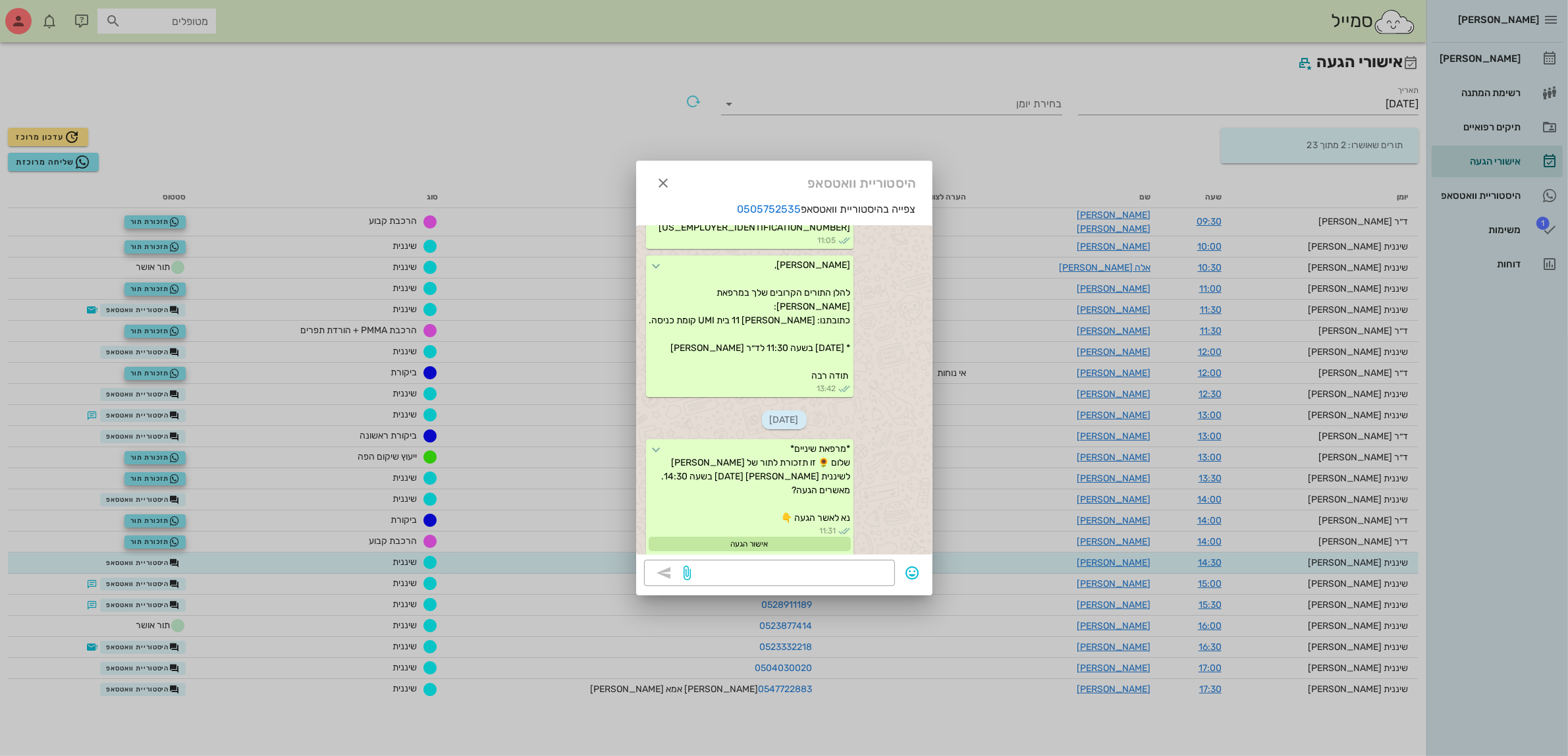
click at [183, 593] on div at bounding box center [784, 378] width 1568 height 756
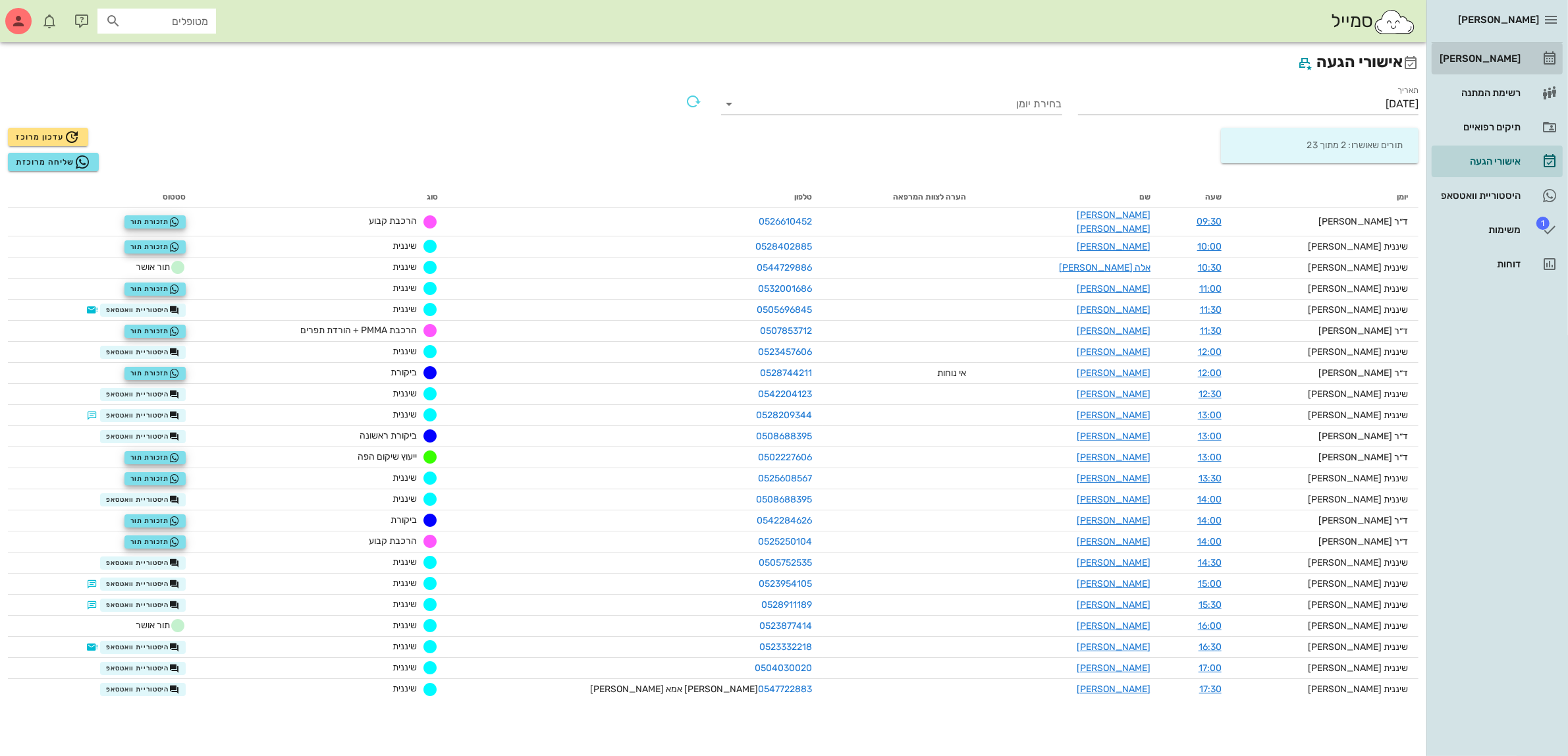
click at [1504, 57] on div "[PERSON_NAME]" at bounding box center [1478, 58] width 83 height 11
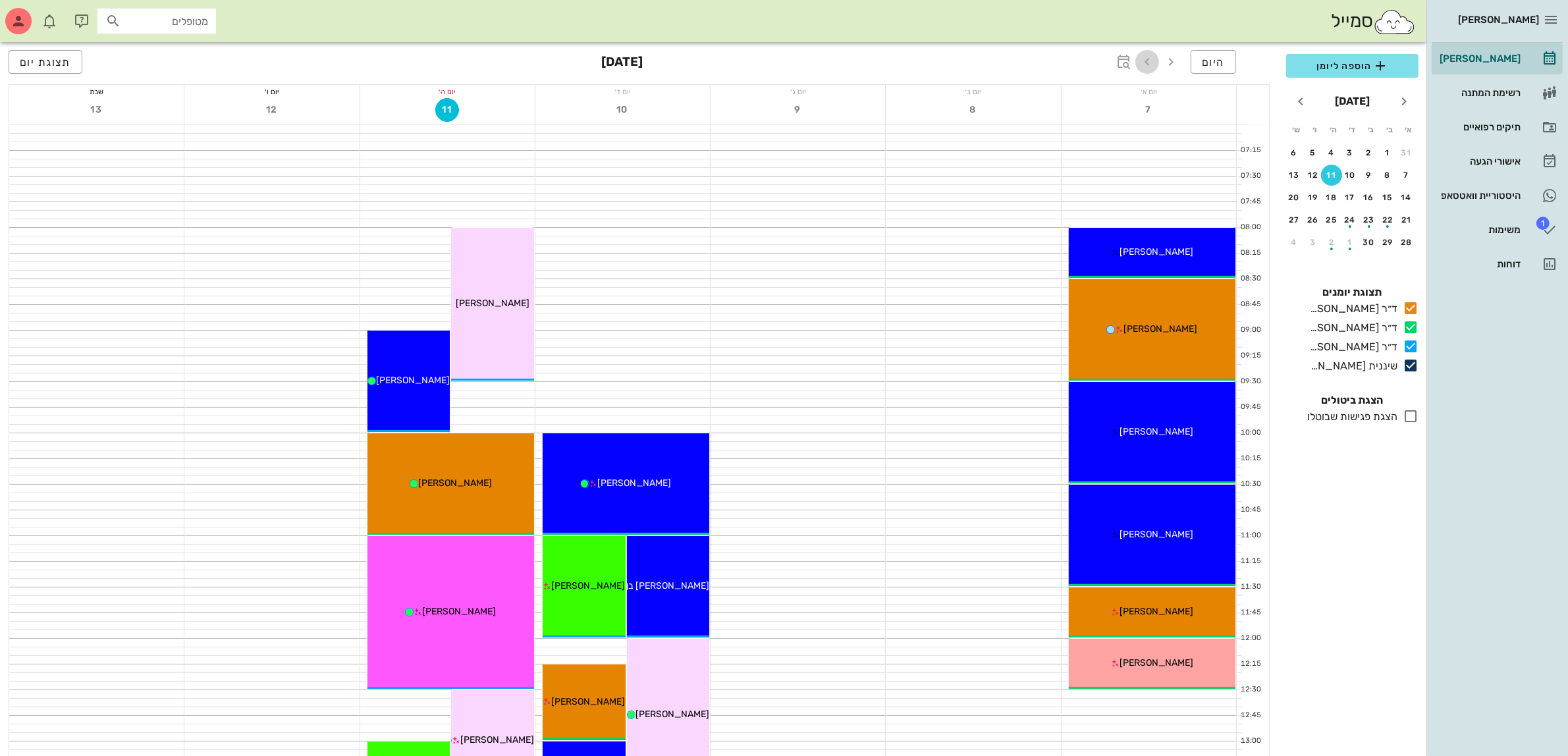
click at [1146, 57] on icon "button" at bounding box center [1147, 62] width 16 height 16
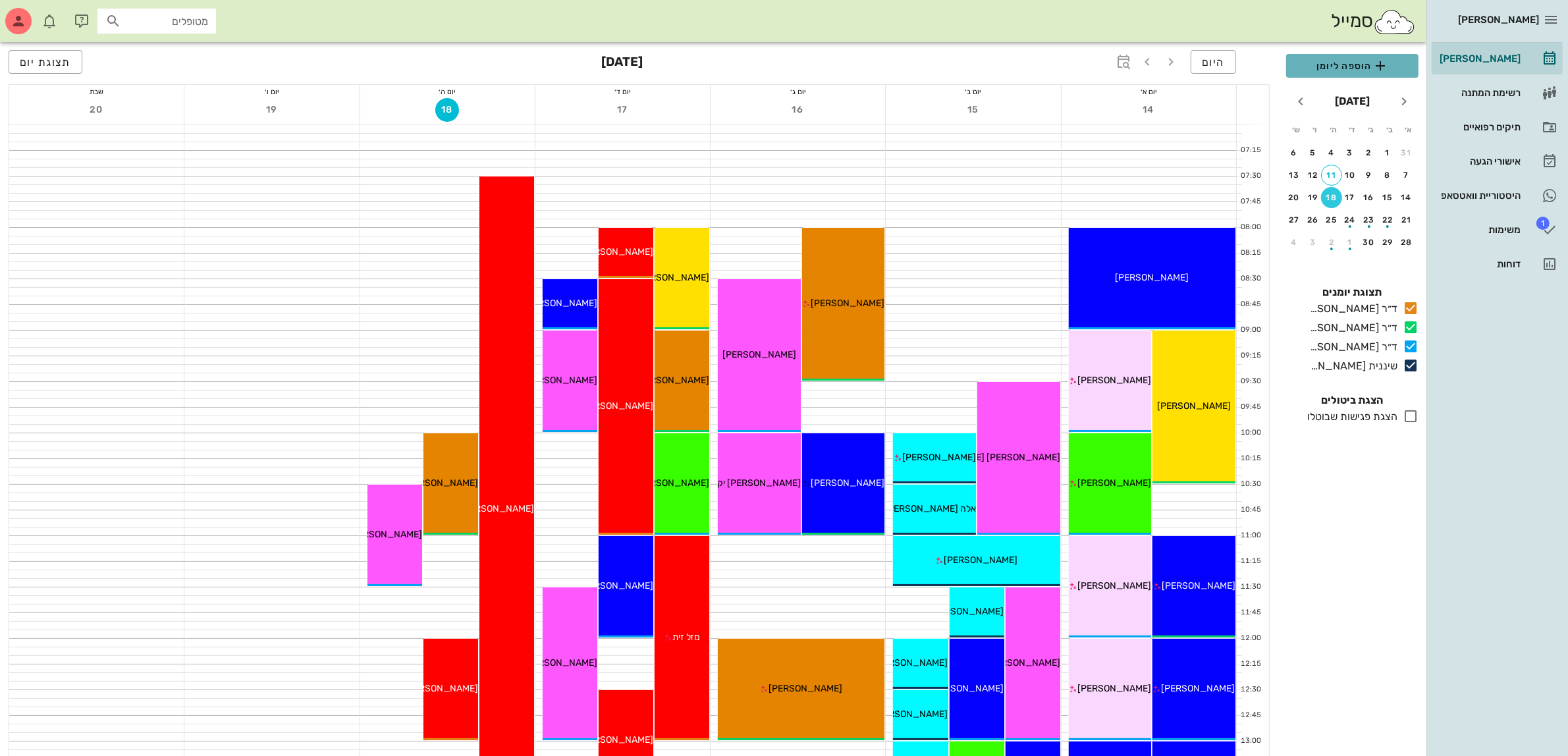
click at [1353, 65] on span "הוספה ליומן" at bounding box center [1352, 66] width 111 height 16
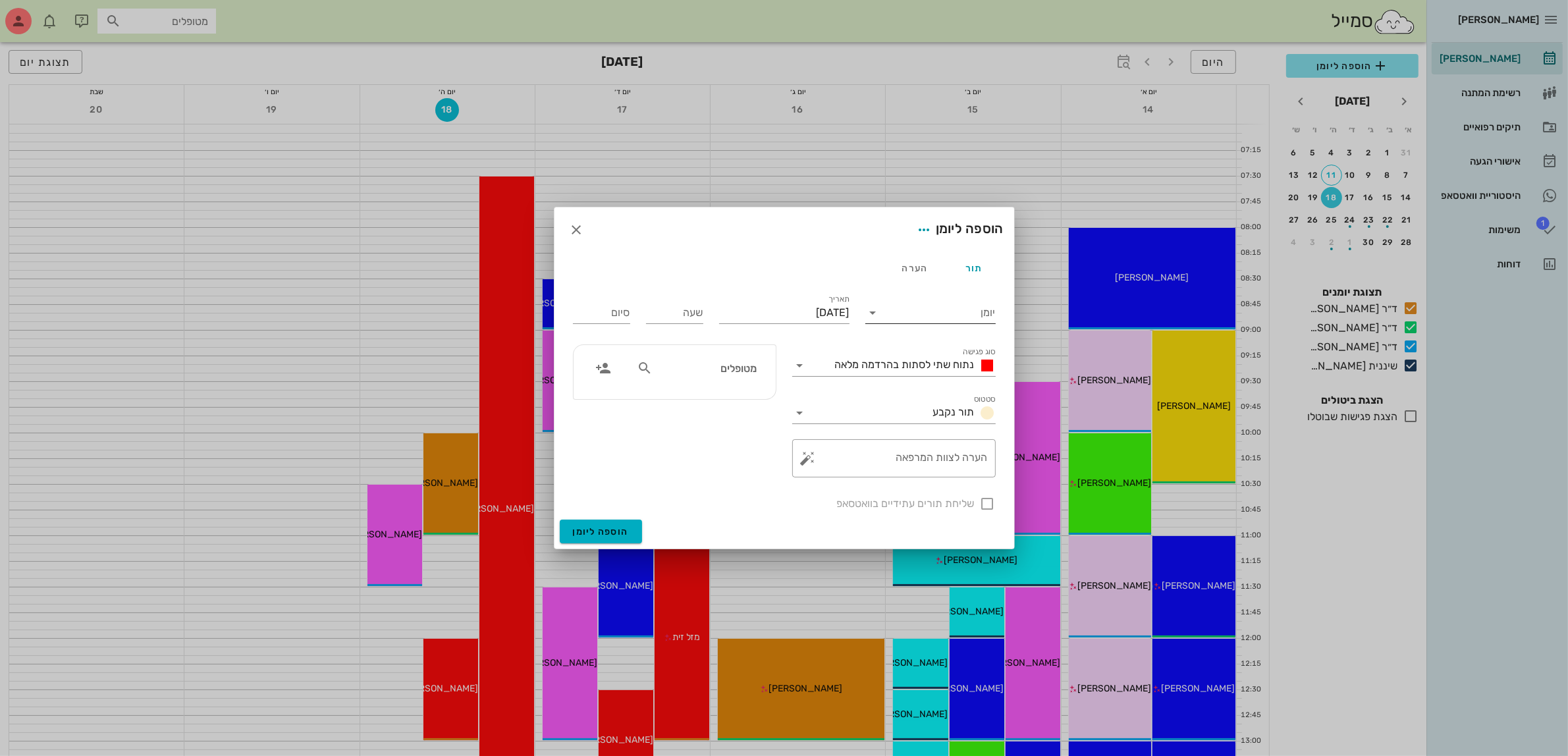
click at [943, 310] on input "יומן" at bounding box center [940, 312] width 112 height 21
click at [943, 390] on div "ד״ר [PERSON_NAME]" at bounding box center [934, 386] width 117 height 12
click at [925, 361] on span "נתוח שתי לסתות בהרדמה מלאה" at bounding box center [905, 364] width 139 height 12
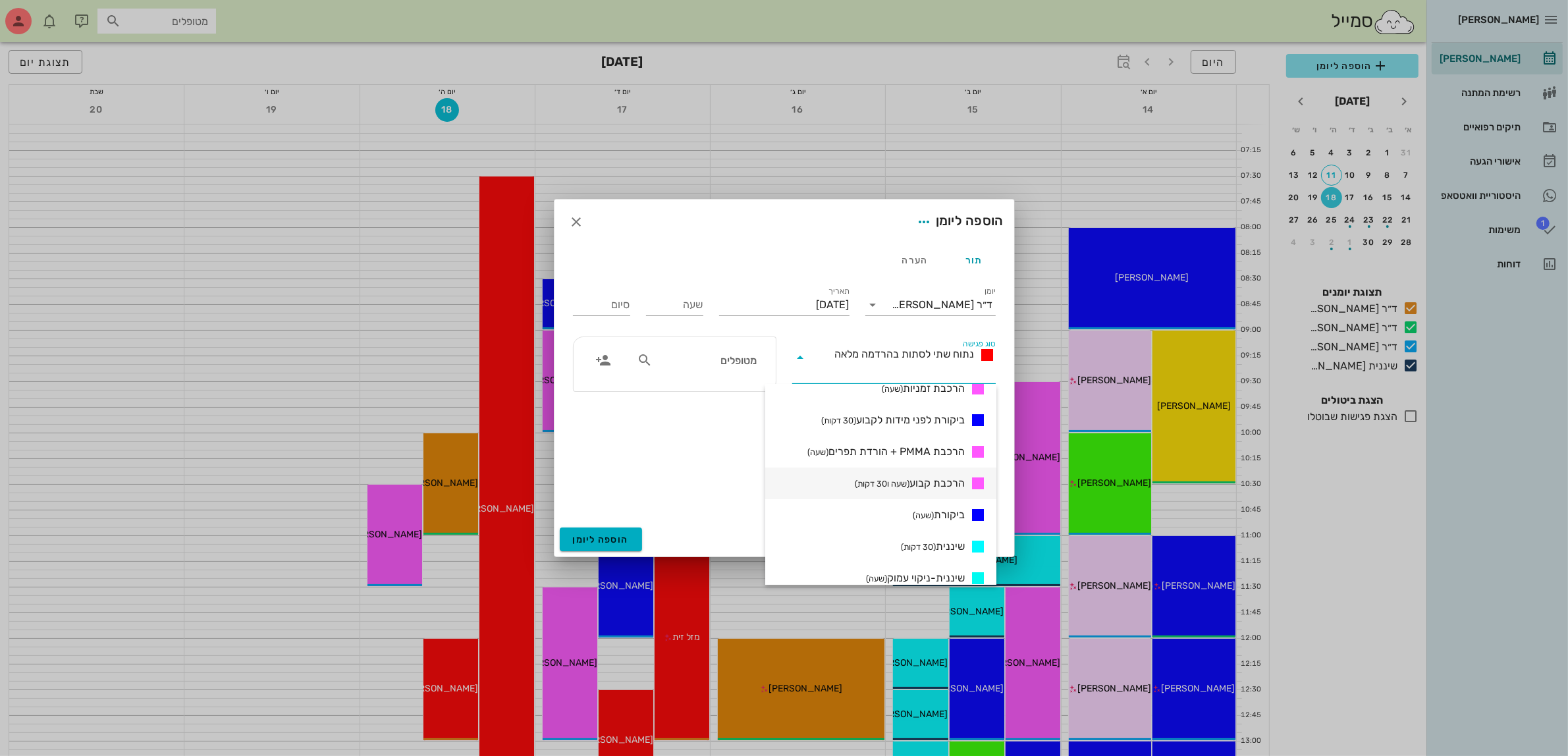
scroll to position [494, 0]
click at [938, 474] on span "הרכבת קבוע (שעה ו30 דקות)" at bounding box center [910, 481] width 110 height 16
type input "01:30"
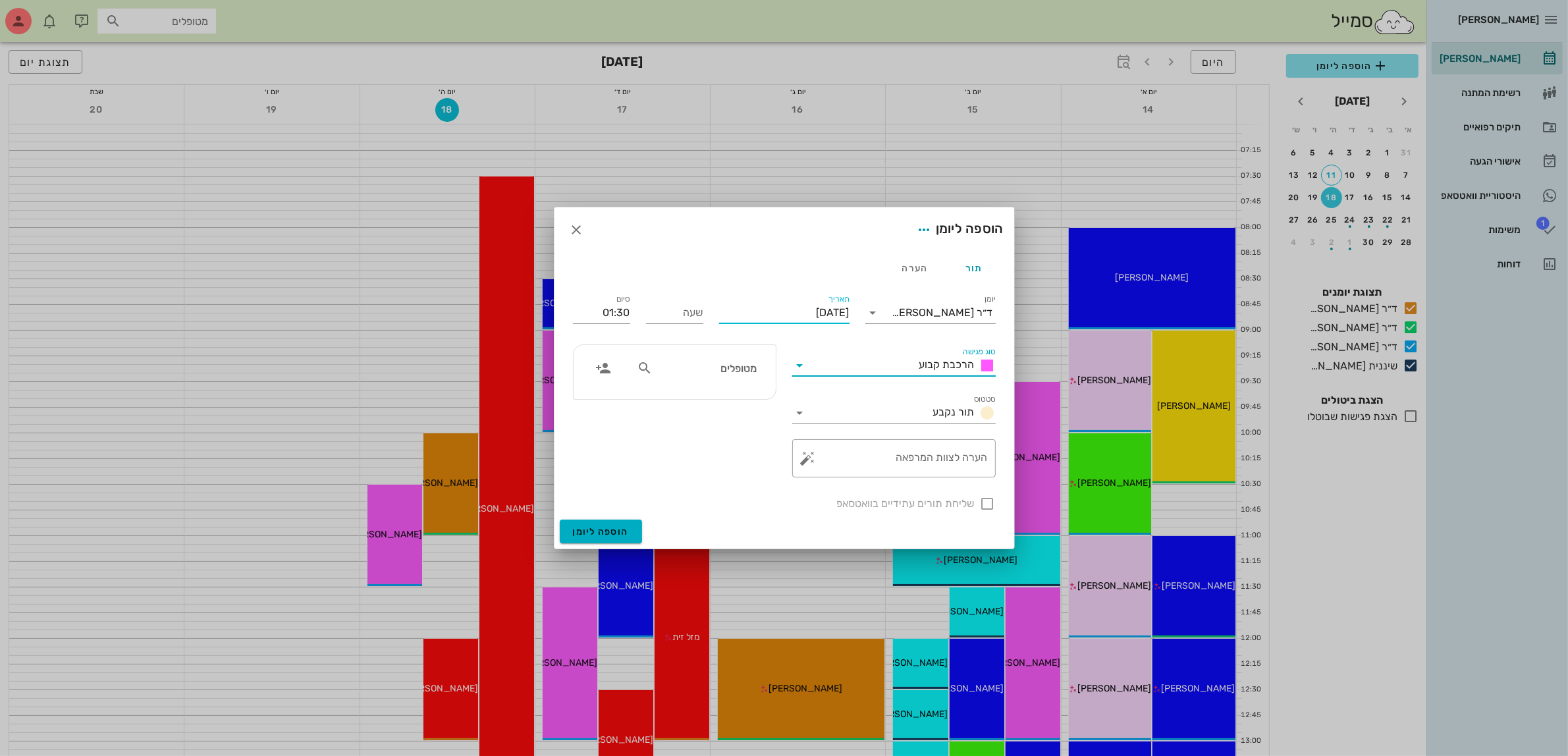
click at [780, 311] on input "[DATE]" at bounding box center [784, 312] width 131 height 21
click at [826, 439] on div "15" at bounding box center [829, 440] width 21 height 9
type input "[DATE]"
click at [670, 313] on input "שעה" at bounding box center [674, 312] width 57 height 21
type input "08:00"
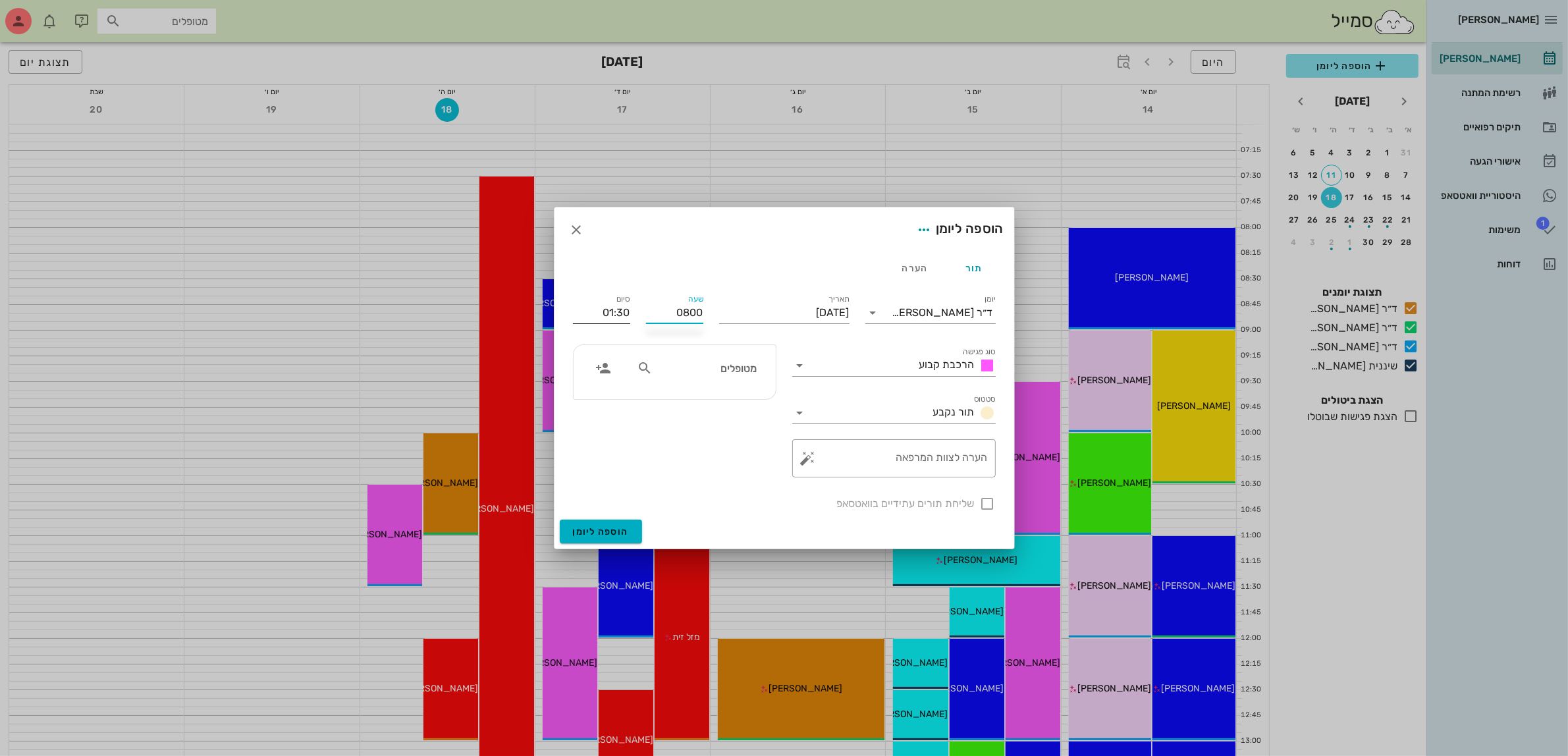
type input "09:30"
click at [623, 311] on input "09:30" at bounding box center [601, 312] width 57 height 21
click at [713, 379] on div "מטופלים" at bounding box center [697, 368] width 136 height 25
type input "בוע"
click at [715, 395] on div "[PERSON_NAME] צעדי" at bounding box center [713, 398] width 145 height 11
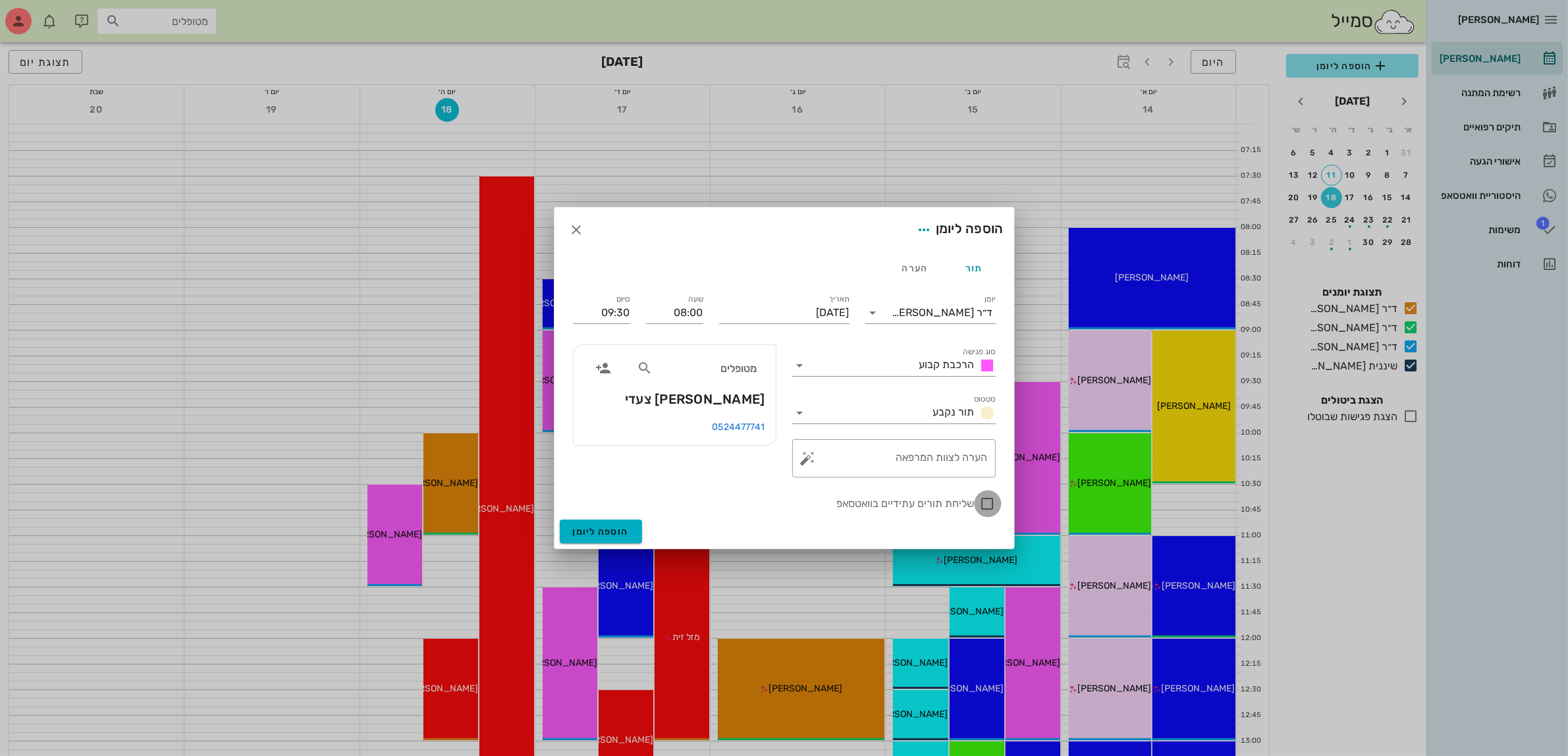
click at [985, 505] on div at bounding box center [988, 504] width 22 height 22
checkbox input "true"
click at [608, 527] on span "הוספה ליומן" at bounding box center [600, 531] width 56 height 11
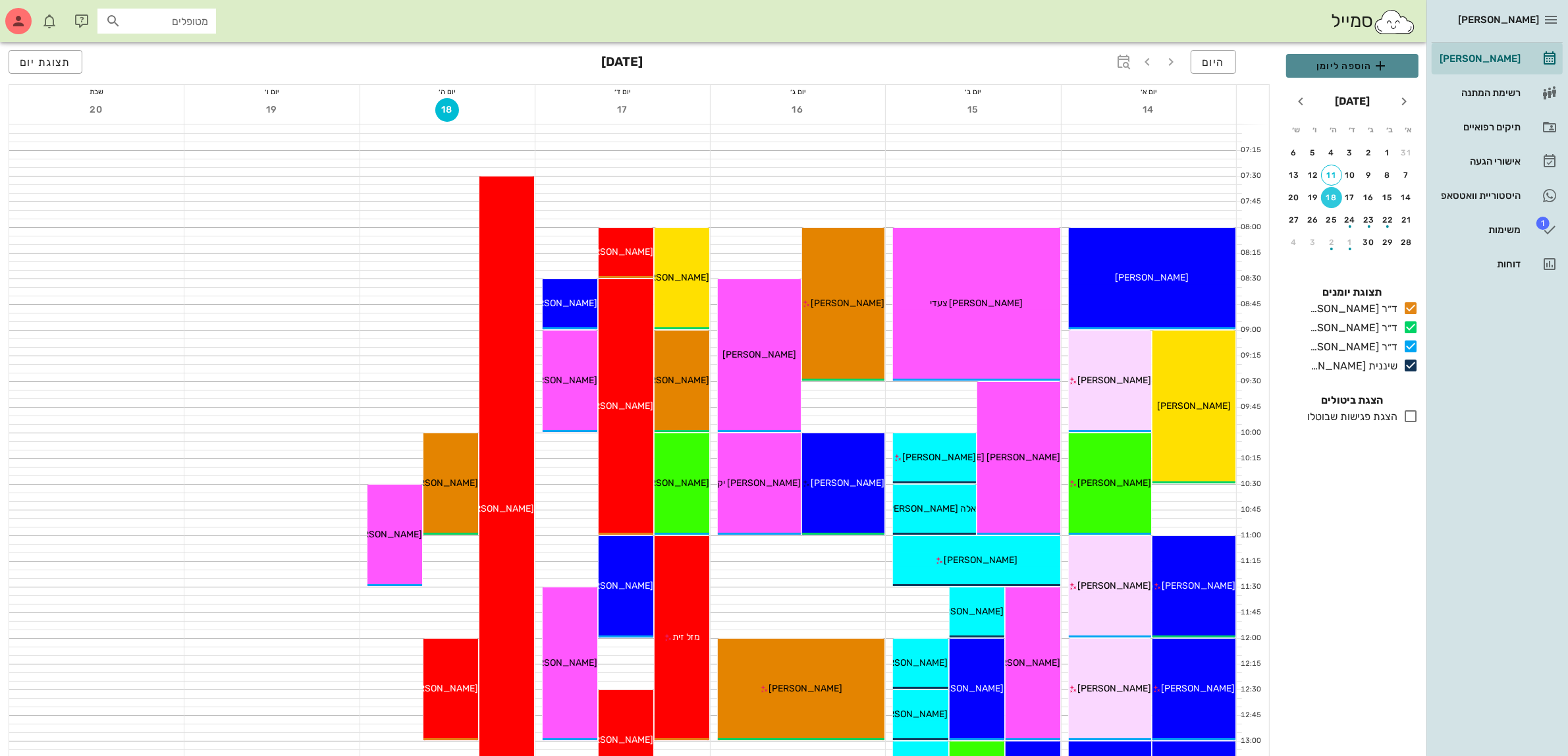
click at [1357, 59] on span "הוספה ליומן" at bounding box center [1352, 66] width 111 height 16
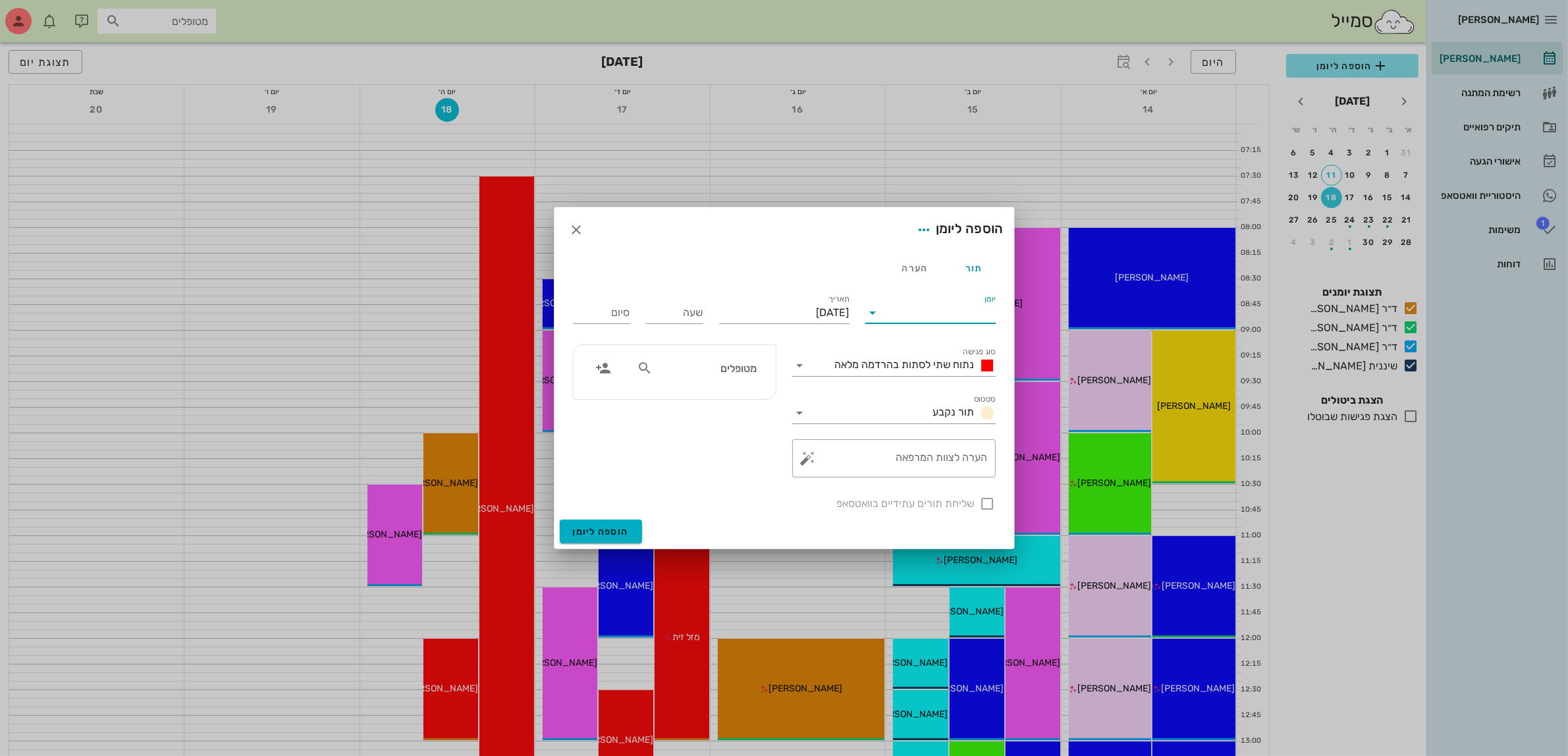
click at [945, 311] on input "יומן" at bounding box center [940, 312] width 112 height 21
click at [956, 351] on div "ד״ר [PERSON_NAME]" at bounding box center [934, 354] width 117 height 12
click at [949, 363] on span "נתוח שתי לסתות בהרדמה מלאה" at bounding box center [905, 364] width 139 height 12
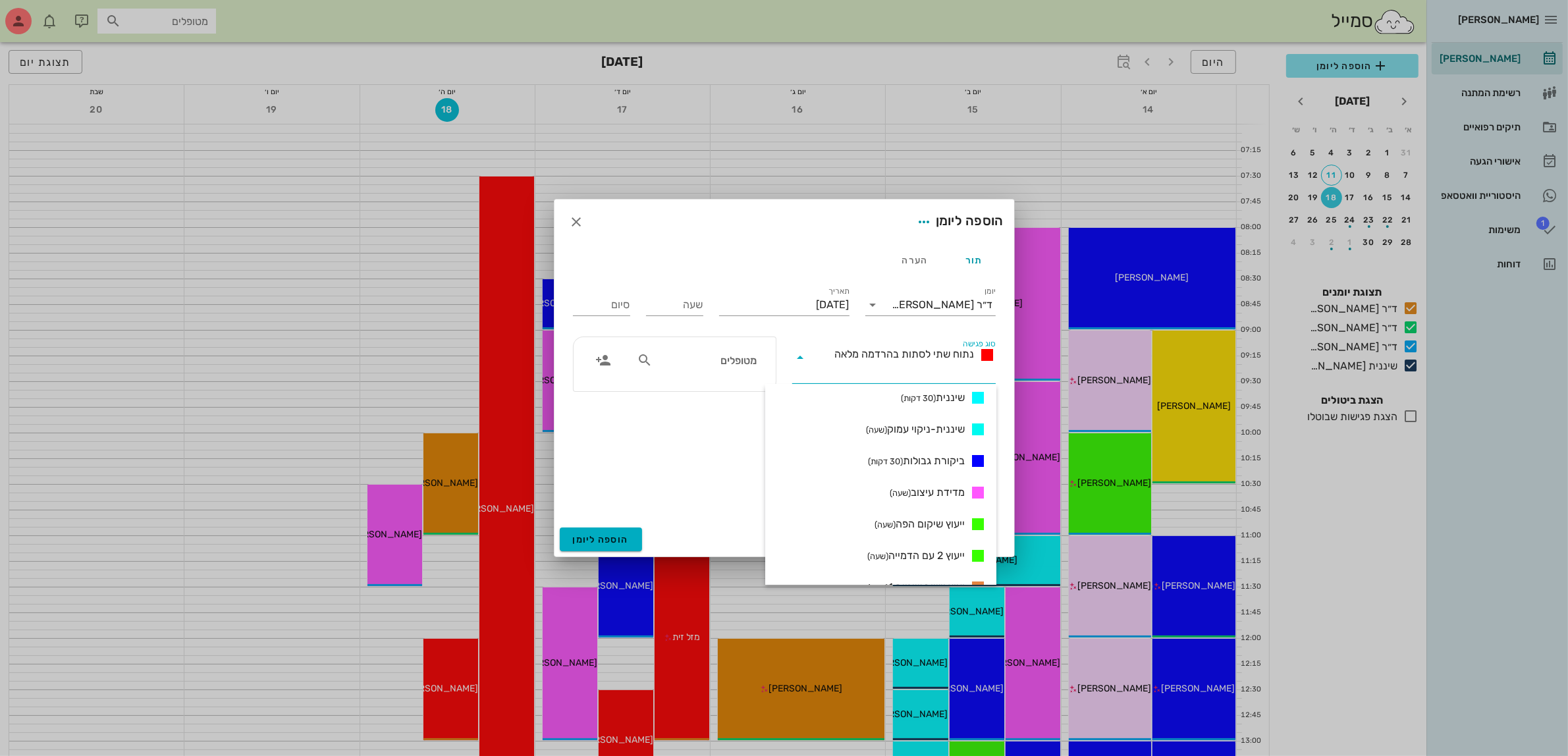
scroll to position [658, 0]
click at [940, 564] on span "יעוץ יישור שיניים 1 (שעה)" at bounding box center [916, 569] width 97 height 16
type input "01:00"
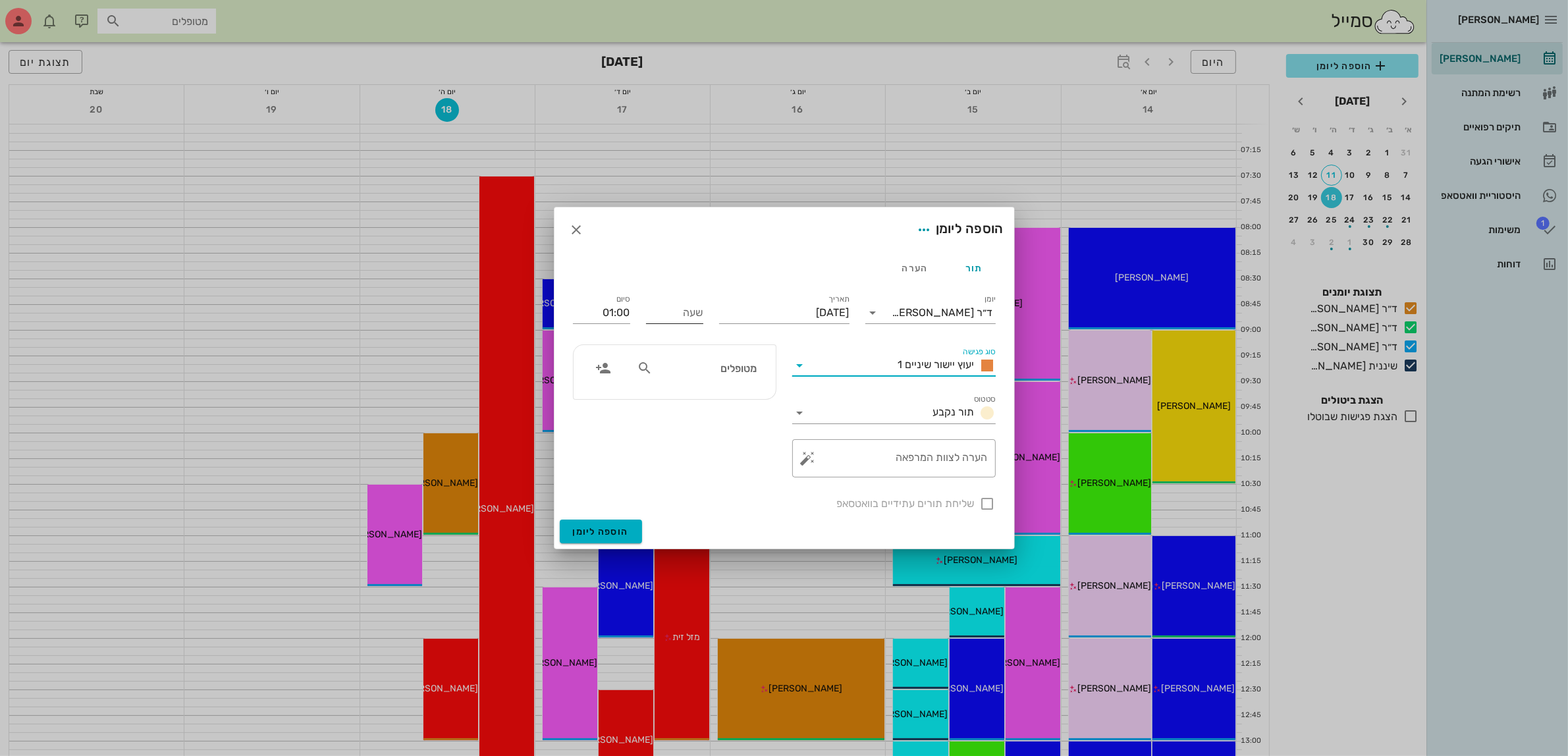
click at [675, 318] on input "שעה" at bounding box center [674, 312] width 57 height 21
type input "11:00"
type input "12:00"
click at [596, 308] on input "12:00" at bounding box center [601, 312] width 57 height 21
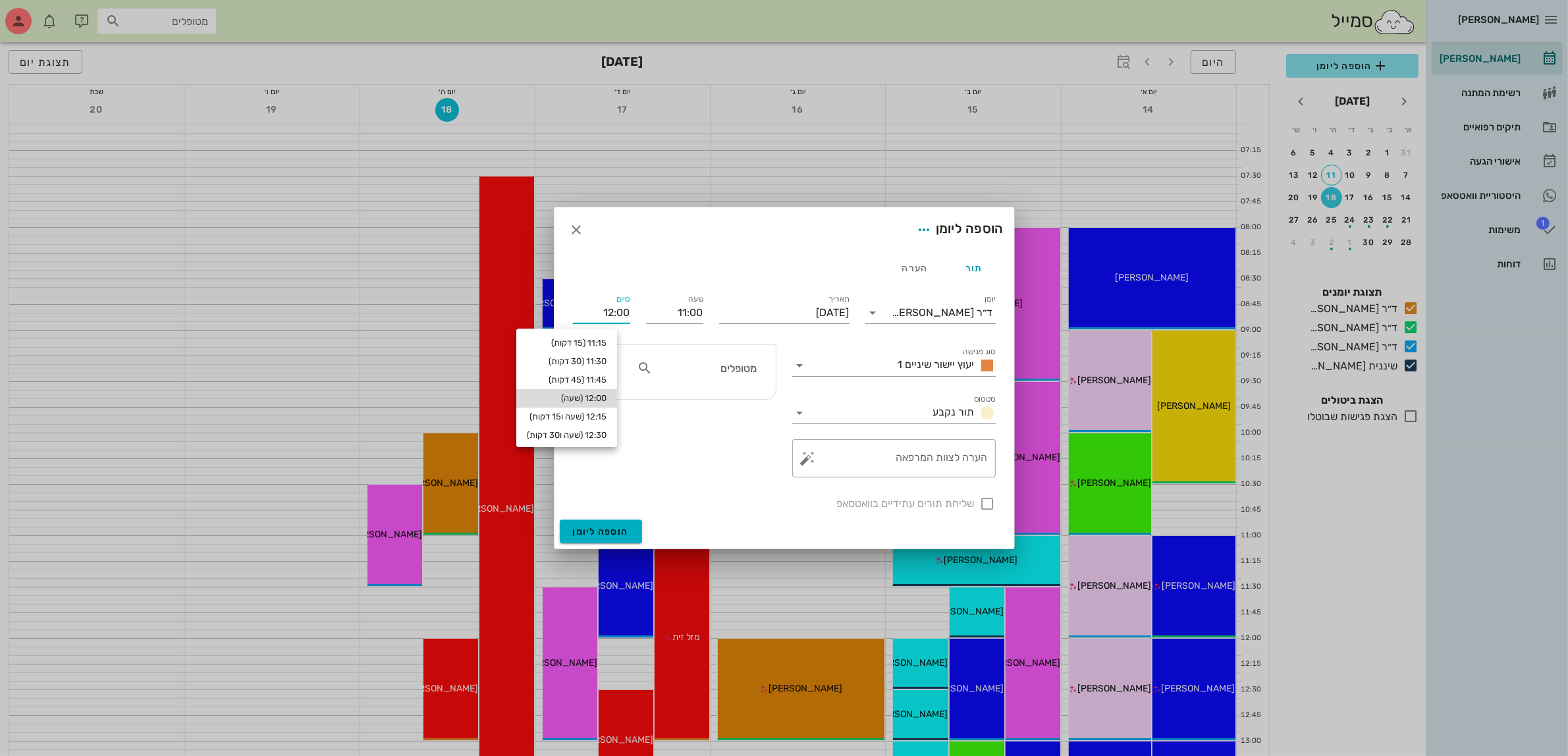
click at [601, 395] on div "12:00 (שעה)" at bounding box center [567, 398] width 80 height 11
type input "12:00"
click at [691, 369] on input "מטופלים" at bounding box center [706, 368] width 102 height 17
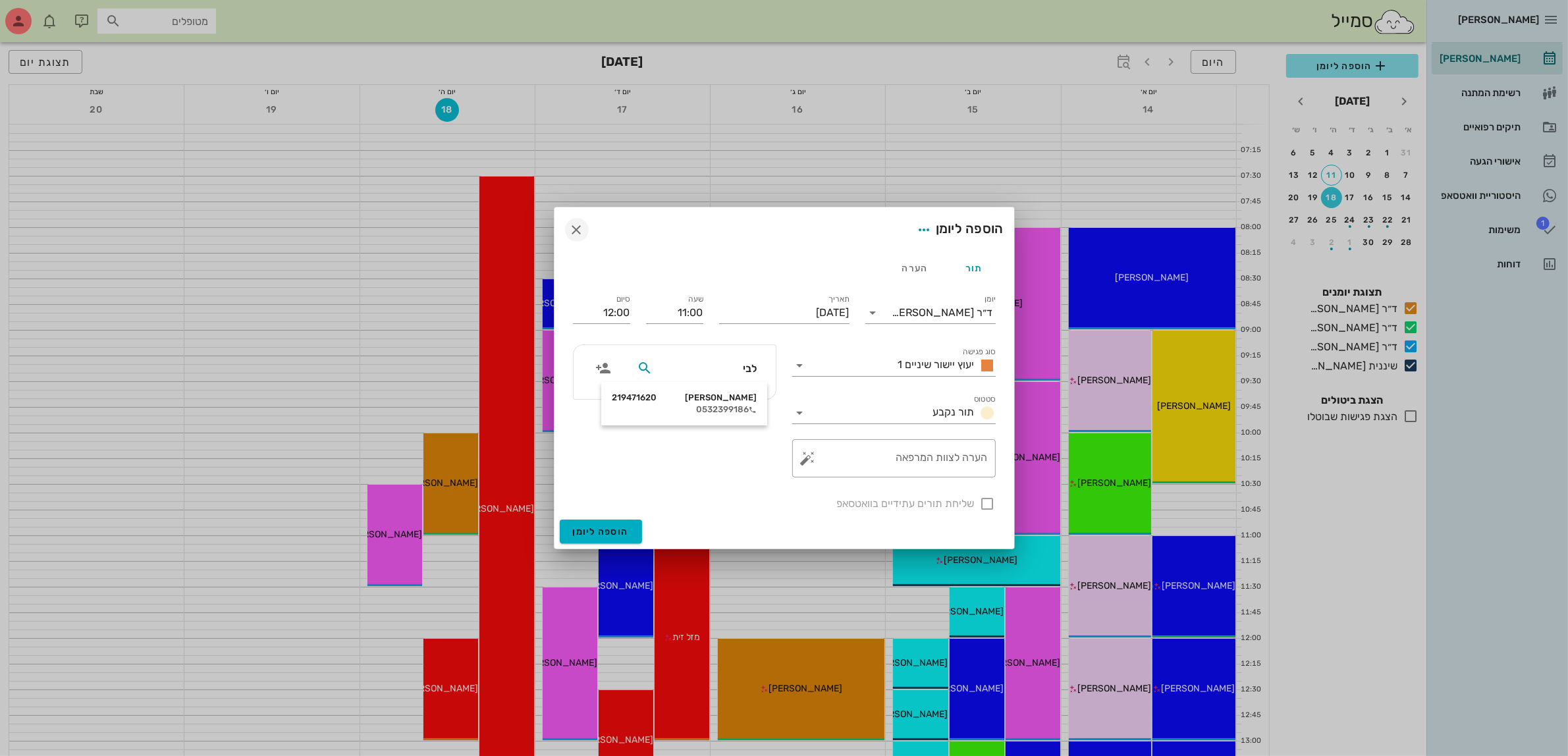
type input "לבי"
click at [580, 228] on icon "button" at bounding box center [577, 230] width 16 height 16
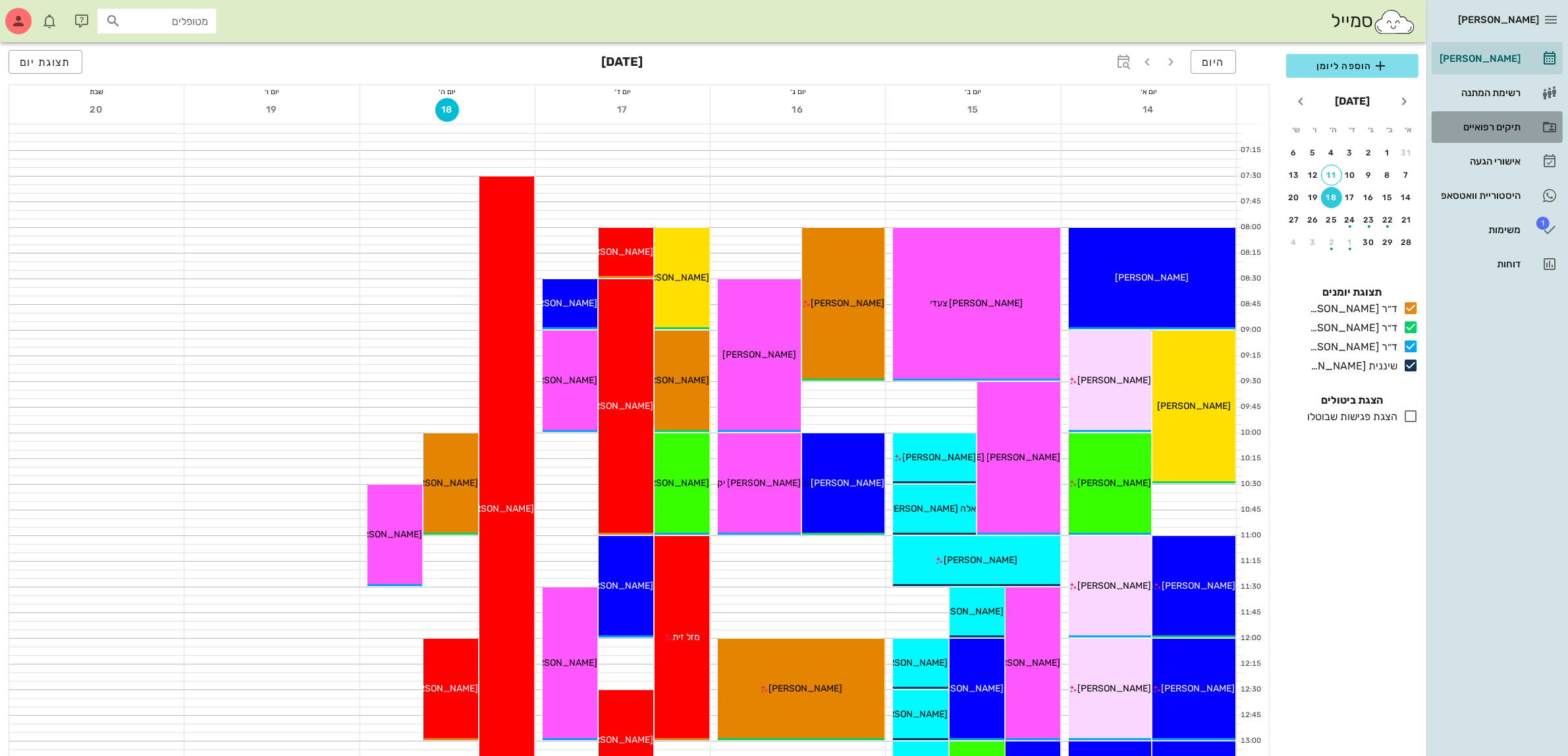
click at [1478, 130] on div "תיקים רפואיים" at bounding box center [1478, 127] width 83 height 11
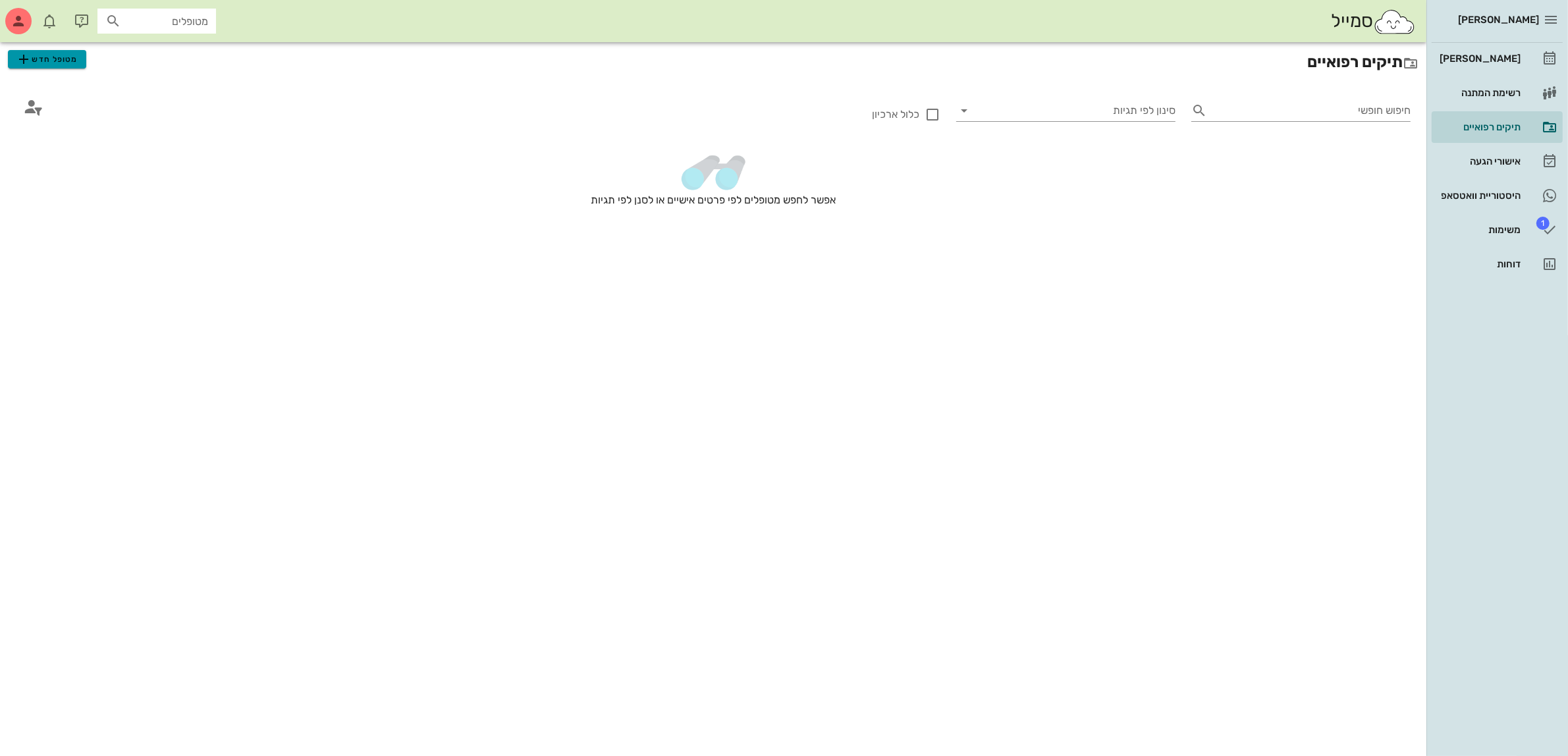
click at [54, 60] on span "מטופל חדש" at bounding box center [46, 59] width 62 height 16
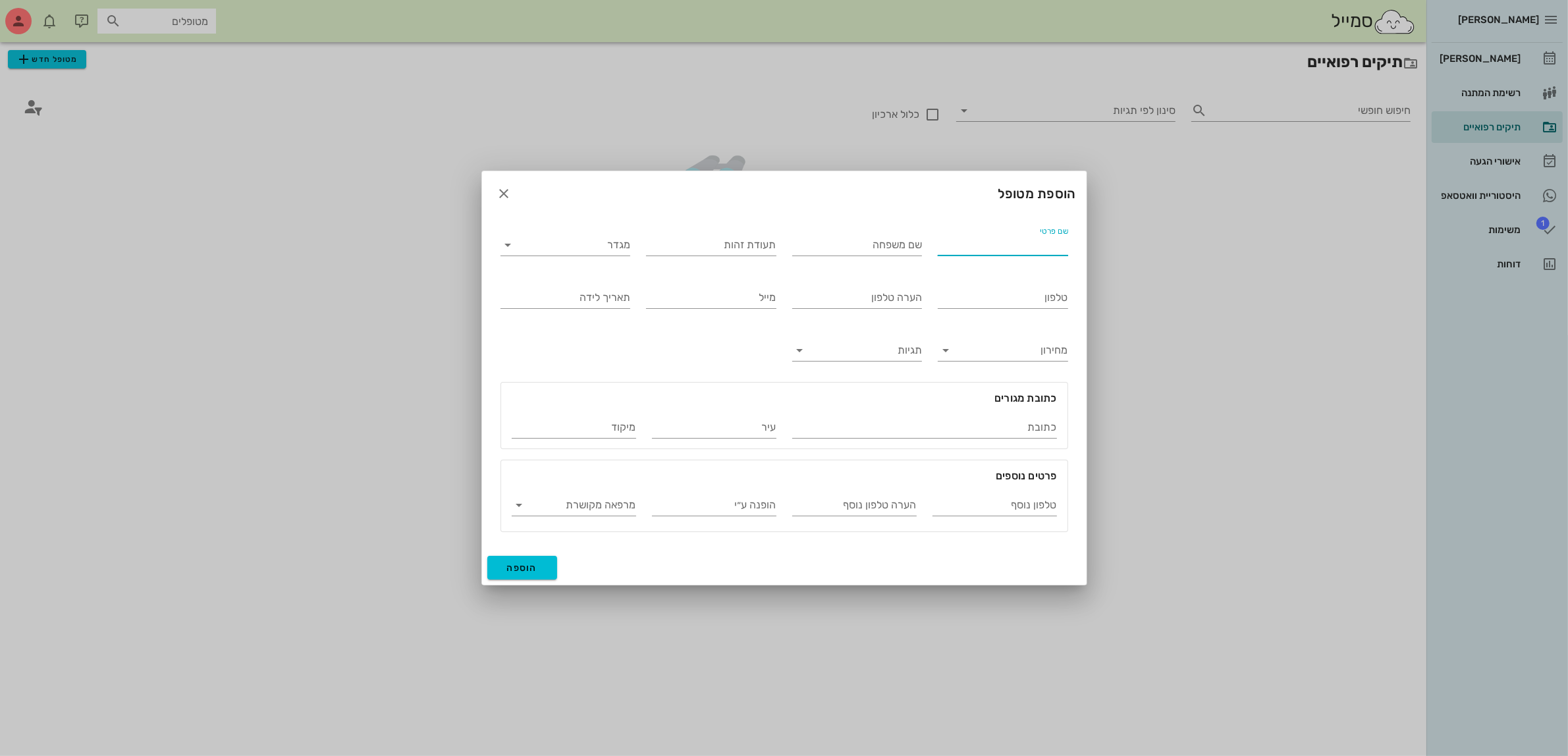
click at [1019, 244] on input "שם פרטי" at bounding box center [1003, 245] width 131 height 21
type input "[PERSON_NAME] [PERSON_NAME]"
type input "שרבי"
click at [601, 245] on input "מגדר" at bounding box center [576, 245] width 110 height 21
click at [613, 252] on div "זכר" at bounding box center [565, 255] width 109 height 12
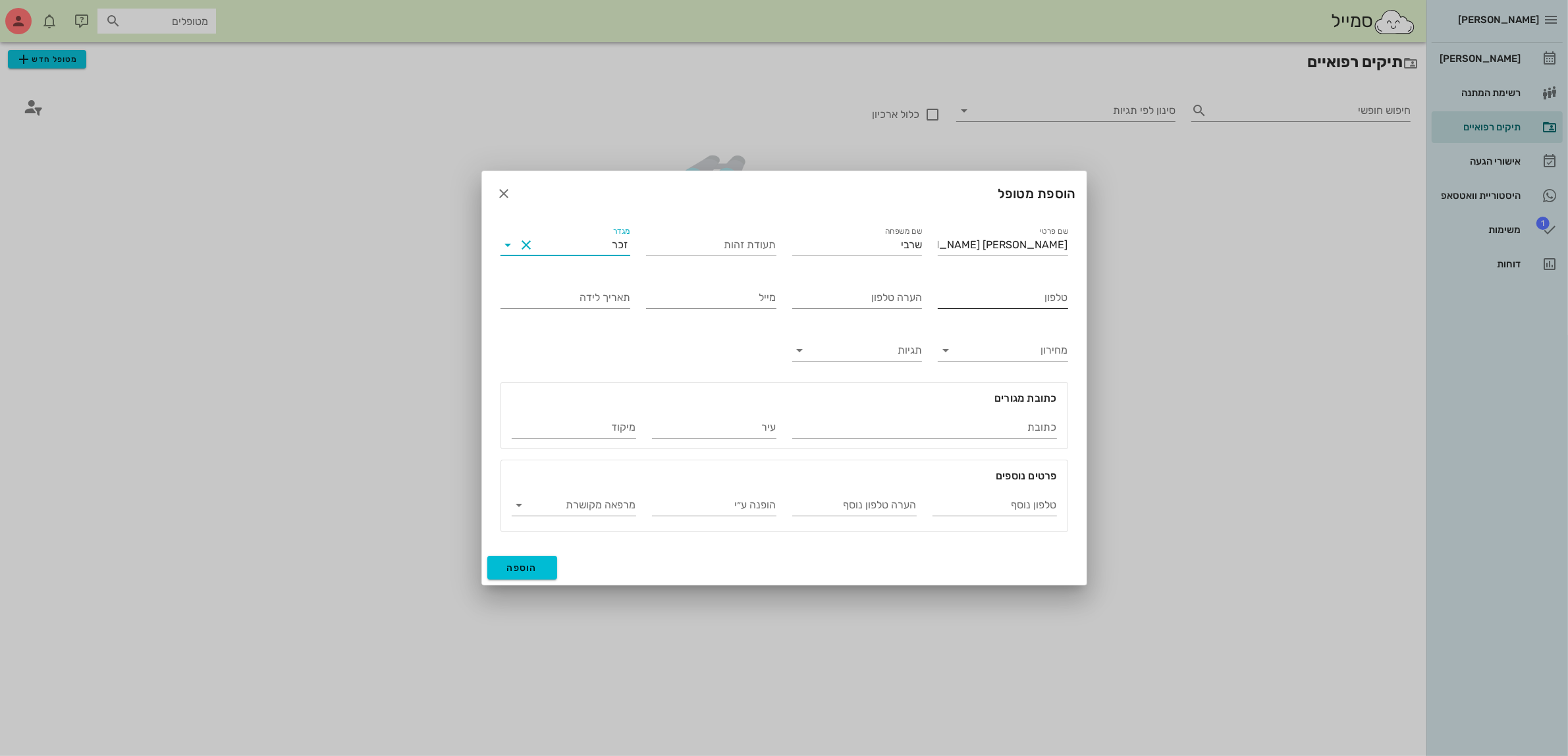
click at [1029, 303] on input "טלפון" at bounding box center [1003, 297] width 131 height 21
click at [864, 302] on input "הערה טלפון" at bounding box center [858, 297] width 131 height 21
type input "[PERSON_NAME]"
click at [993, 297] on input "טלפון" at bounding box center [1003, 297] width 131 height 21
type input "052-7755550"
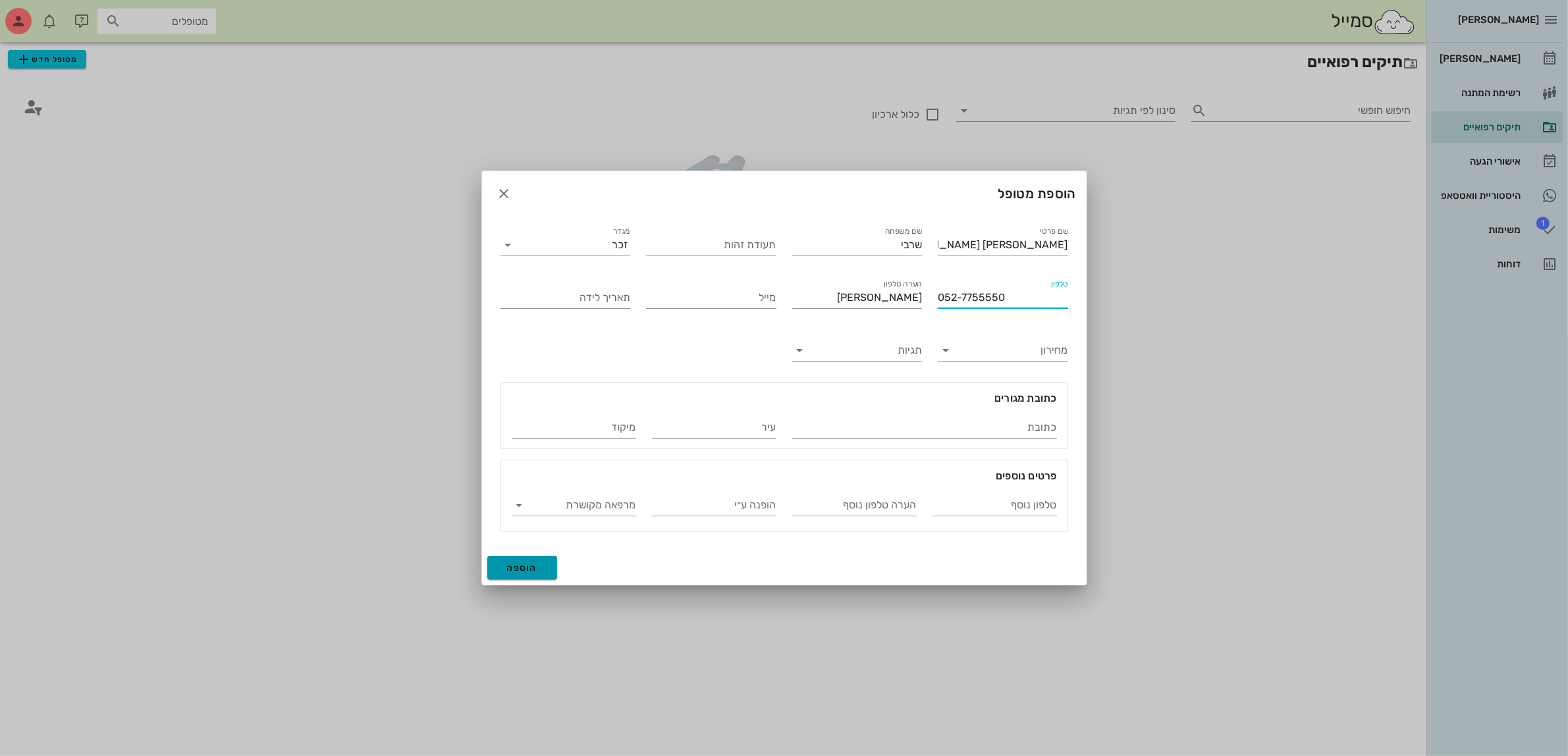
click at [531, 561] on button "הוספה" at bounding box center [522, 567] width 70 height 24
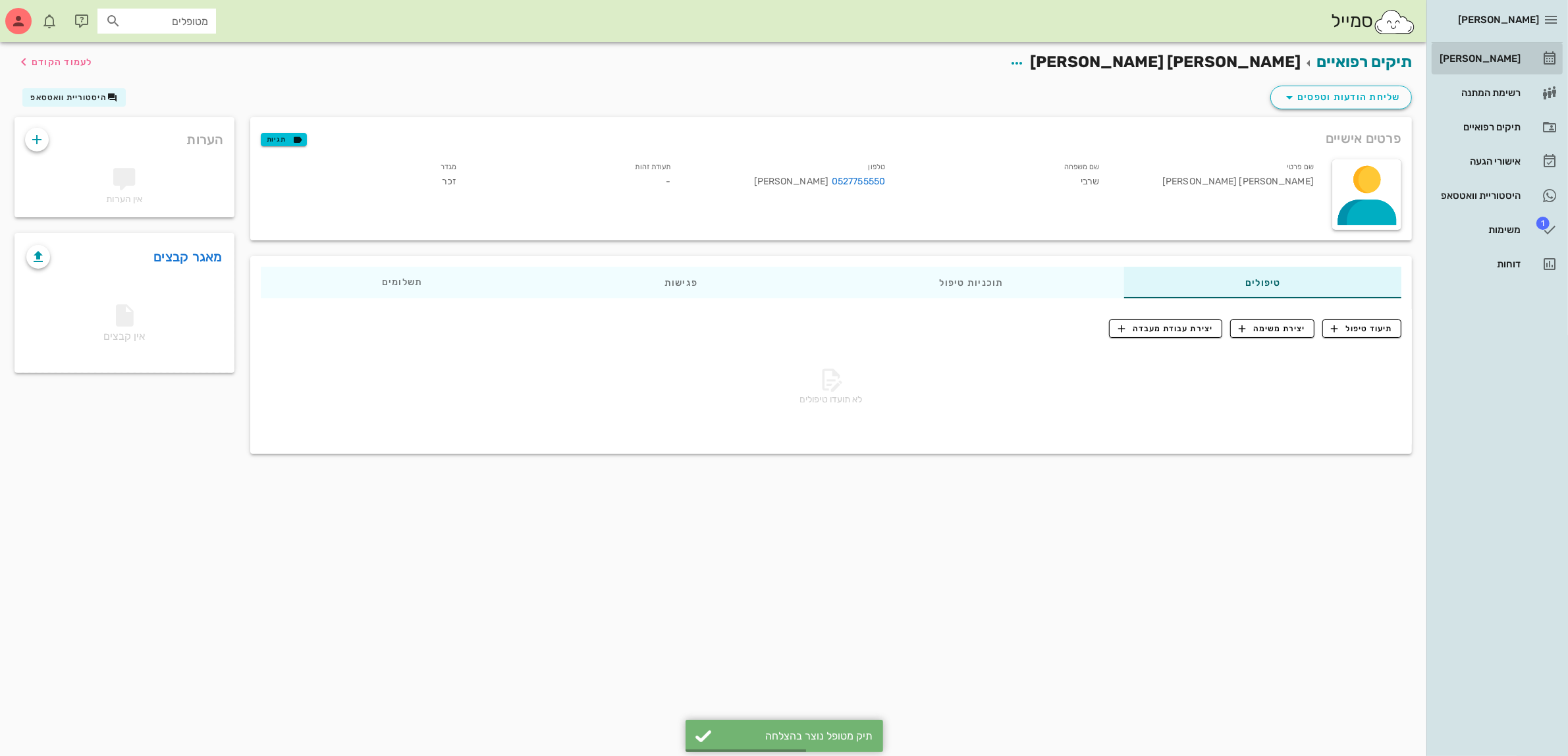
click at [1493, 58] on div "[PERSON_NAME]" at bounding box center [1478, 58] width 83 height 11
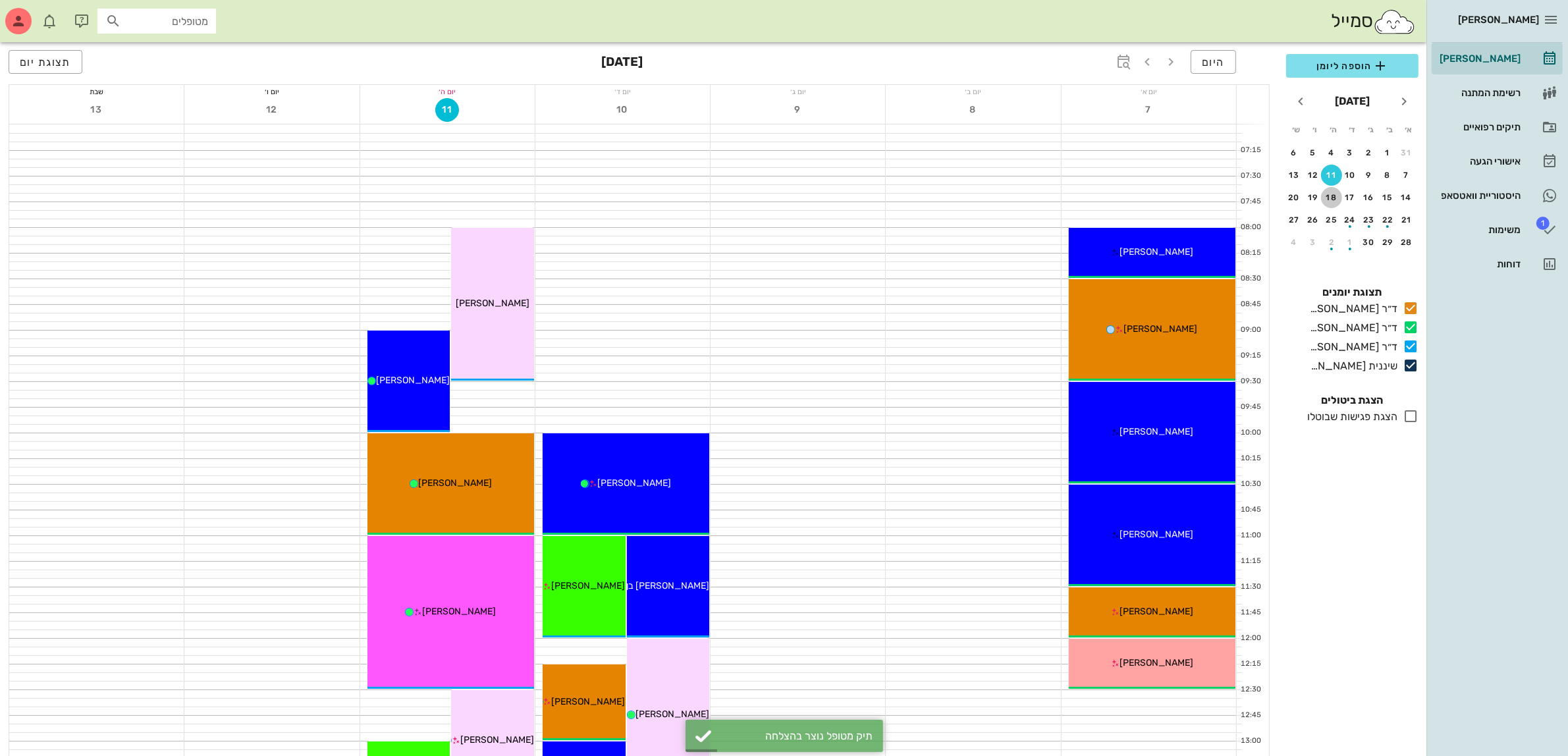
click at [1326, 193] on div "18" at bounding box center [1331, 197] width 21 height 9
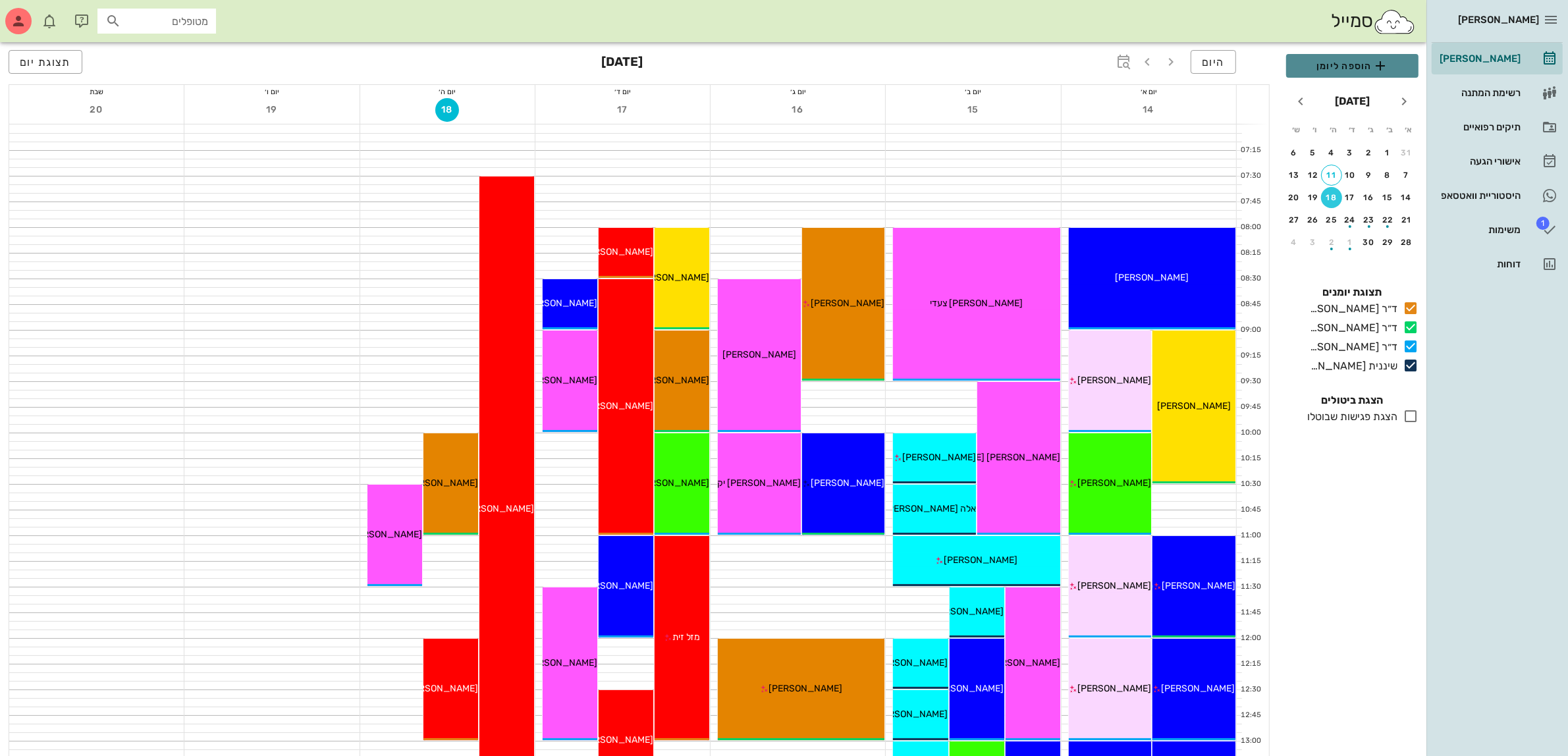
click at [1343, 60] on span "הוספה ליומן" at bounding box center [1352, 66] width 111 height 16
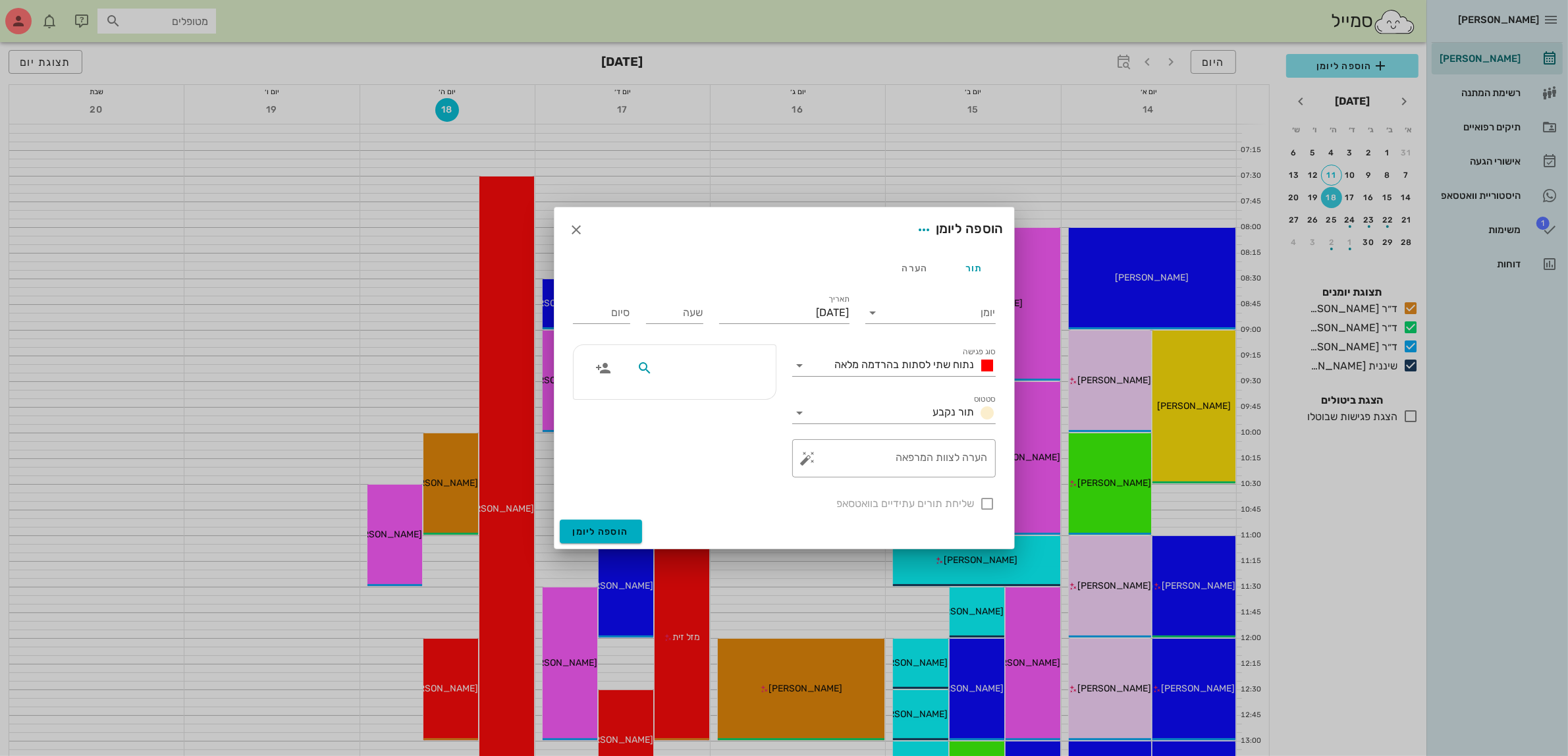
click at [702, 363] on input "text" at bounding box center [706, 368] width 102 height 17
type input "[PERSON_NAME]"
click at [731, 410] on div "0527755550" at bounding box center [711, 409] width 145 height 11
click at [935, 313] on input "יומן" at bounding box center [940, 312] width 112 height 21
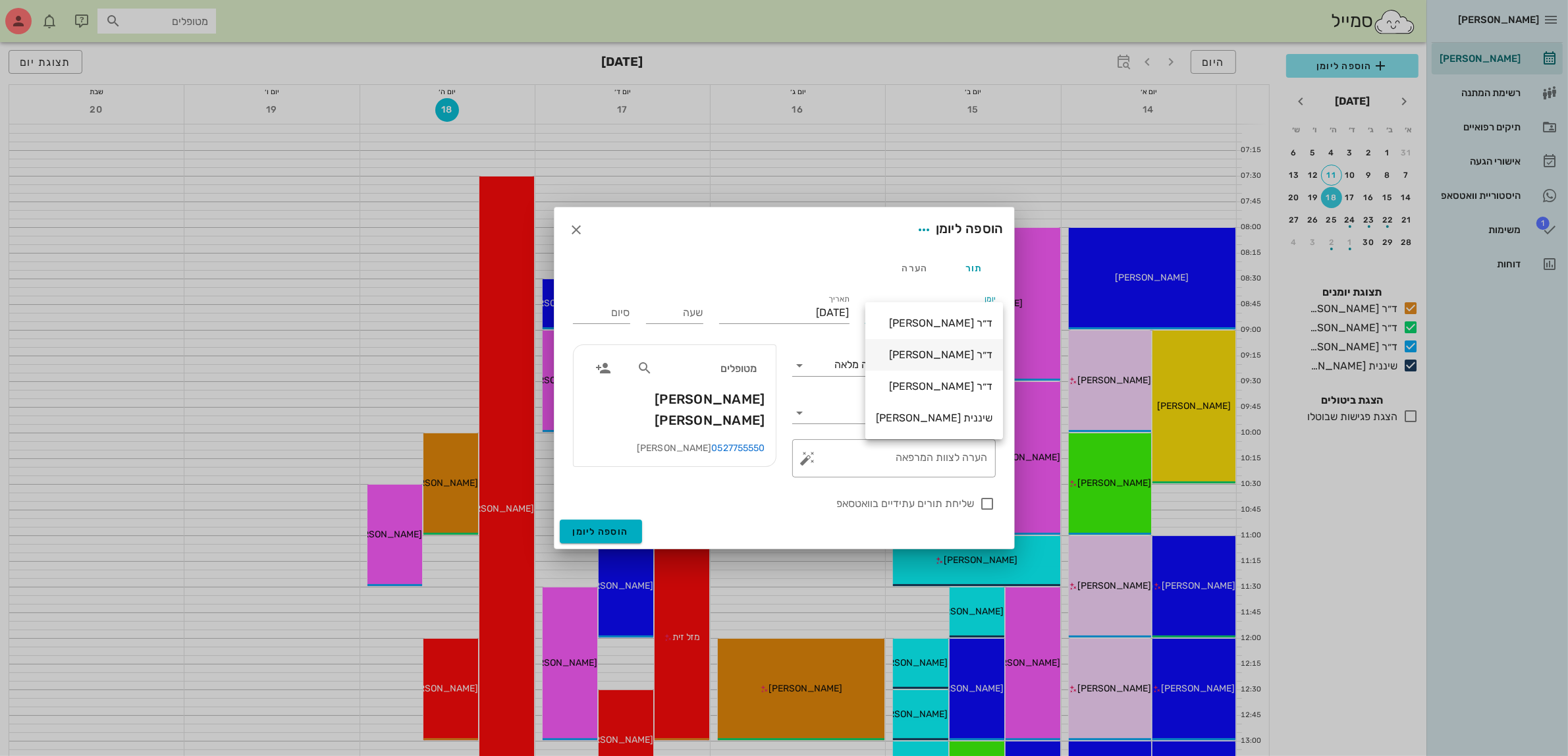
click at [951, 356] on div "ד״ר [PERSON_NAME]" at bounding box center [934, 354] width 117 height 12
click at [942, 358] on div "נתוח שתי לסתות בהרדמה מלאה" at bounding box center [912, 366] width 166 height 16
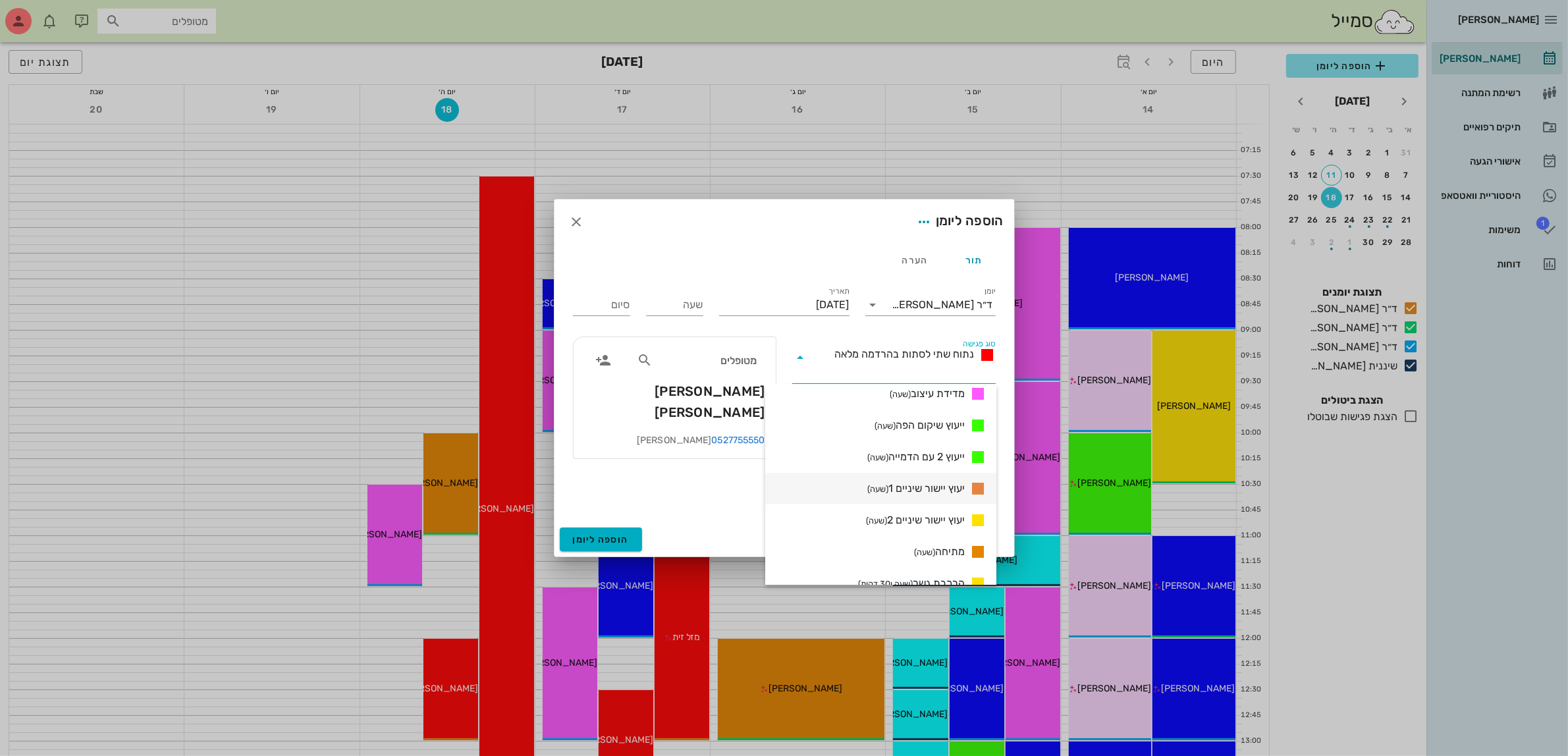
scroll to position [741, 0]
click at [932, 488] on span "יעוץ יישור שיניים 1 (שעה)" at bounding box center [916, 487] width 97 height 16
type input "01:00"
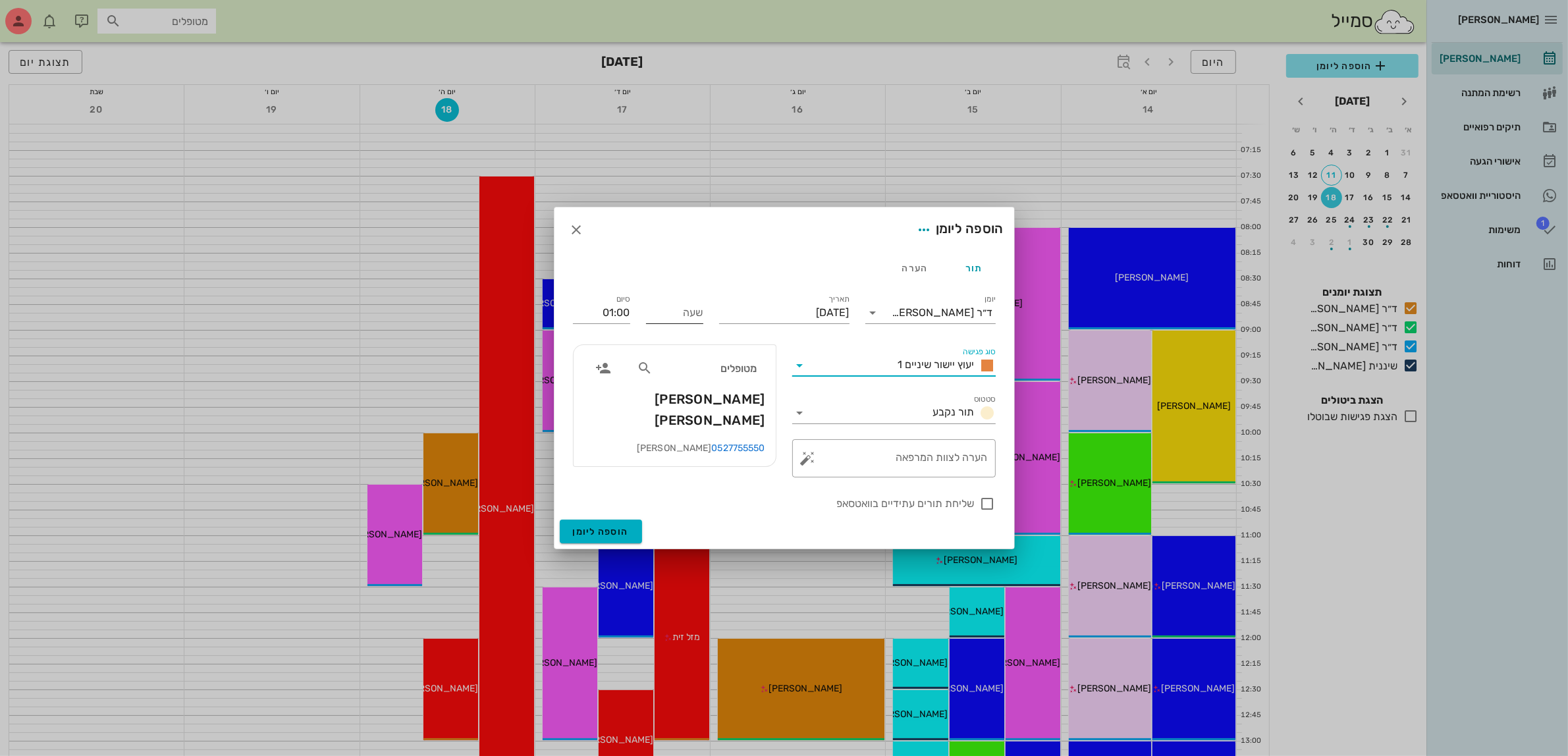
click at [673, 317] on input "שעה" at bounding box center [674, 312] width 57 height 21
type input "11:00"
type input "12:00"
click at [631, 311] on div "סיום 12:00" at bounding box center [602, 310] width 73 height 53
click at [597, 530] on span "הוספה ליומן" at bounding box center [600, 531] width 56 height 11
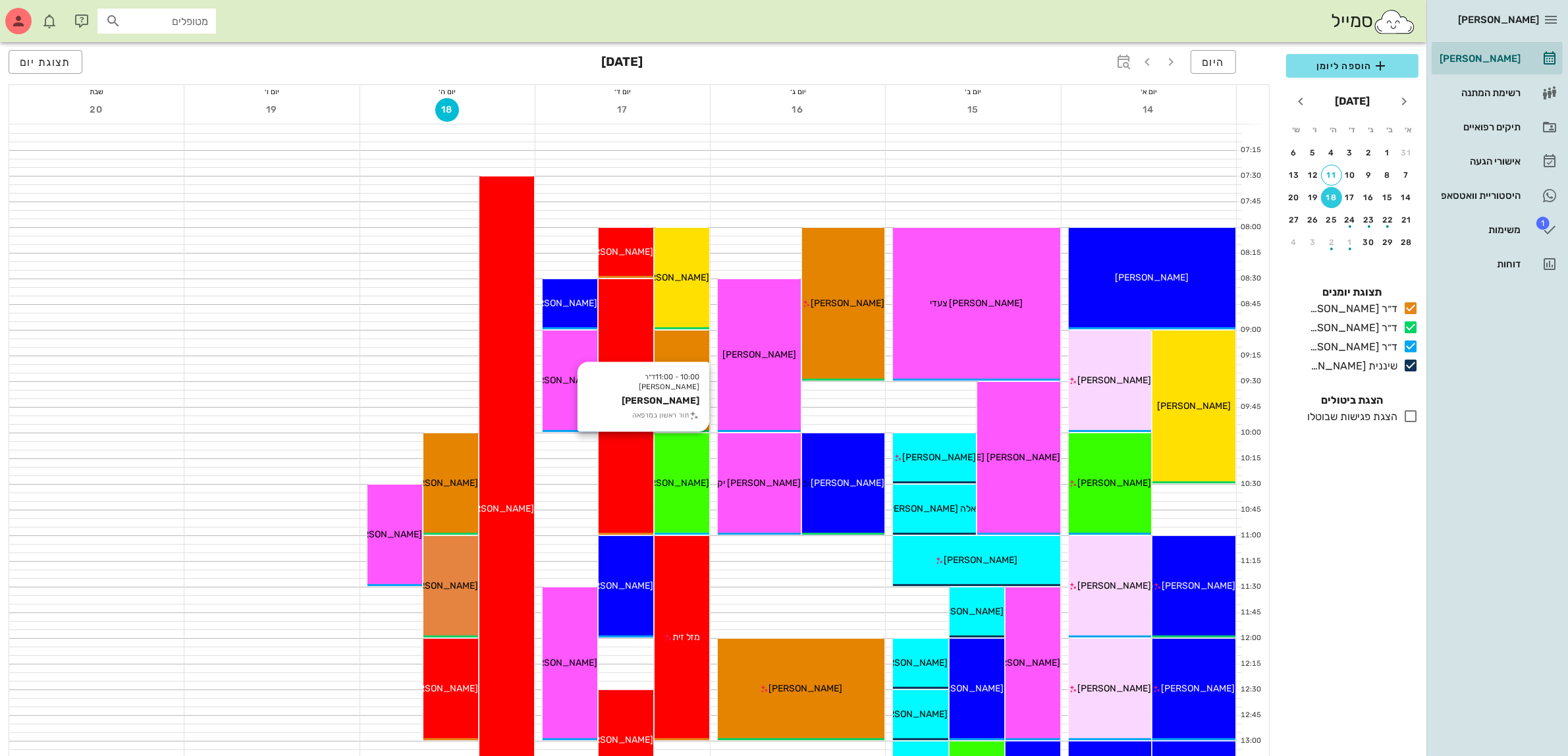
click at [691, 494] on div "10:00 - 11:00 ד״ר [PERSON_NAME] [PERSON_NAME] תור ראשון במרפאה [PERSON_NAME]" at bounding box center [681, 484] width 54 height 102
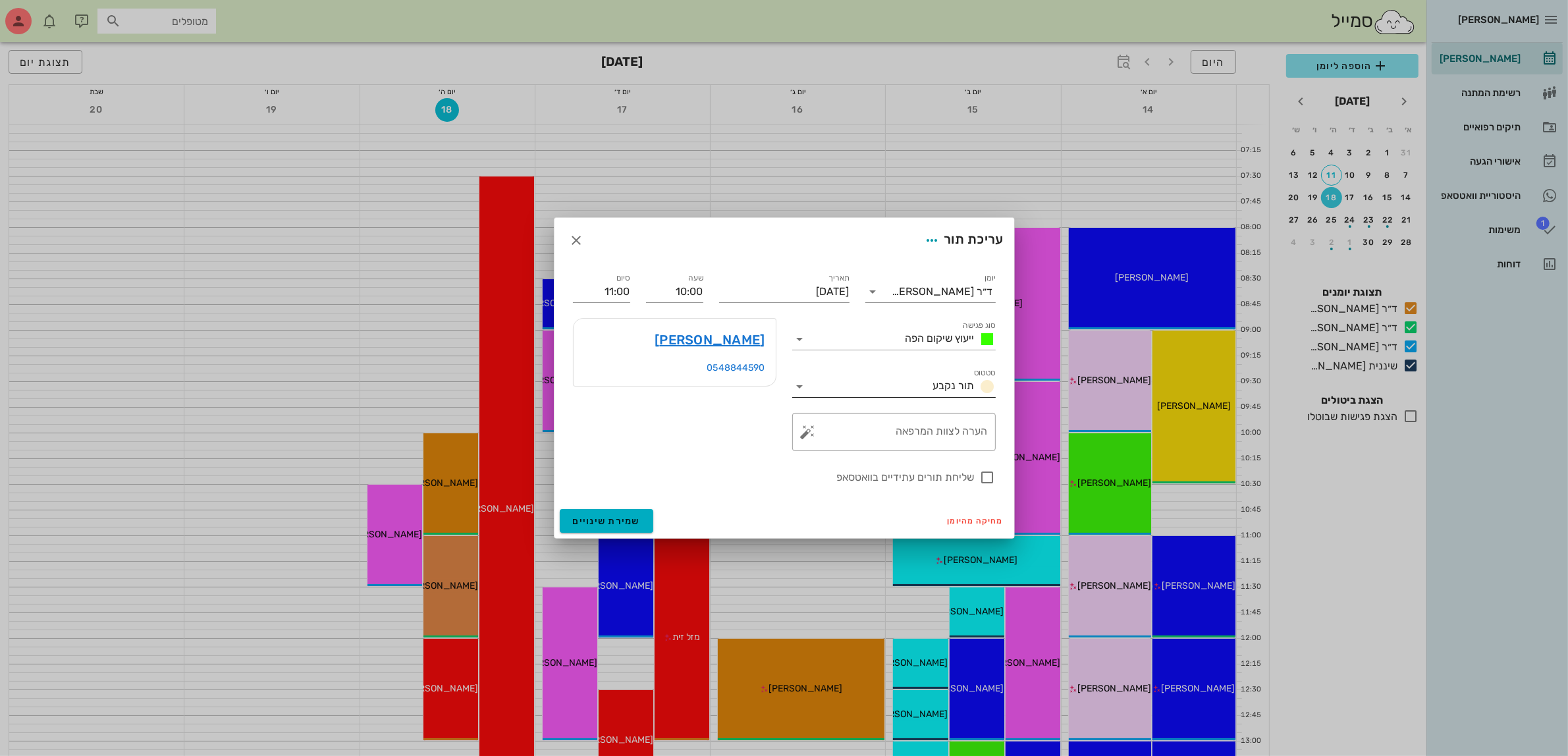
click at [802, 386] on icon at bounding box center [800, 387] width 16 height 16
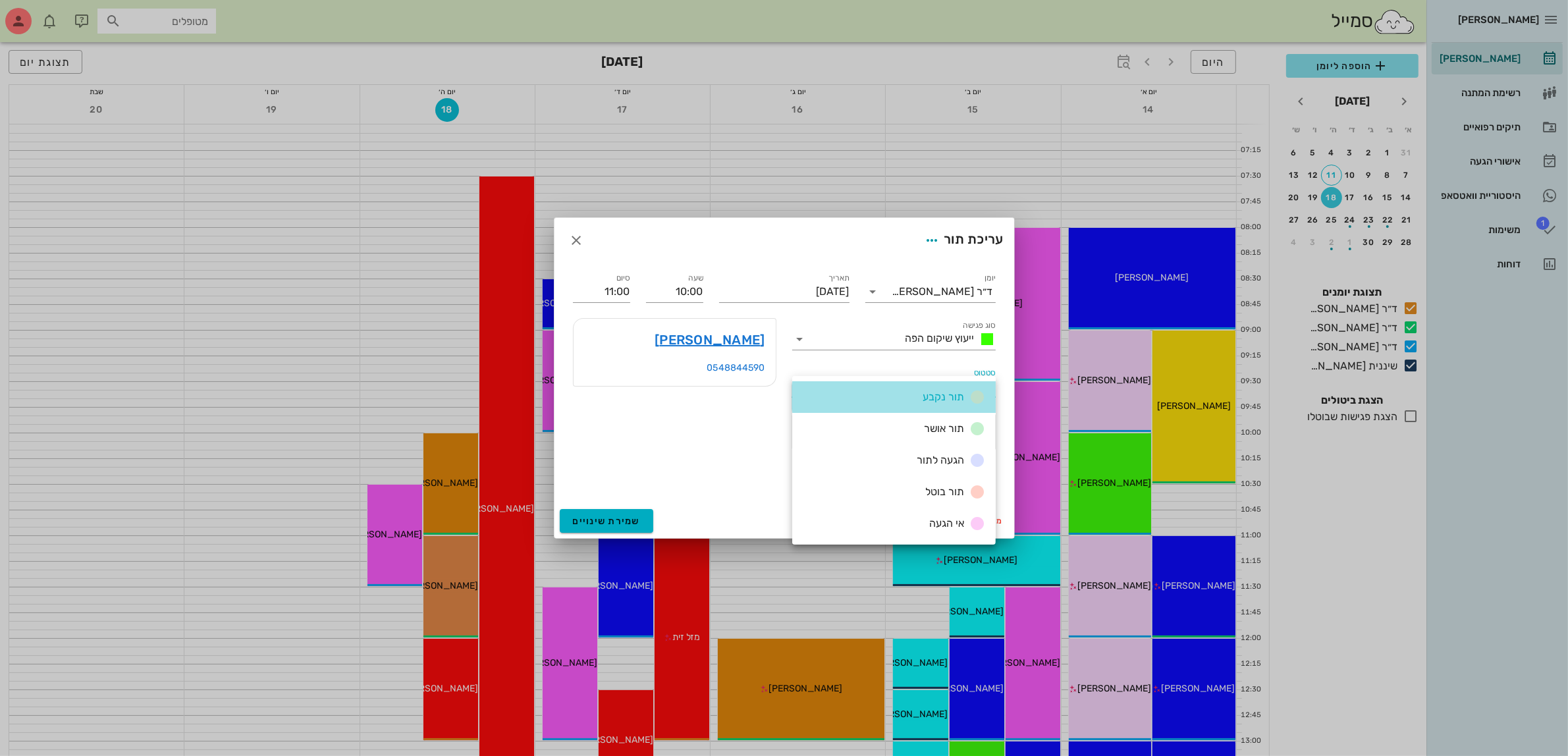
click at [802, 386] on div "תור נקבע" at bounding box center [894, 397] width 203 height 32
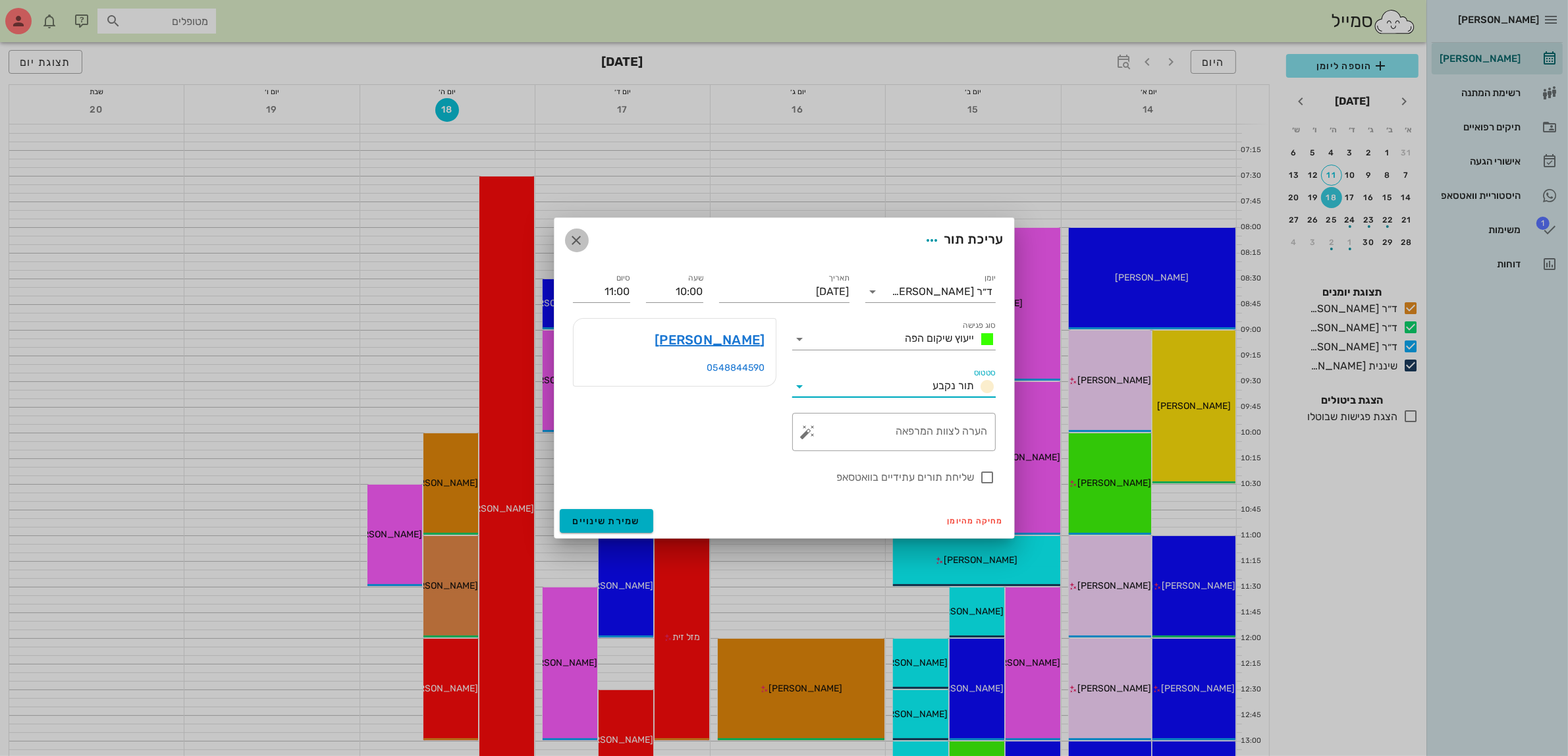
click at [567, 245] on span "button" at bounding box center [577, 240] width 24 height 16
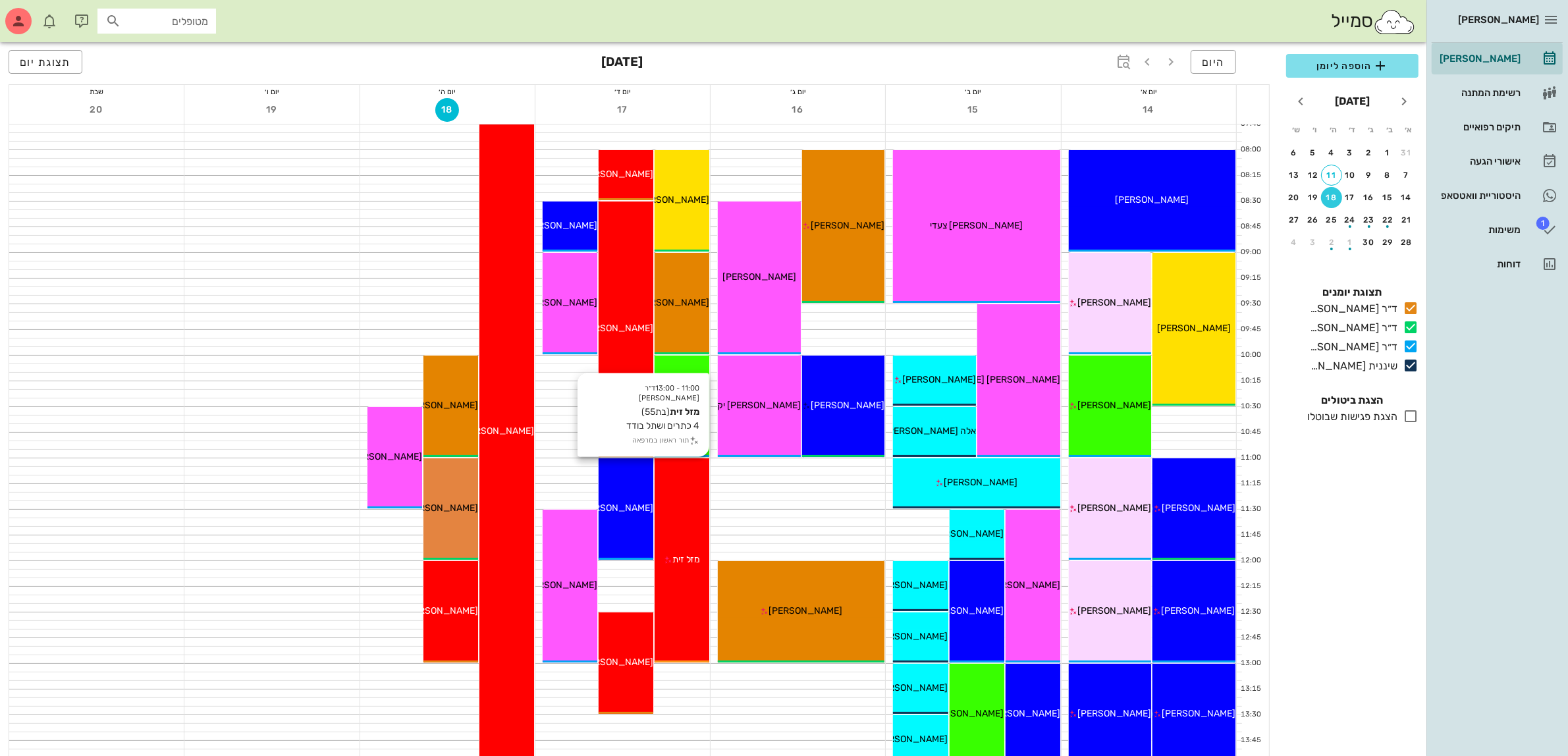
scroll to position [165, 0]
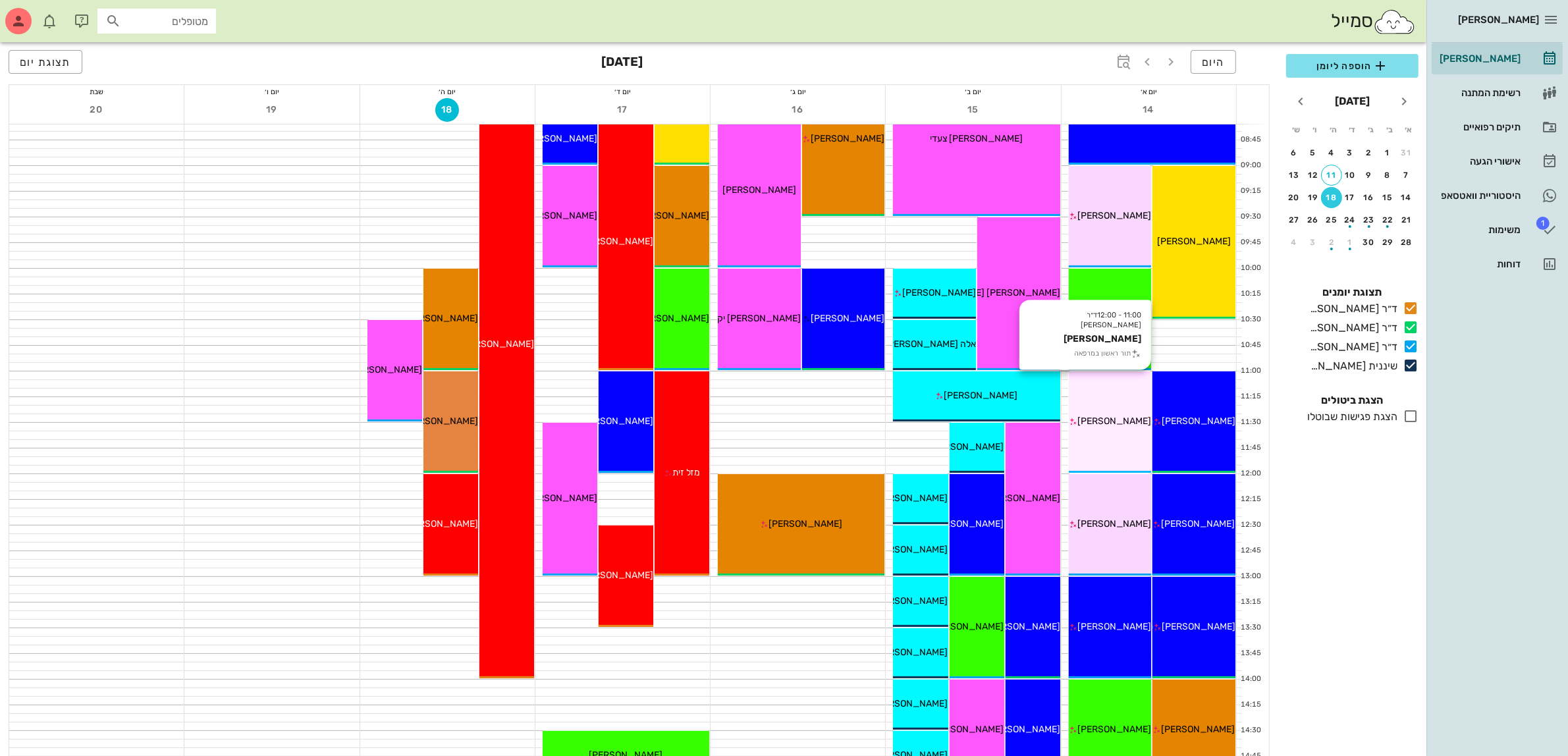
click at [1108, 433] on div "11:00 - 12:00 ד״ר [PERSON_NAME] [PERSON_NAME] תור ראשון במרפאה [PERSON_NAME]" at bounding box center [1110, 422] width 83 height 102
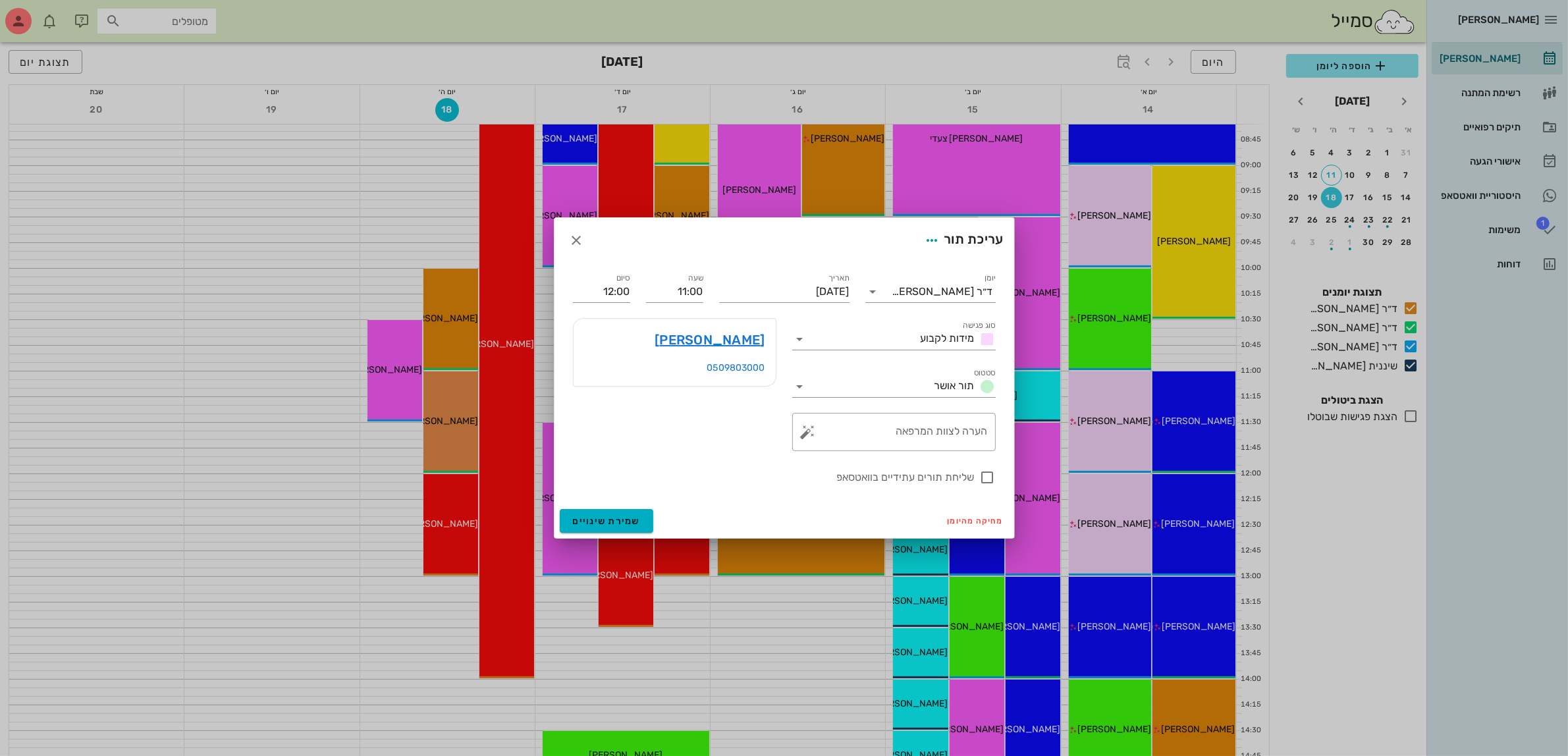
click at [1196, 427] on div at bounding box center [784, 378] width 1568 height 756
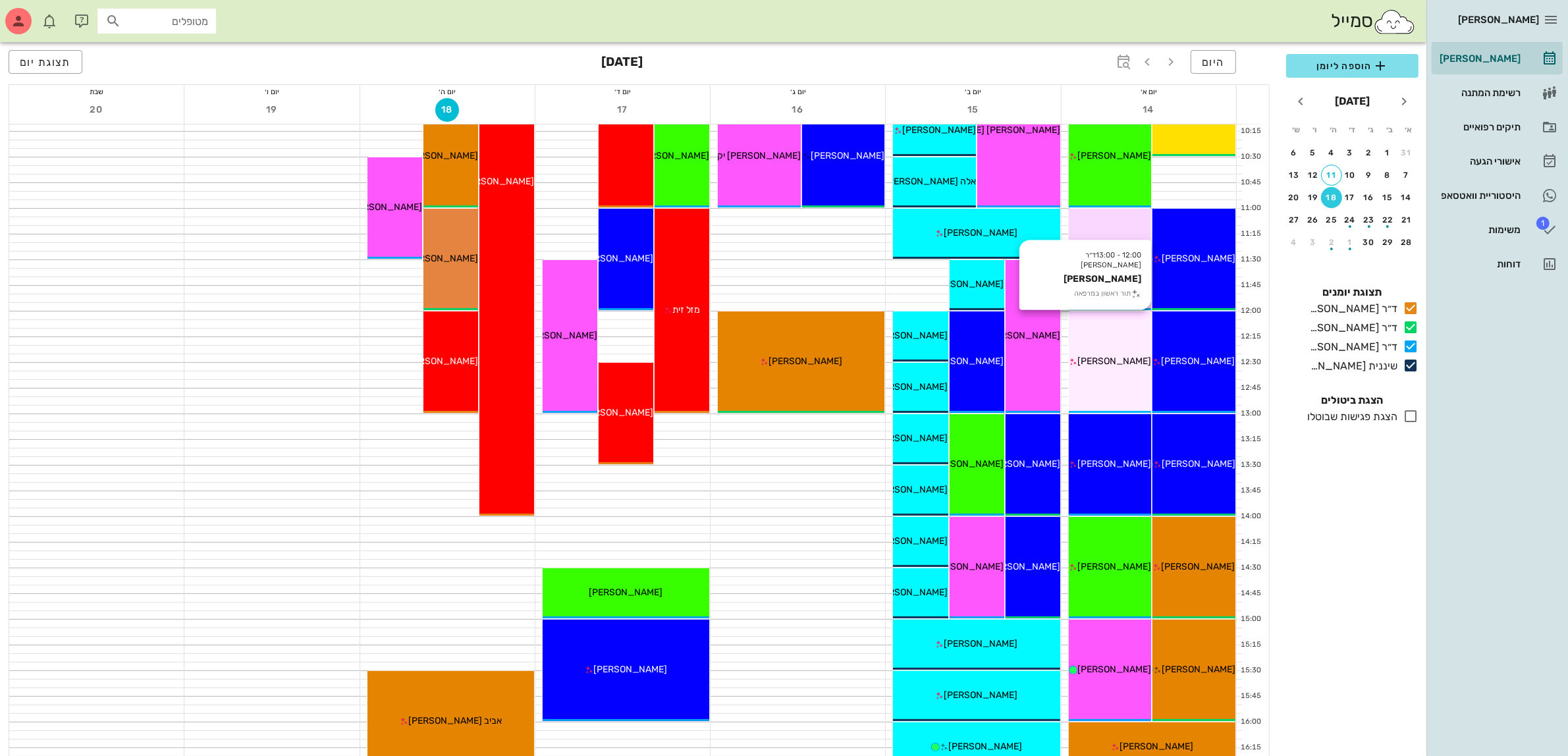
scroll to position [329, 0]
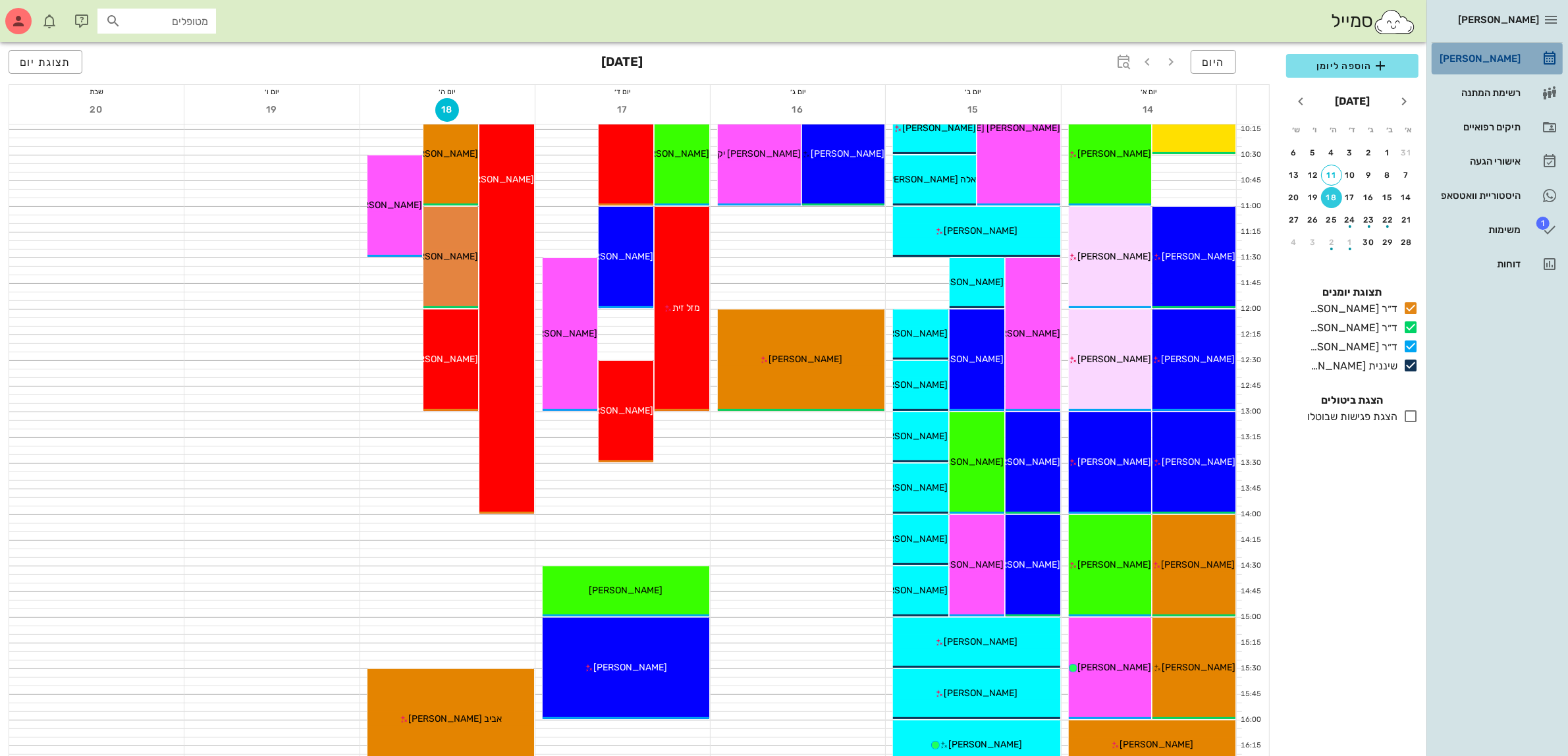
click at [1476, 54] on div "[PERSON_NAME]" at bounding box center [1478, 58] width 83 height 11
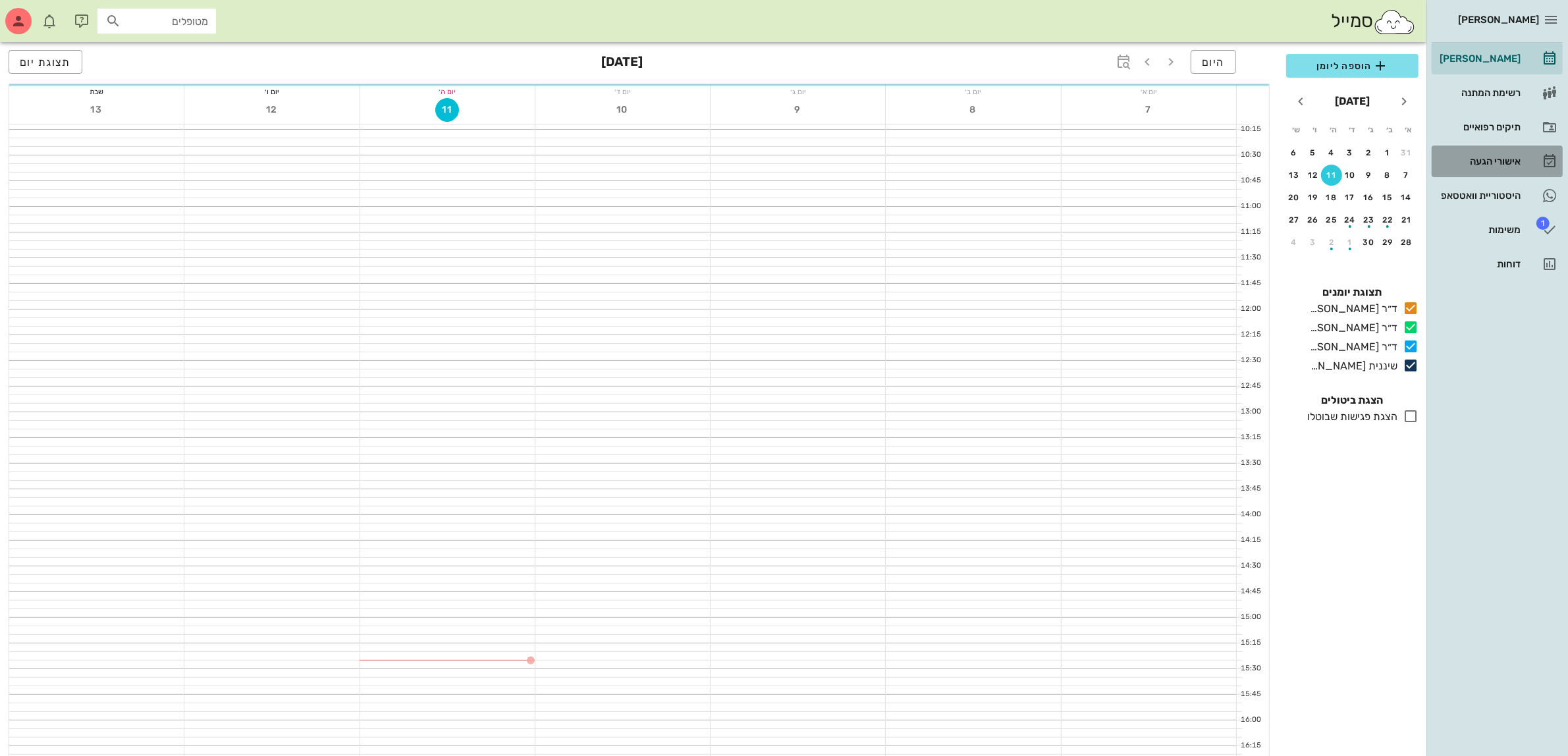
click at [1496, 161] on div "אישורי הגעה" at bounding box center [1478, 161] width 83 height 11
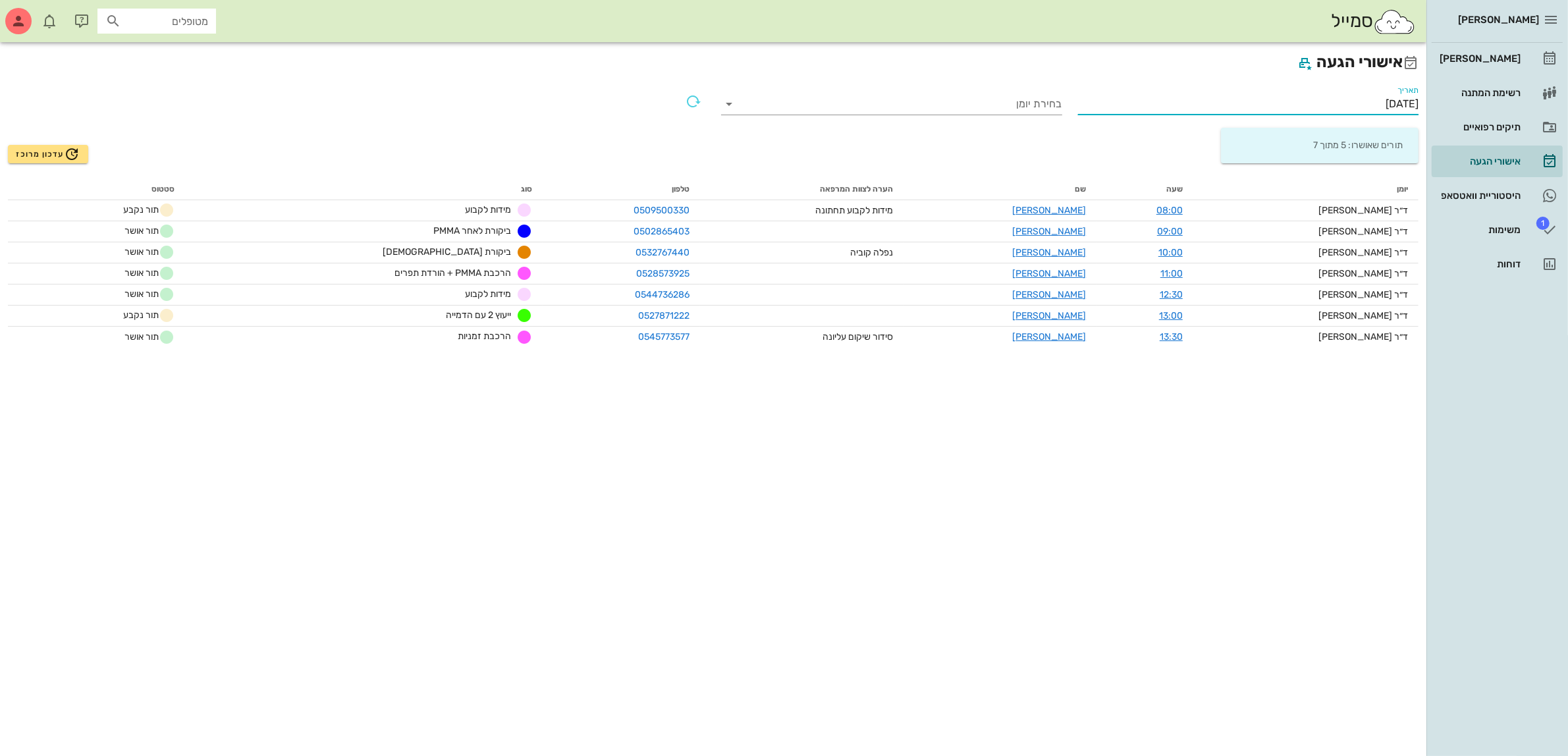
click at [1377, 104] on input "[DATE]" at bounding box center [1248, 104] width 341 height 21
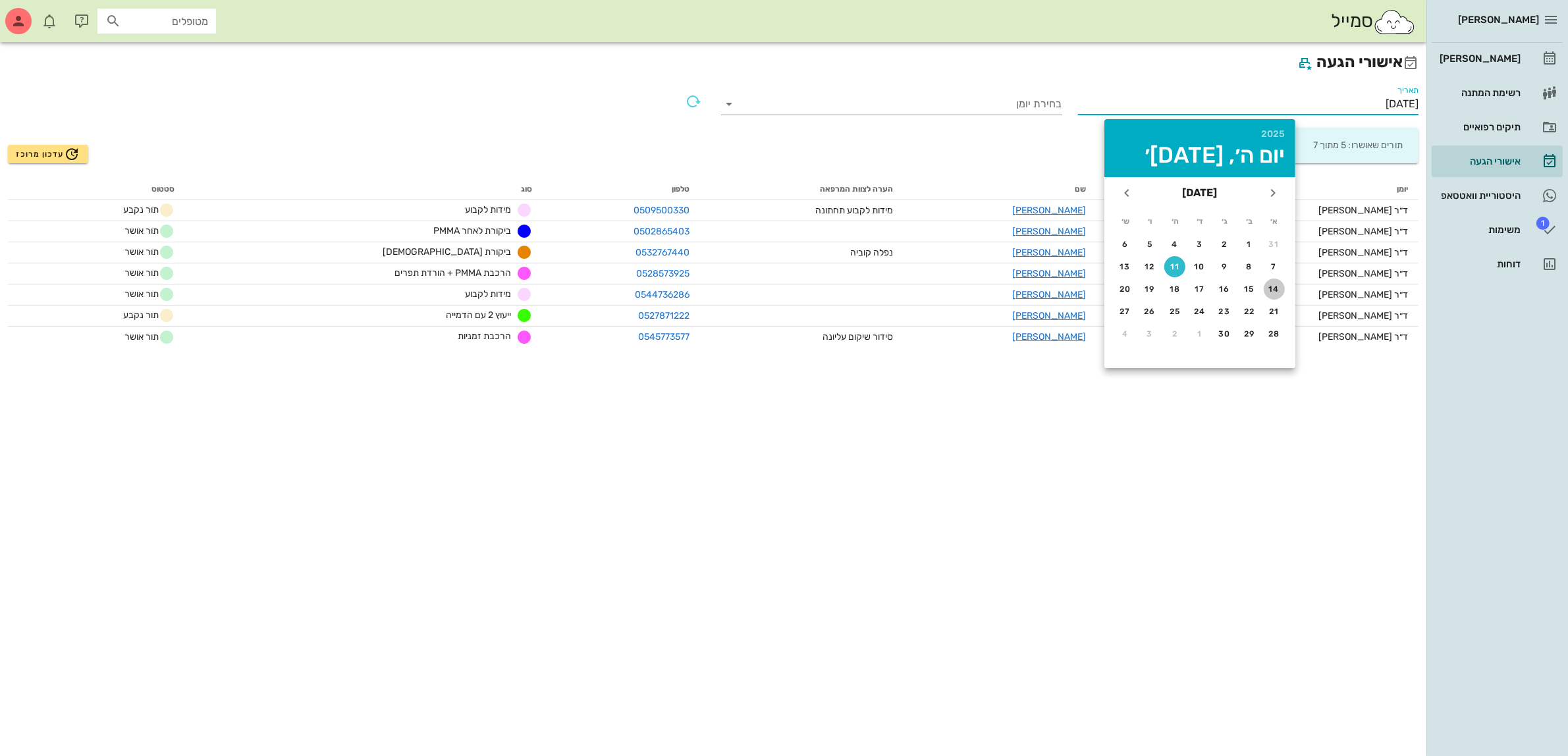
click at [1273, 284] on div "14" at bounding box center [1273, 289] width 21 height 9
type input "[DATE]"
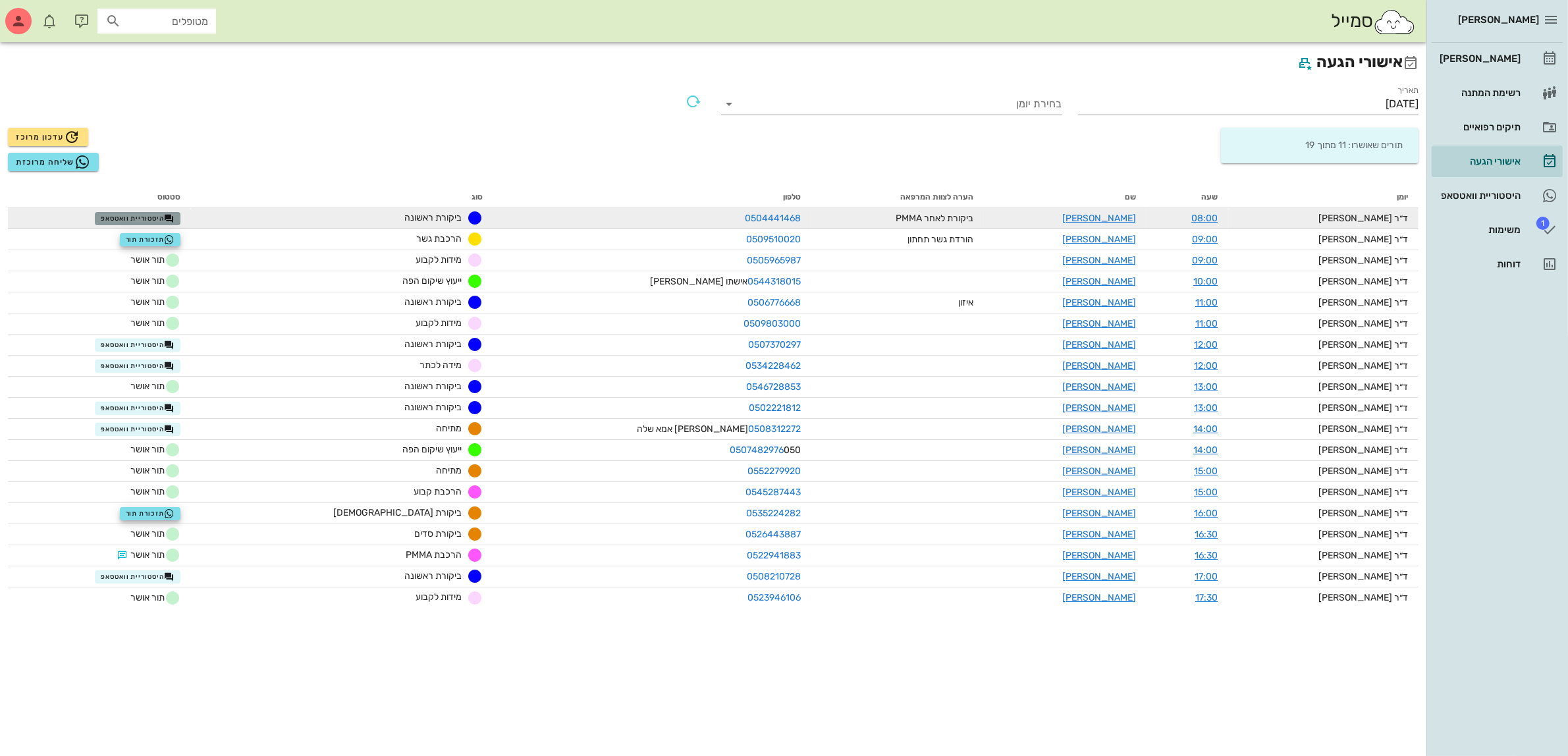
click at [168, 213] on span "היסטוריית וואטסאפ" at bounding box center [138, 218] width 74 height 11
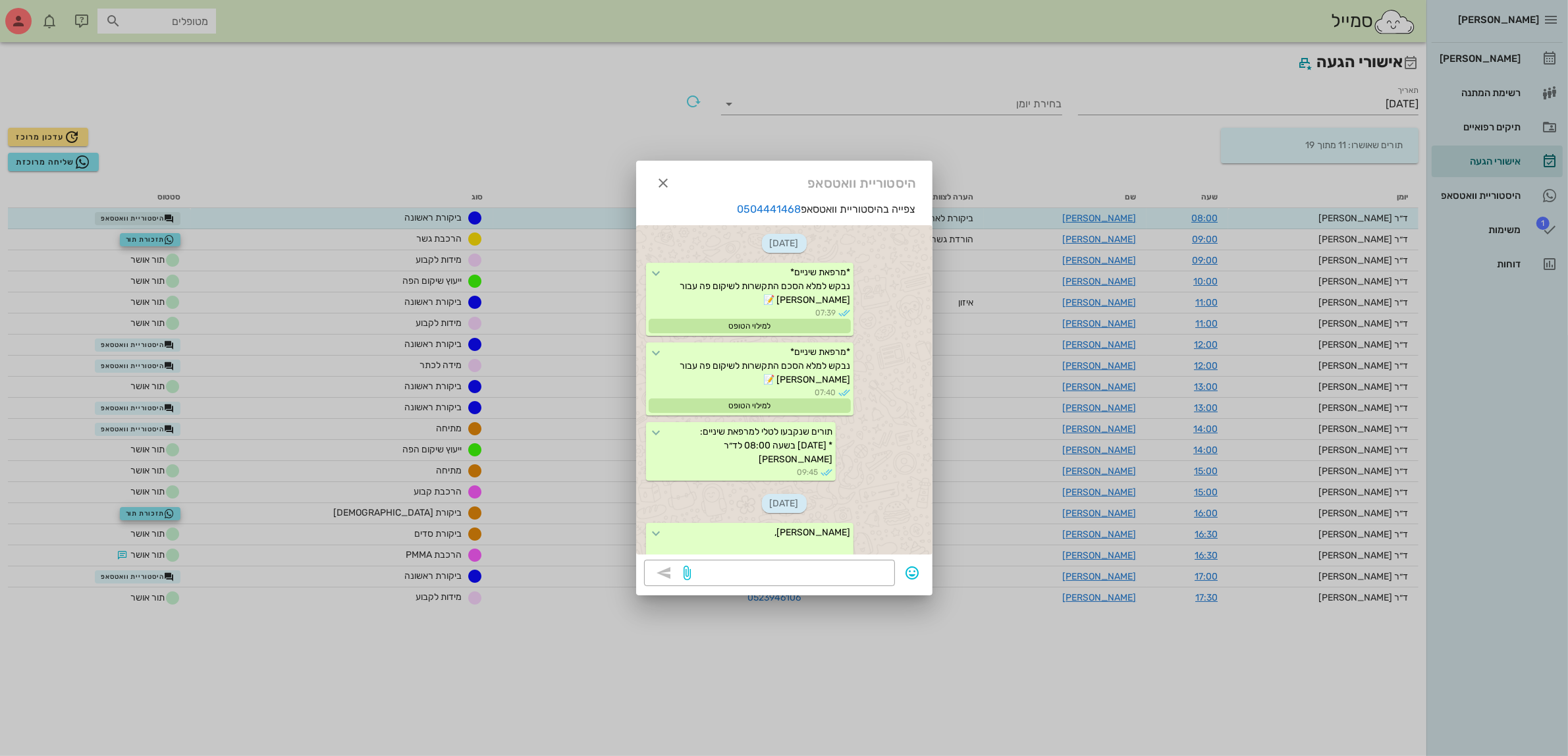
scroll to position [336, 0]
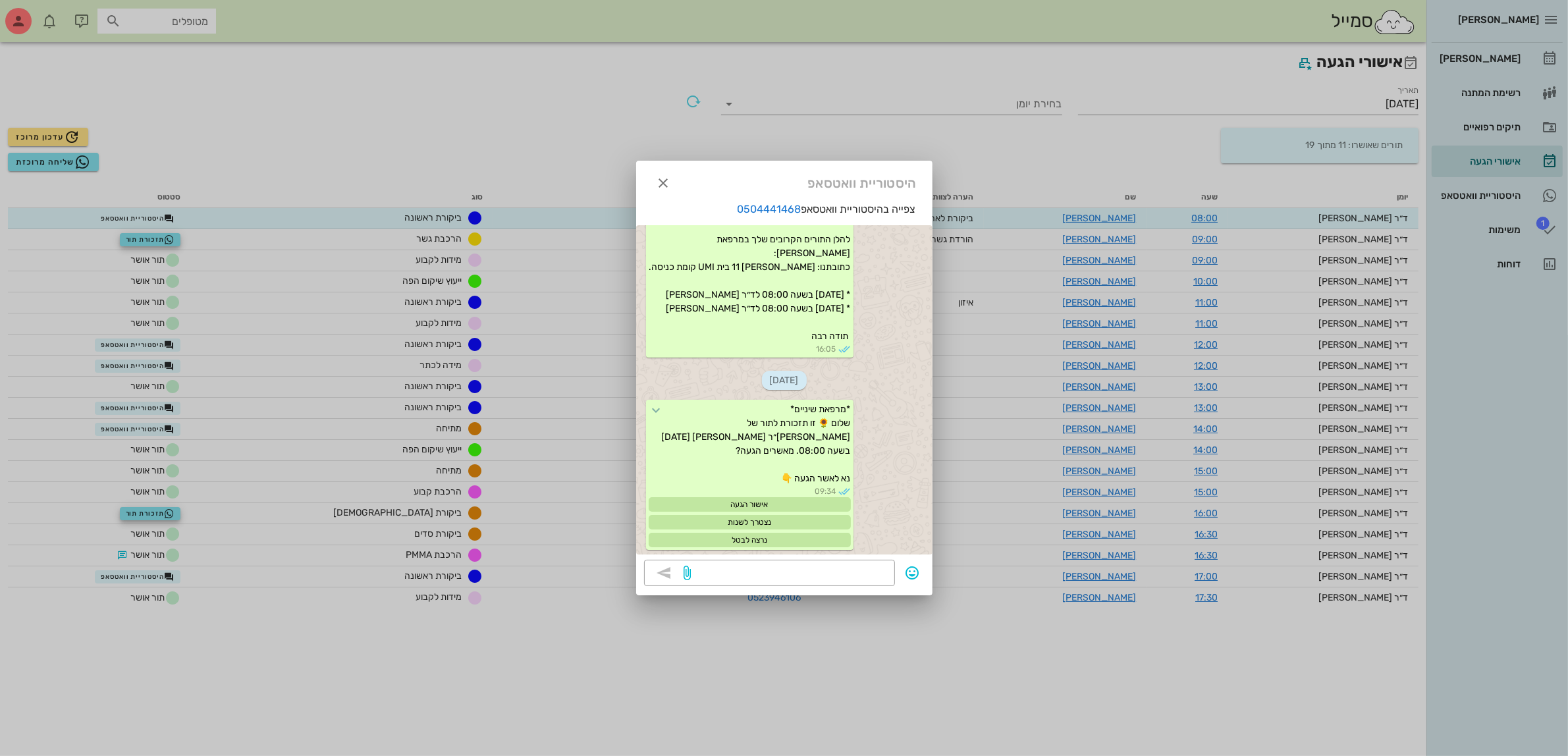
click at [172, 258] on div at bounding box center [784, 378] width 1568 height 756
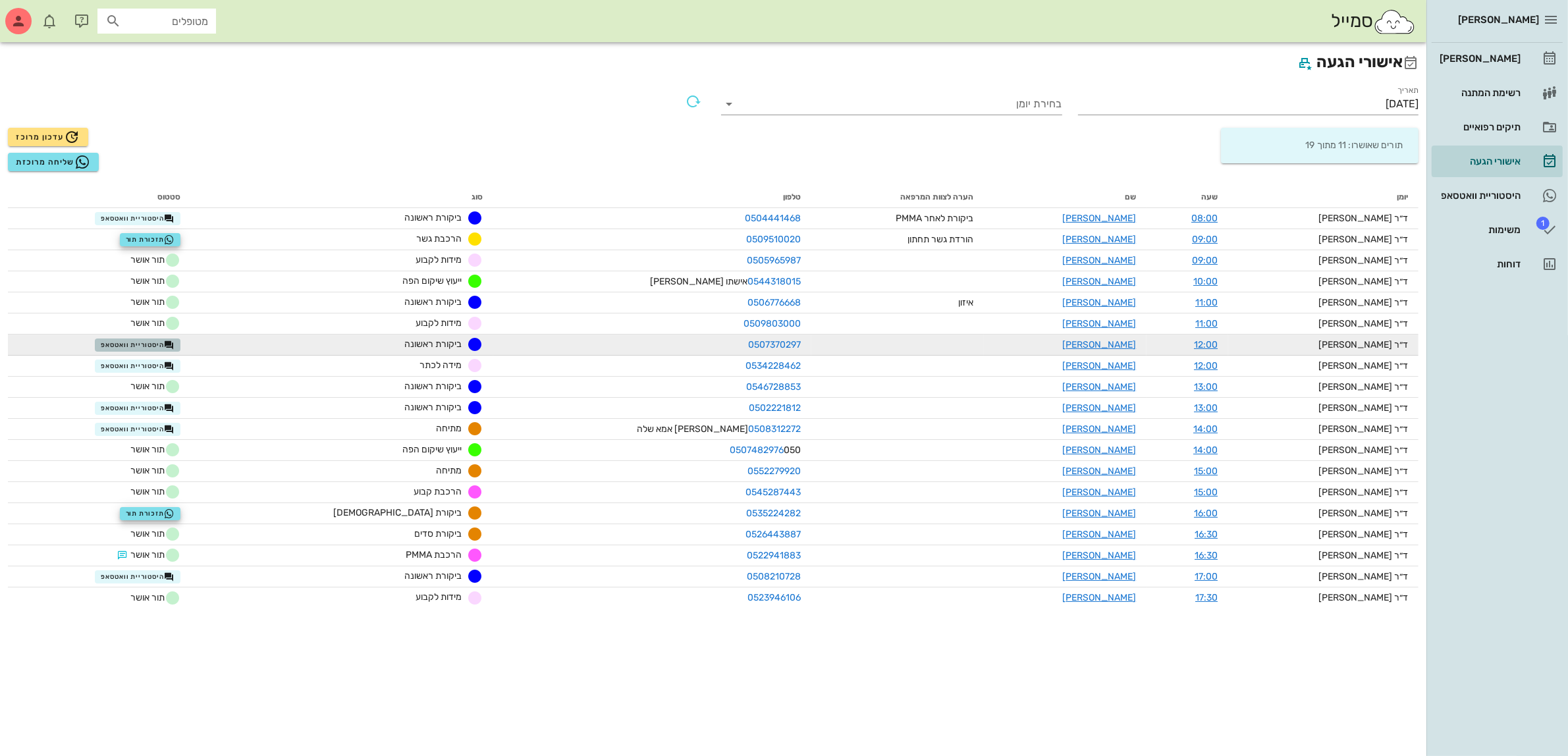
click at [174, 344] on span "היסטוריית וואטסאפ" at bounding box center [138, 345] width 74 height 11
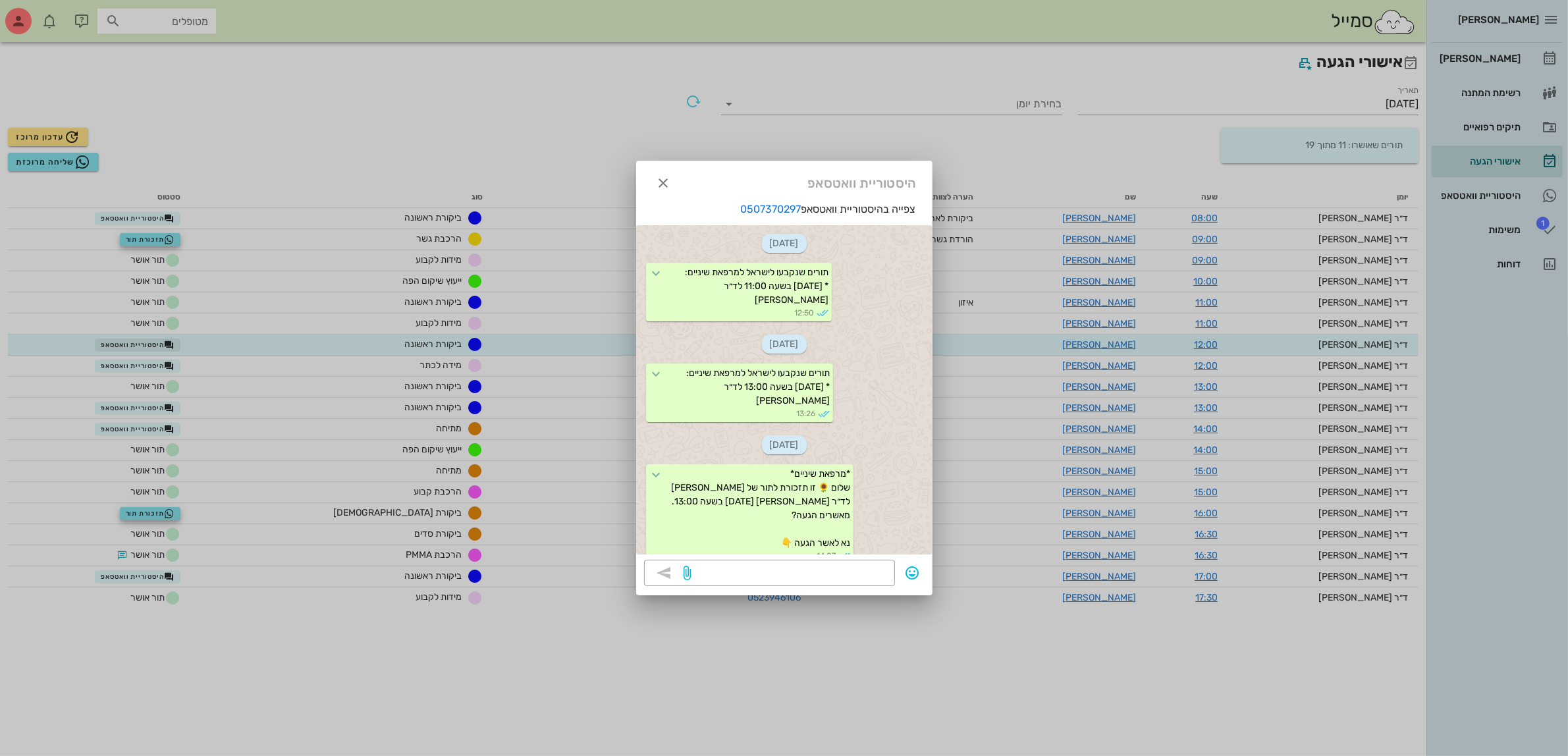
scroll to position [629, 0]
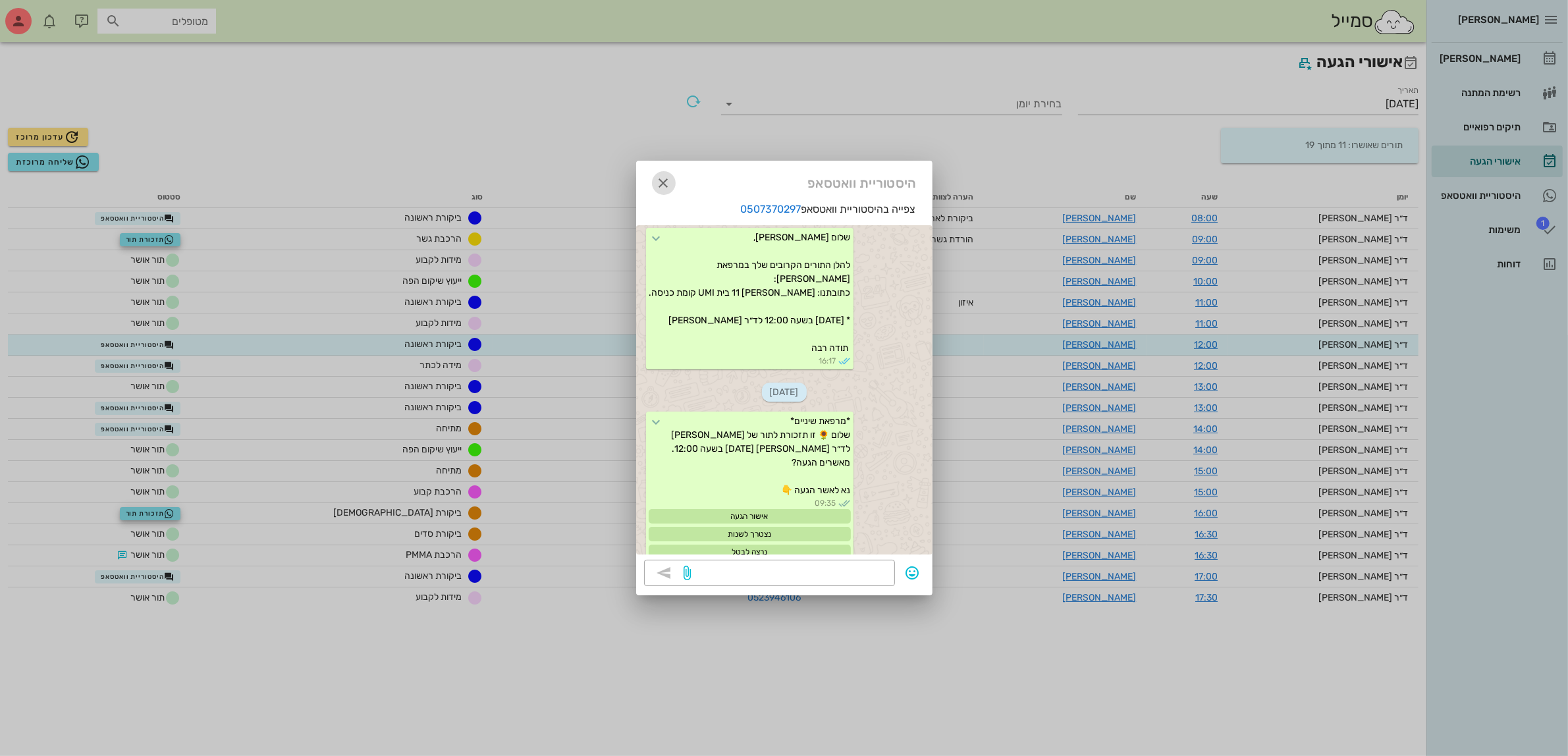
click at [659, 179] on icon "button" at bounding box center [664, 183] width 16 height 16
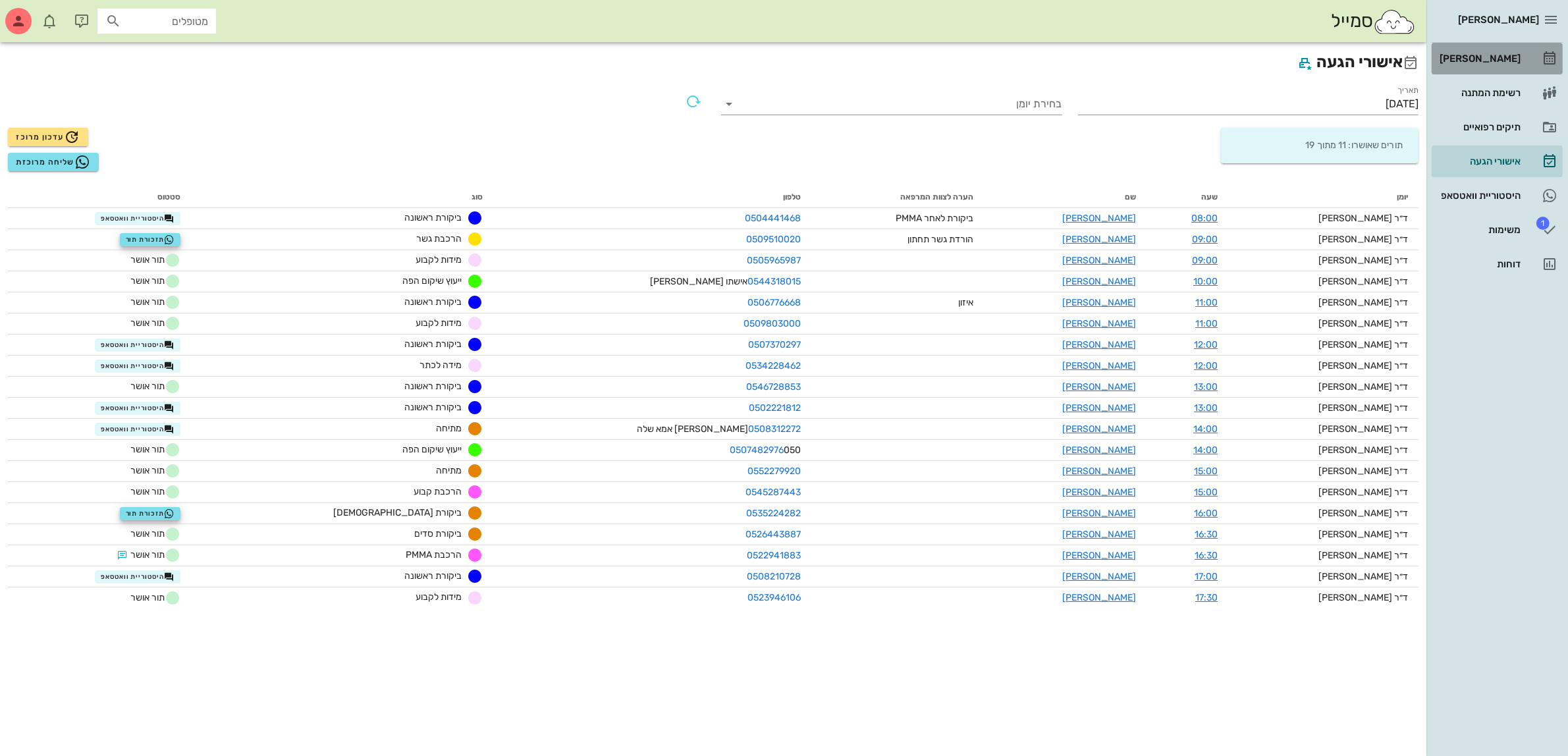
click at [1486, 54] on div "[PERSON_NAME]" at bounding box center [1478, 58] width 83 height 11
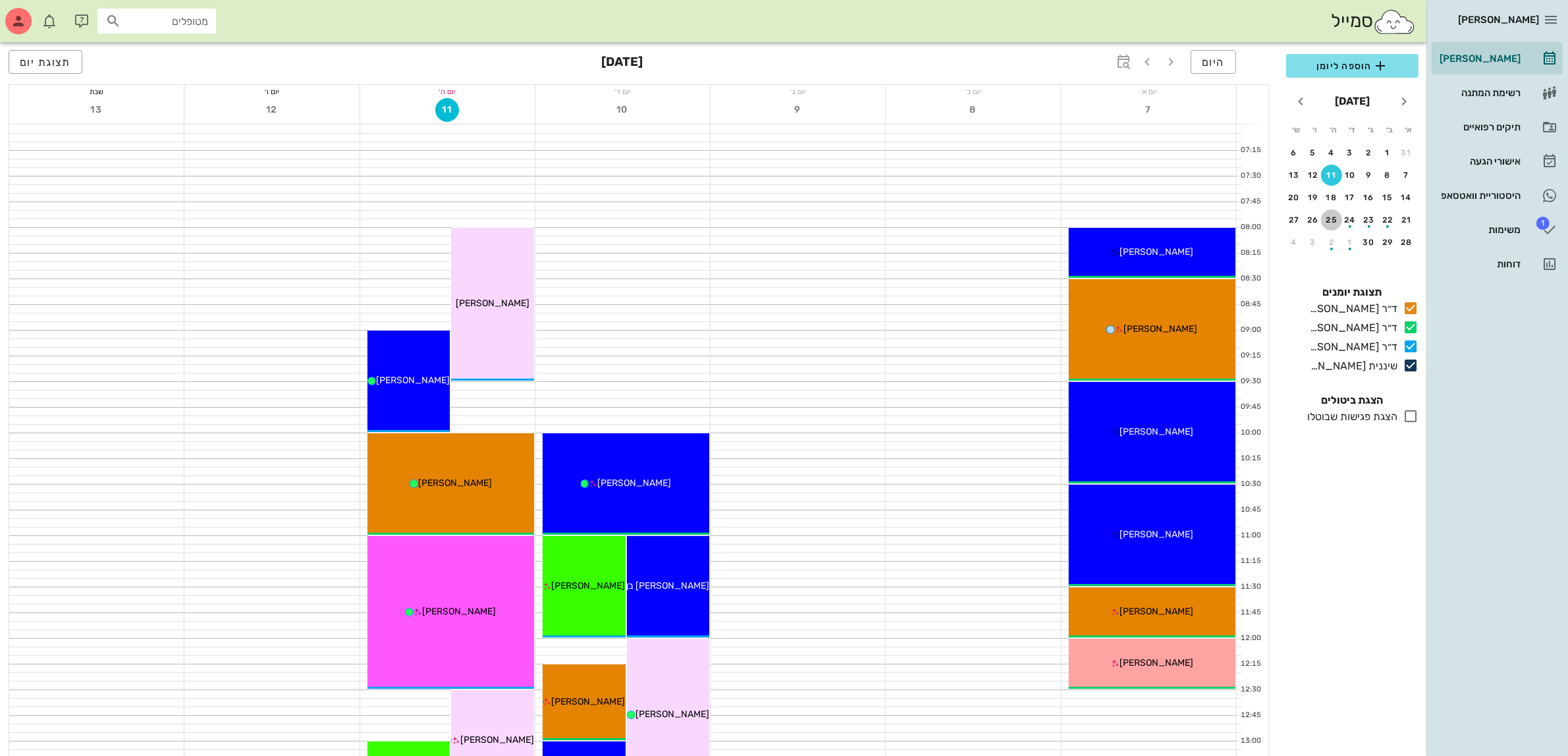
click at [1330, 219] on div "25" at bounding box center [1331, 220] width 21 height 9
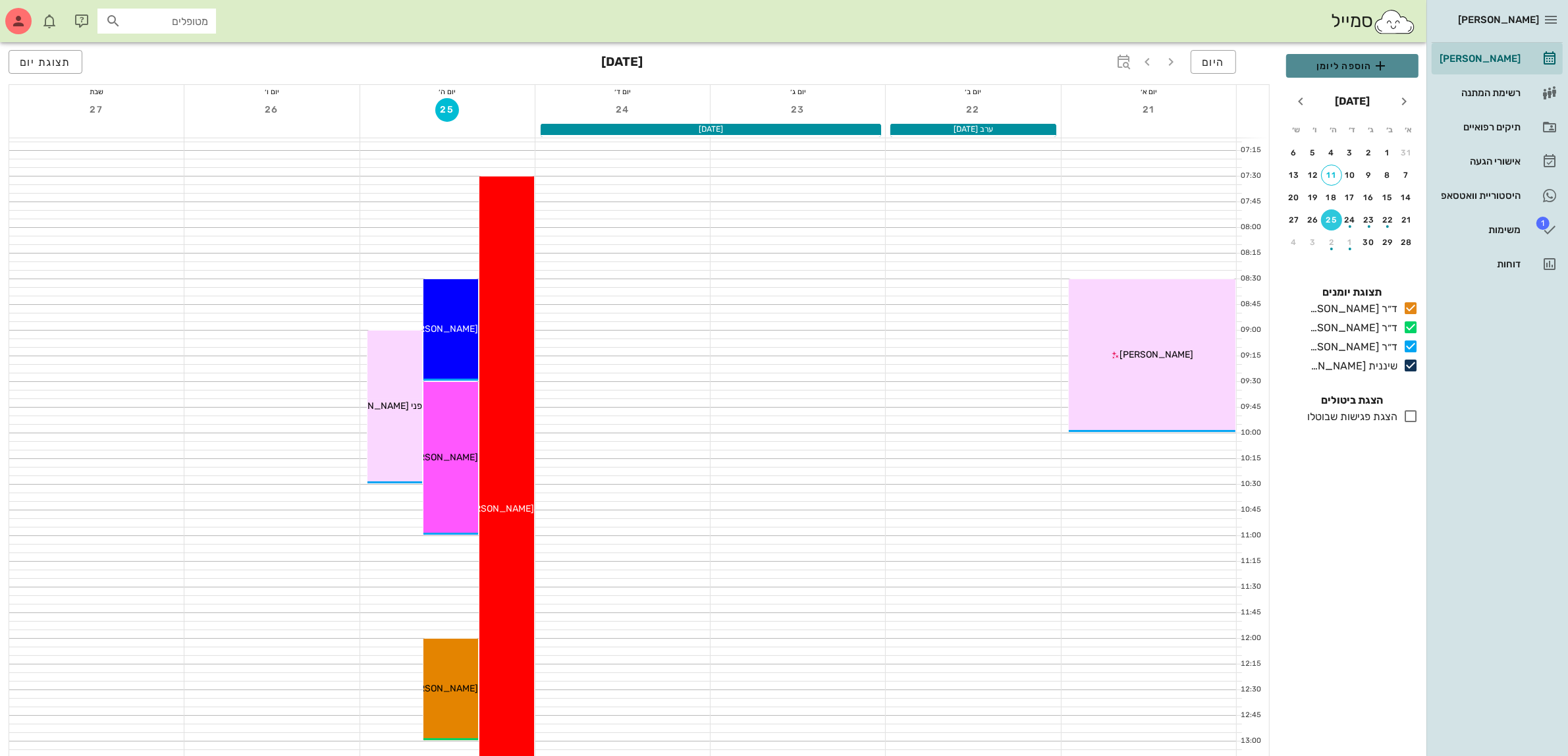
click at [1335, 63] on span "הוספה ליומן" at bounding box center [1352, 66] width 111 height 16
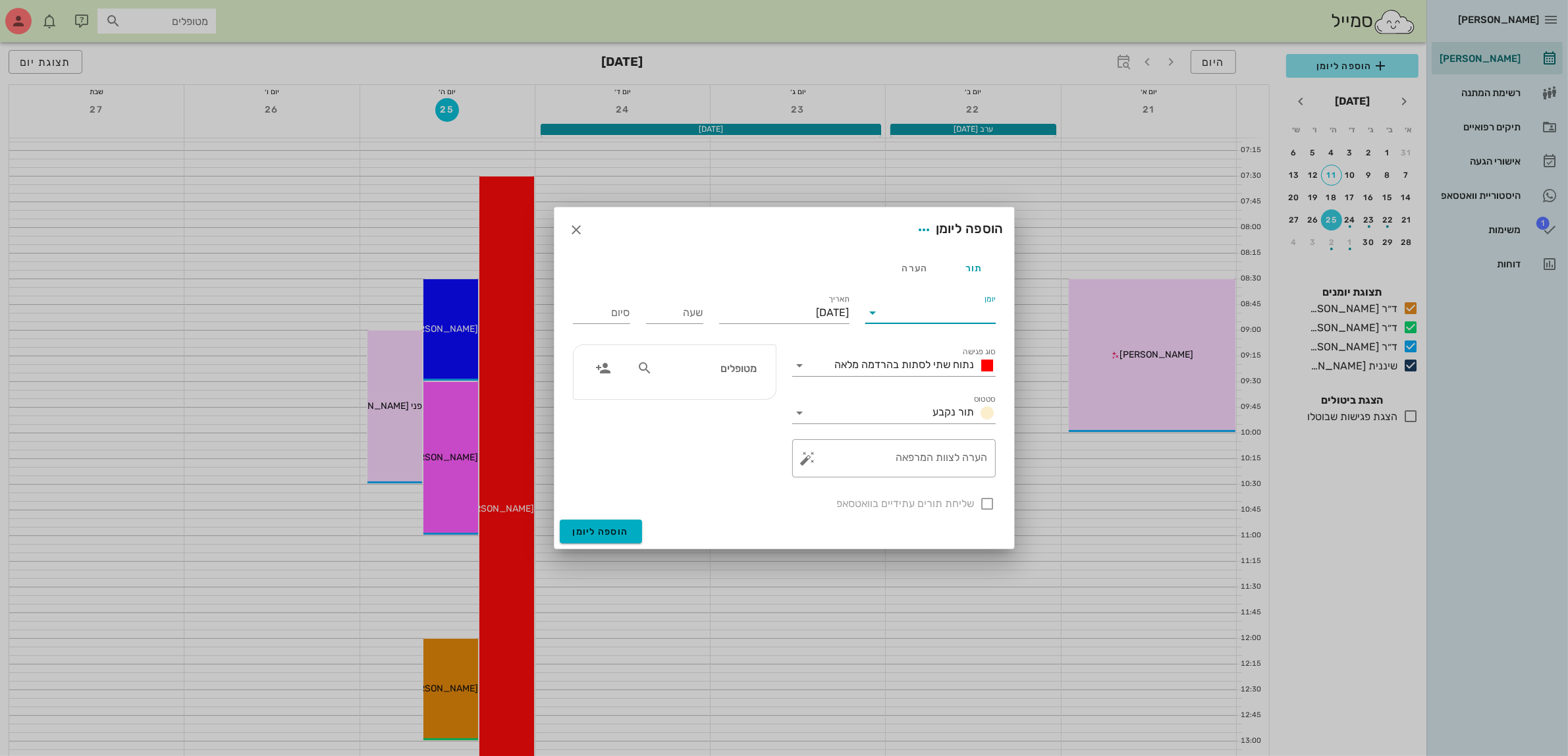
click at [956, 313] on input "יומן" at bounding box center [940, 312] width 112 height 21
click at [964, 387] on div "ד״ר [PERSON_NAME]" at bounding box center [934, 386] width 117 height 12
click at [938, 369] on span "נתוח שתי לסתות בהרדמה מלאה" at bounding box center [905, 364] width 139 height 12
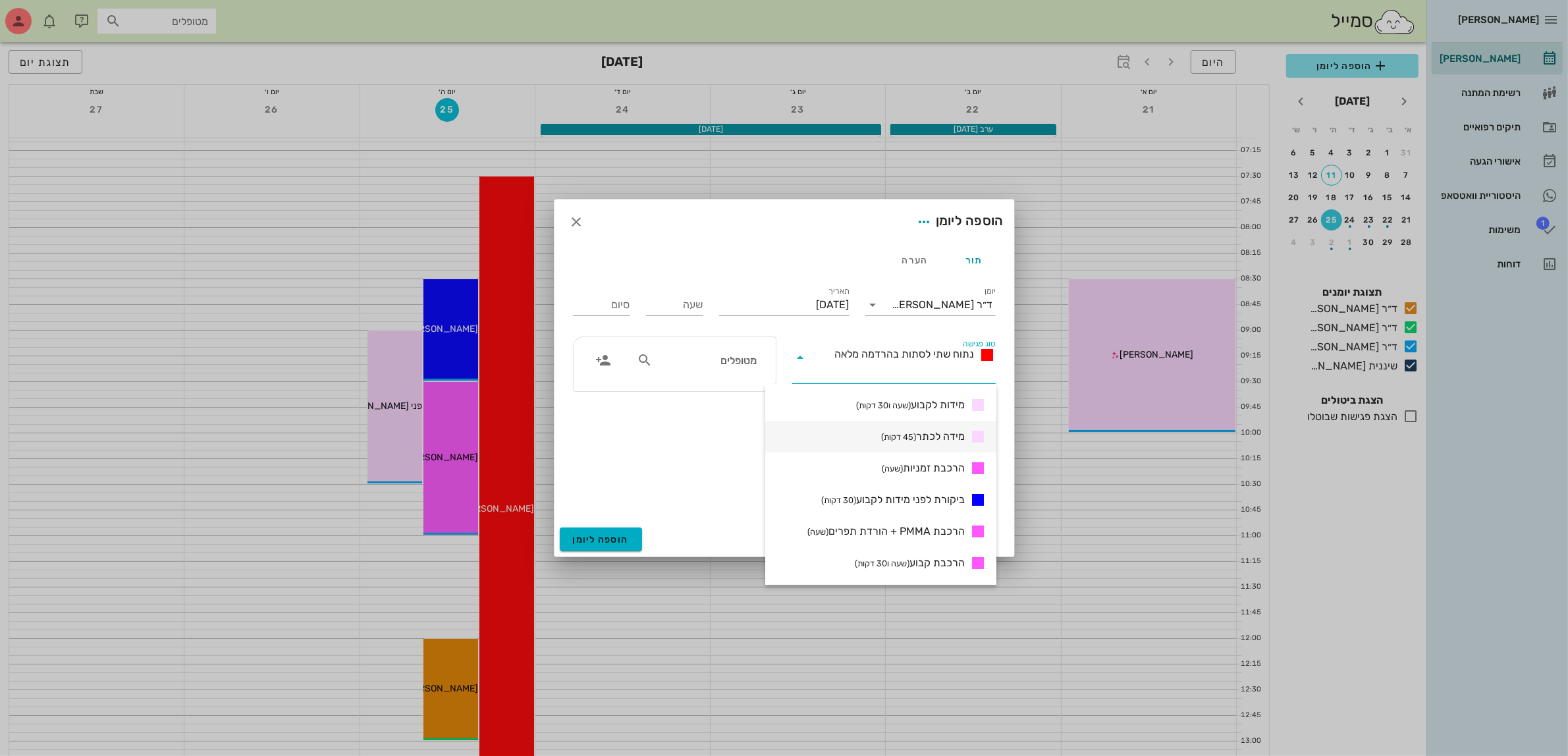
scroll to position [494, 0]
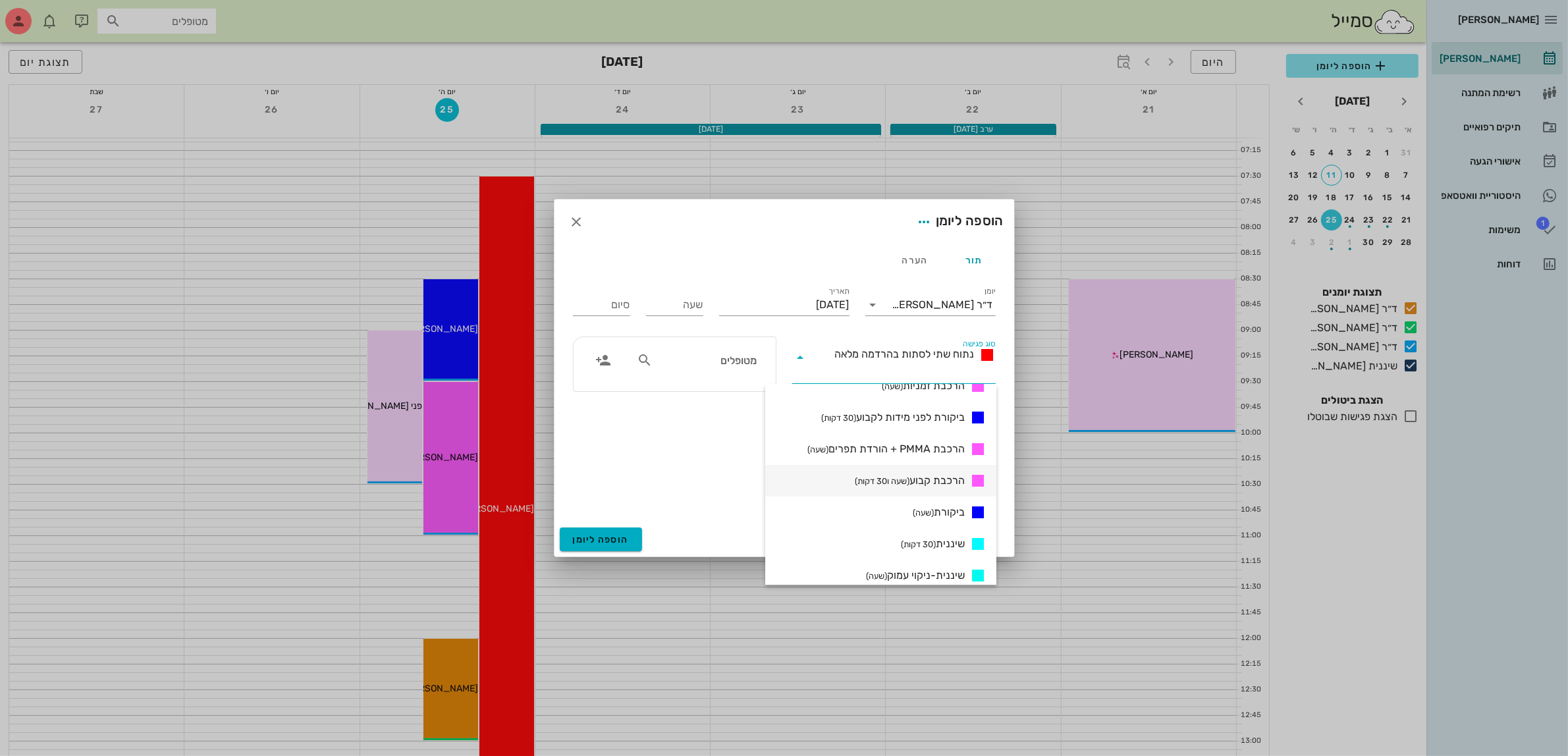
click at [911, 474] on span "הרכבת קבוע (שעה ו30 דקות)" at bounding box center [910, 481] width 110 height 16
type input "01:30"
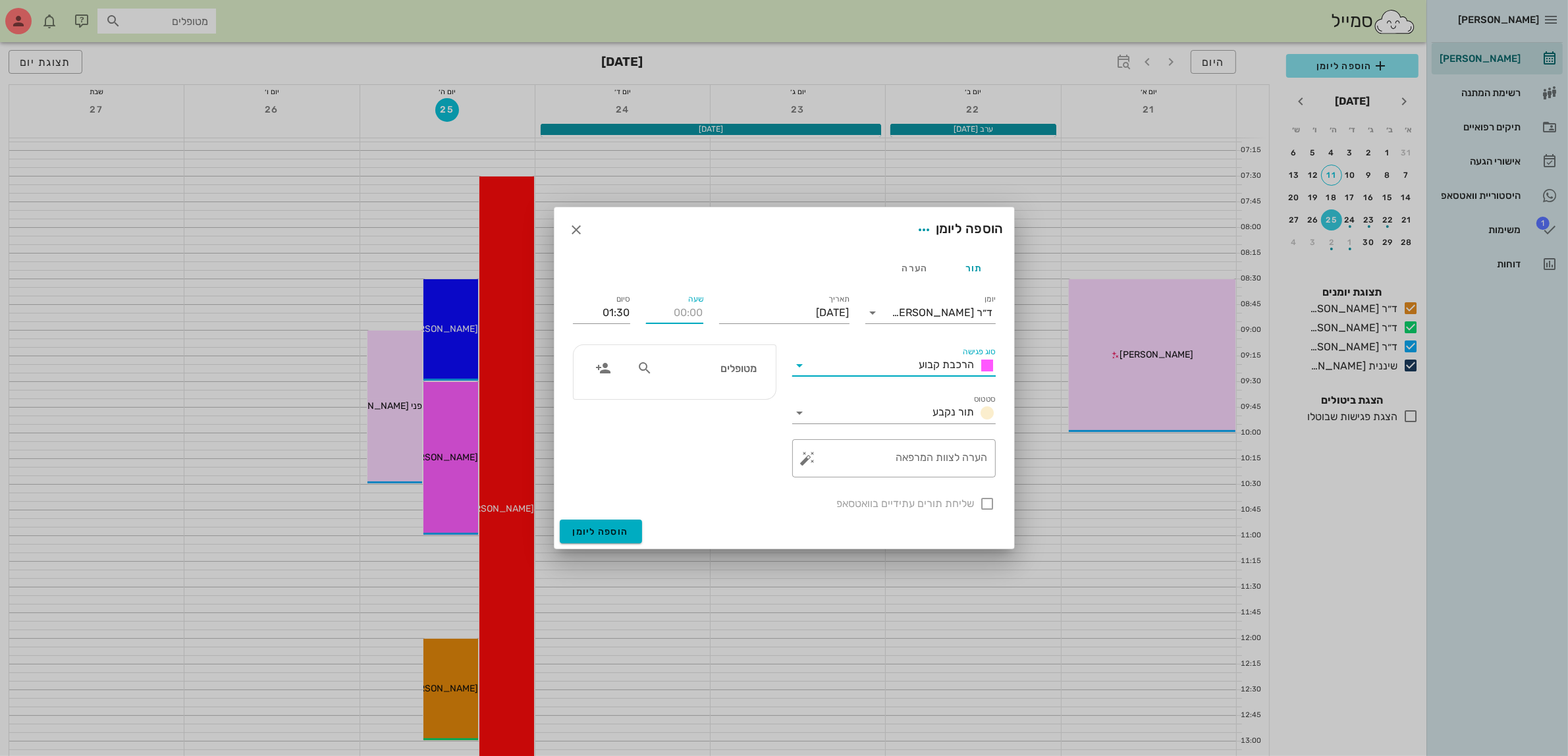
click at [683, 307] on input "שעה" at bounding box center [674, 312] width 57 height 21
type input "16:00"
type input "17:30"
click at [577, 329] on div "סיום 17:30" at bounding box center [602, 310] width 73 height 53
click at [692, 373] on input "text" at bounding box center [706, 368] width 102 height 17
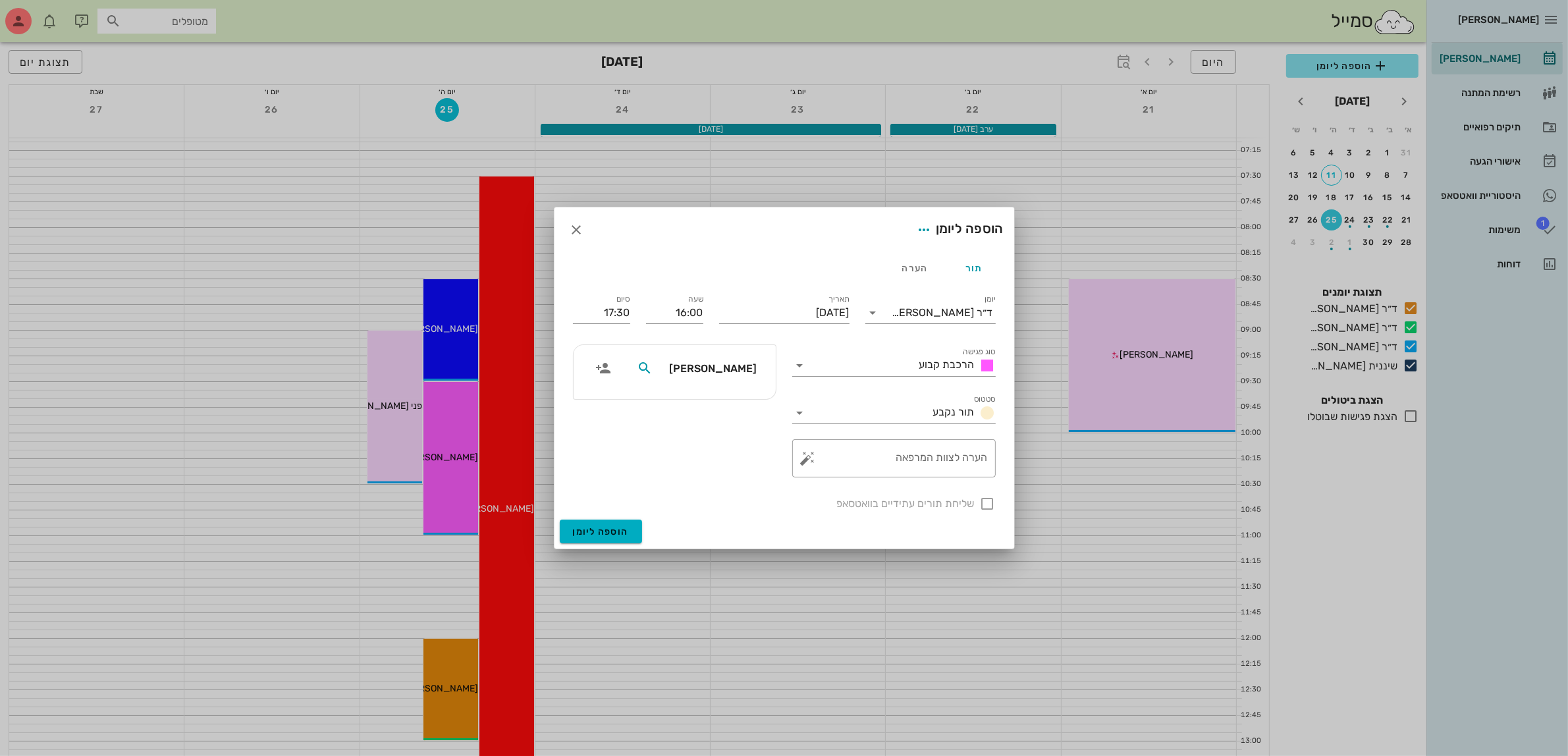
type input "[PERSON_NAME]"
click at [735, 395] on div "[PERSON_NAME]" at bounding box center [705, 398] width 131 height 11
click at [982, 506] on div at bounding box center [988, 504] width 22 height 22
checkbox input "true"
click at [596, 537] on span "הוספה ליומן" at bounding box center [600, 531] width 56 height 11
